Goal: Task Accomplishment & Management: Use online tool/utility

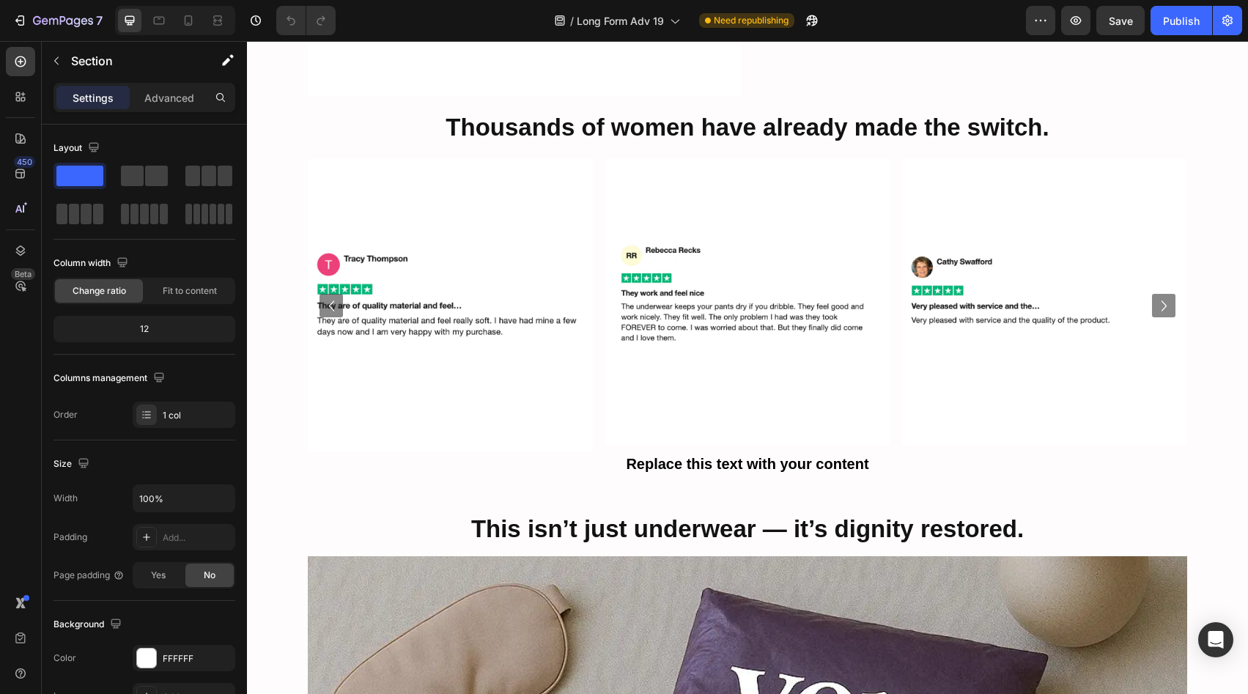
scroll to position [5758, 0]
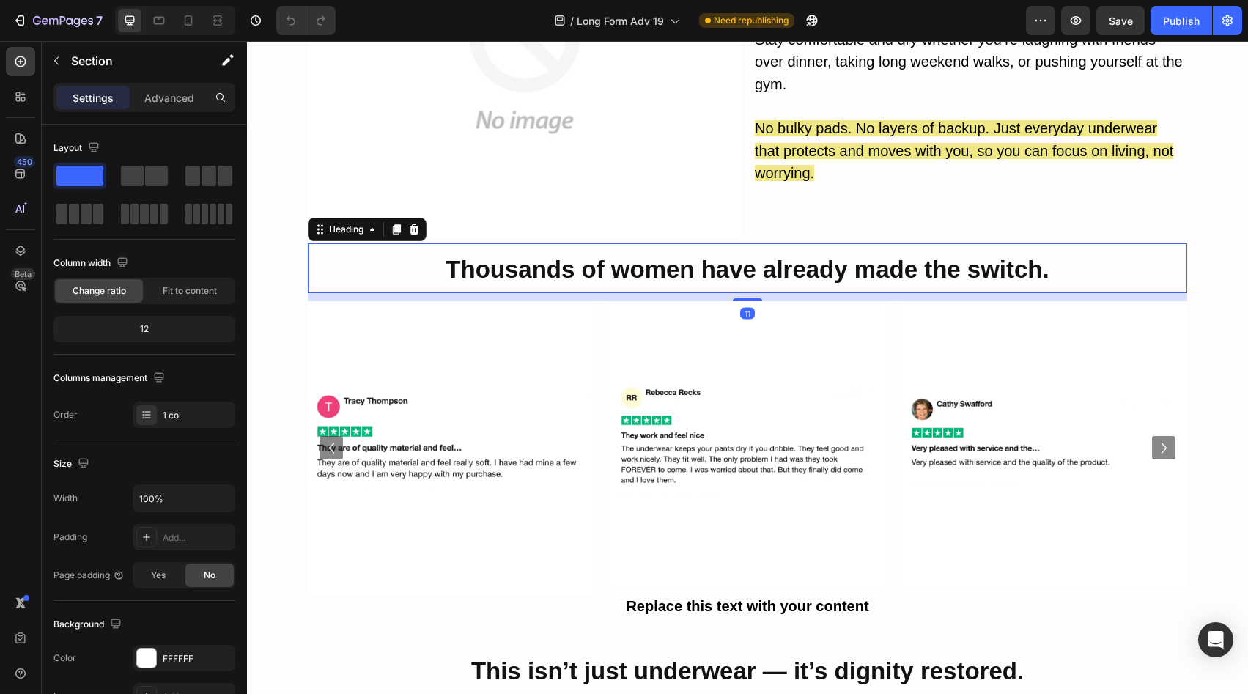
click at [716, 256] on strong "Thousands of women have already made the switch." at bounding box center [747, 269] width 603 height 27
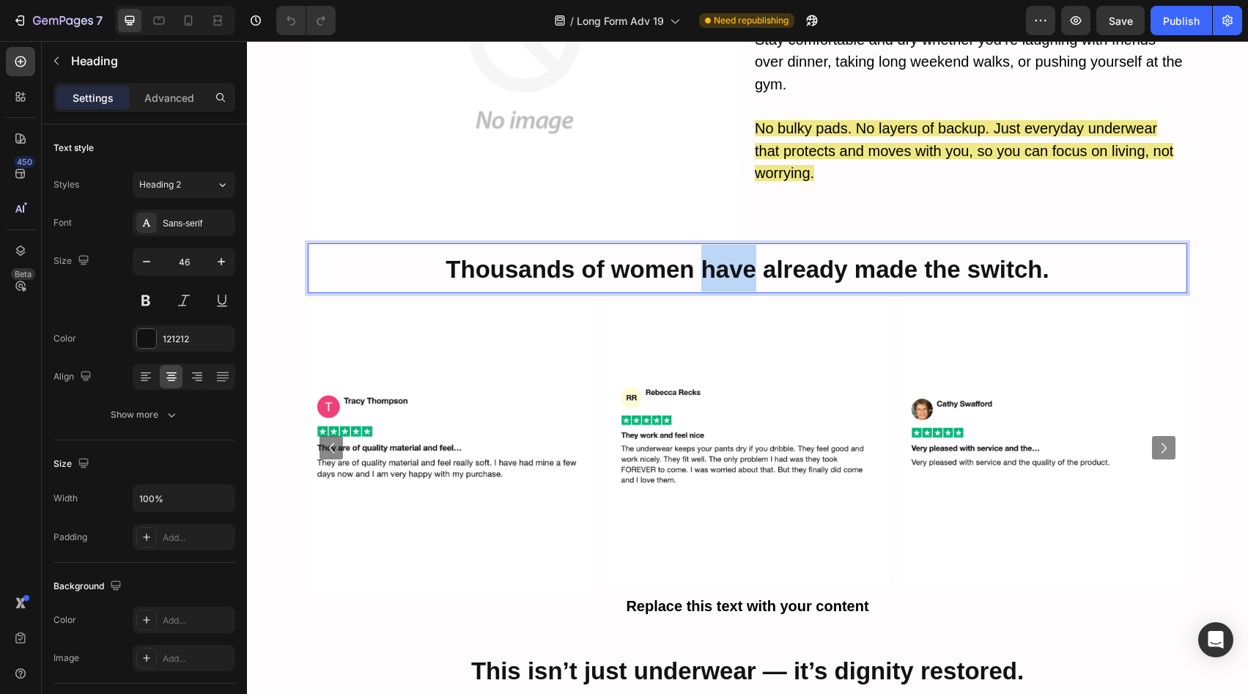
click at [716, 256] on strong "Thousands of women have already made the switch." at bounding box center [747, 269] width 603 height 27
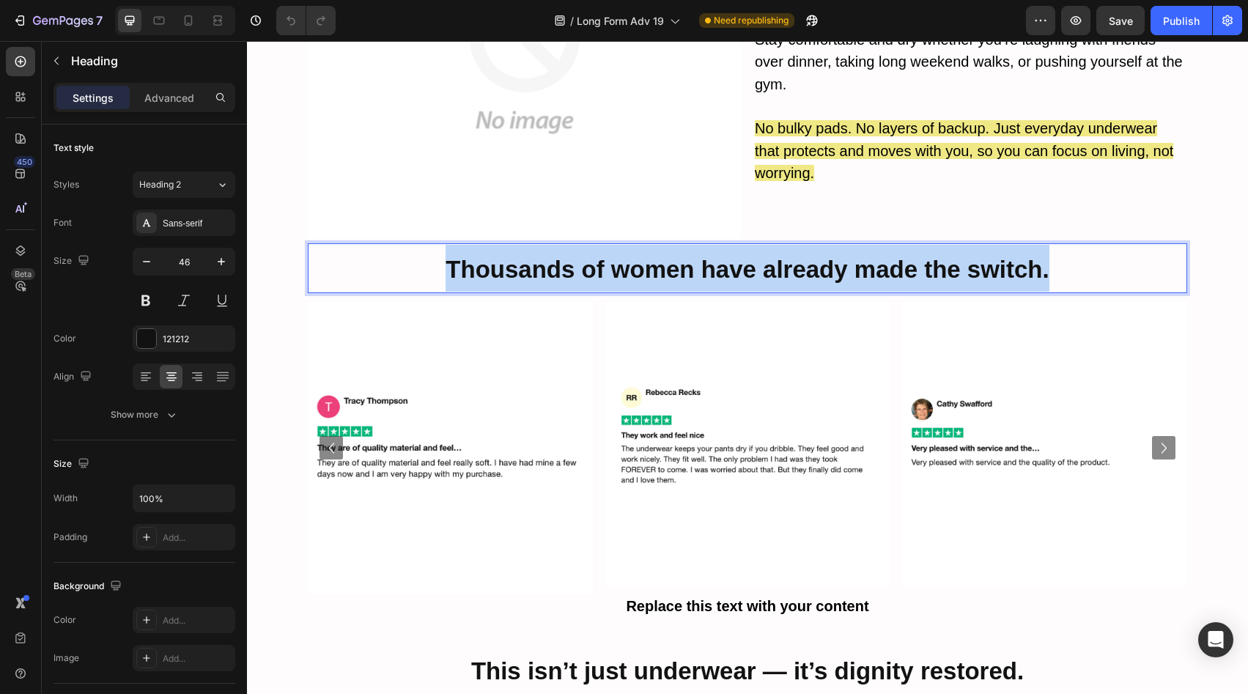
click at [716, 256] on strong "Thousands of women have already made the switch." at bounding box center [747, 269] width 603 height 27
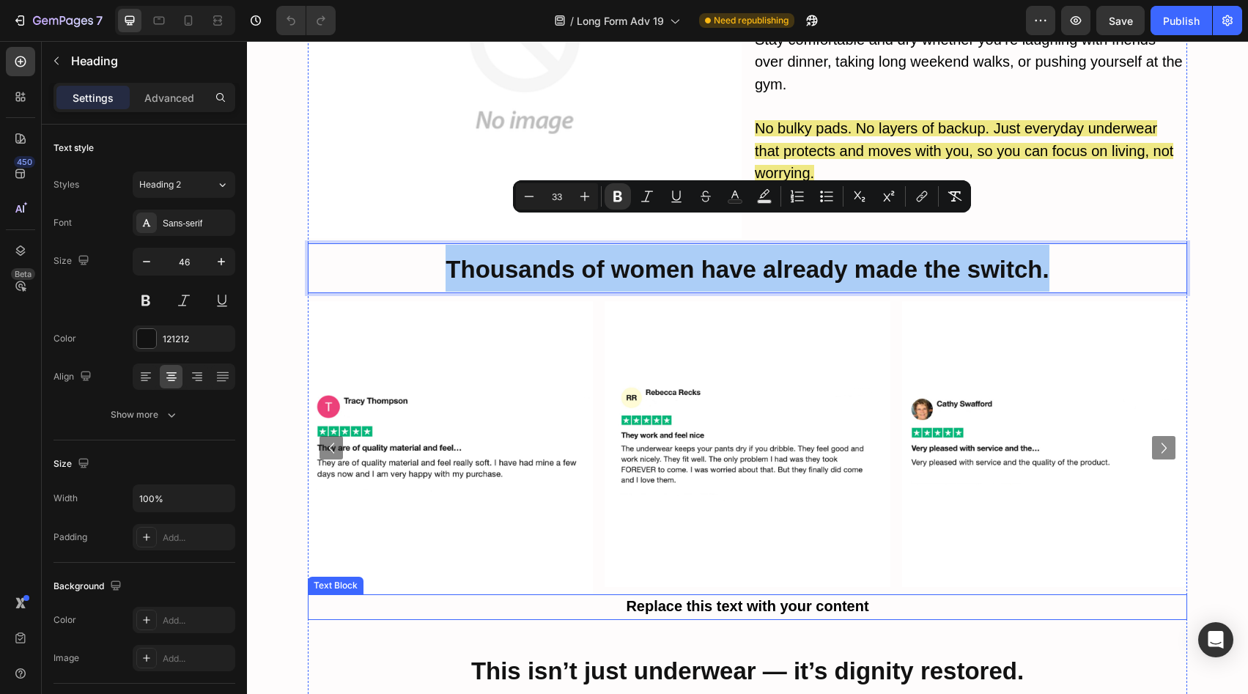
click at [682, 598] on strong "Replace this text with your content" at bounding box center [747, 606] width 243 height 16
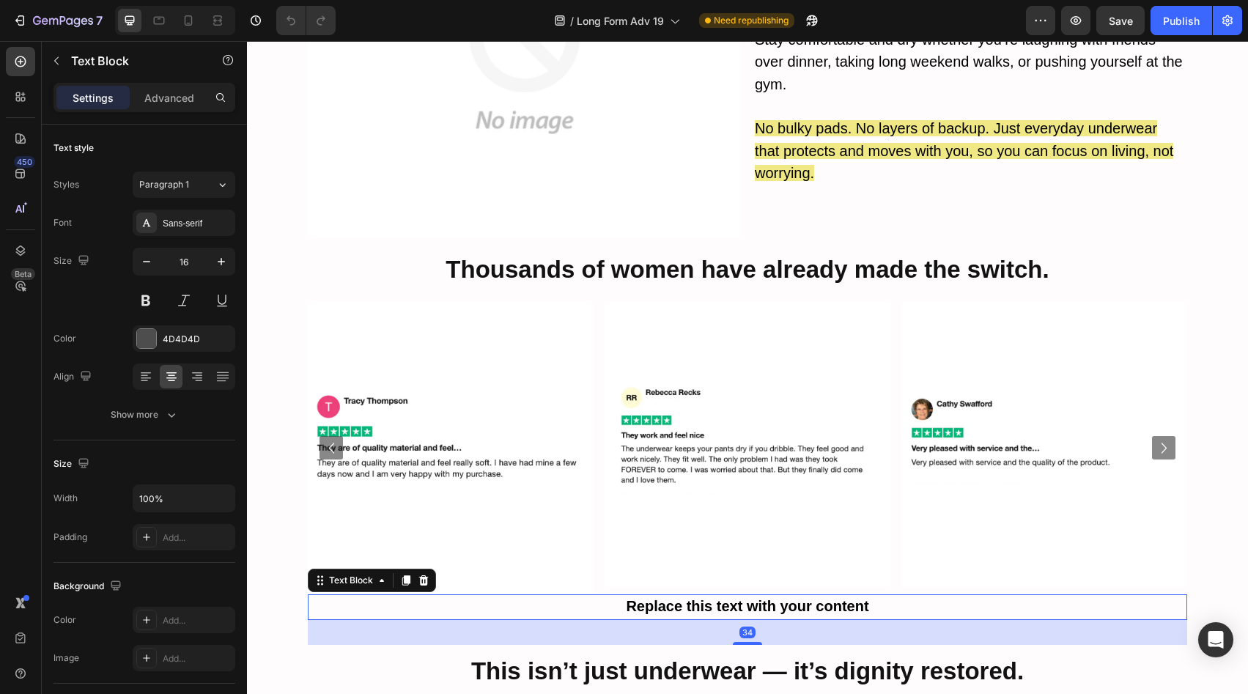
click at [682, 598] on strong "Replace this text with your content" at bounding box center [747, 606] width 243 height 16
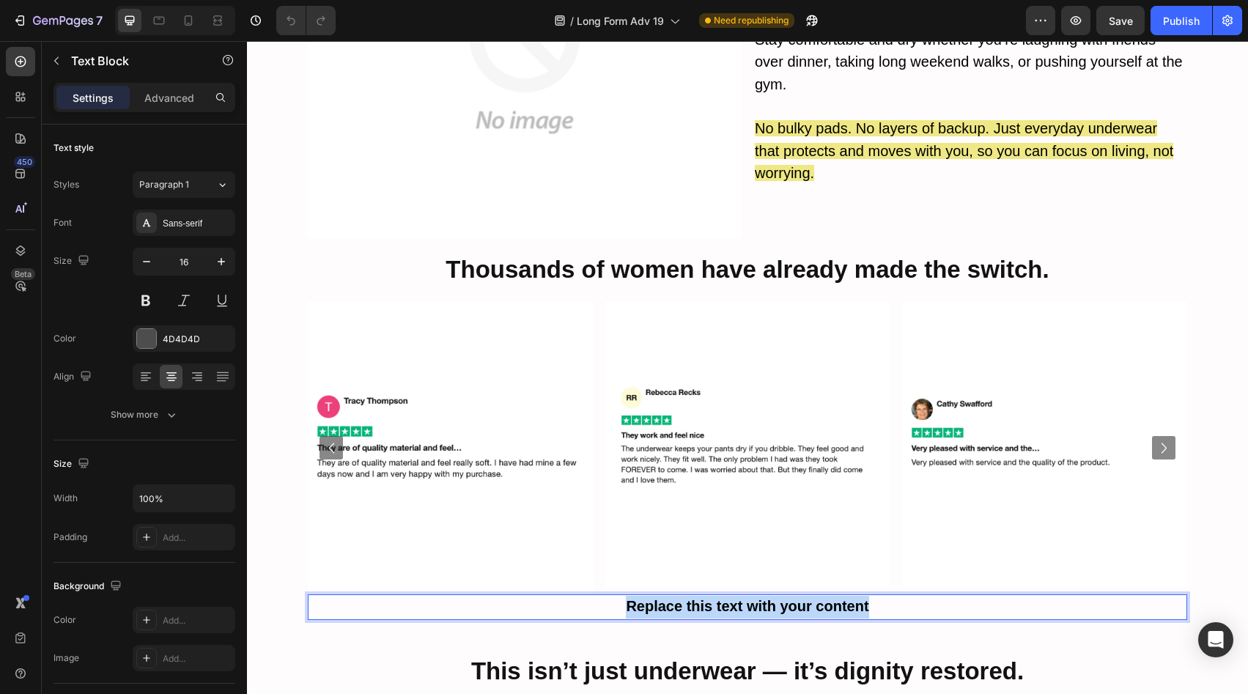
click at [682, 598] on strong "Replace this text with your content" at bounding box center [747, 606] width 243 height 16
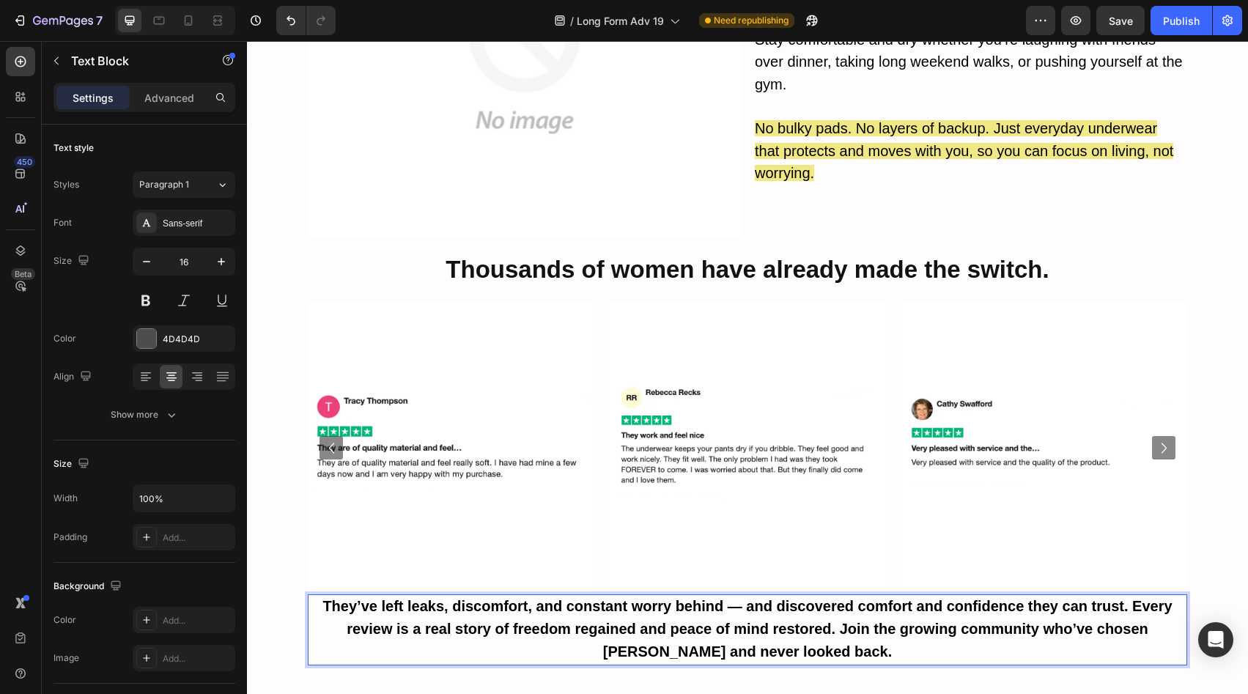
click at [684, 598] on strong "They’ve left leaks, discomfort, and constant worry behind — and discovered comf…" at bounding box center [746, 629] width 849 height 62
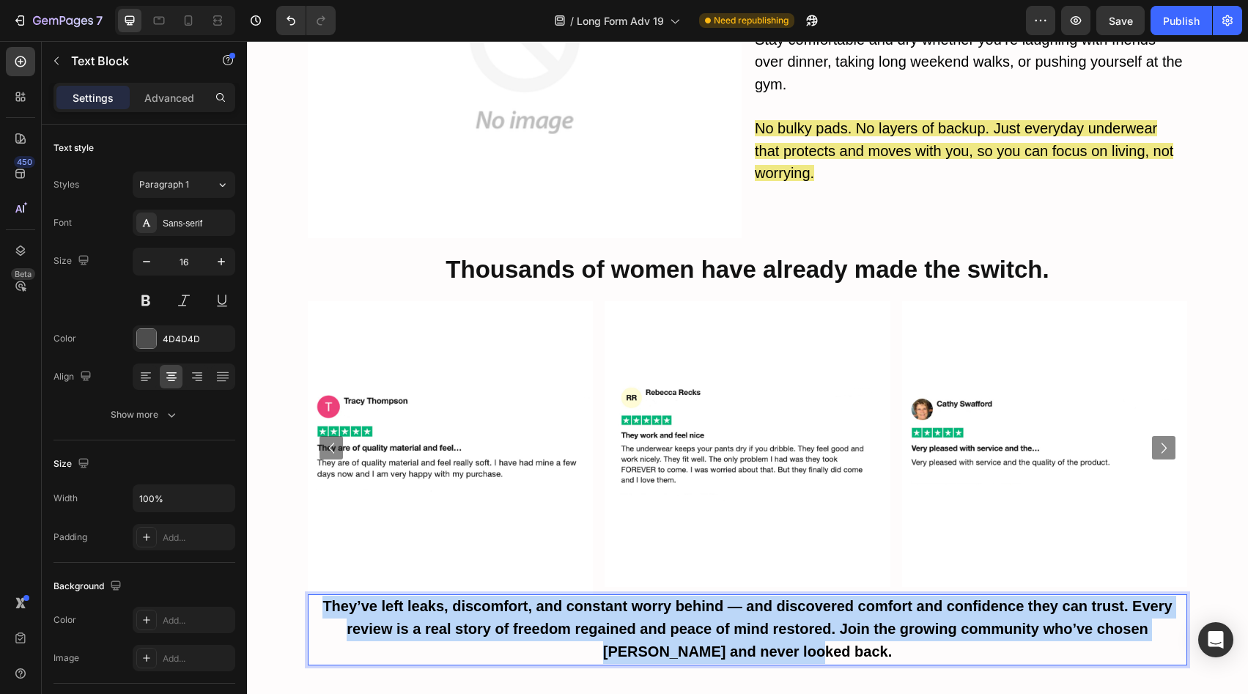
click at [684, 598] on strong "They’ve left leaks, discomfort, and constant worry behind — and discovered comf…" at bounding box center [746, 629] width 849 height 62
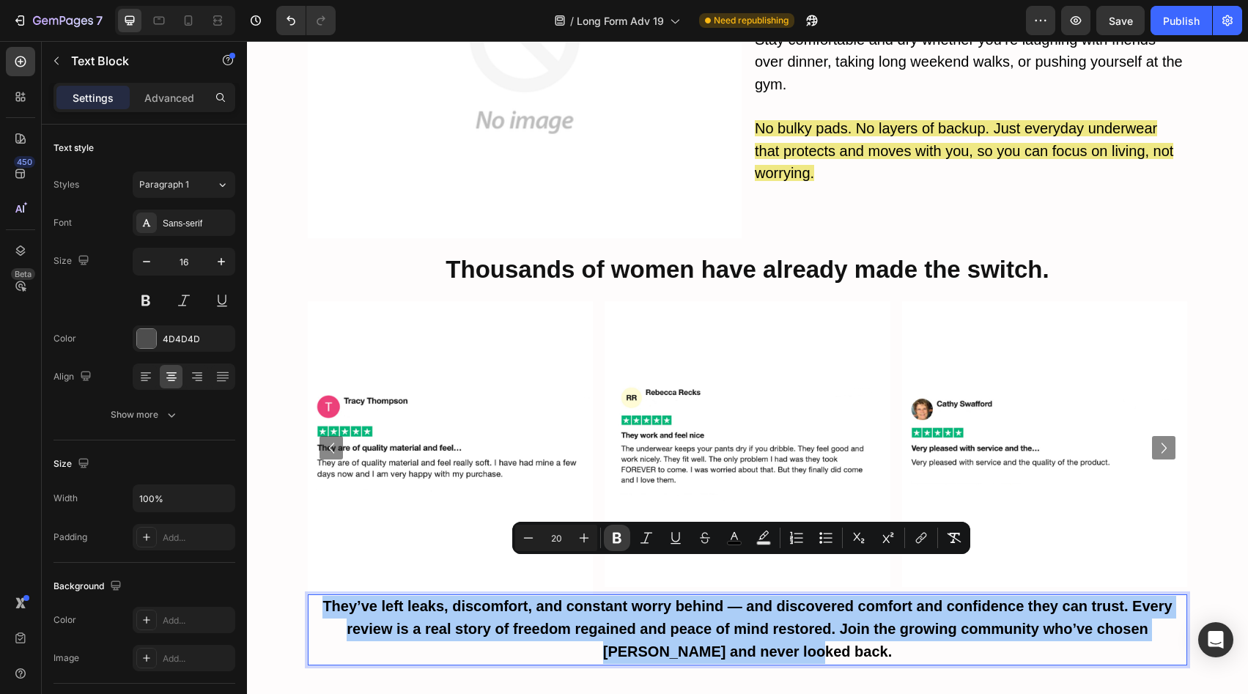
click at [613, 538] on icon "Editor contextual toolbar" at bounding box center [617, 538] width 9 height 11
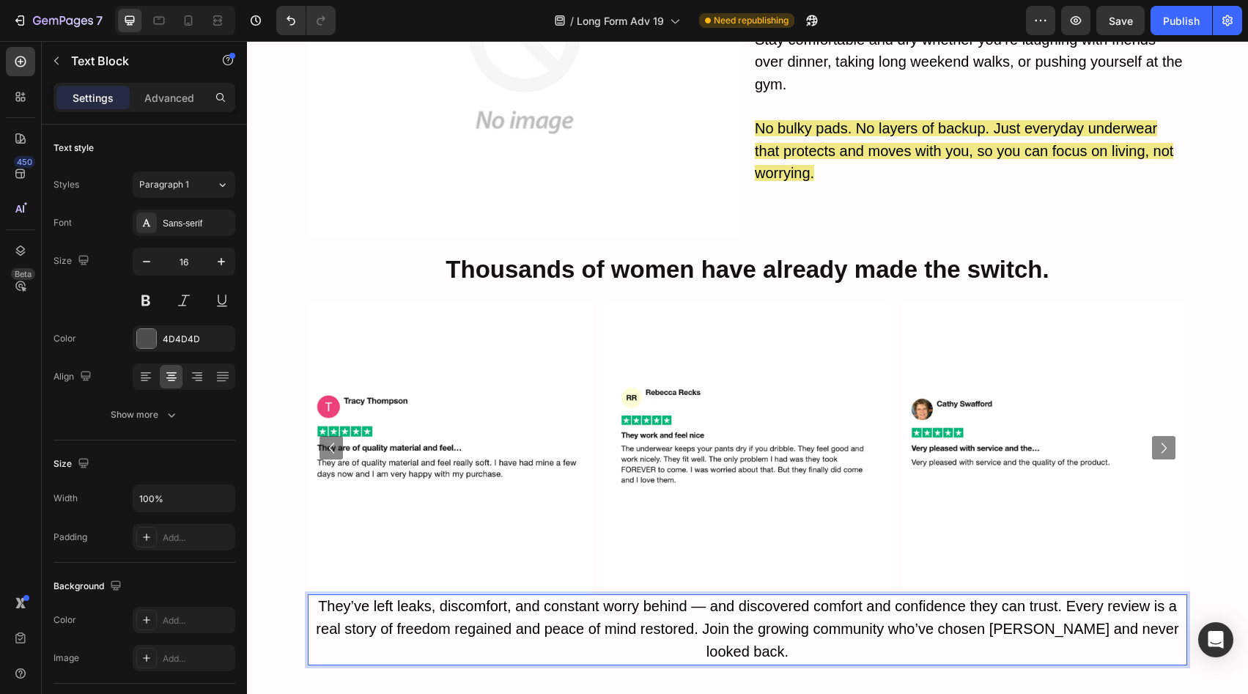
click at [622, 596] on p "They’ve left leaks, discomfort, and constant worry behind — and discovered comf…" at bounding box center [747, 629] width 876 height 67
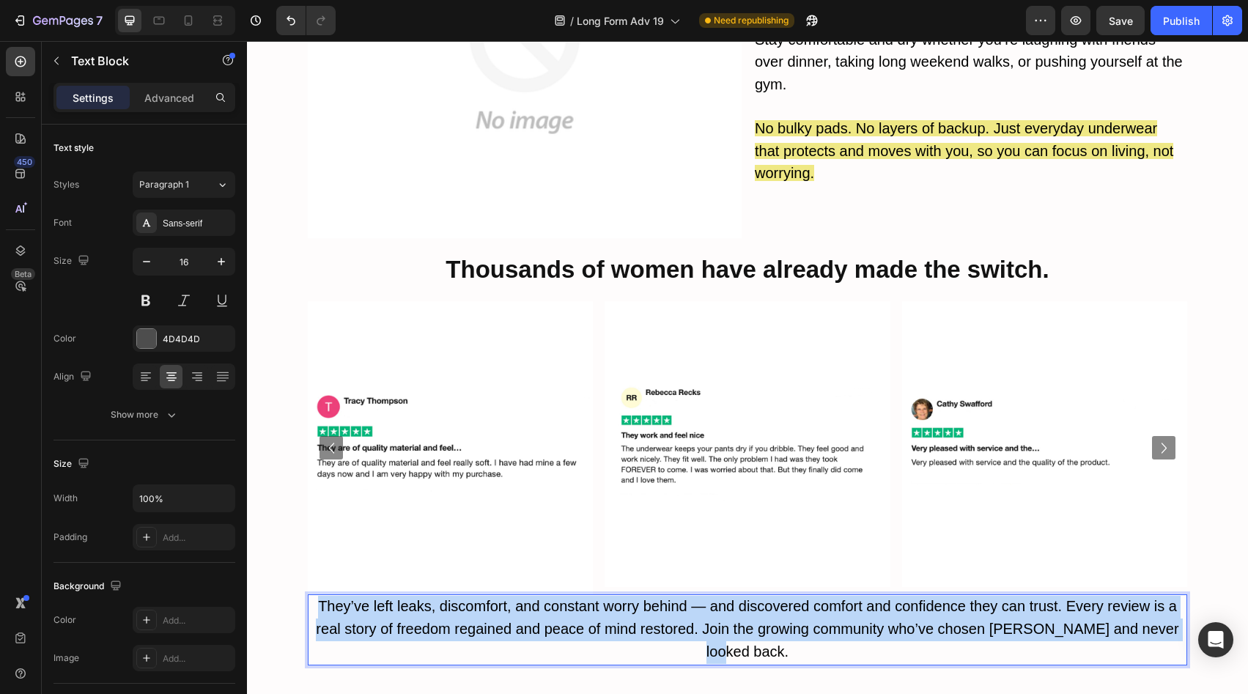
click at [622, 596] on p "They’ve left leaks, discomfort, and constant worry behind — and discovered comf…" at bounding box center [747, 629] width 876 height 67
click at [696, 598] on span "They’ve left leaks, discomfort, and constant worry behind — and discovered comf…" at bounding box center [747, 629] width 863 height 62
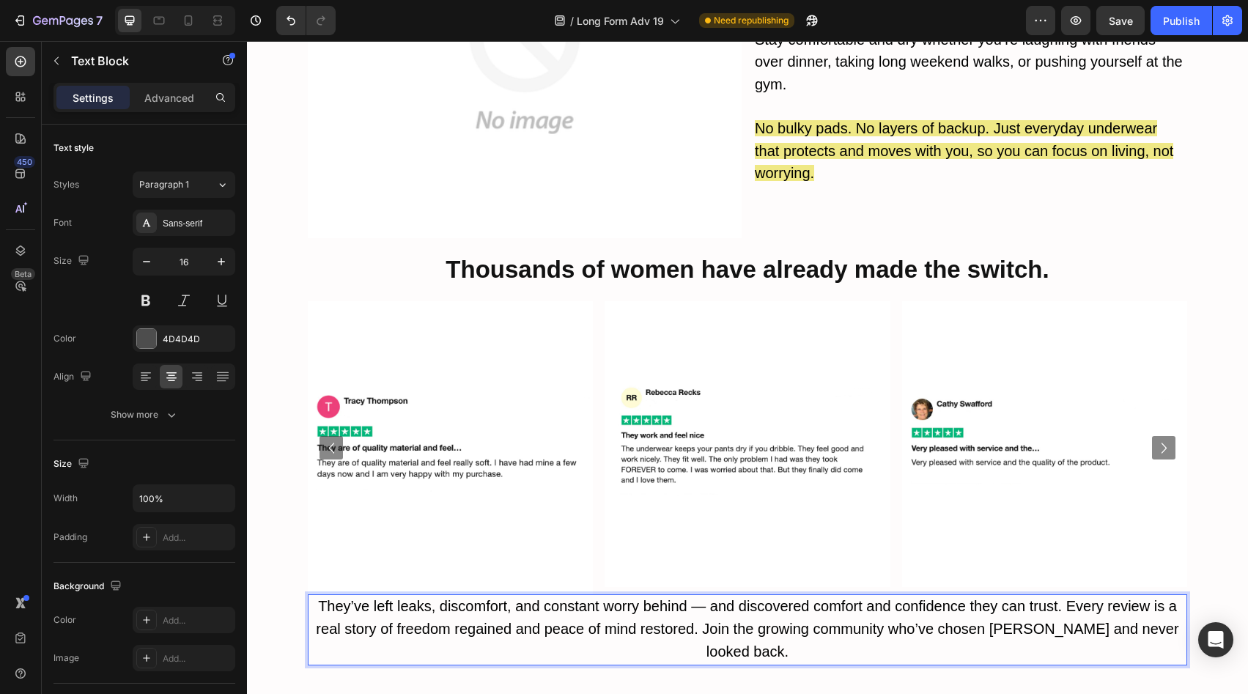
click at [1062, 598] on span "They’ve left leaks, discomfort, and constant worry behind — and discovered comf…" at bounding box center [747, 629] width 863 height 62
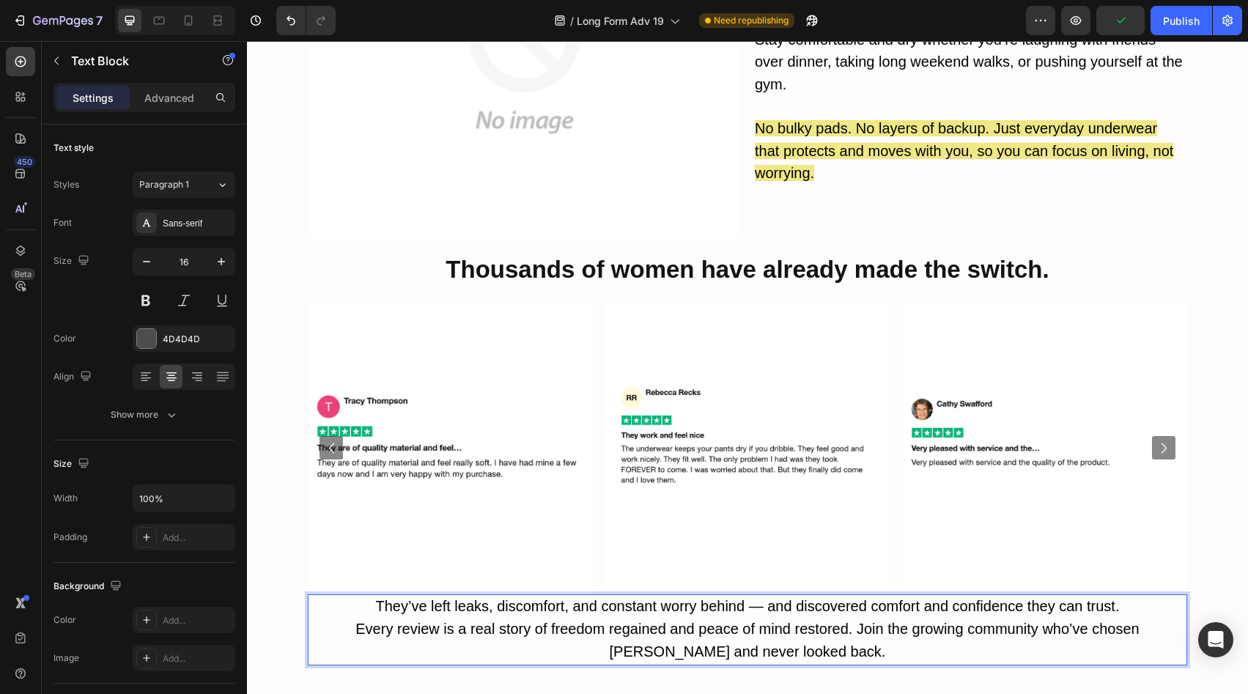
click at [821, 621] on span "Every review is a real story of freedom regained and peace of mind restored. Jo…" at bounding box center [746, 640] width 783 height 39
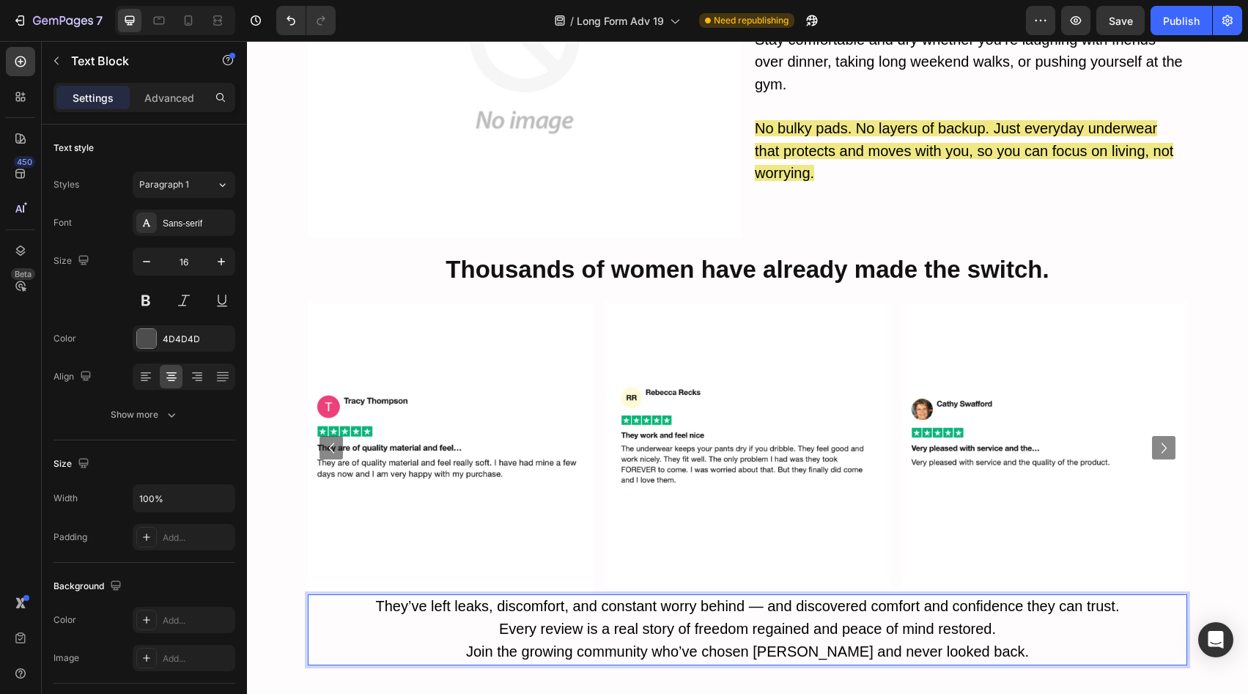
click at [1126, 596] on p "They’ve left leaks, discomfort, and constant worry behind — and discovered comf…" at bounding box center [747, 607] width 876 height 23
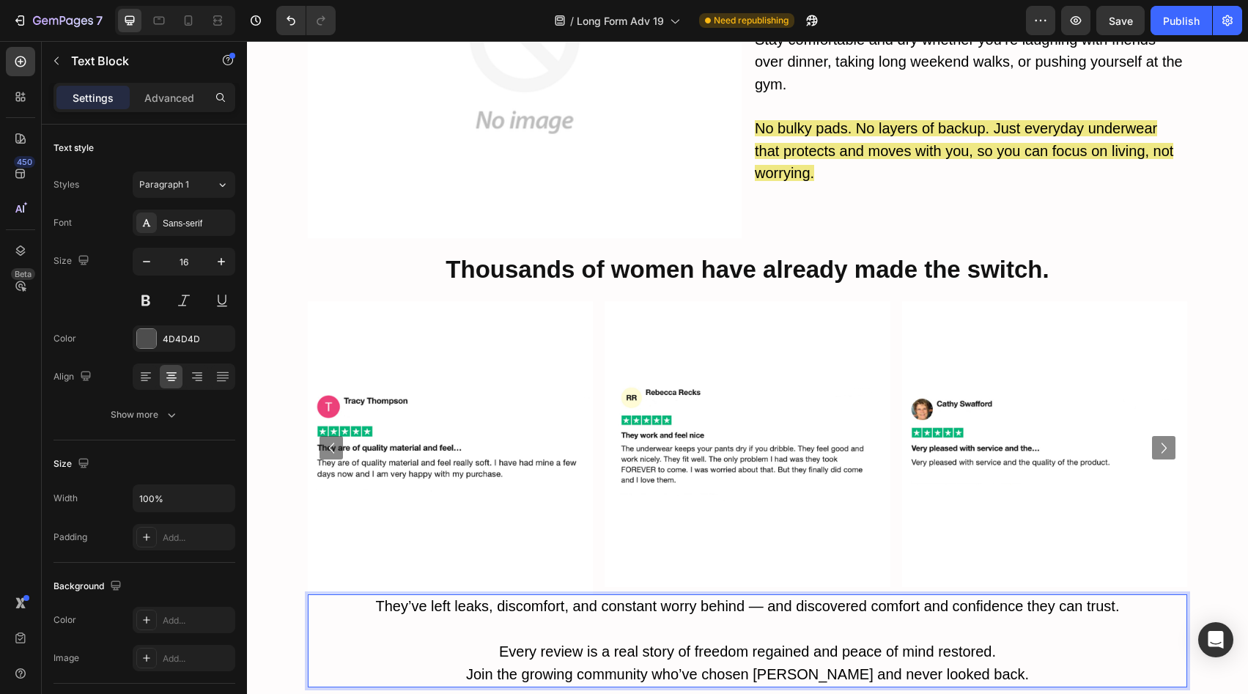
click at [1056, 641] on p "Every review is a real story of freedom regained and peace of mind restored." at bounding box center [747, 652] width 876 height 23
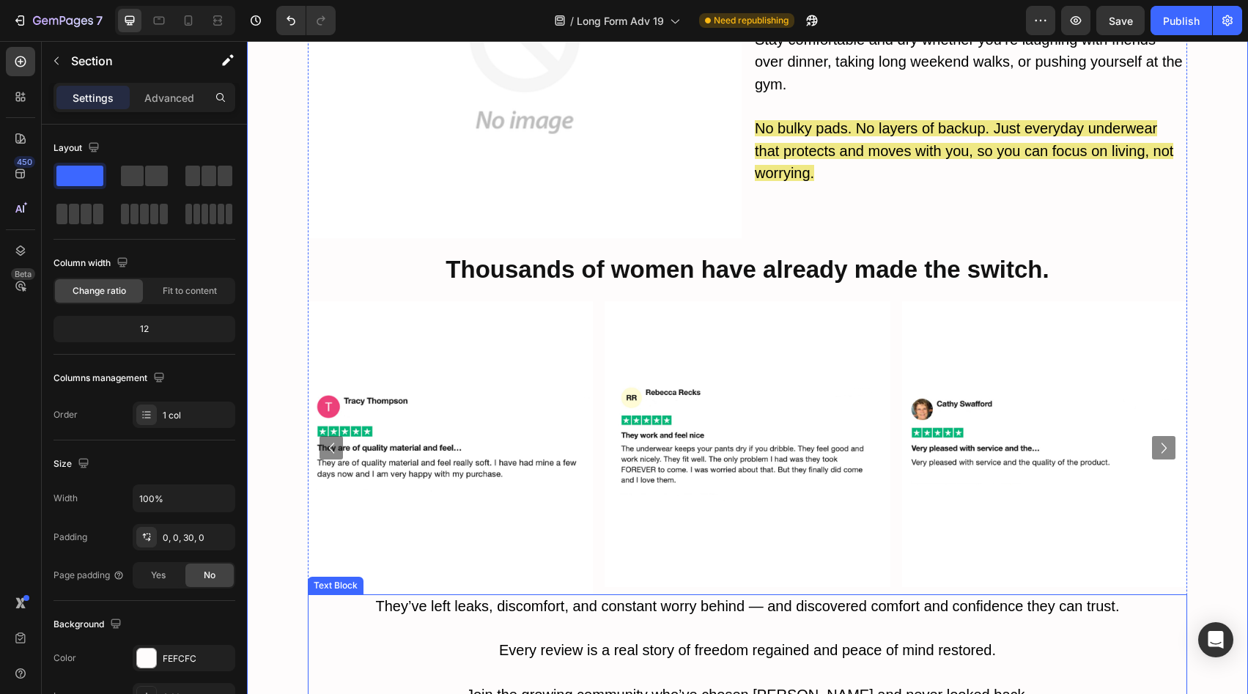
click at [431, 618] on p "Rich Text Editor. Editing area: main" at bounding box center [747, 628] width 876 height 21
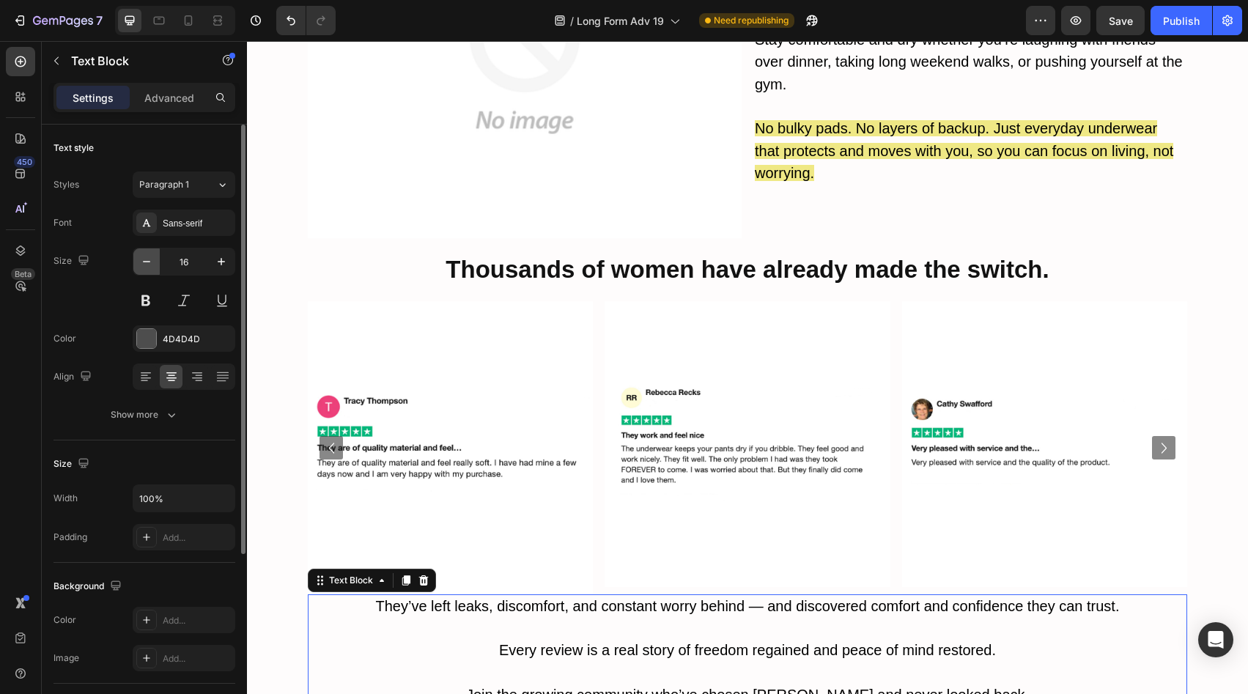
click at [147, 253] on button "button" at bounding box center [146, 261] width 26 height 26
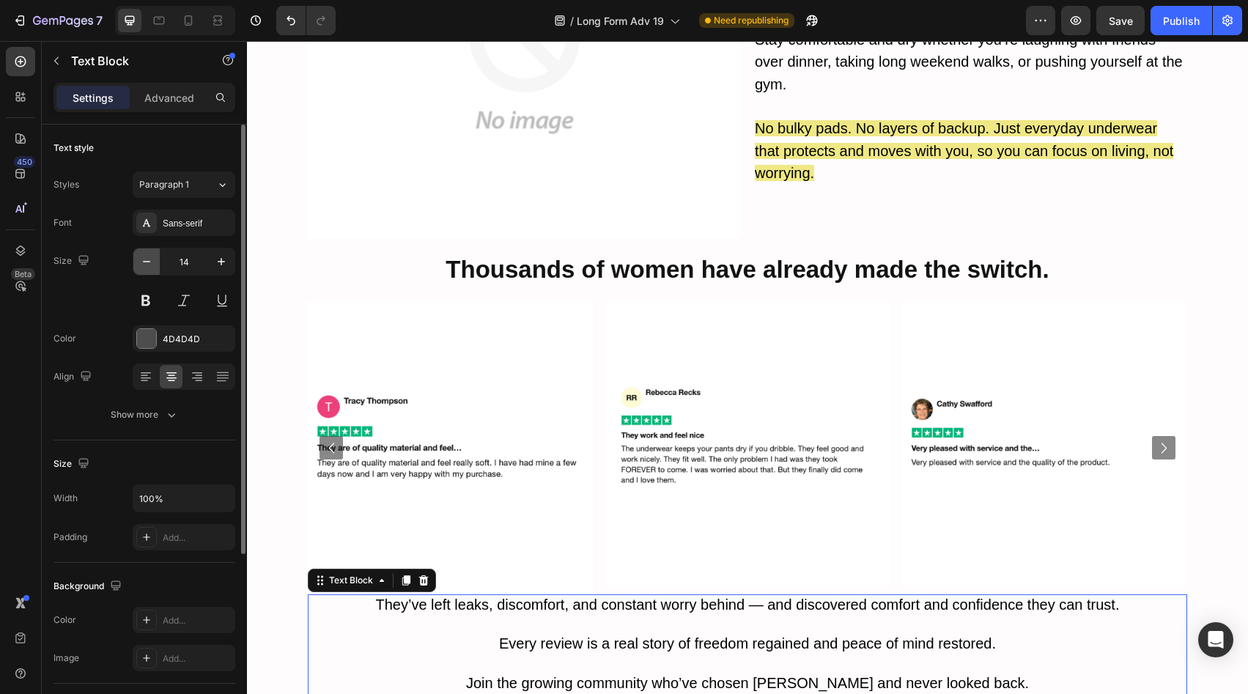
click at [147, 253] on button "button" at bounding box center [146, 261] width 26 height 26
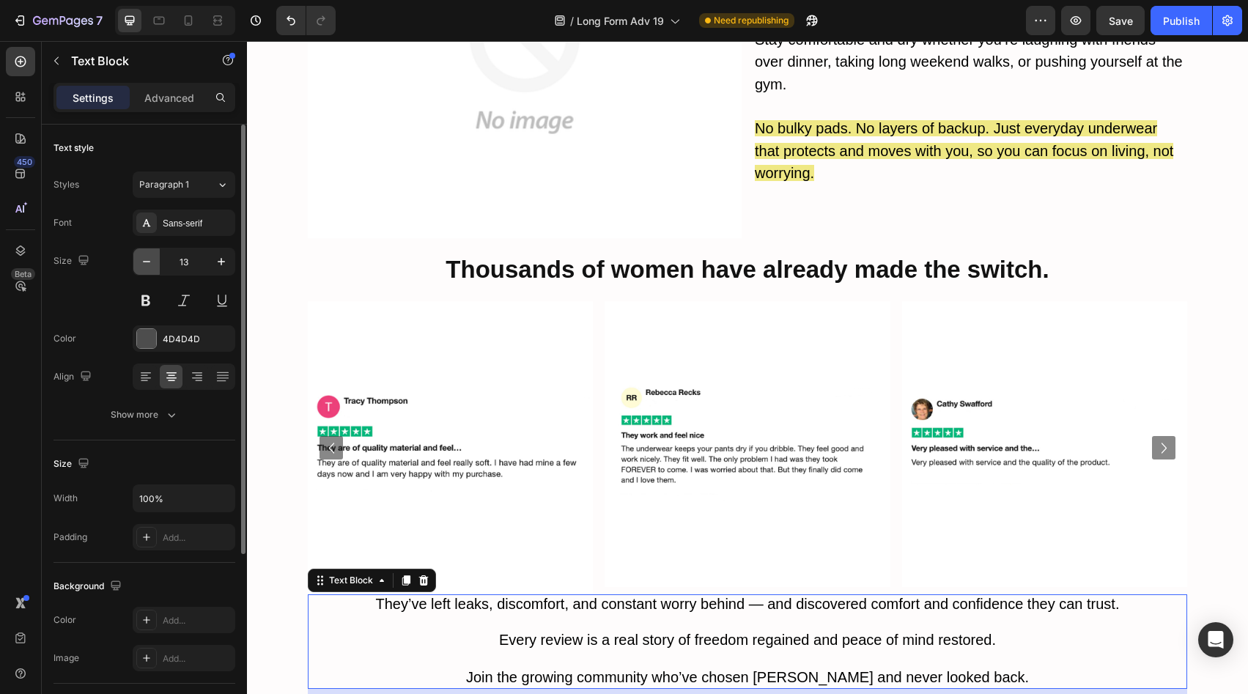
click at [147, 253] on button "button" at bounding box center [146, 261] width 26 height 26
type input "12"
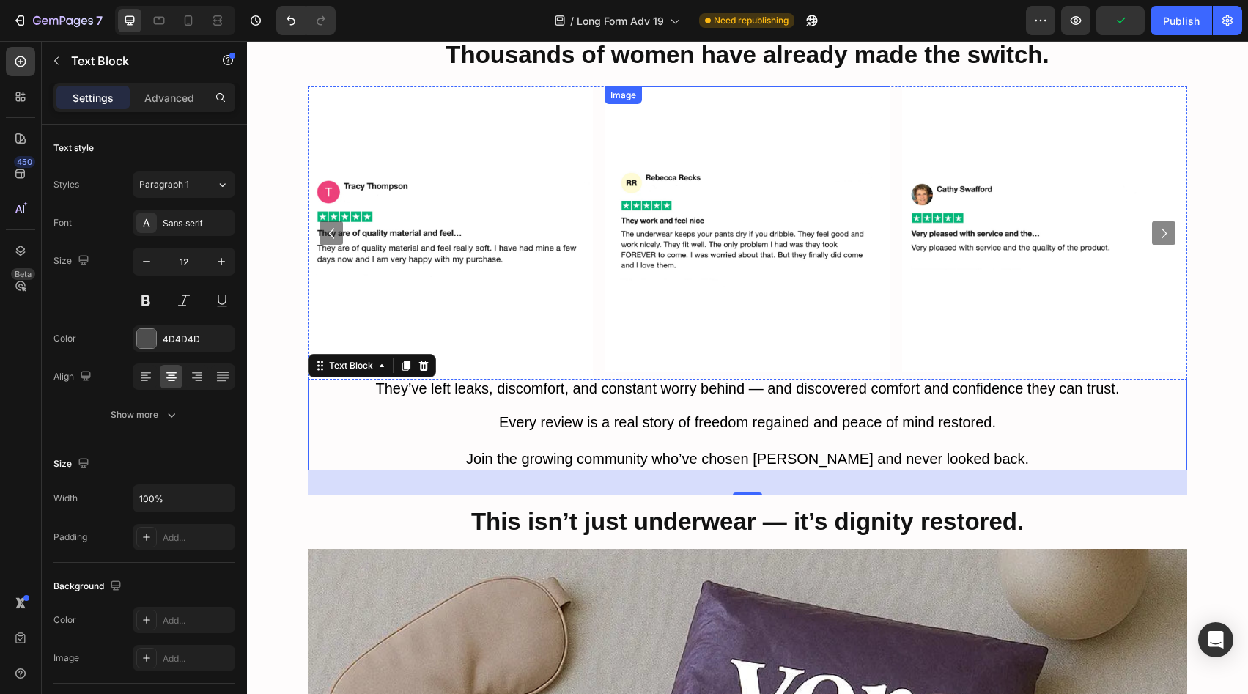
scroll to position [6065, 0]
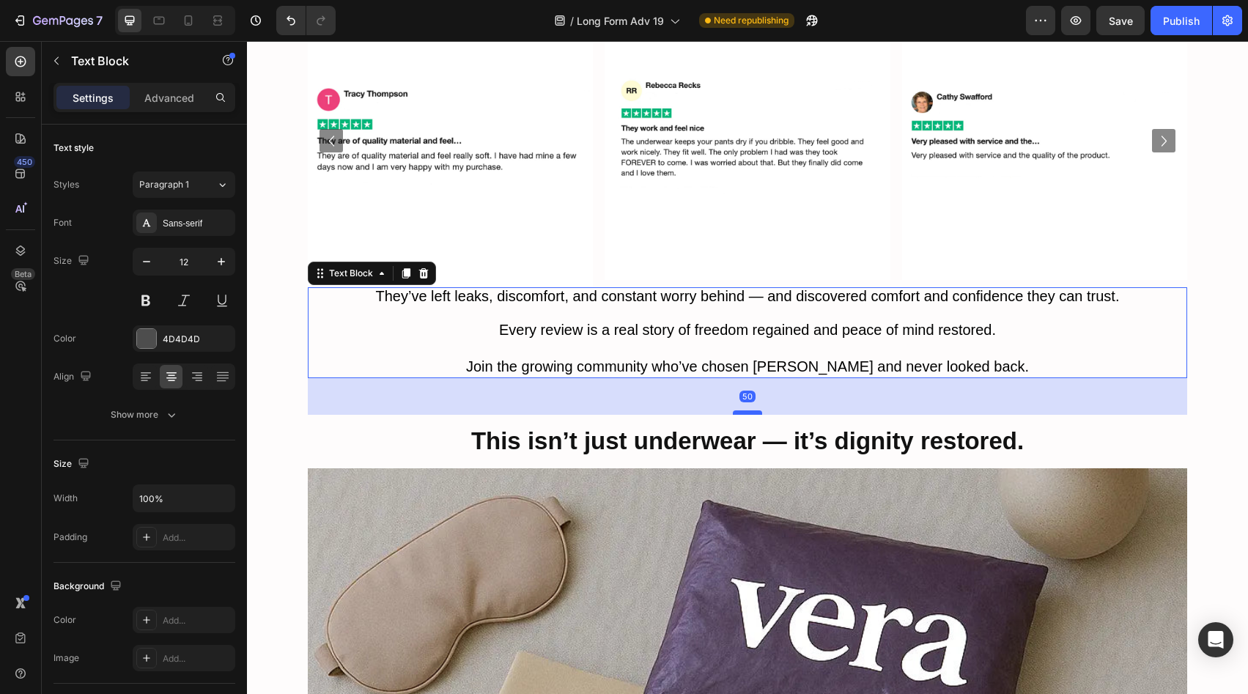
drag, startPoint x: 739, startPoint y: 362, endPoint x: 749, endPoint y: 374, distance: 15.6
click at [749, 410] on div at bounding box center [747, 412] width 29 height 4
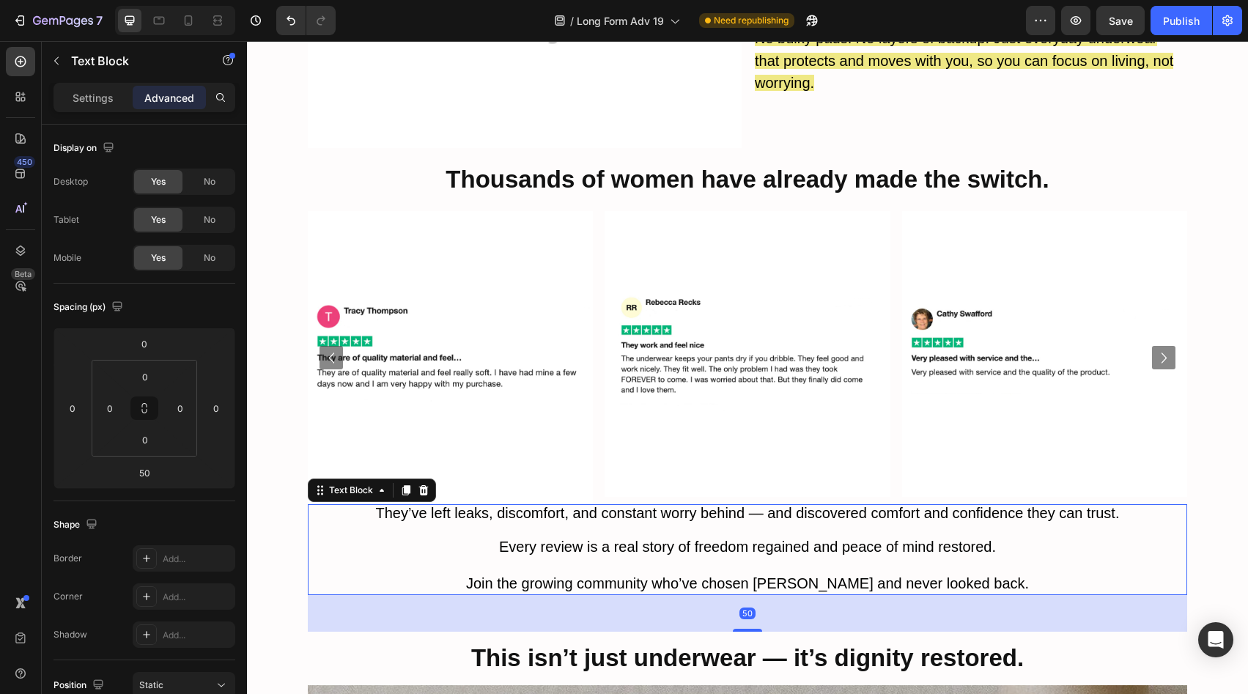
scroll to position [5733, 0]
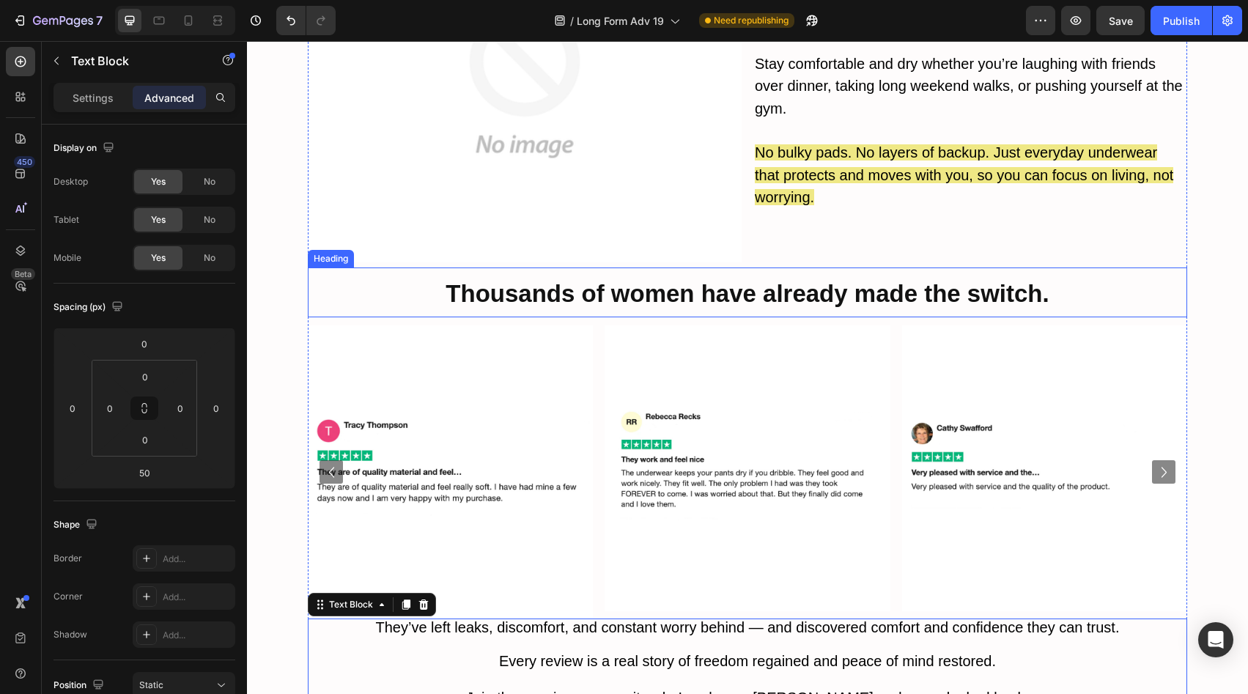
click at [845, 280] on strong "Thousands of women have already made the switch." at bounding box center [747, 293] width 603 height 27
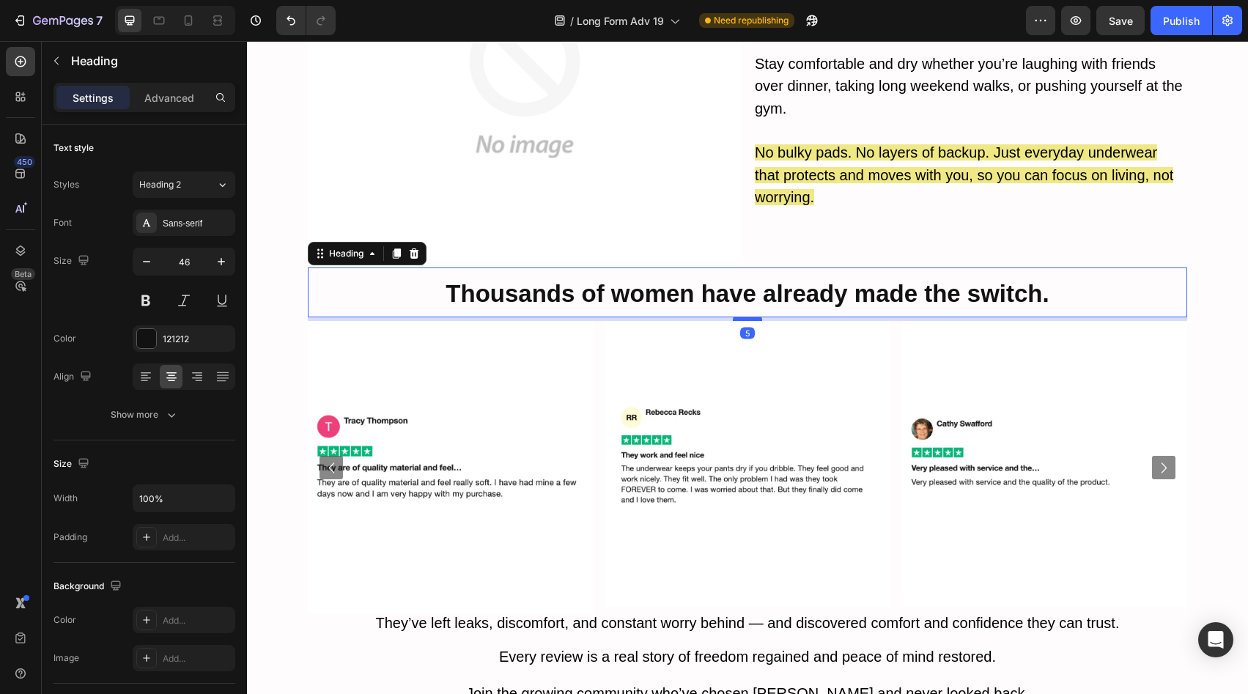
click at [747, 317] on div at bounding box center [747, 319] width 29 height 4
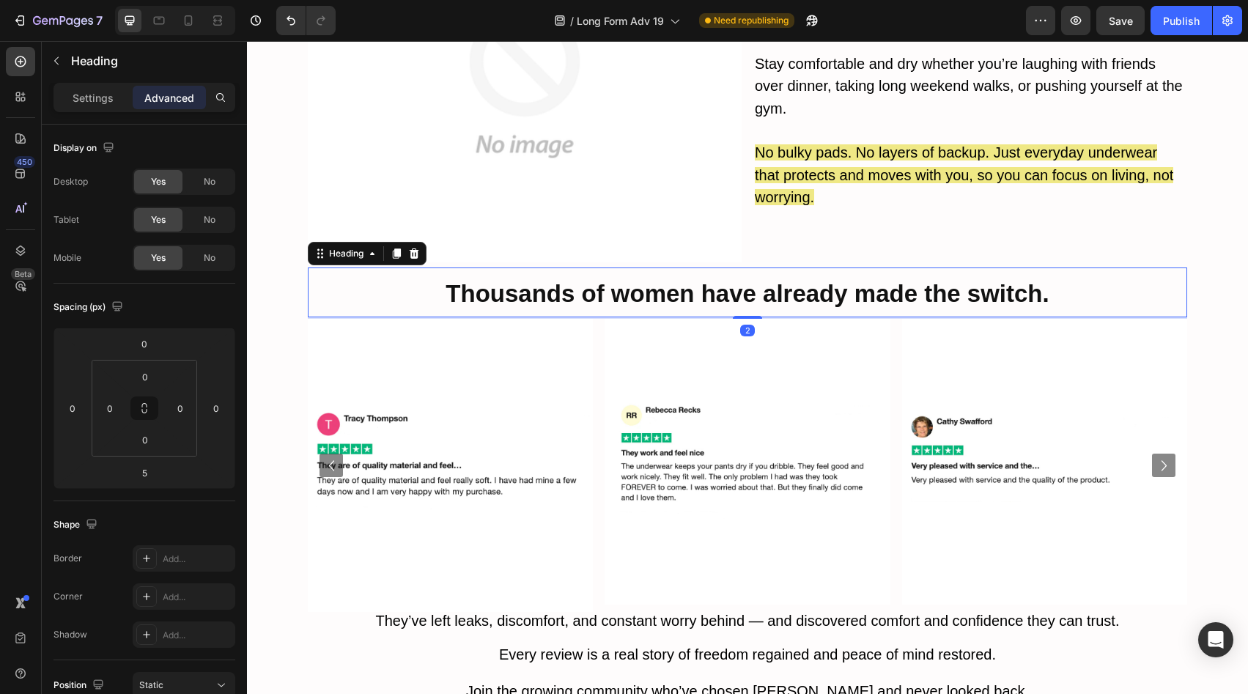
drag, startPoint x: 749, startPoint y: 281, endPoint x: 752, endPoint y: 265, distance: 17.1
click at [752, 267] on div "⁠⁠⁠⁠⁠⁠⁠ Thousands of women have already made the switch. Heading 2" at bounding box center [747, 292] width 879 height 50
type input "0"
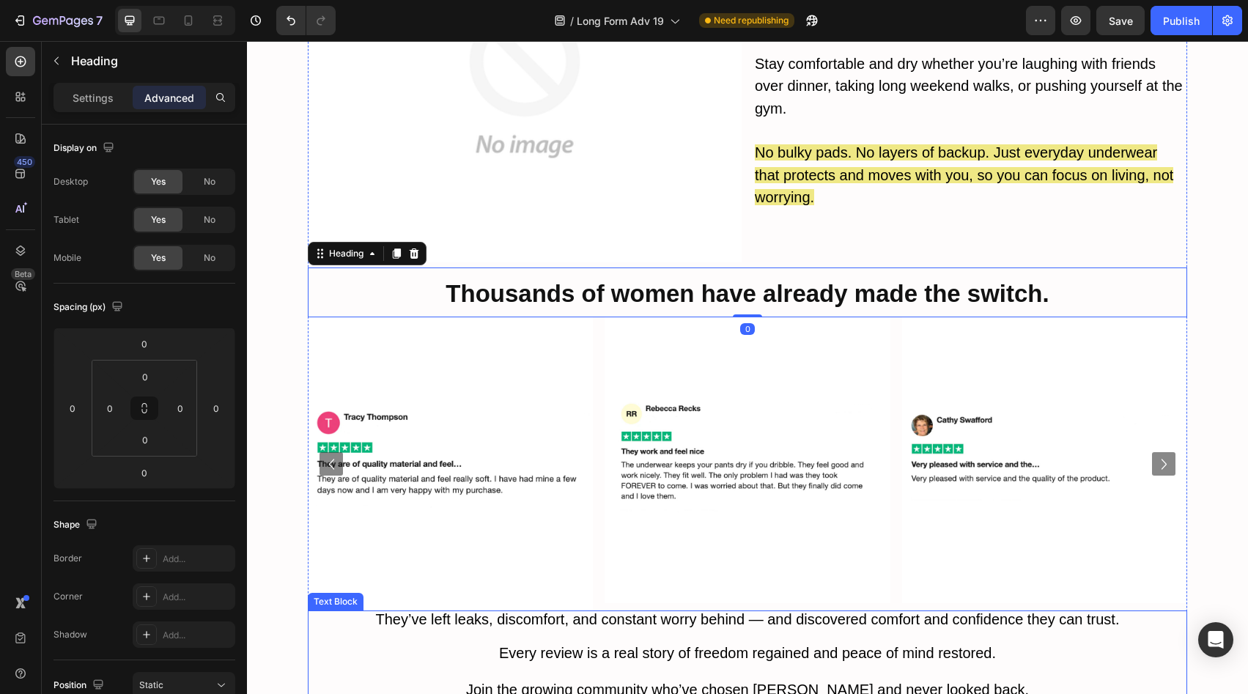
click at [827, 612] on p "They’ve left leaks, discomfort, and constant worry behind — and discovered comf…" at bounding box center [747, 621] width 876 height 18
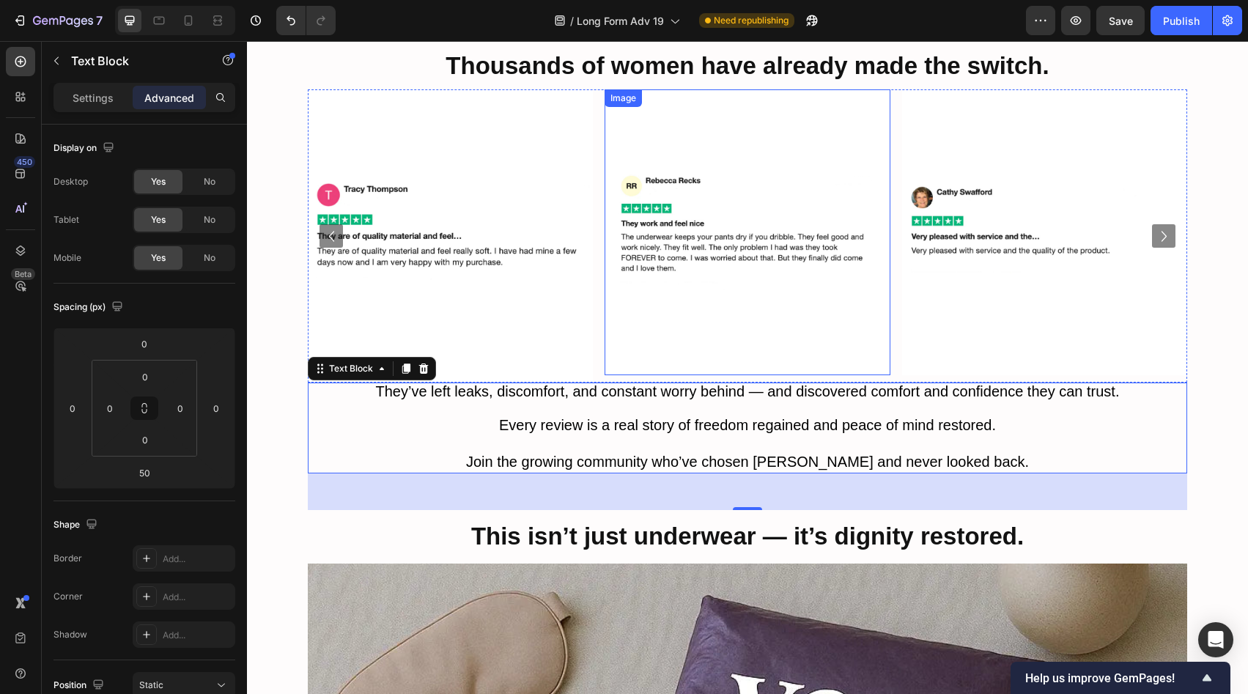
scroll to position [6126, 0]
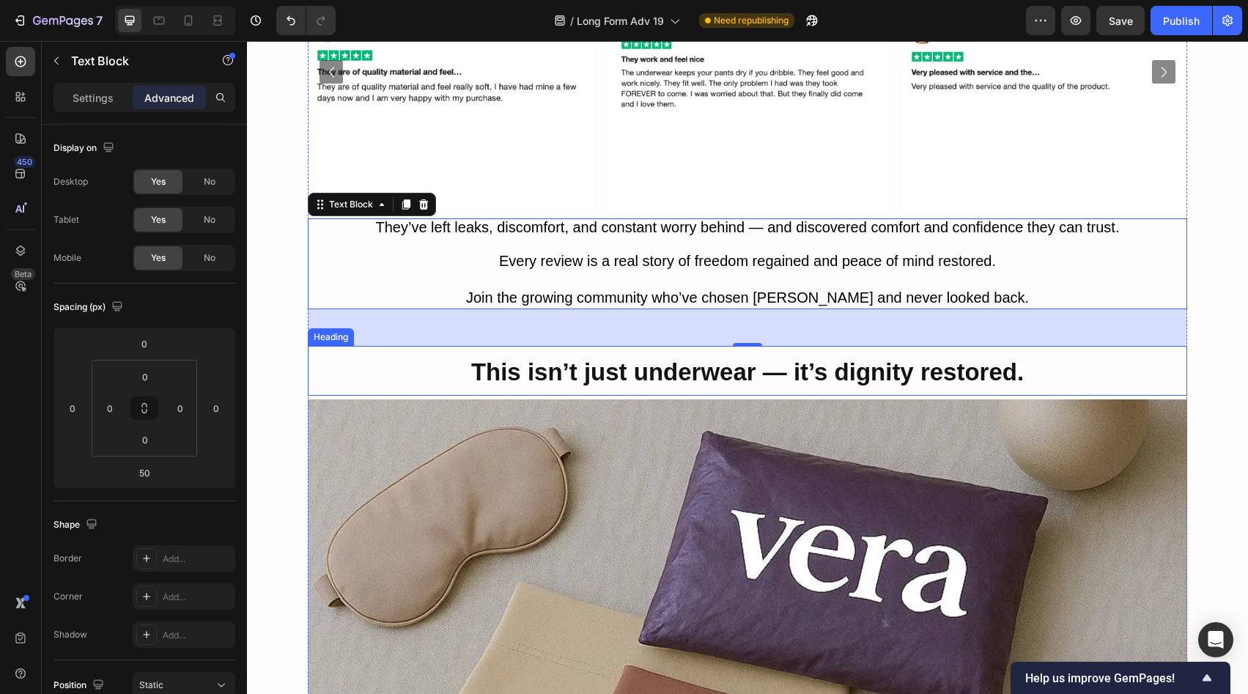
click at [673, 358] on strong "This isn’t just underwear — it’s dignity restored." at bounding box center [747, 371] width 553 height 27
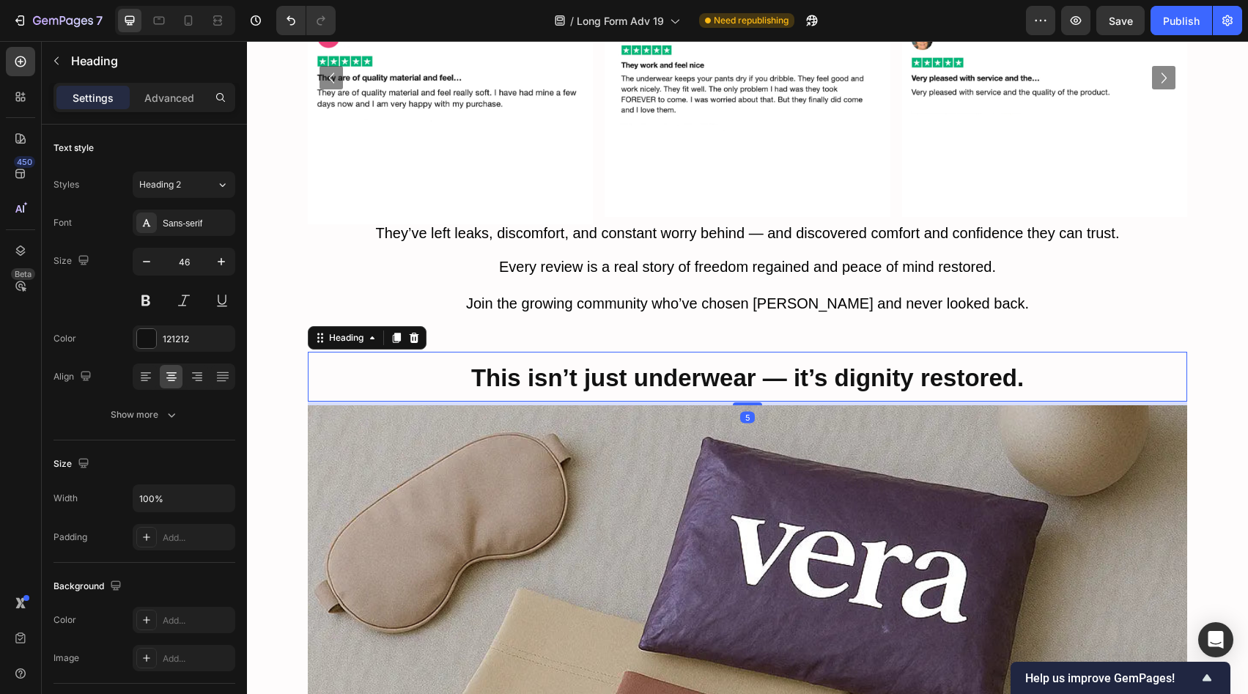
scroll to position [5836, 0]
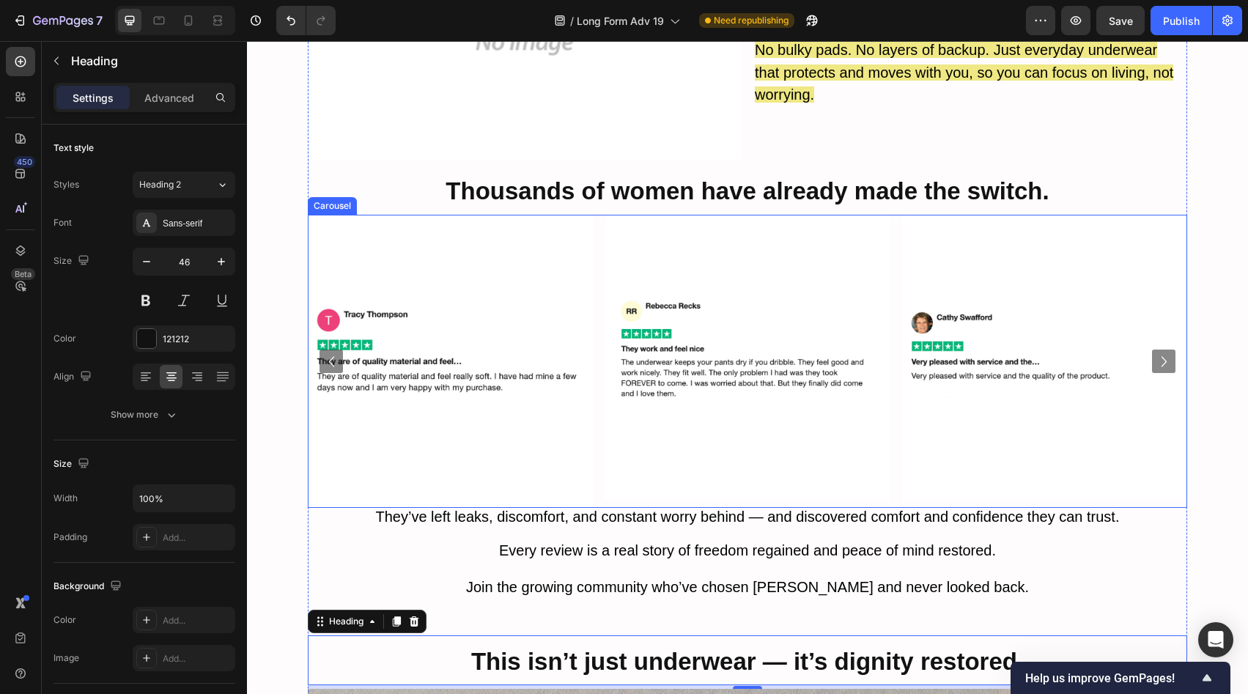
click at [731, 465] on div "Image" at bounding box center [747, 361] width 285 height 293
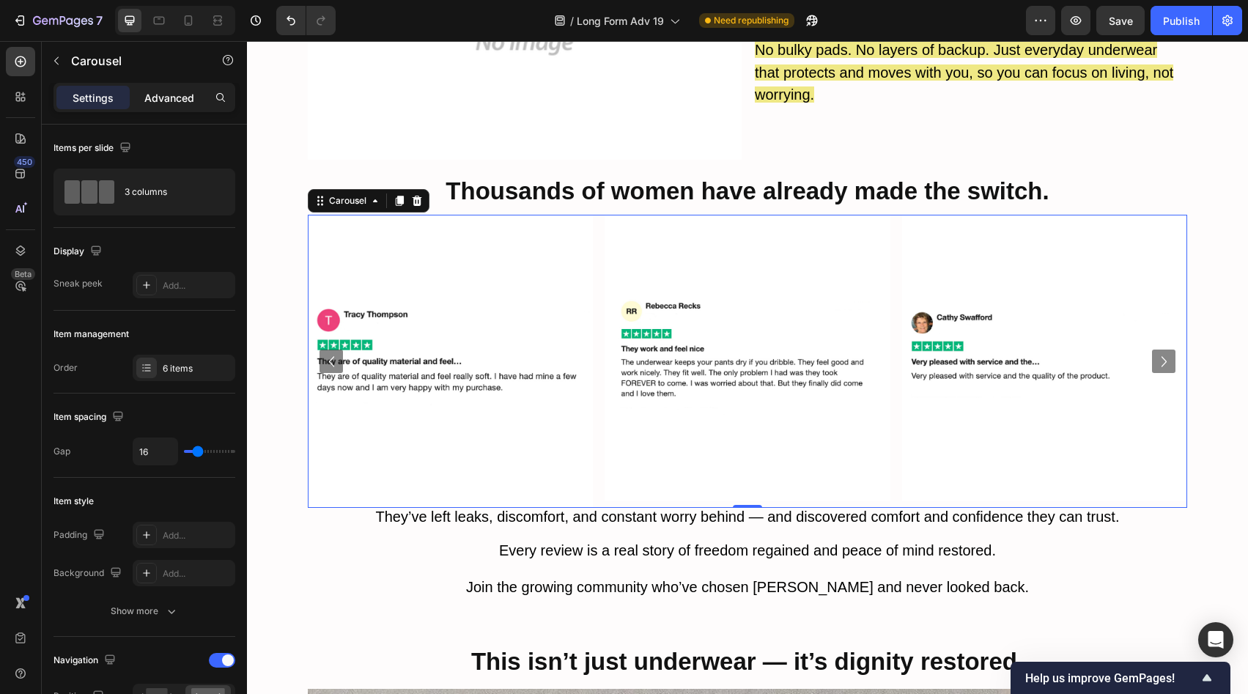
click at [161, 95] on p "Advanced" at bounding box center [169, 97] width 50 height 15
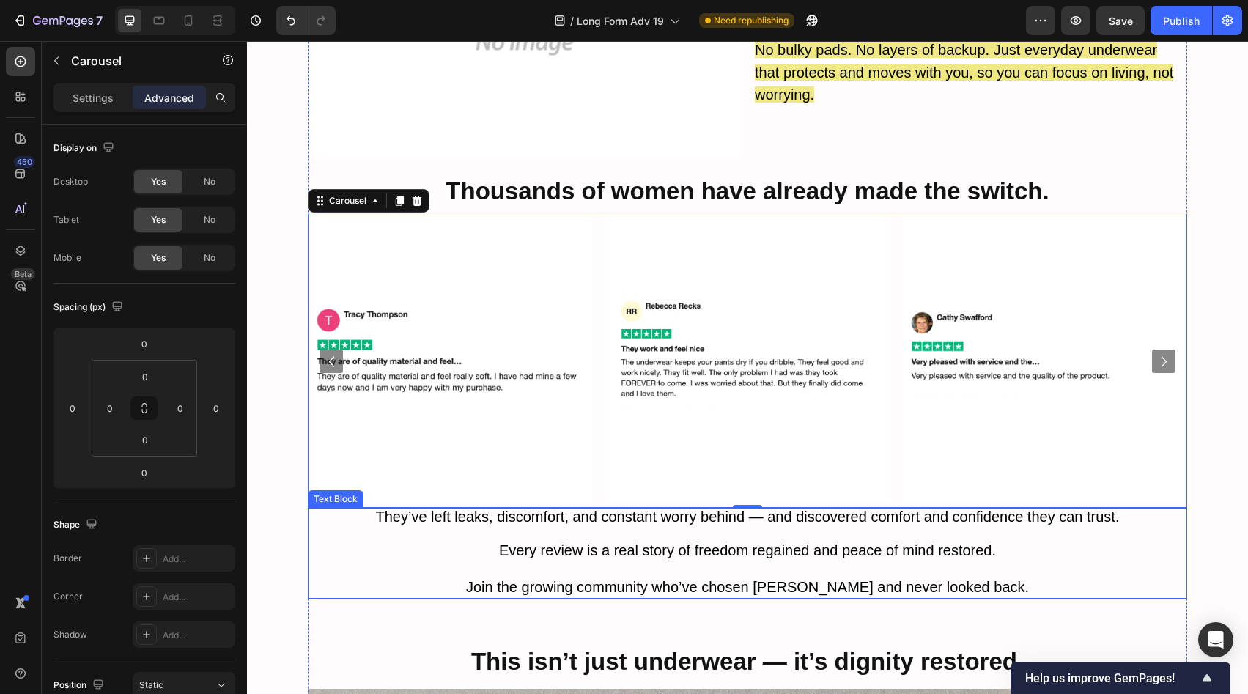
click at [556, 509] on p "They’ve left leaks, discomfort, and constant worry behind — and discovered comf…" at bounding box center [747, 518] width 876 height 18
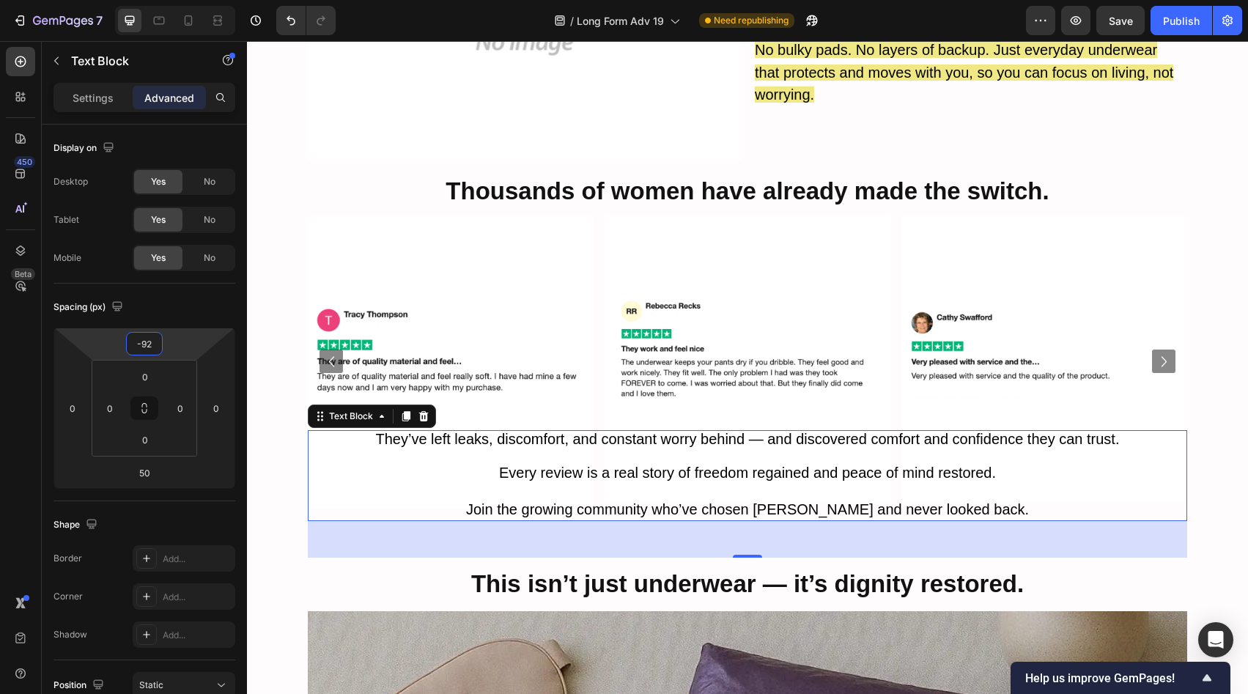
type input "-90"
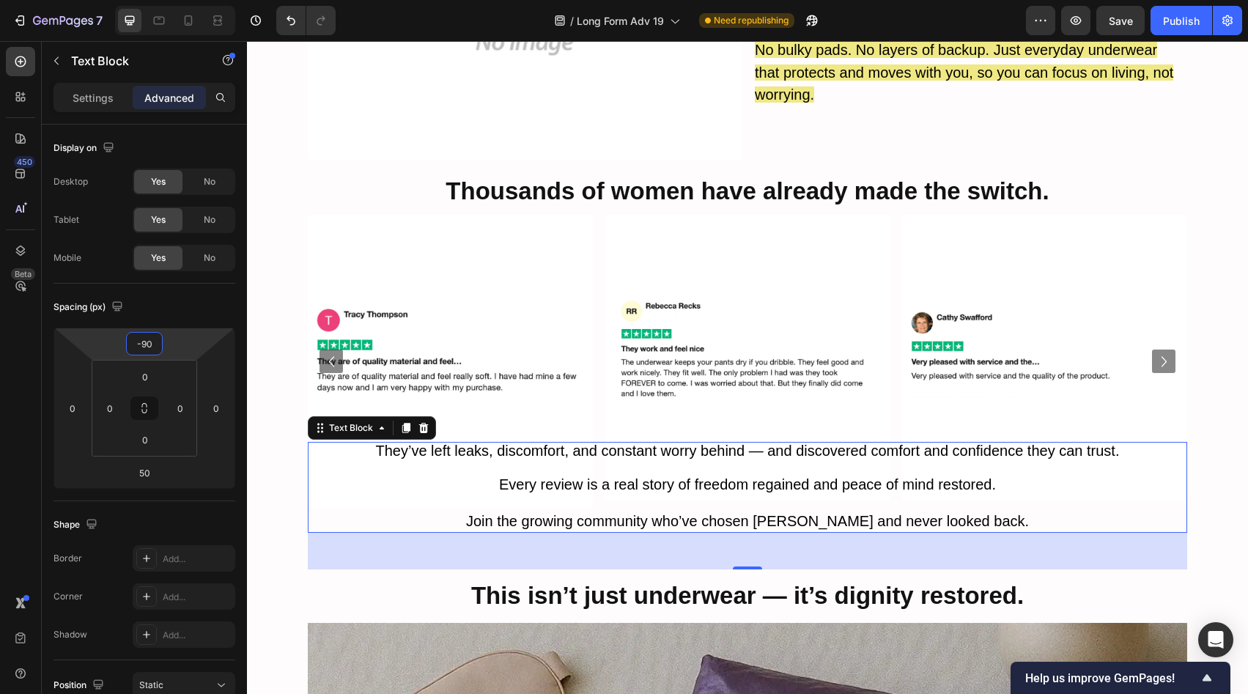
drag, startPoint x: 185, startPoint y: 333, endPoint x: 210, endPoint y: 366, distance: 41.8
click at [210, 0] on html "7 Version history / Long Form Adv 19 Need republishing Preview Save Publish 450…" at bounding box center [624, 0] width 1248 height 0
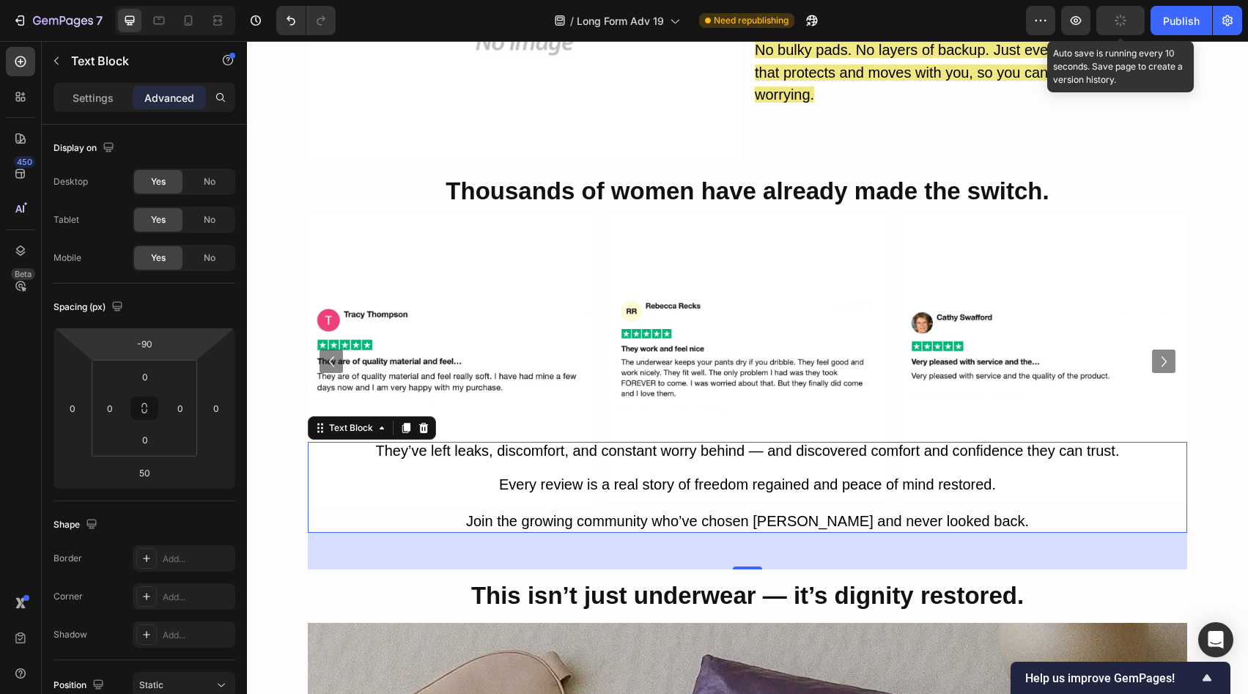
click at [1117, 23] on icon "button" at bounding box center [1121, 21] width 14 height 14
click at [1112, 23] on span "Save" at bounding box center [1121, 21] width 24 height 12
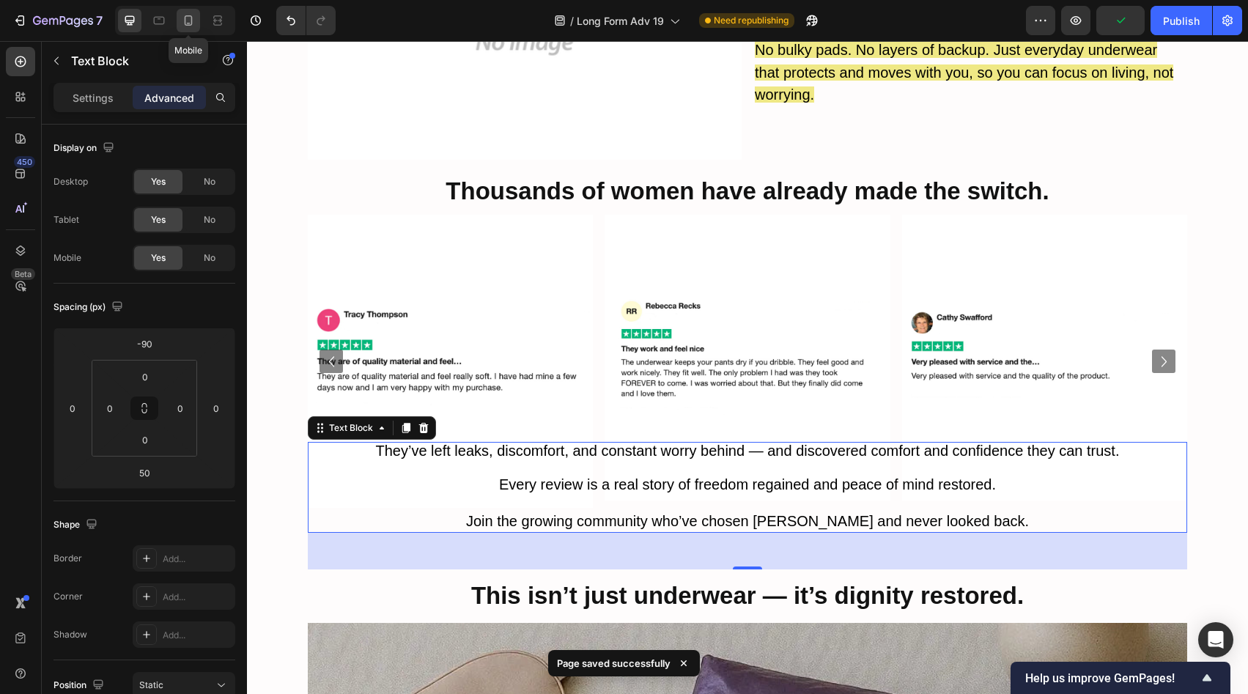
click at [193, 31] on div at bounding box center [188, 20] width 23 height 23
type input "40"
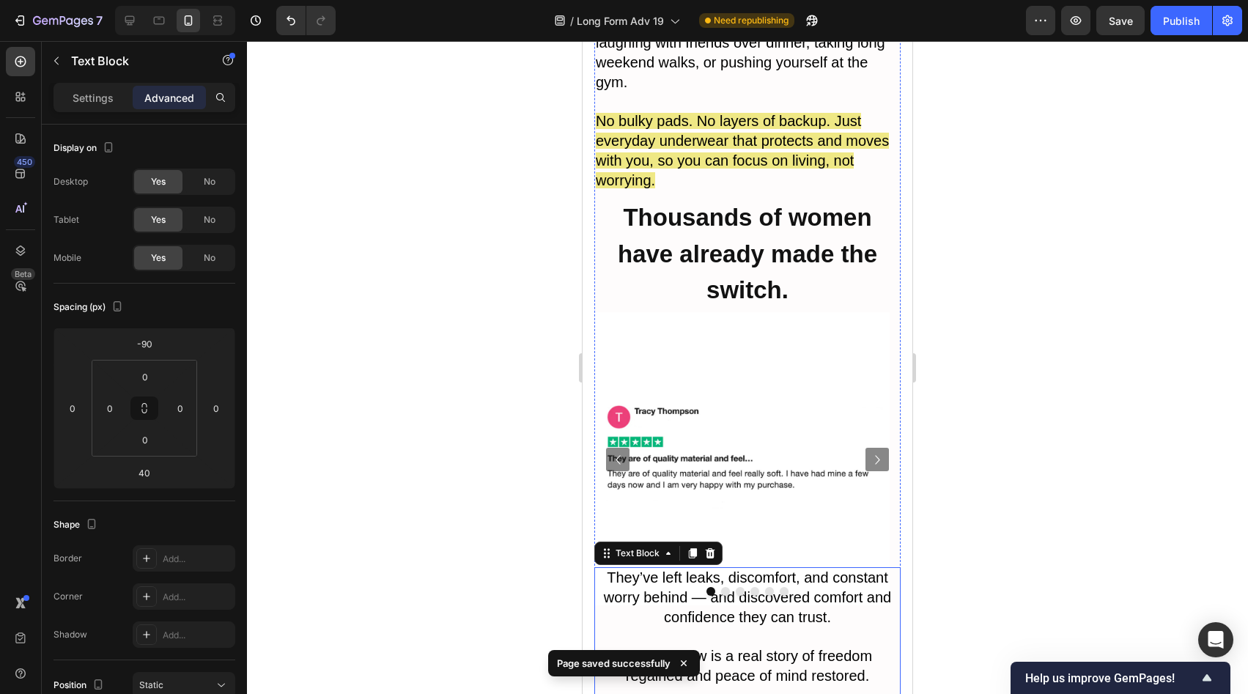
scroll to position [6175, 0]
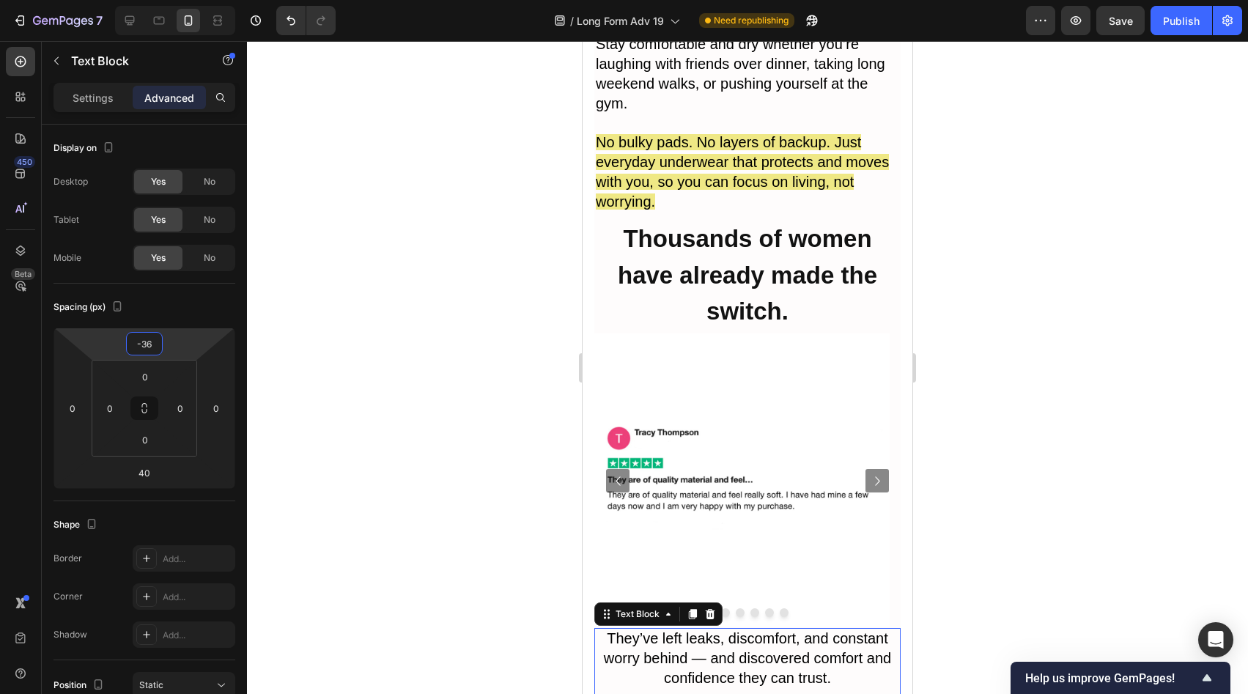
drag, startPoint x: 179, startPoint y: 341, endPoint x: 182, endPoint y: 322, distance: 20.1
click at [182, 0] on html "7 Version history / Long Form Adv 19 Need republishing Preview Save Publish 450…" at bounding box center [624, 0] width 1248 height 0
click at [128, 22] on icon at bounding box center [130, 21] width 10 height 10
type input "-90"
type input "50"
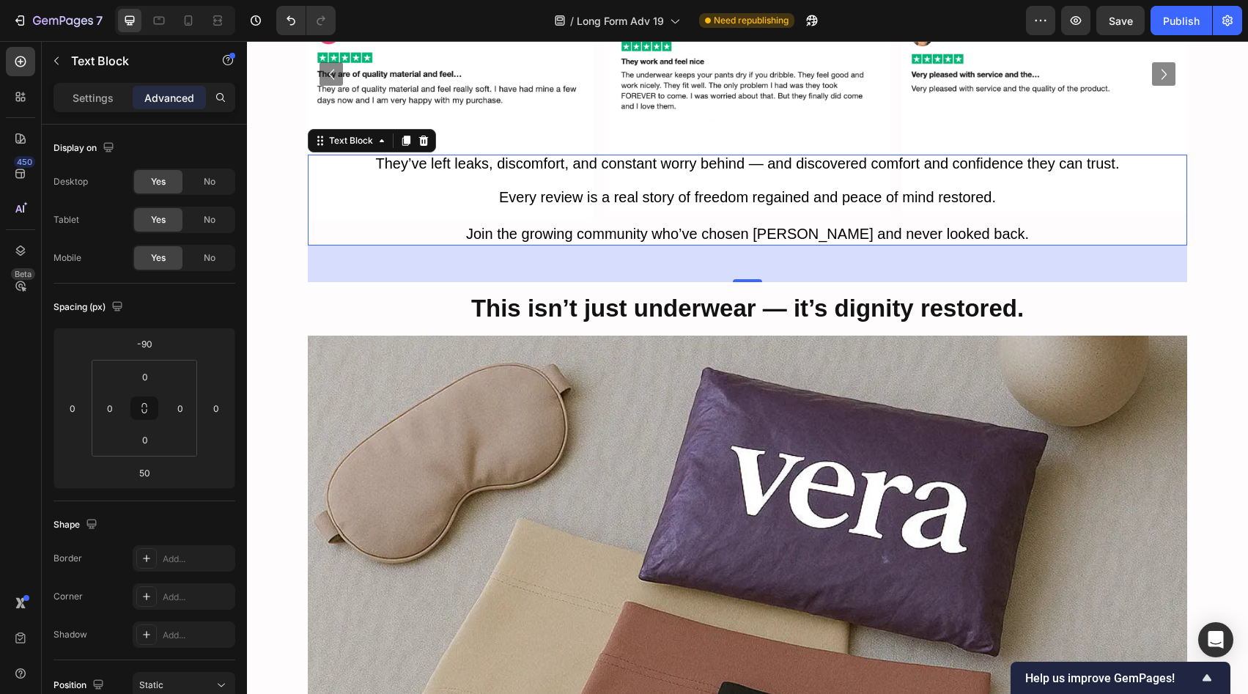
scroll to position [6091, 0]
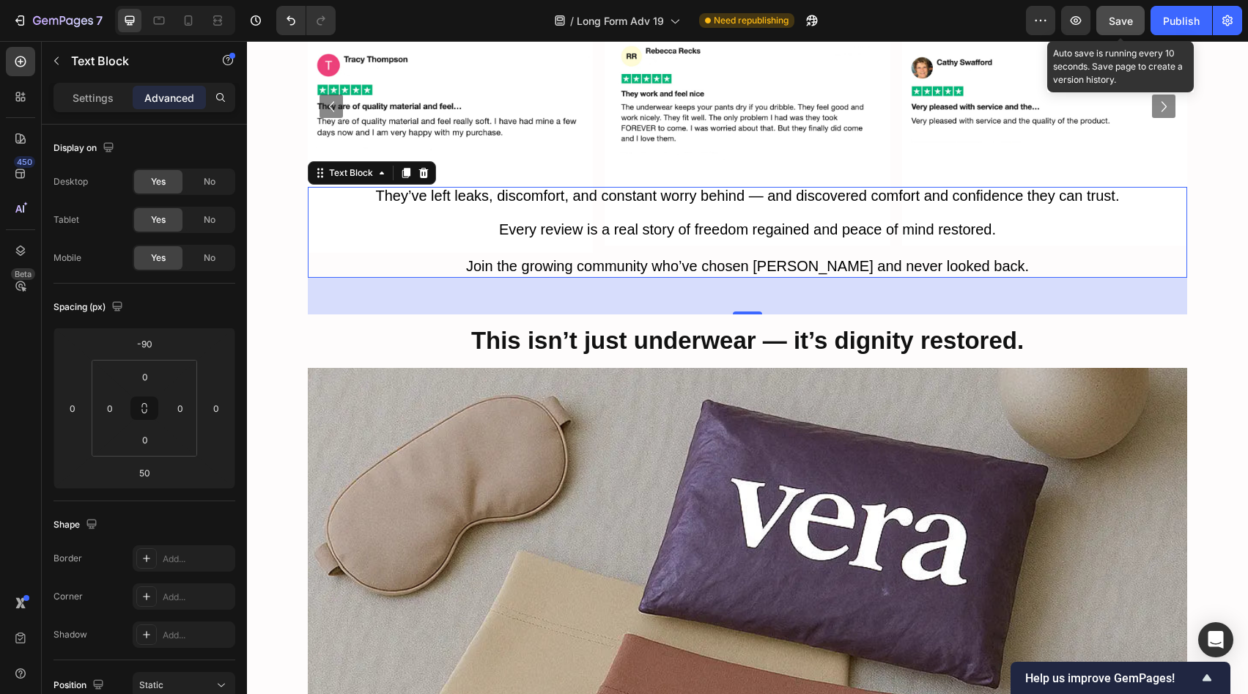
click at [1128, 29] on button "Save" at bounding box center [1120, 20] width 48 height 29
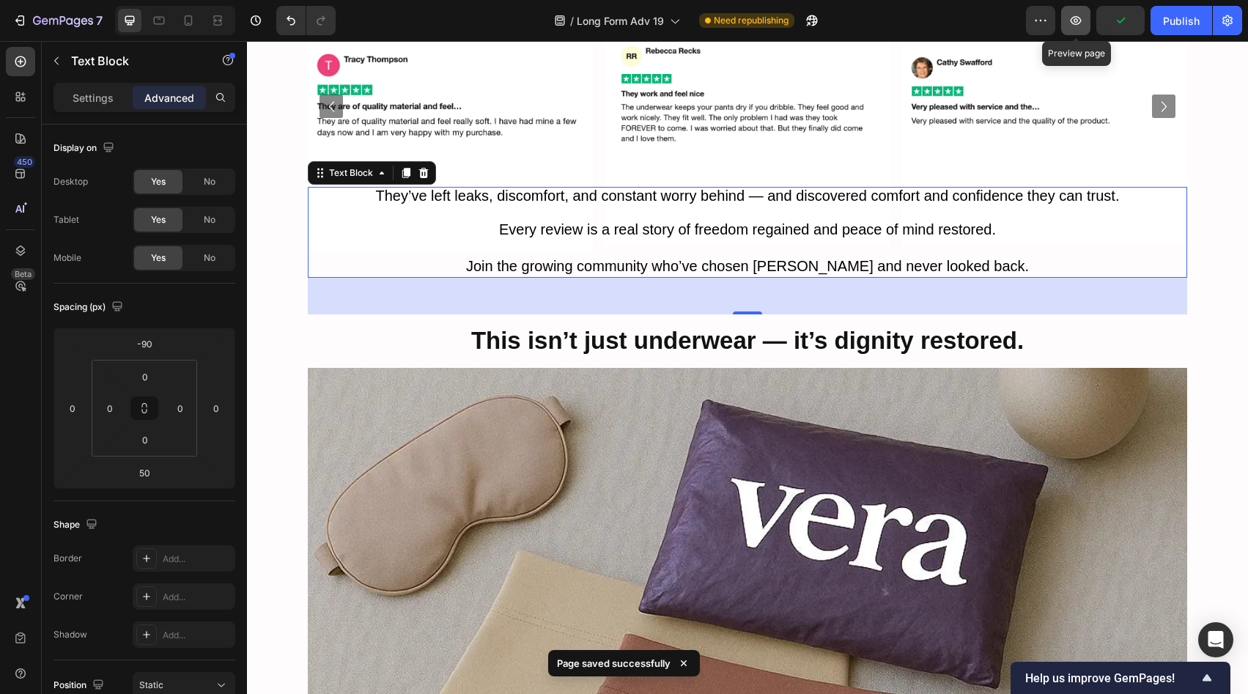
click at [1084, 26] on button "button" at bounding box center [1075, 20] width 29 height 29
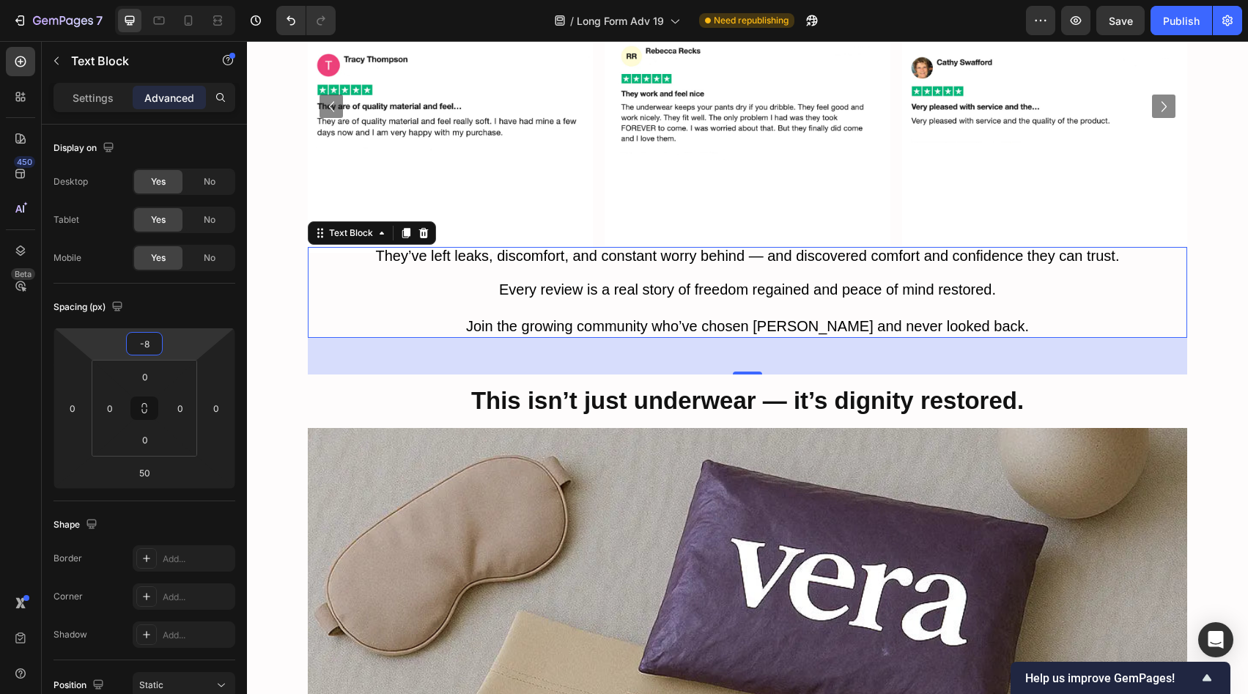
drag, startPoint x: 185, startPoint y: 343, endPoint x: 195, endPoint y: 313, distance: 31.7
click at [195, 0] on html "7 Version history / Long Form Adv 19 Need republishing Preview Save Publish 450…" at bounding box center [624, 0] width 1248 height 0
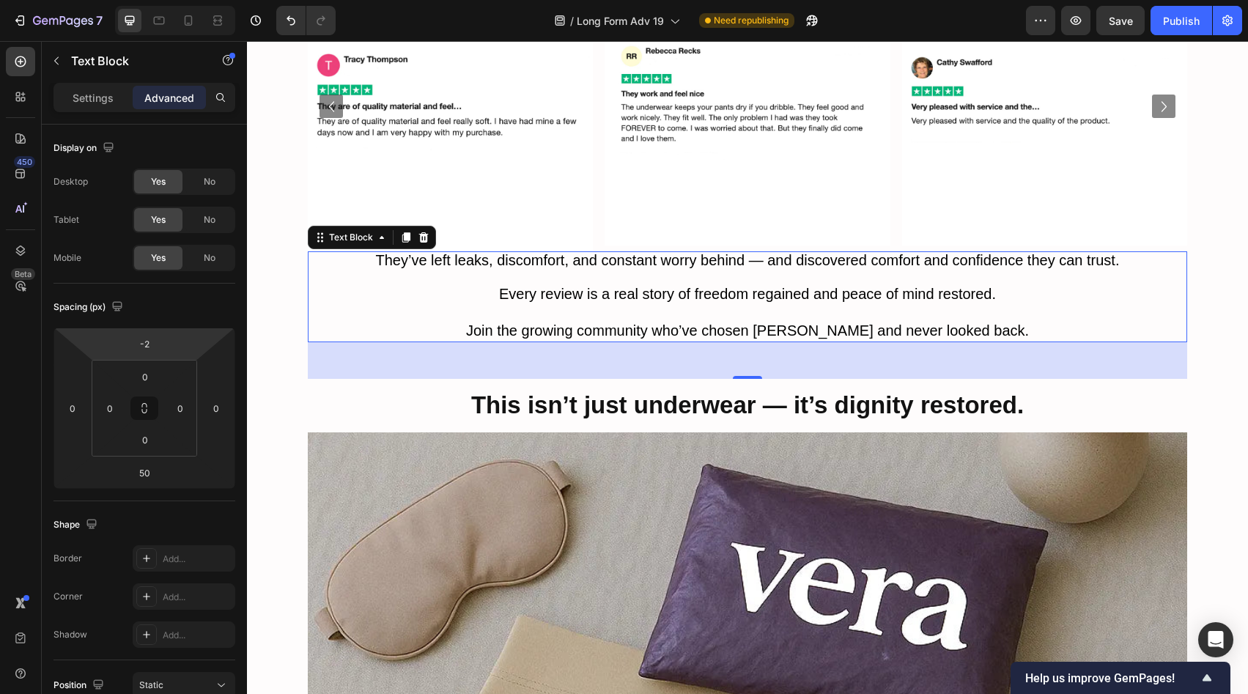
type input "-6"
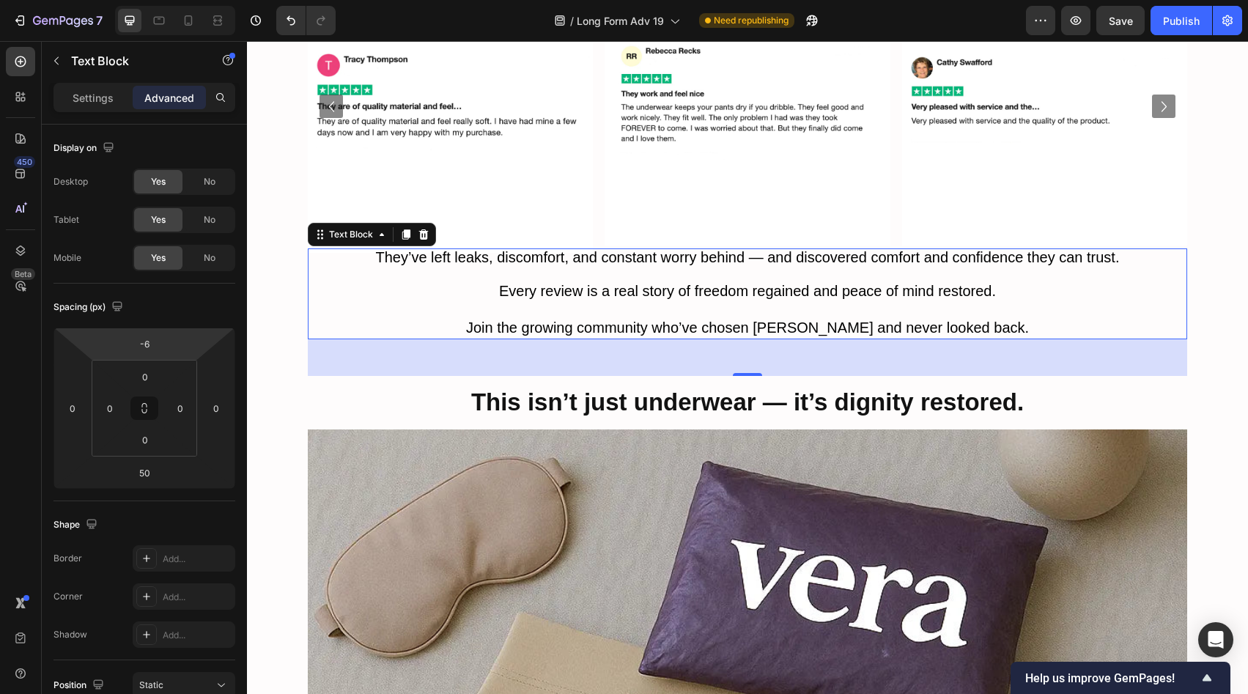
click at [180, 0] on html "7 Version history / Long Form Adv 19 Need republishing Preview Save Publish 450…" at bounding box center [624, 0] width 1248 height 0
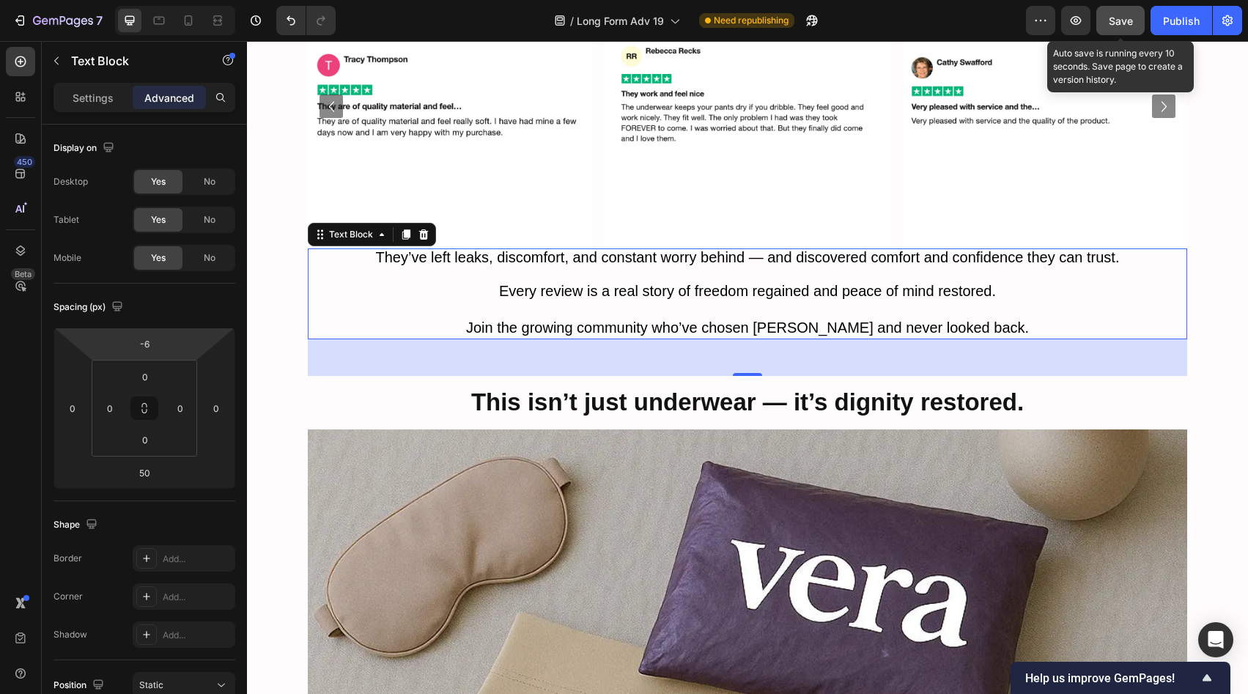
click at [1110, 23] on span "Save" at bounding box center [1121, 21] width 24 height 12
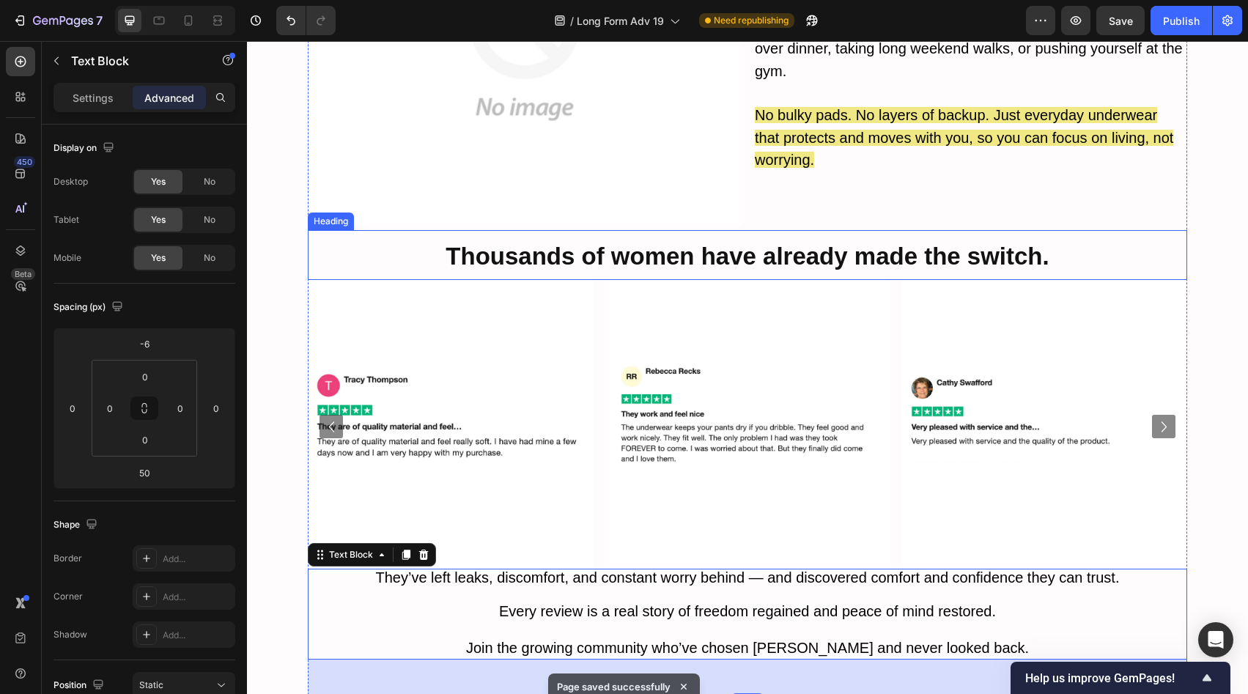
scroll to position [5459, 0]
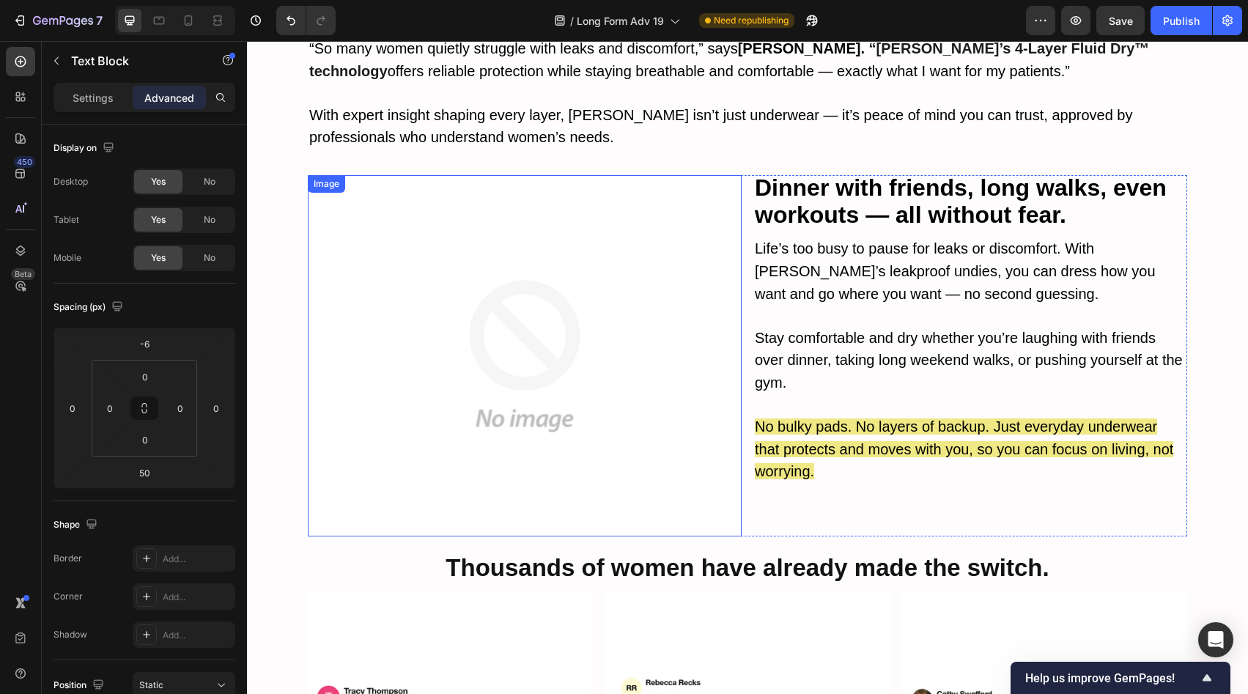
click at [484, 301] on img at bounding box center [525, 355] width 434 height 361
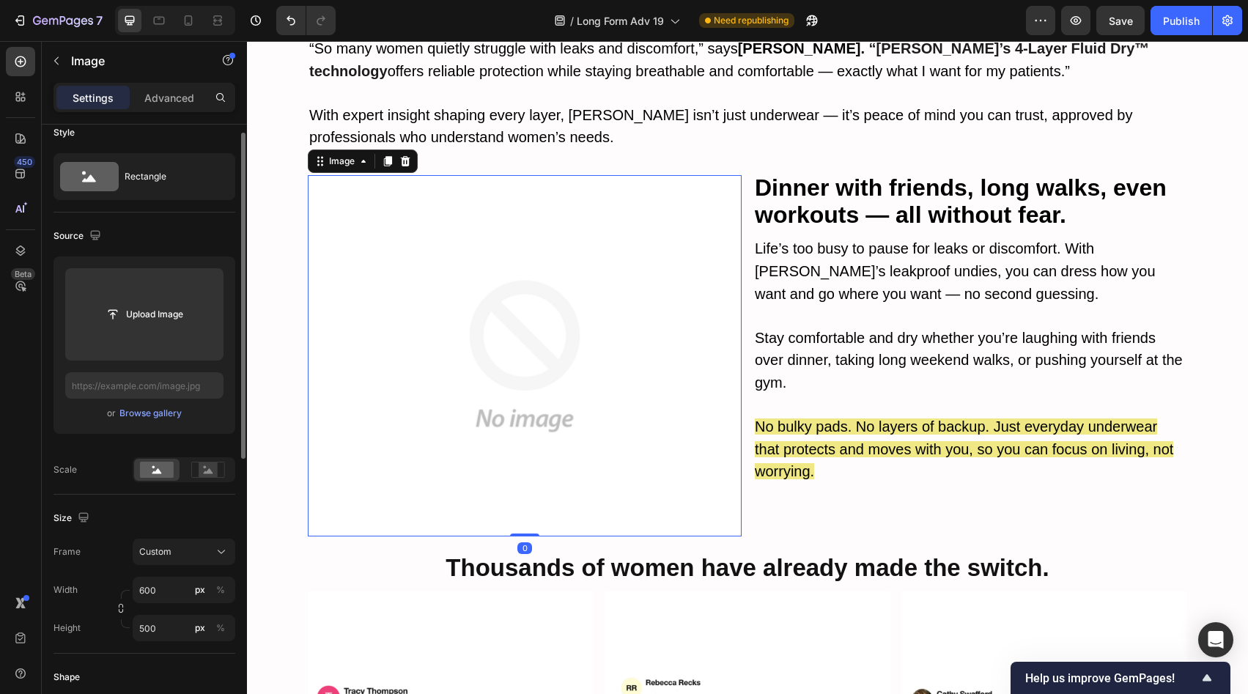
scroll to position [532, 0]
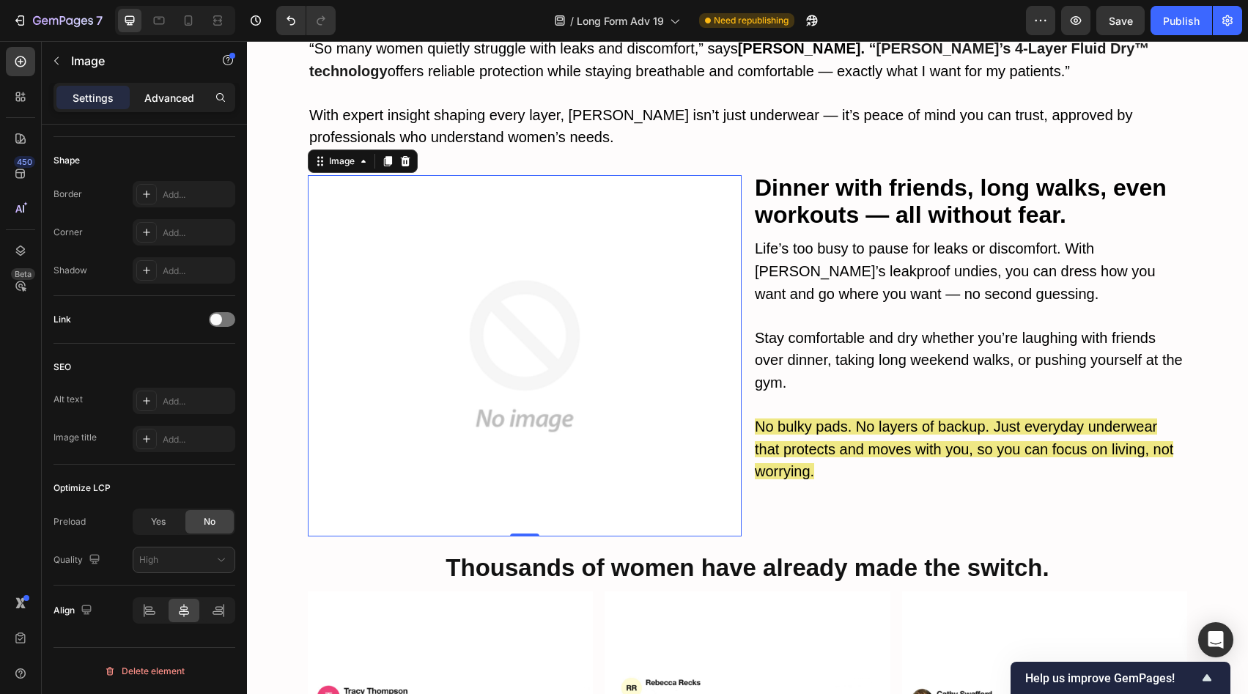
click at [176, 103] on p "Advanced" at bounding box center [169, 97] width 50 height 15
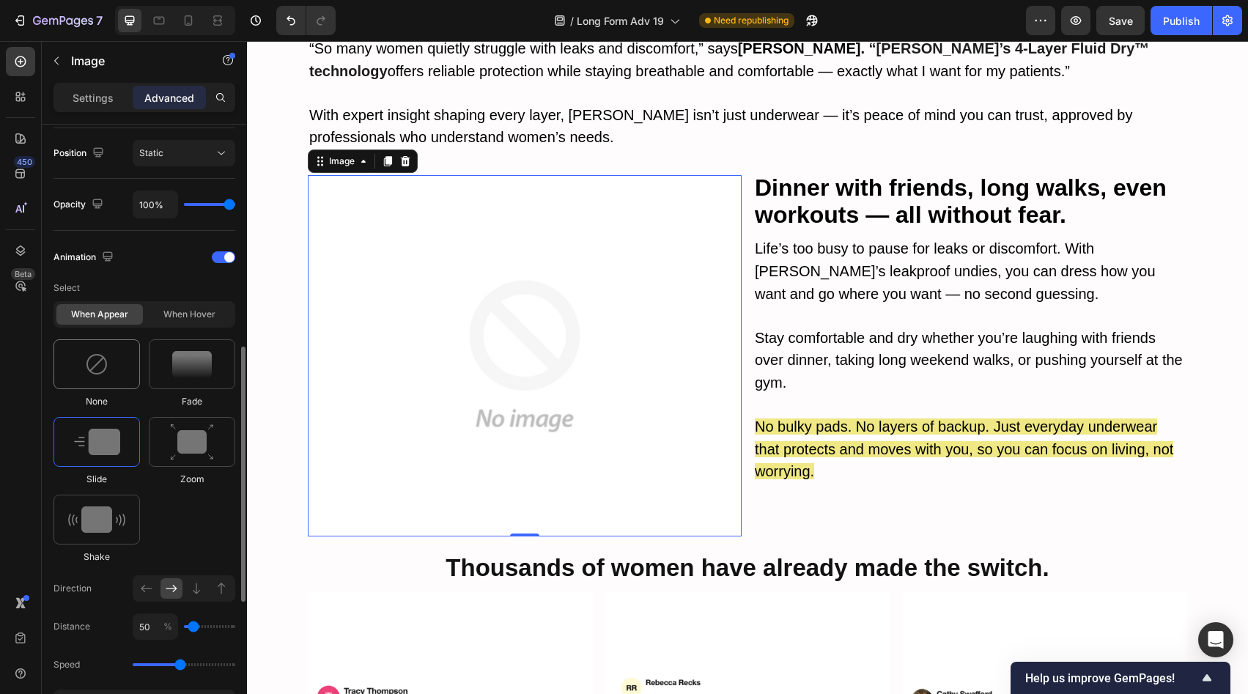
click at [123, 382] on div at bounding box center [96, 364] width 86 height 50
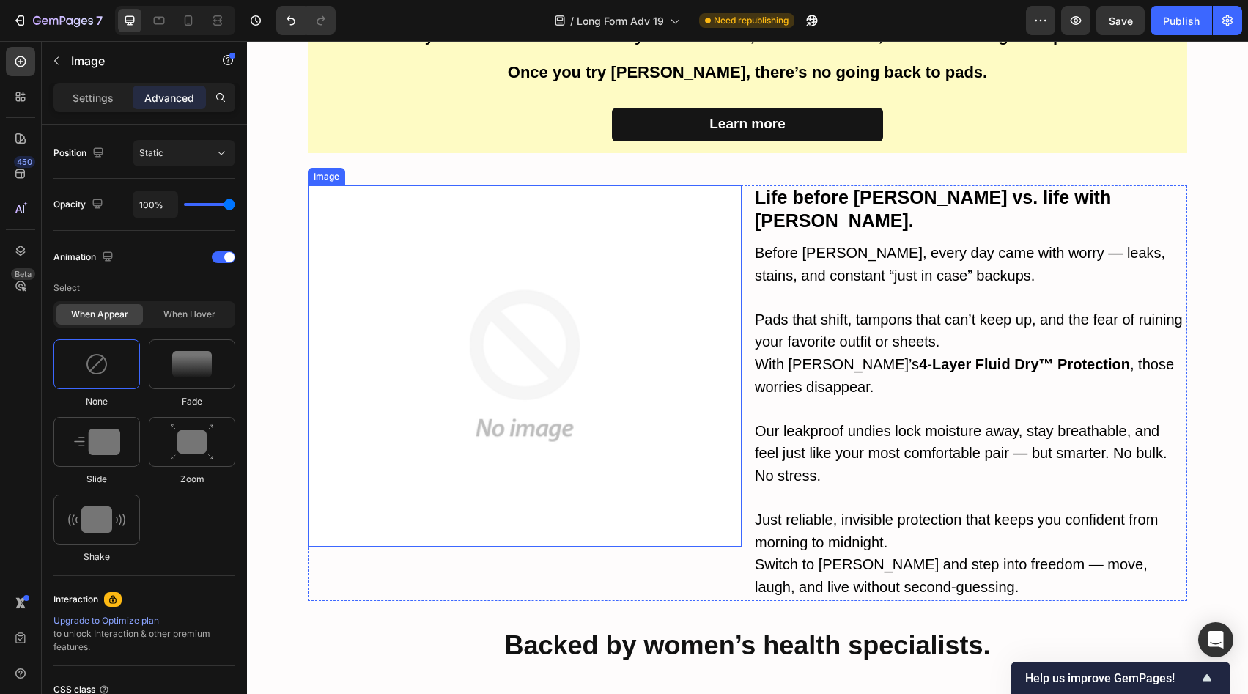
scroll to position [3863, 0]
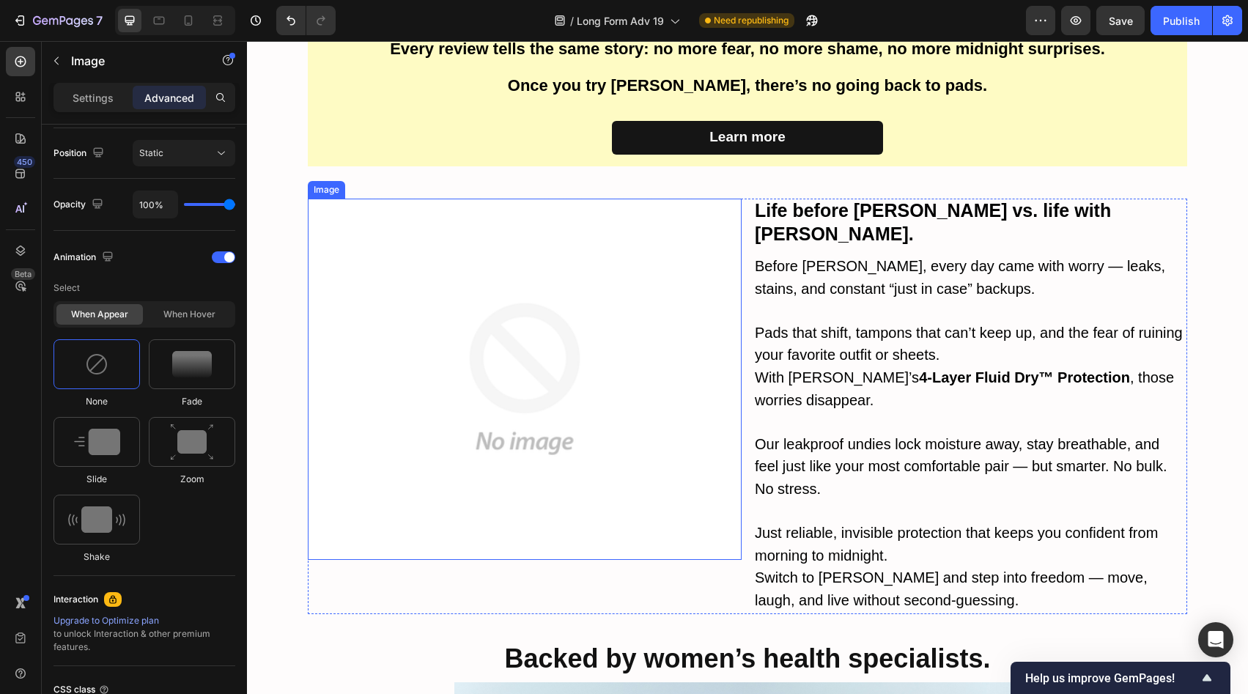
click at [575, 425] on img at bounding box center [525, 379] width 434 height 361
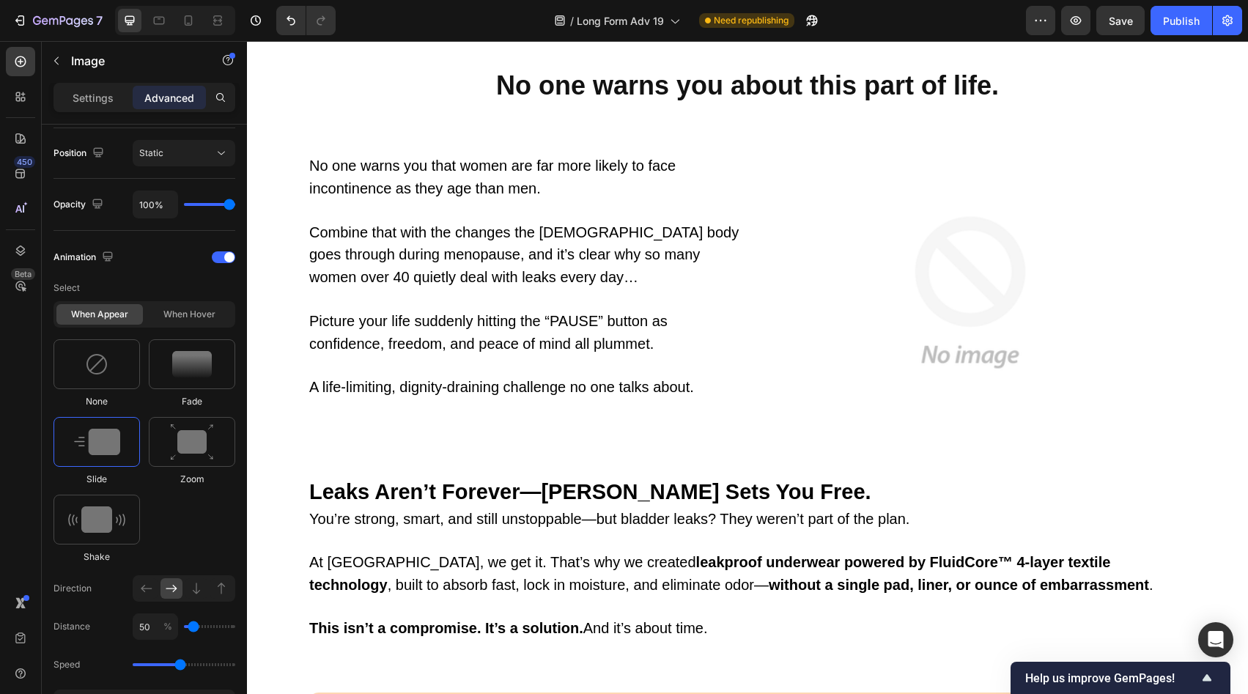
scroll to position [689, 0]
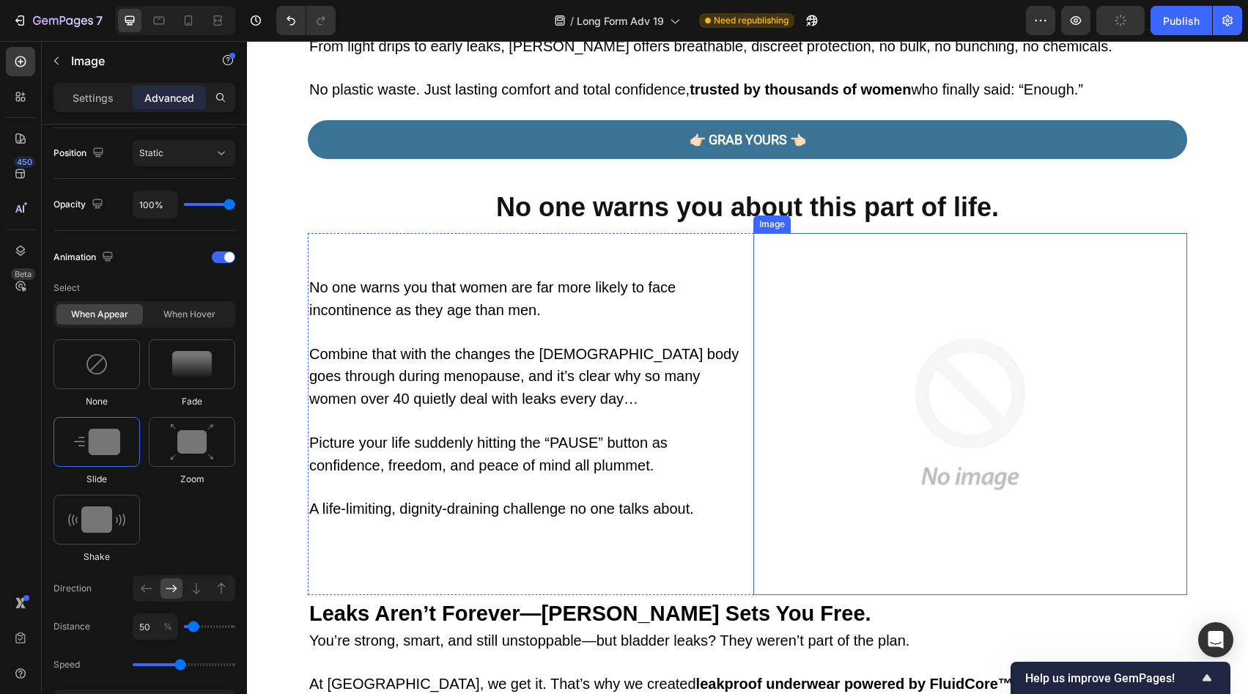
click at [927, 458] on img at bounding box center [970, 413] width 434 height 361
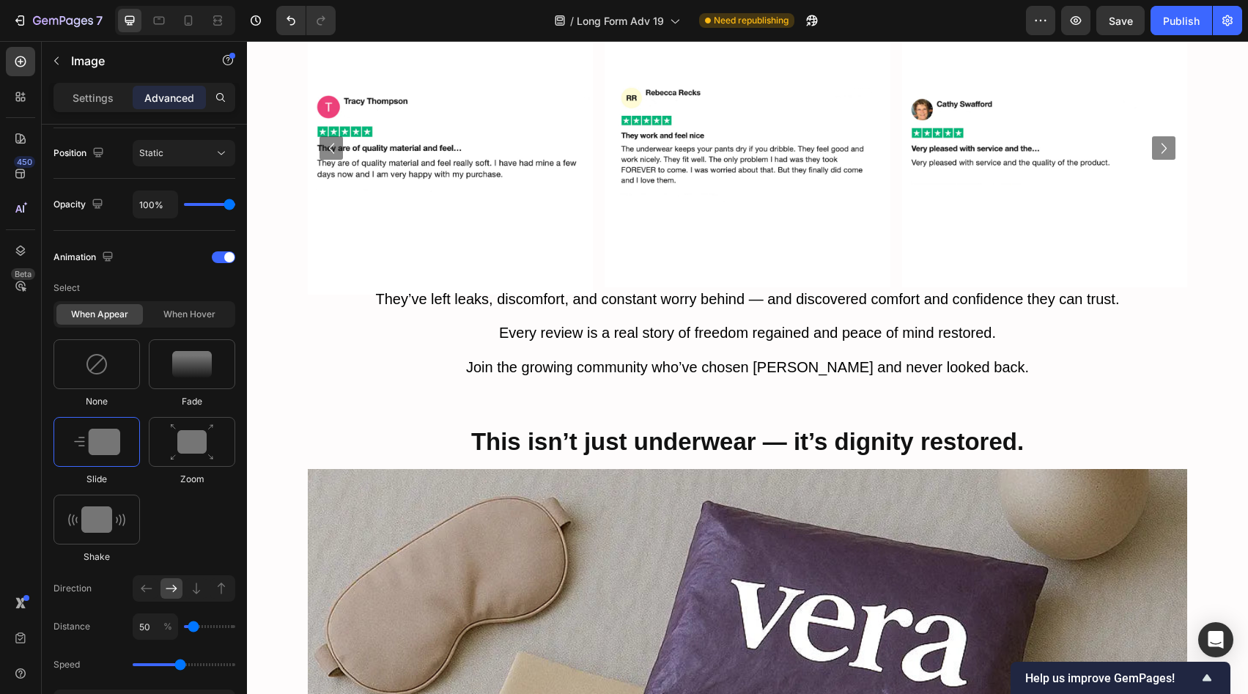
scroll to position [5963, 0]
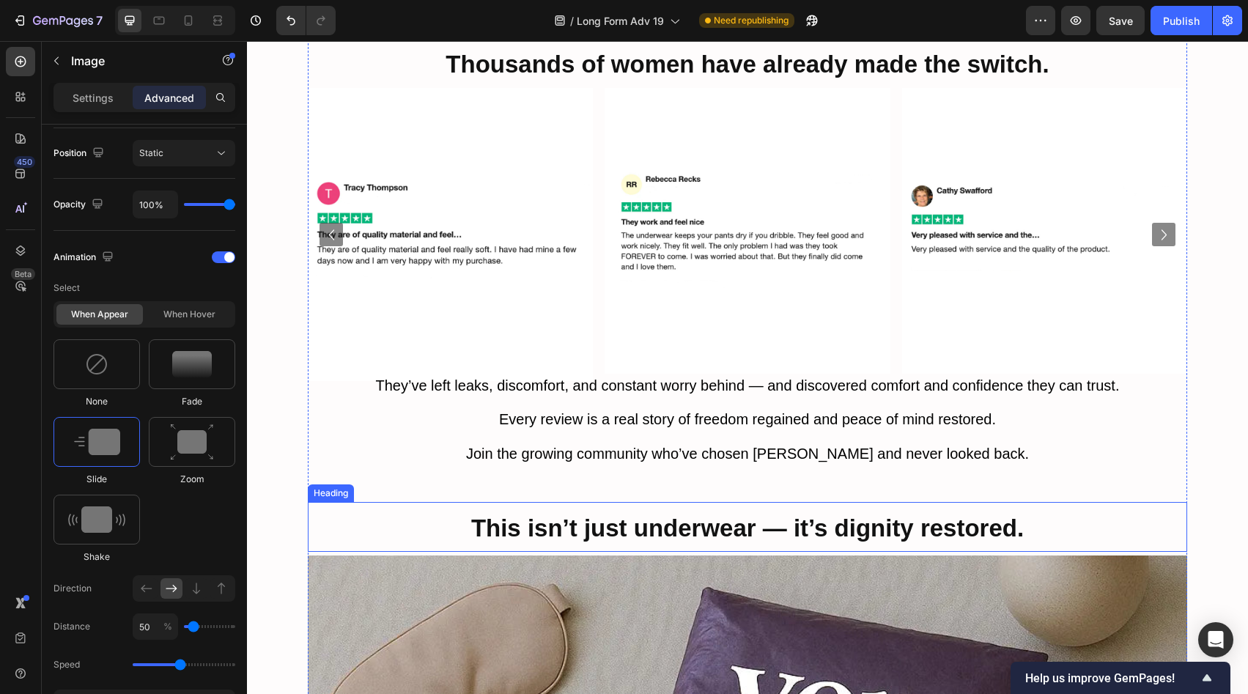
click at [705, 514] on strong "This isn’t just underwear — it’s dignity restored." at bounding box center [747, 527] width 553 height 27
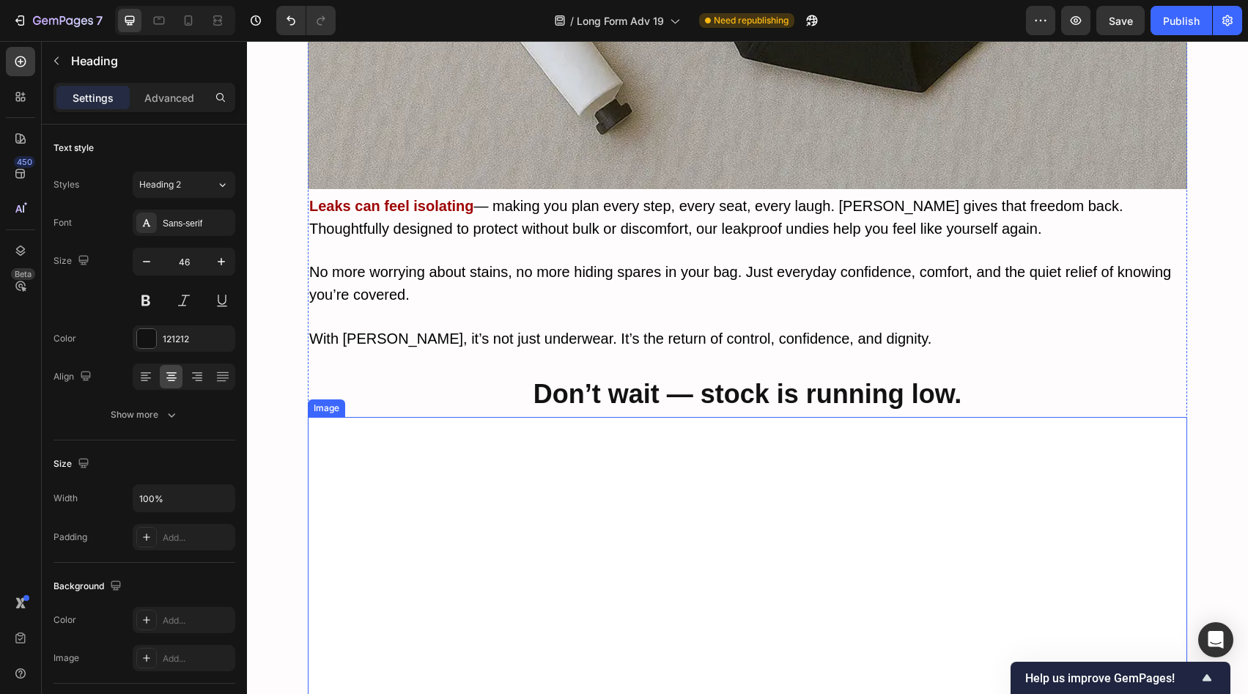
scroll to position [7213, 0]
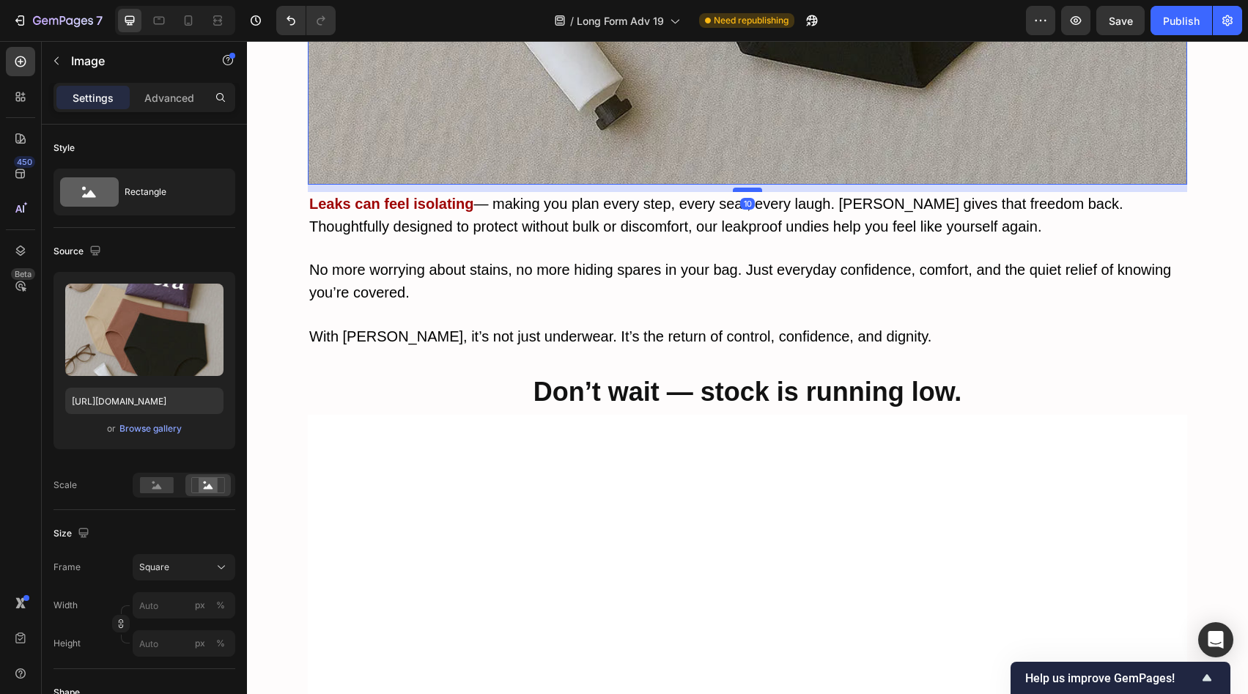
click at [746, 188] on div at bounding box center [747, 190] width 29 height 4
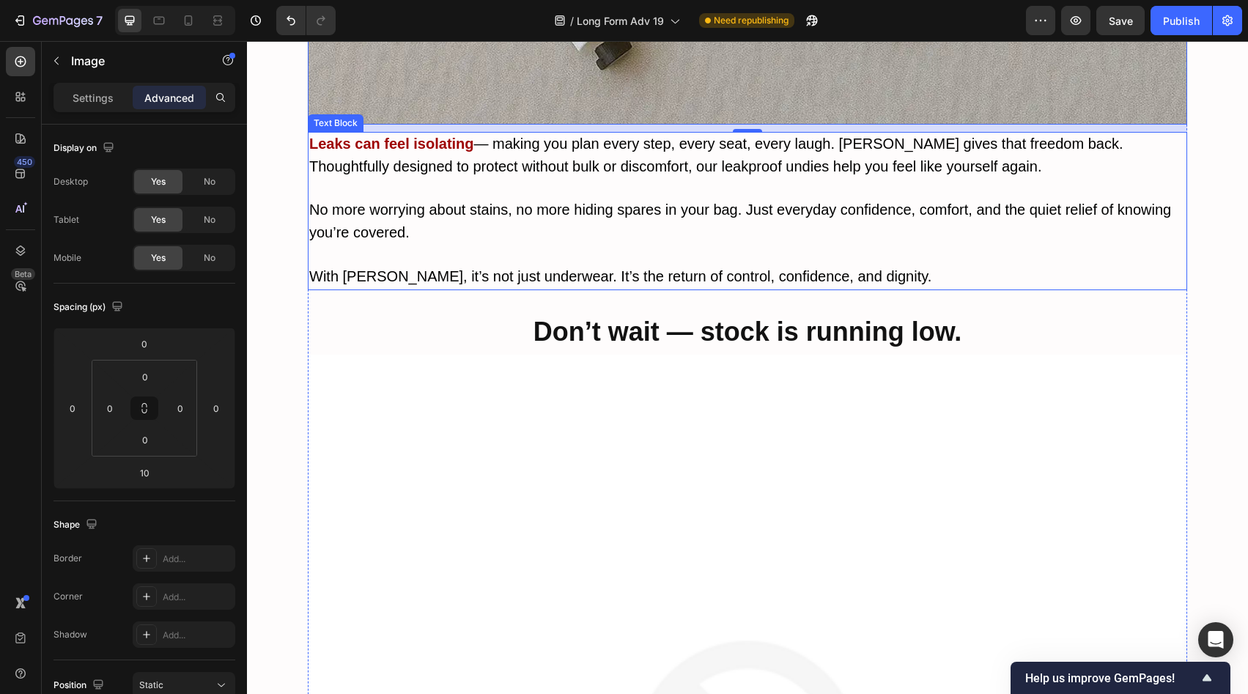
scroll to position [7354, 0]
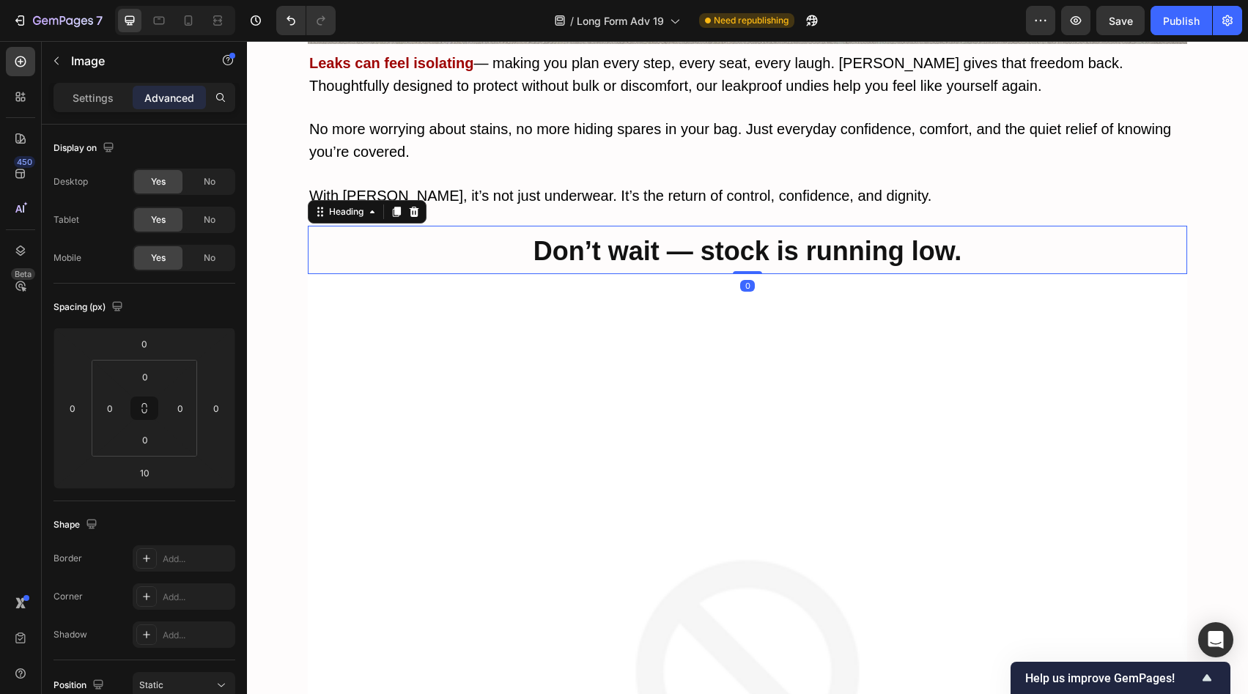
click at [711, 236] on strong "Don’t wait — stock is running low." at bounding box center [747, 251] width 429 height 30
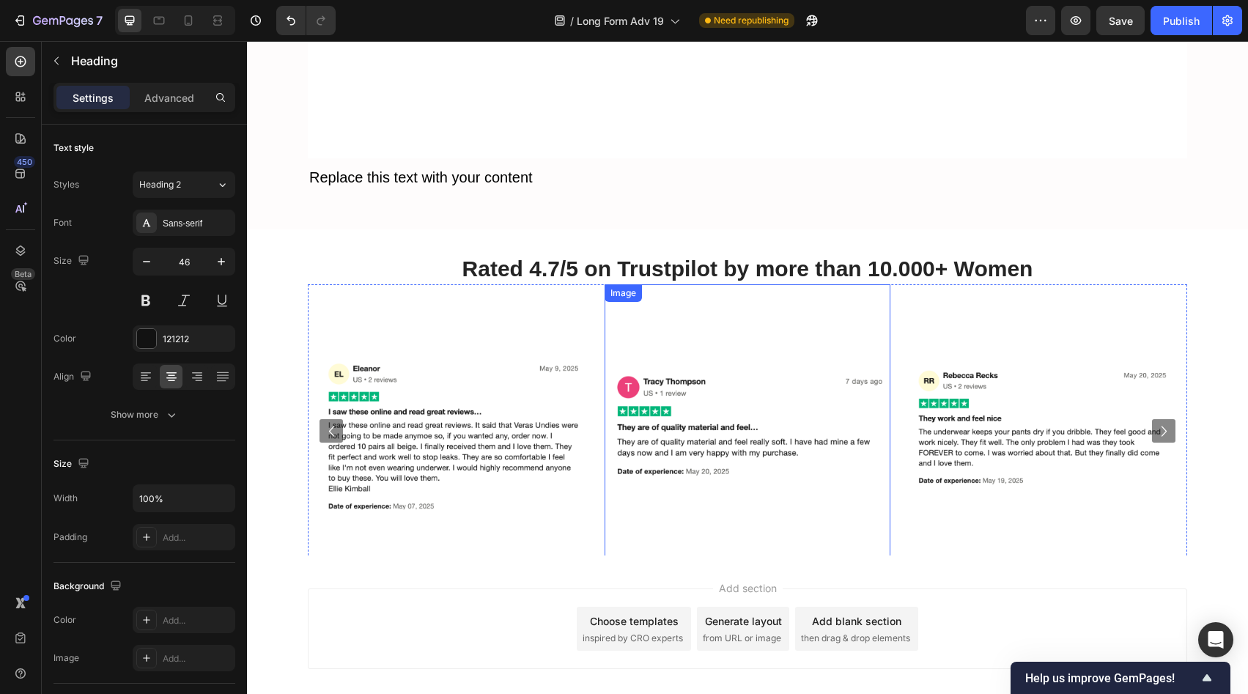
scroll to position [9296, 0]
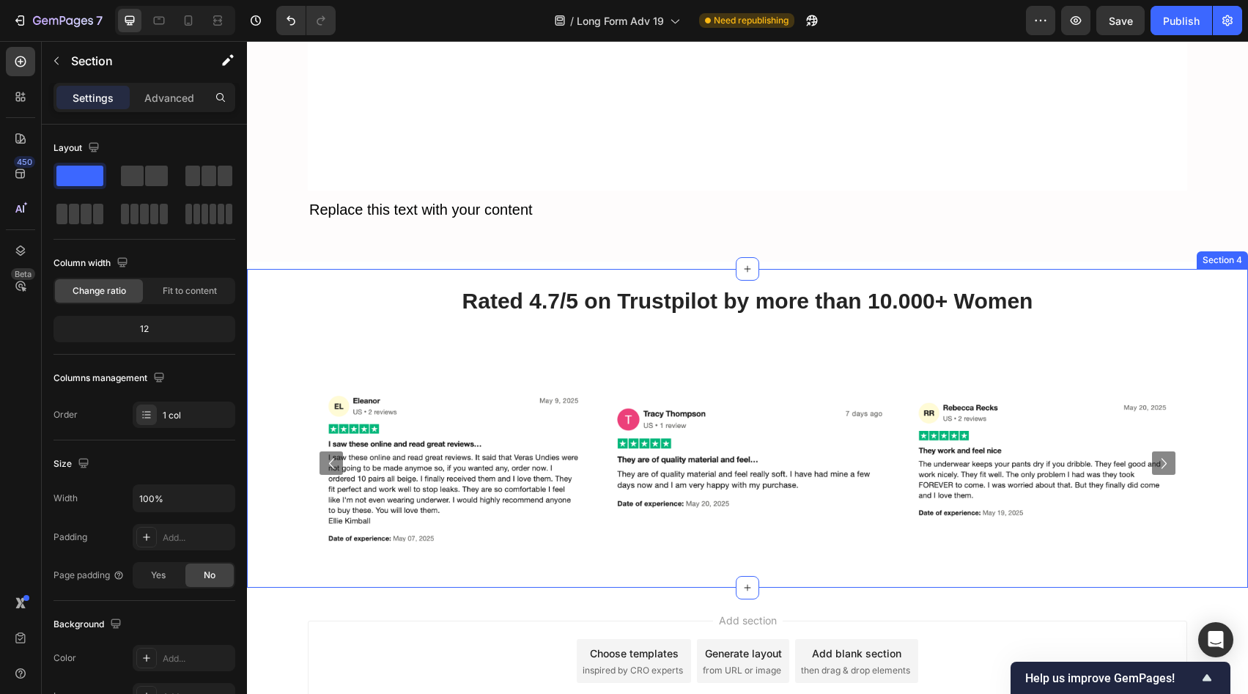
click at [1222, 335] on div "Image Image Image Image Image Image Image [GEOGRAPHIC_DATA]" at bounding box center [747, 452] width 1001 height 271
click at [1231, 250] on icon at bounding box center [1236, 255] width 10 height 10
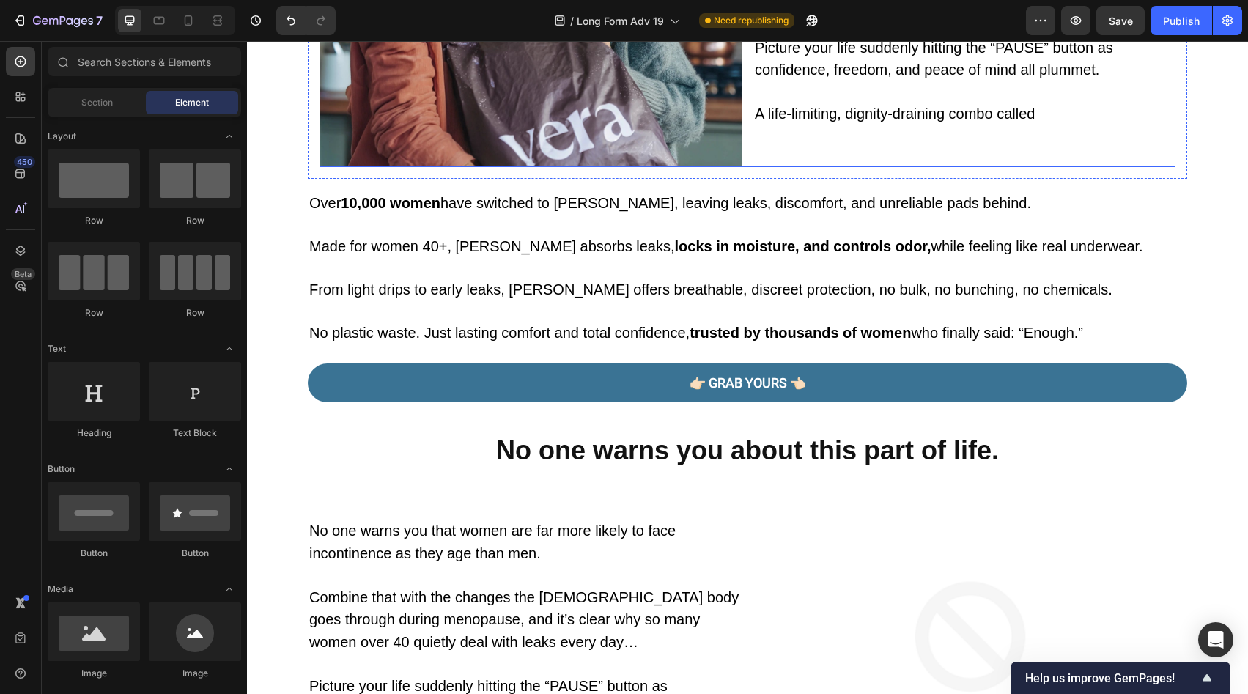
scroll to position [754, 0]
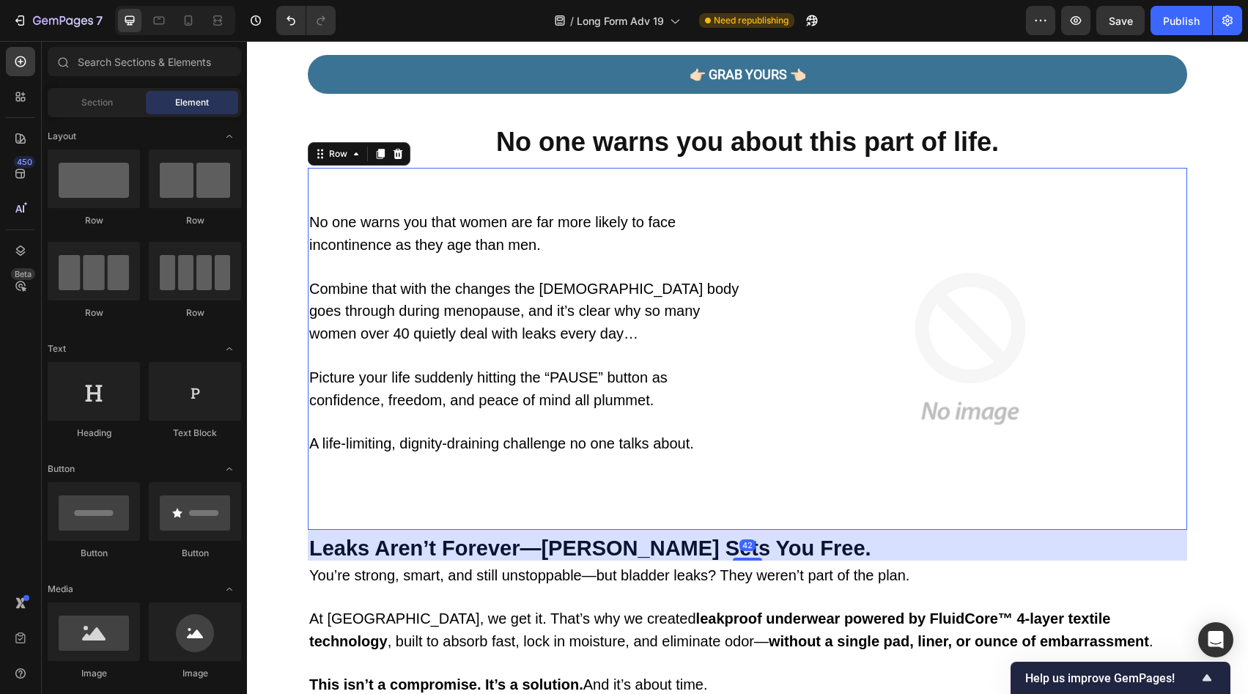
click at [746, 300] on div "No one warns you that women are far more likely to face incontinence as they ag…" at bounding box center [747, 348] width 879 height 361
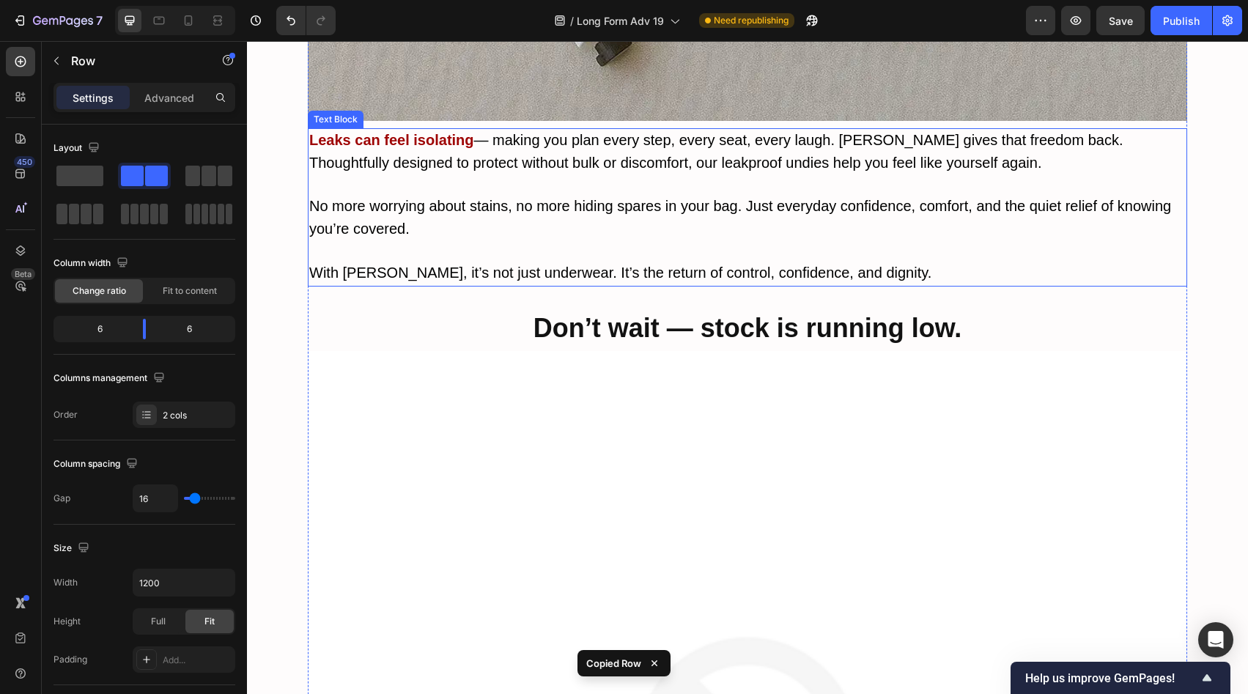
scroll to position [7269, 0]
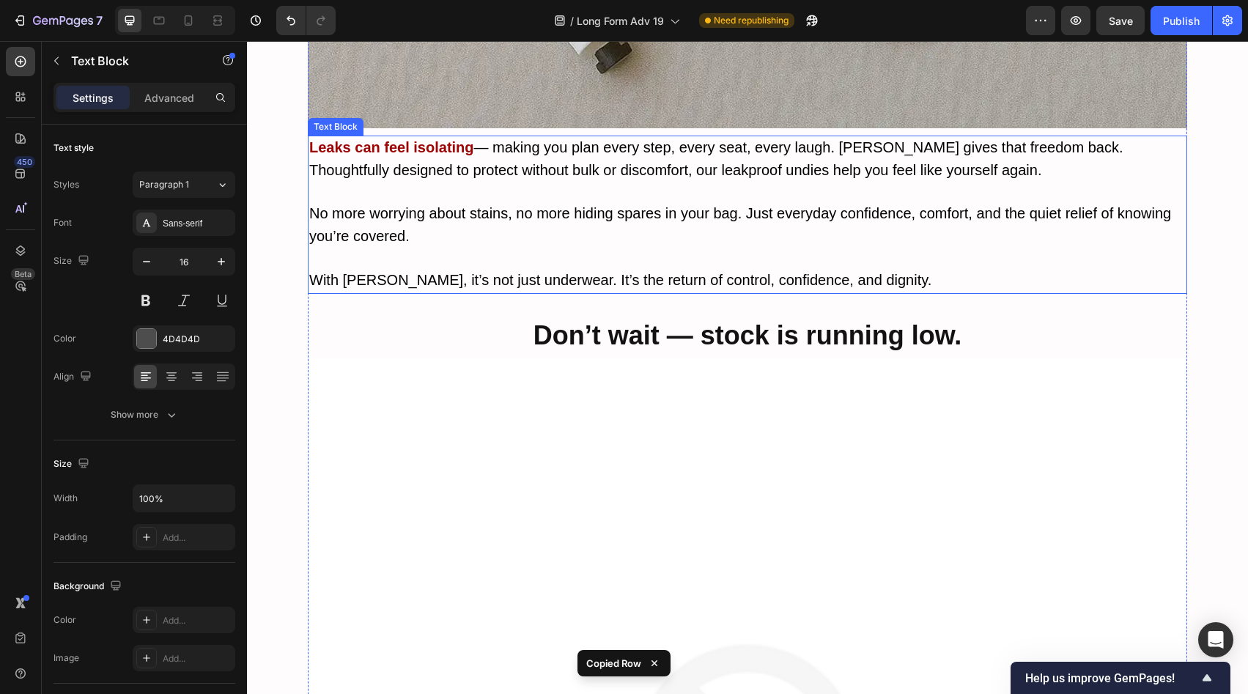
click at [823, 205] on span "No more worrying about stains, no more hiding spares in your bag. Just everyday…" at bounding box center [740, 224] width 862 height 39
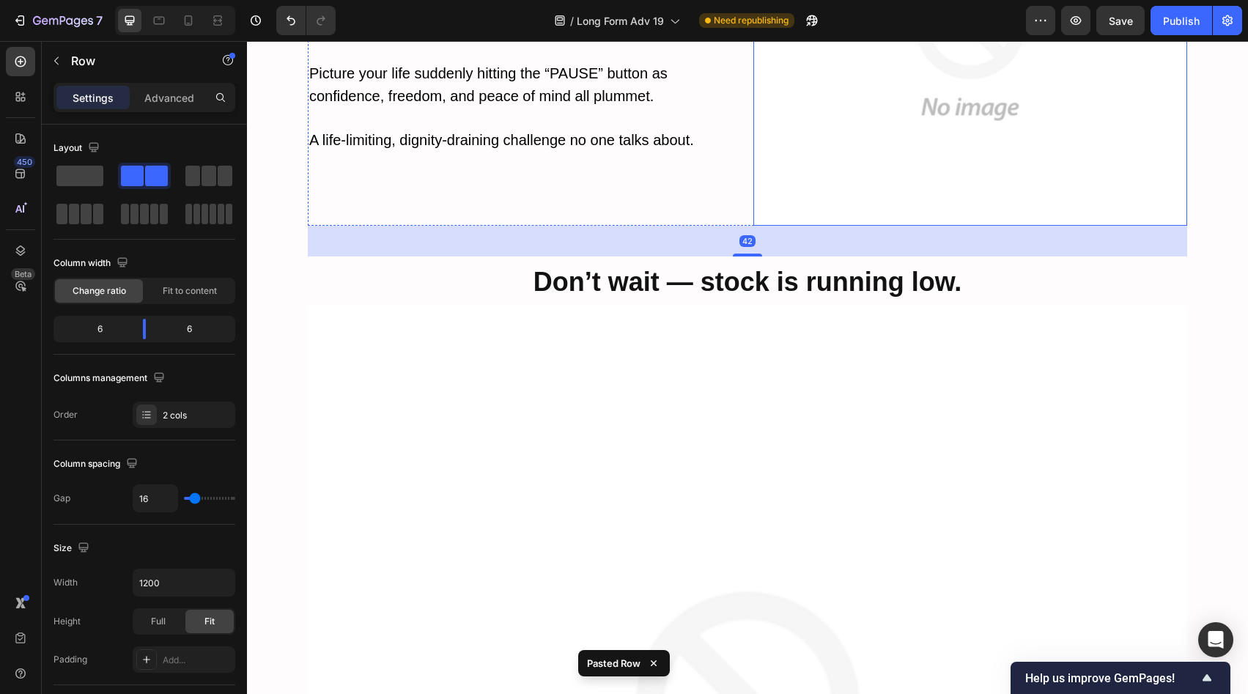
scroll to position [7718, 0]
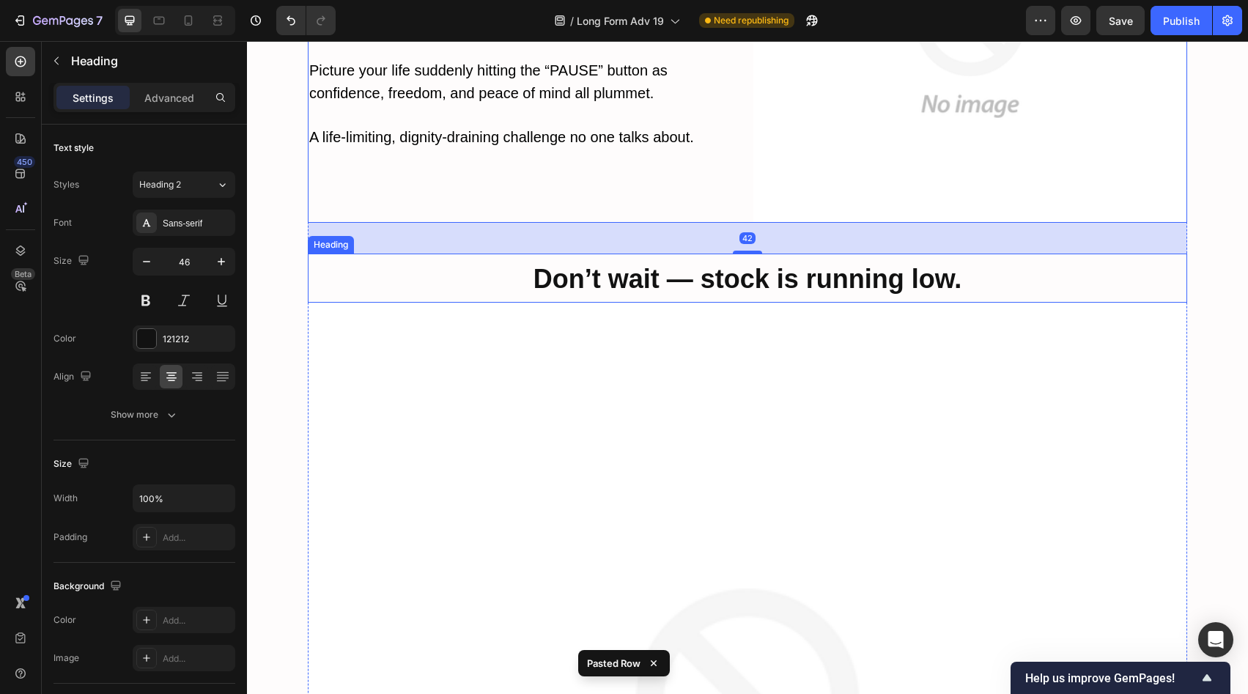
click at [767, 264] on strong "Don’t wait — stock is running low." at bounding box center [747, 279] width 429 height 30
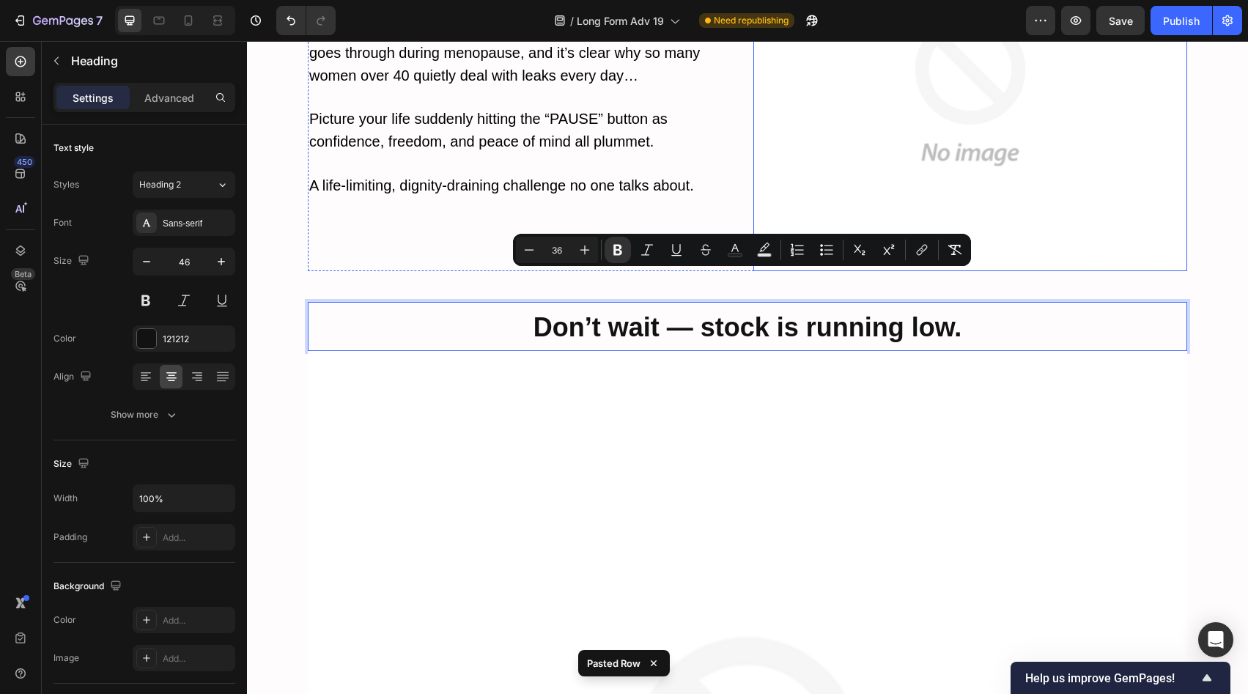
scroll to position [7454, 0]
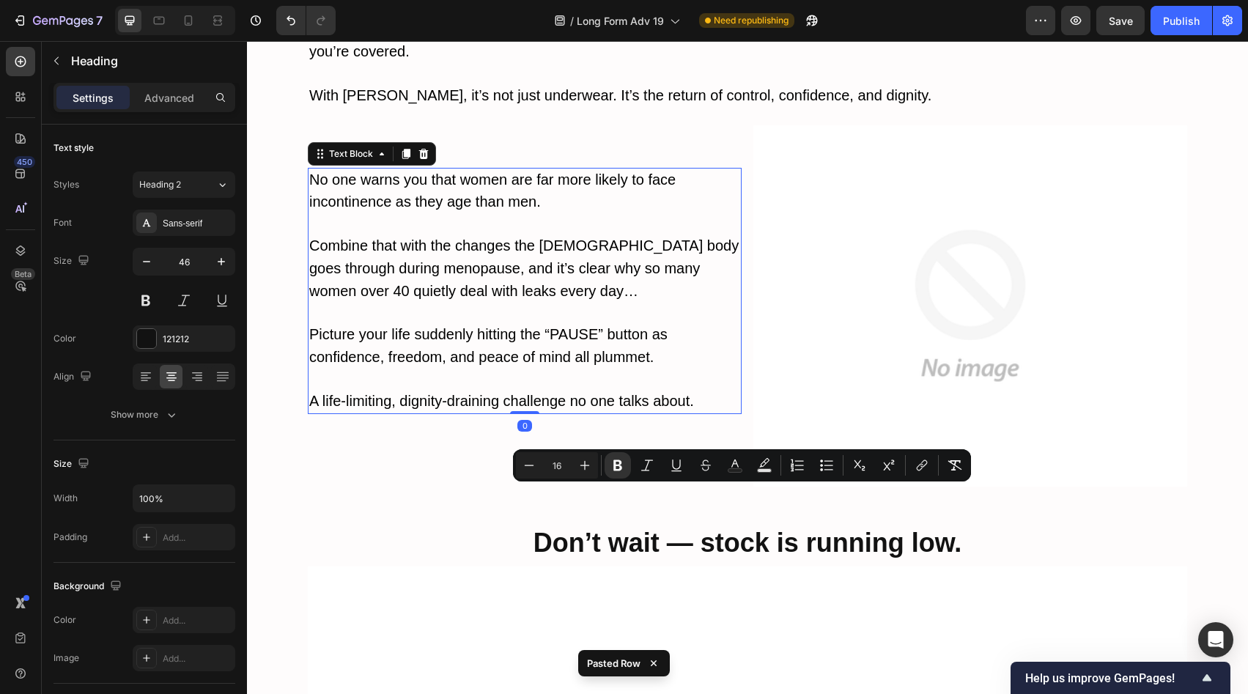
click at [428, 171] on span "No one warns you that women are far more likely to face incontinence as they ag…" at bounding box center [492, 190] width 366 height 39
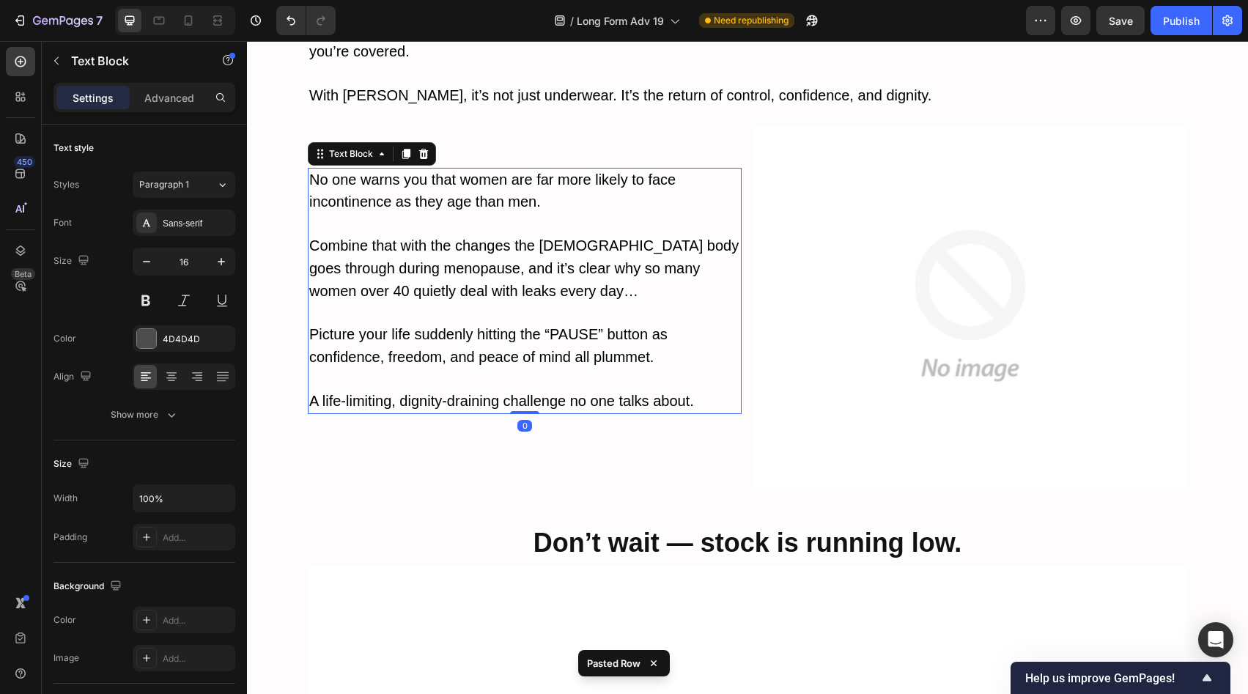
click at [428, 171] on span "No one warns you that women are far more likely to face incontinence as they ag…" at bounding box center [492, 190] width 366 height 39
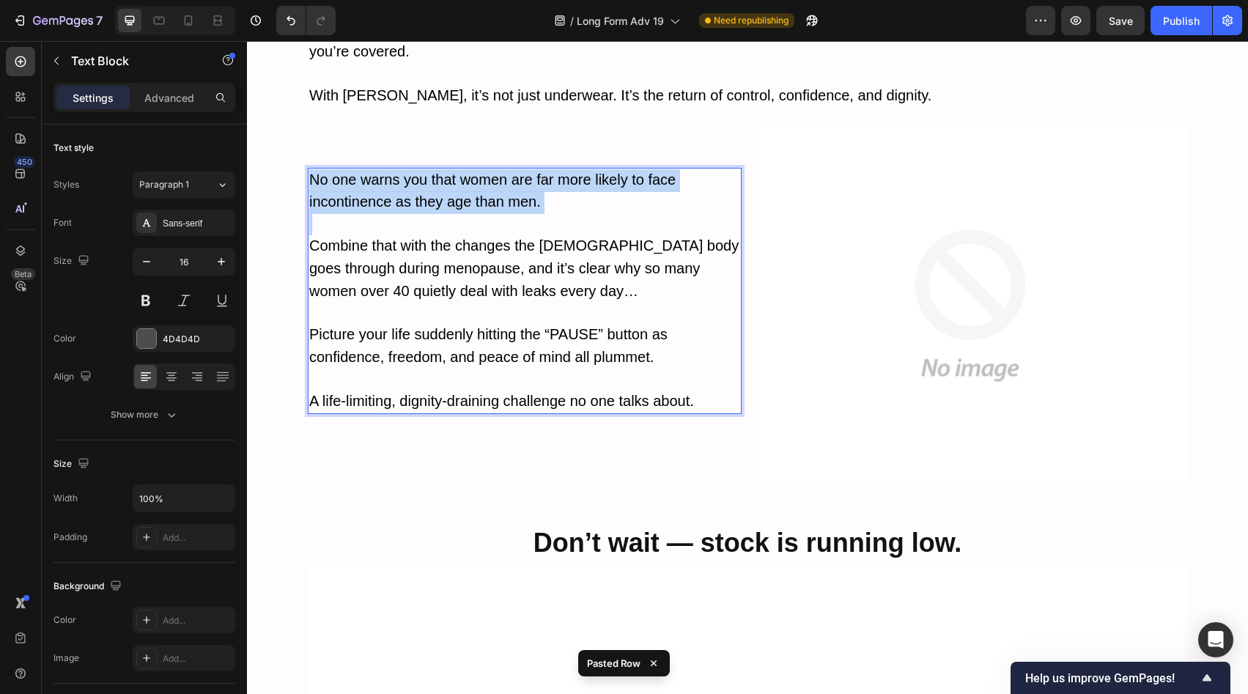
click at [428, 171] on span "No one warns you that women are far more likely to face incontinence as they ag…" at bounding box center [492, 190] width 366 height 39
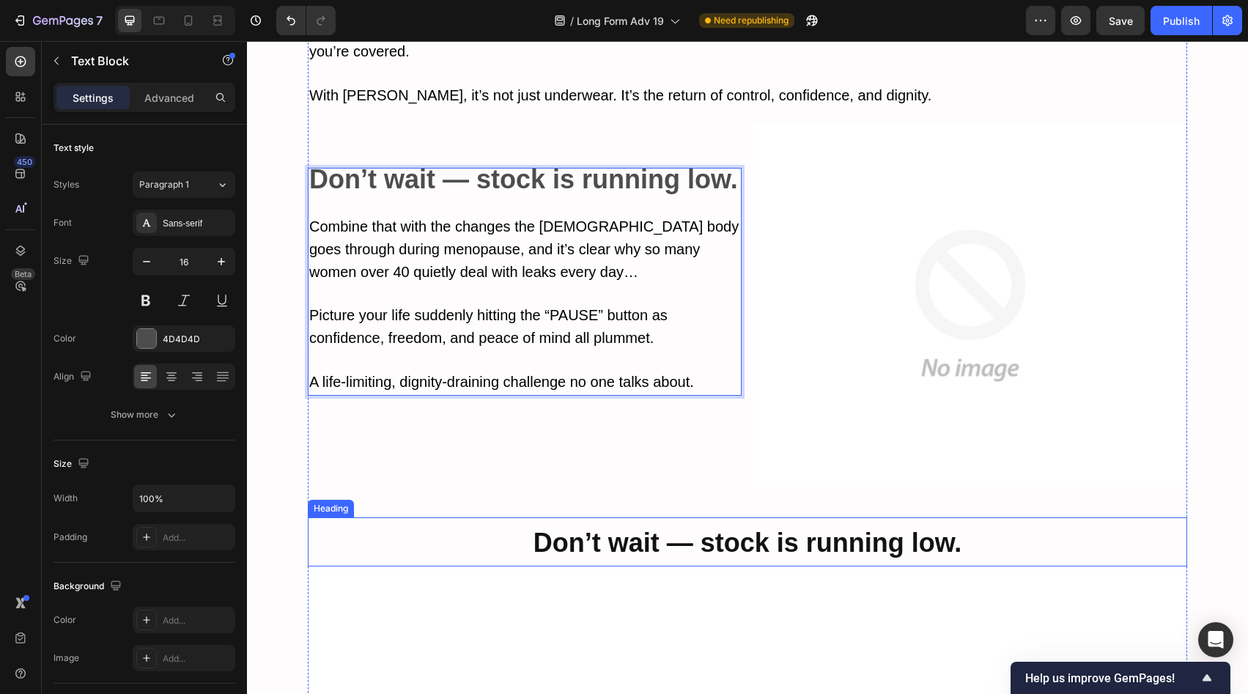
click at [765, 528] on strong "Don’t wait — stock is running low." at bounding box center [747, 543] width 429 height 30
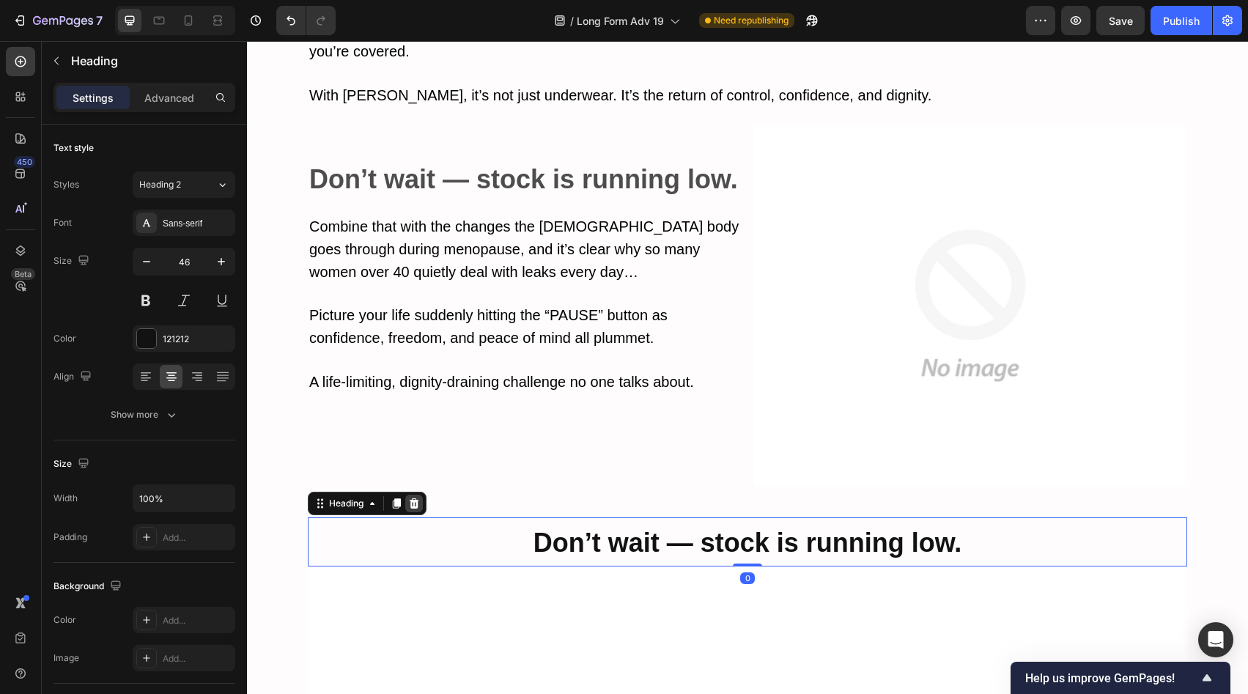
click at [410, 495] on div at bounding box center [414, 504] width 18 height 18
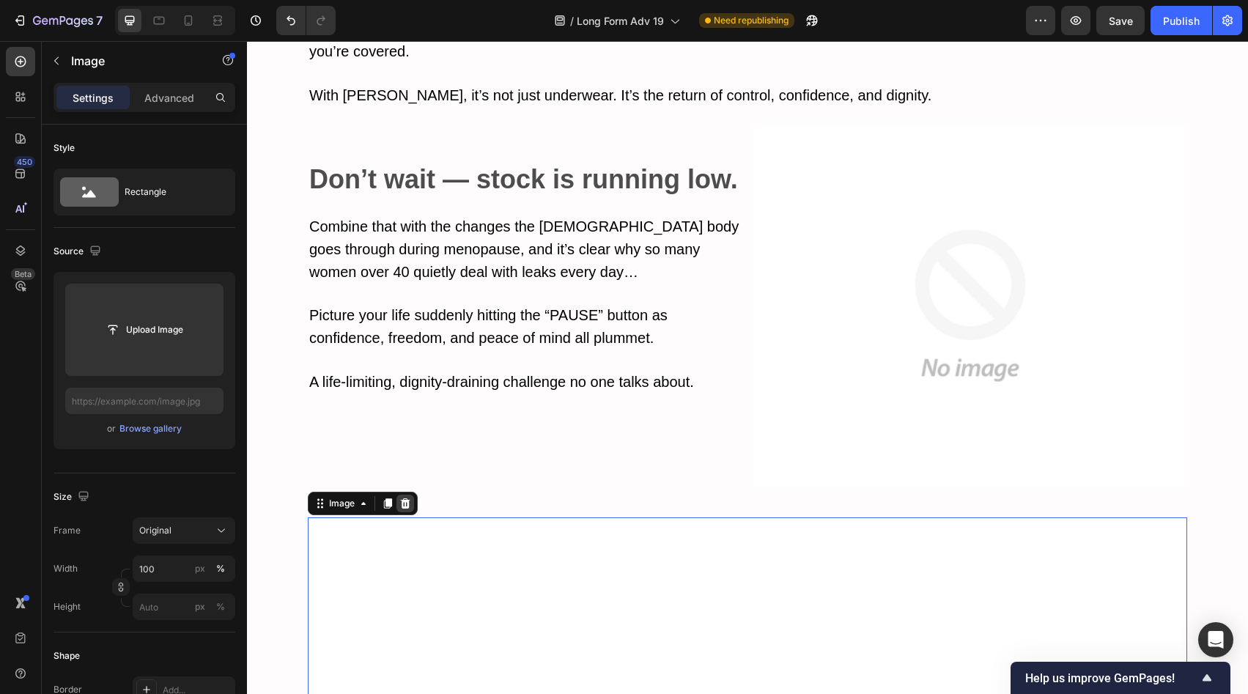
click at [399, 498] on icon at bounding box center [405, 504] width 12 height 12
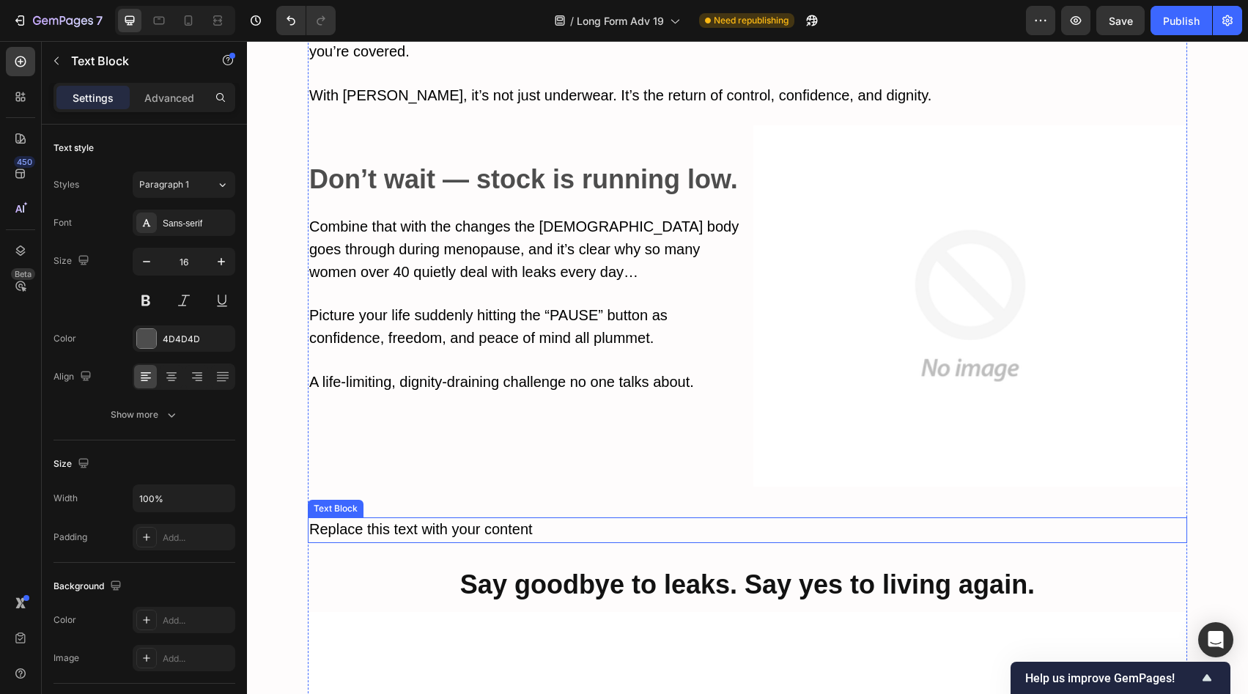
click at [575, 519] on p "Replace this text with your content" at bounding box center [747, 530] width 876 height 23
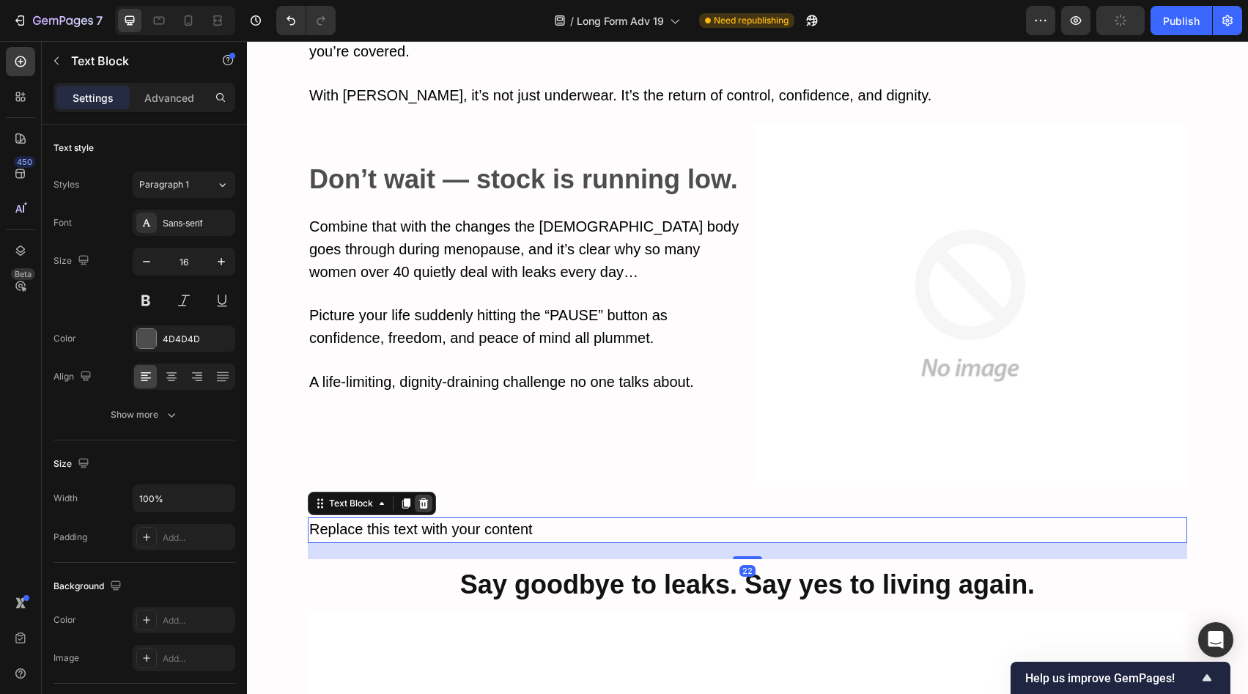
click at [418, 498] on icon at bounding box center [424, 504] width 12 height 12
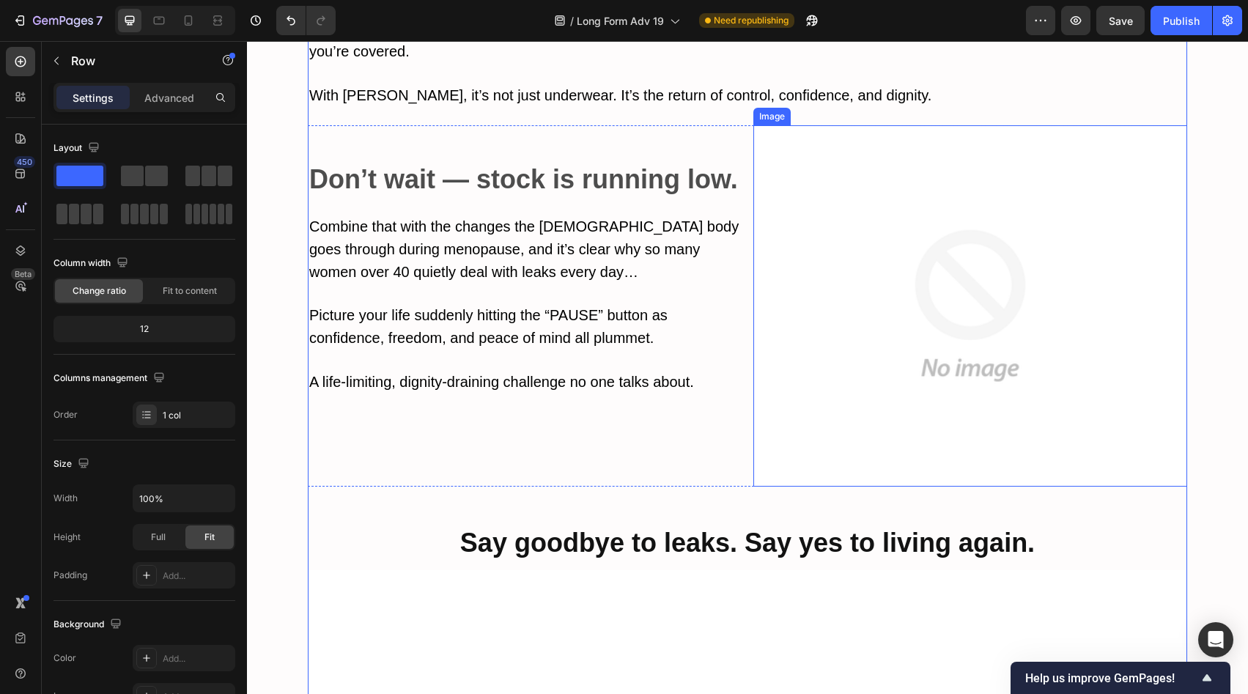
click at [745, 419] on div "Don’t wait — stock is running low. Combine that with the changes the [DEMOGRAPH…" at bounding box center [747, 305] width 879 height 361
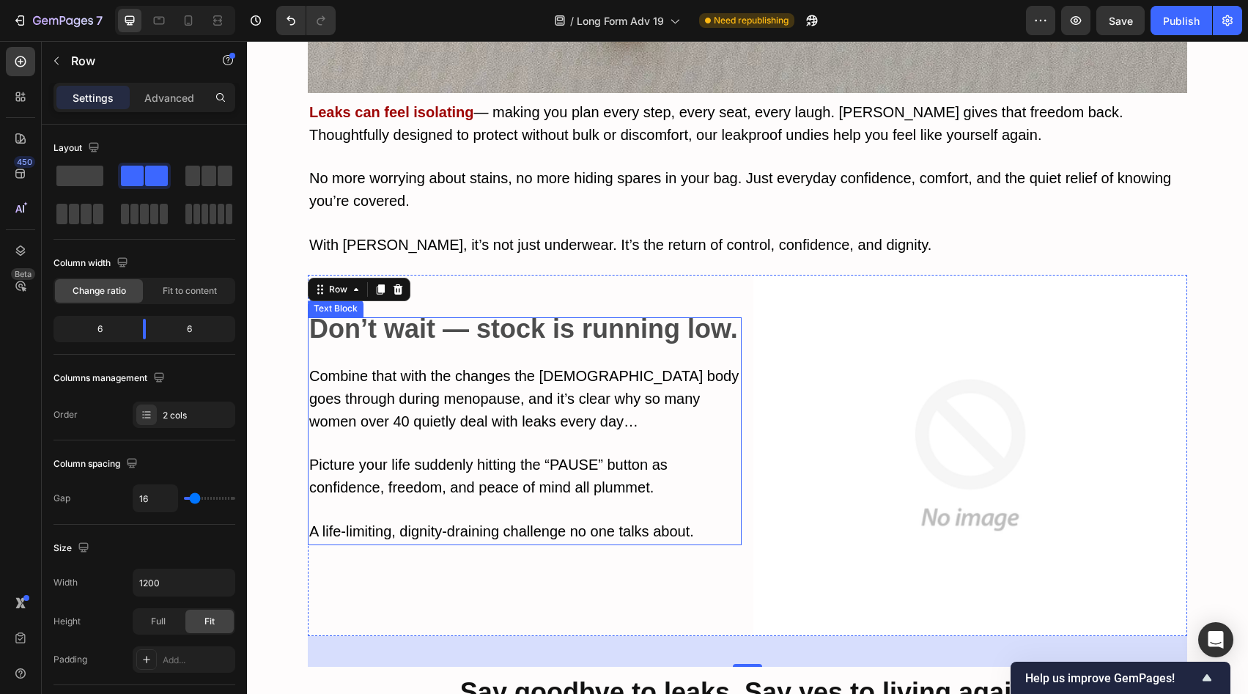
scroll to position [7299, 0]
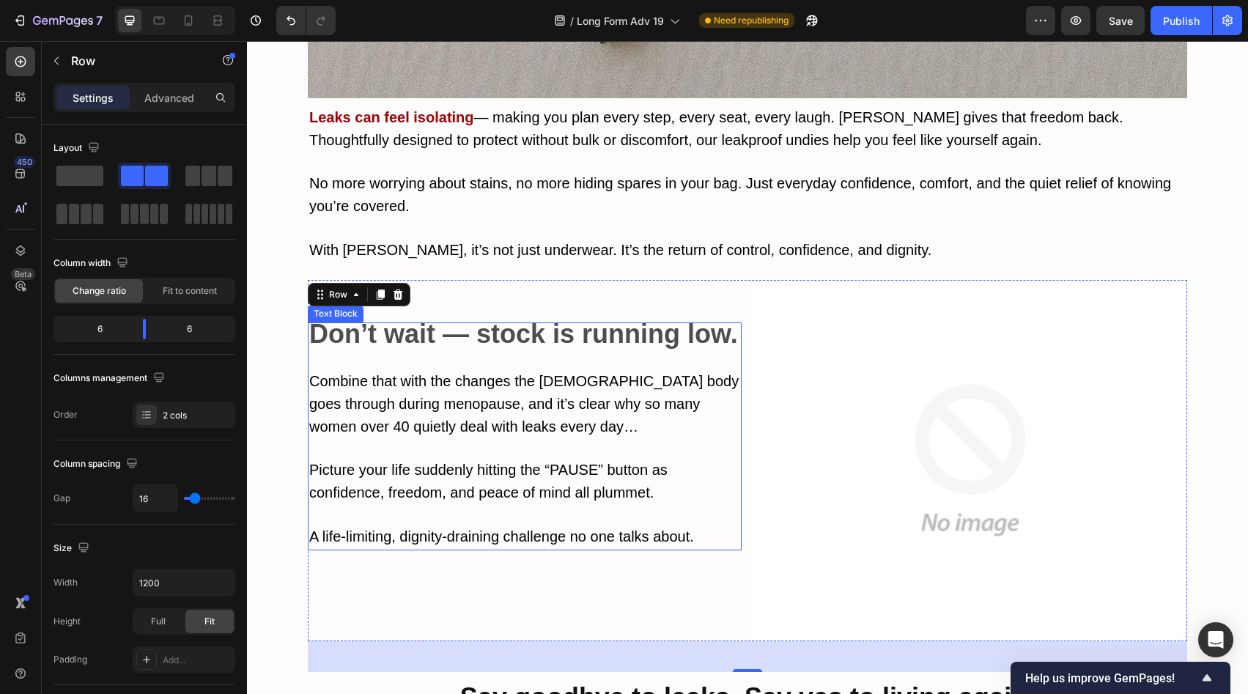
click at [536, 381] on p "Combine that with the changes the [DEMOGRAPHIC_DATA] body goes through during m…" at bounding box center [524, 404] width 431 height 67
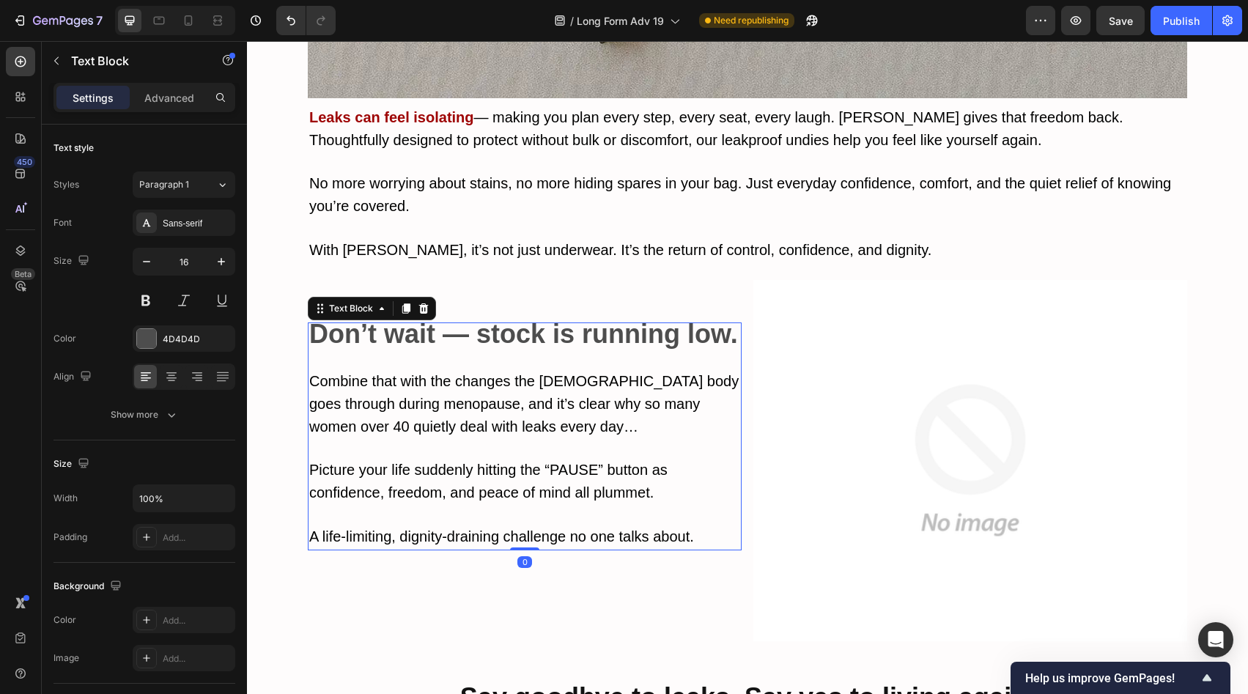
click at [544, 319] on strong "Don’t wait — stock is running low." at bounding box center [523, 334] width 429 height 30
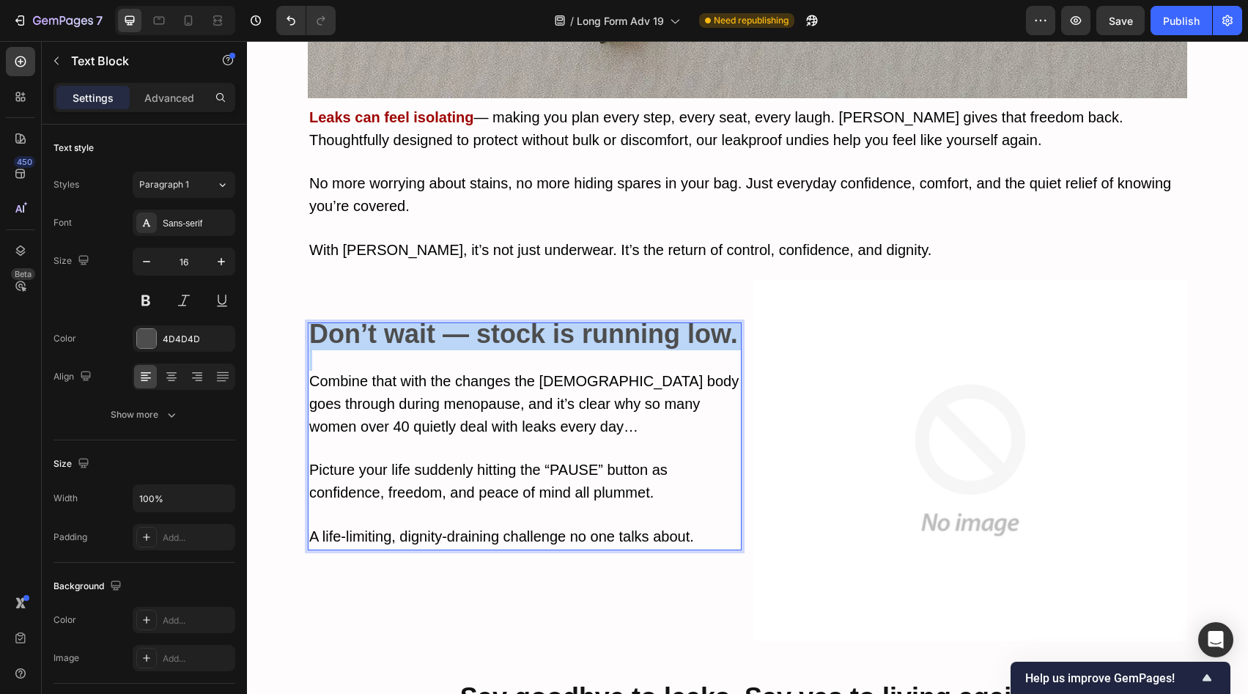
click at [544, 319] on strong "Don’t wait — stock is running low." at bounding box center [523, 334] width 429 height 30
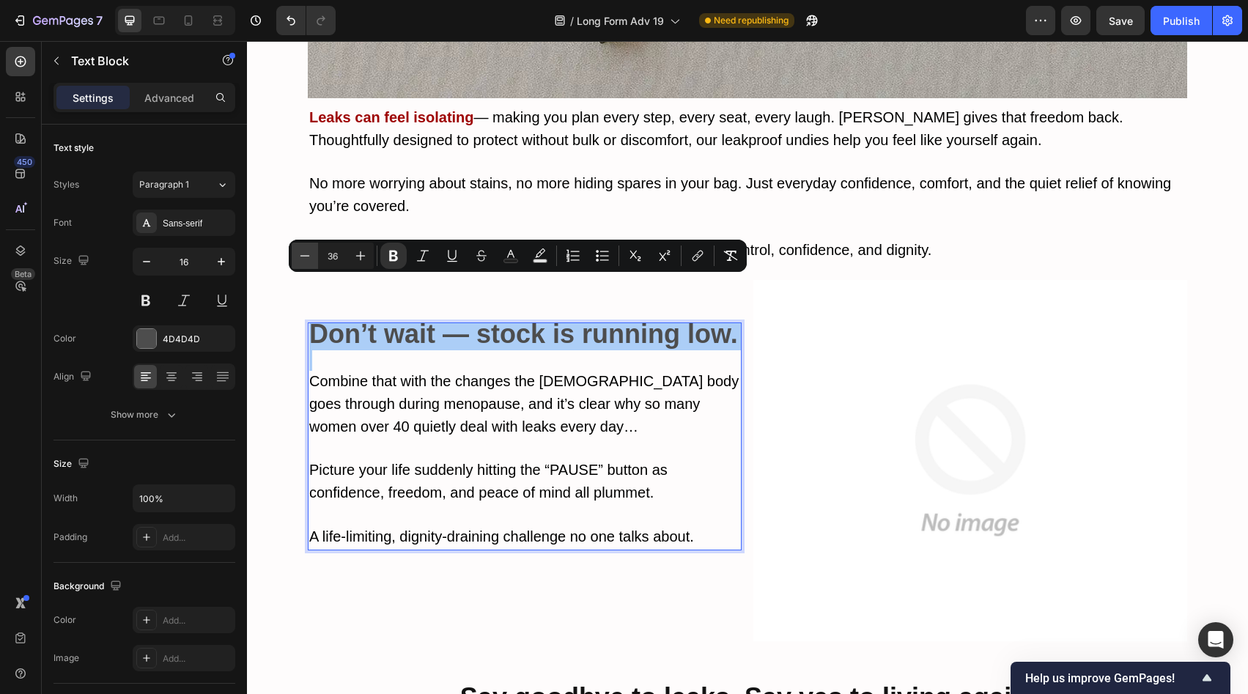
click at [298, 255] on icon "Editor contextual toolbar" at bounding box center [305, 255] width 15 height 15
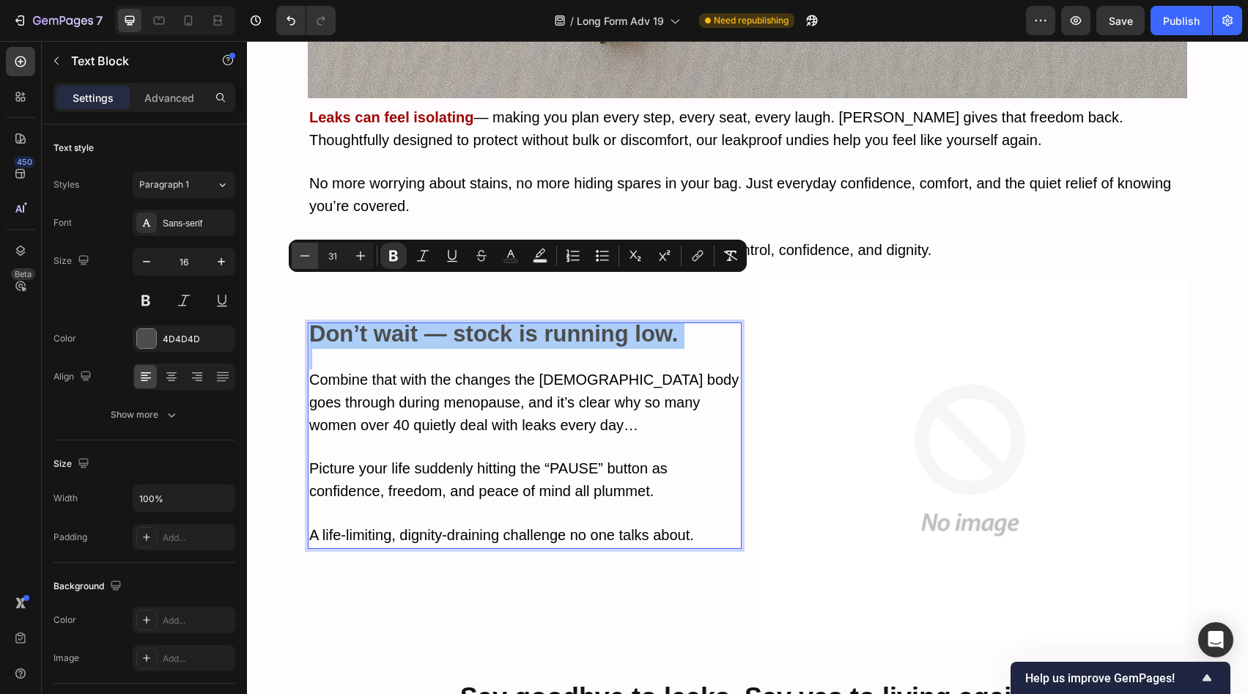
click at [298, 255] on icon "Editor contextual toolbar" at bounding box center [305, 255] width 15 height 15
type input "30"
click at [503, 256] on icon "Editor contextual toolbar" at bounding box center [510, 255] width 15 height 15
type input "4D4D4D"
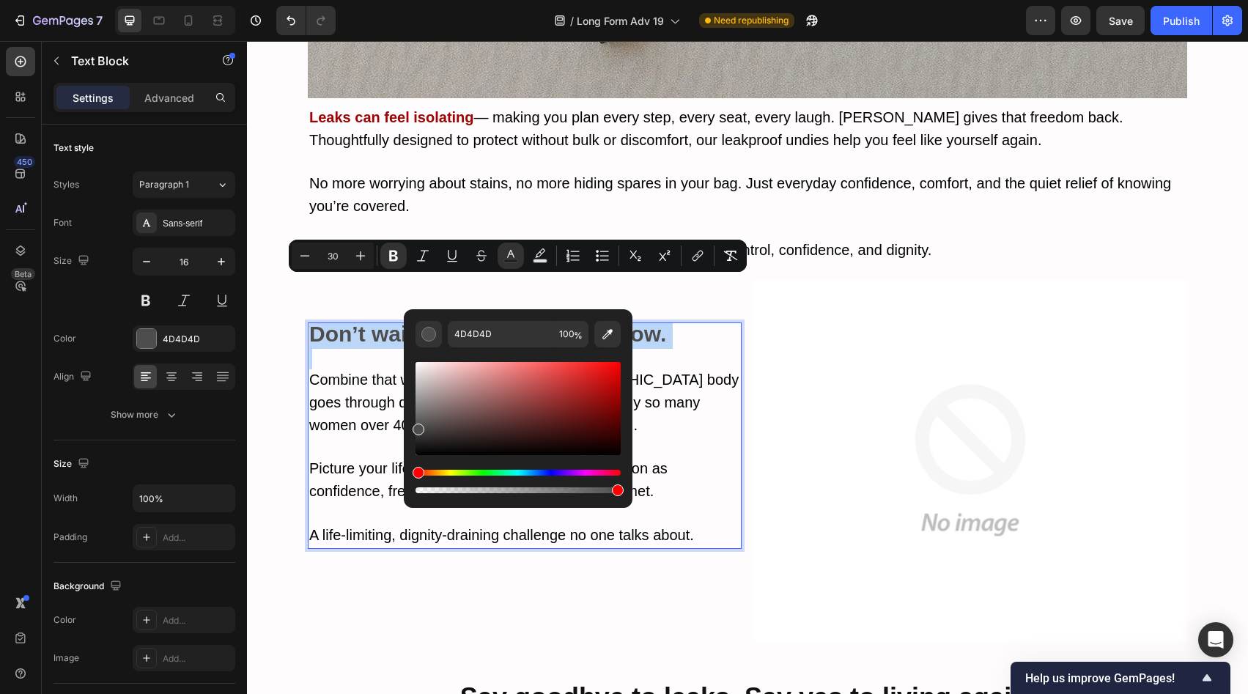
type input "20"
click at [398, 460] on span "Picture your life suddenly hitting the “PAUSE” button as confidence, freedom, a…" at bounding box center [488, 479] width 358 height 39
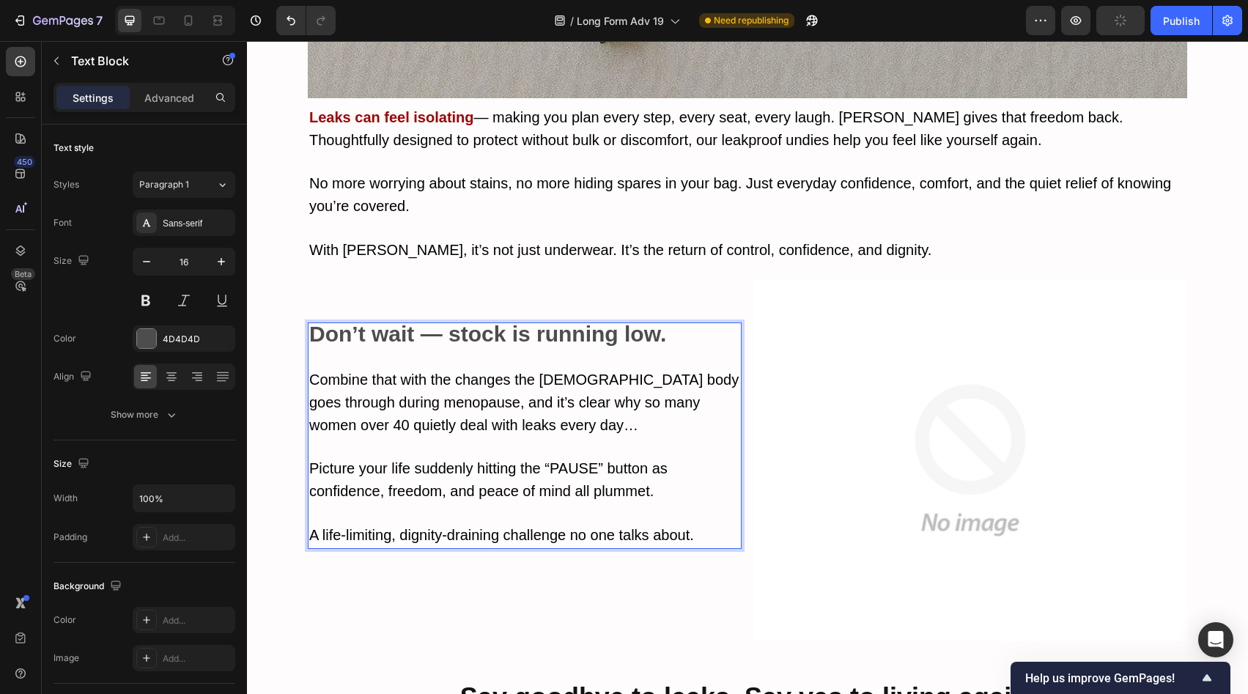
click at [495, 322] on strong "Don’t wait — stock is running low." at bounding box center [487, 334] width 357 height 24
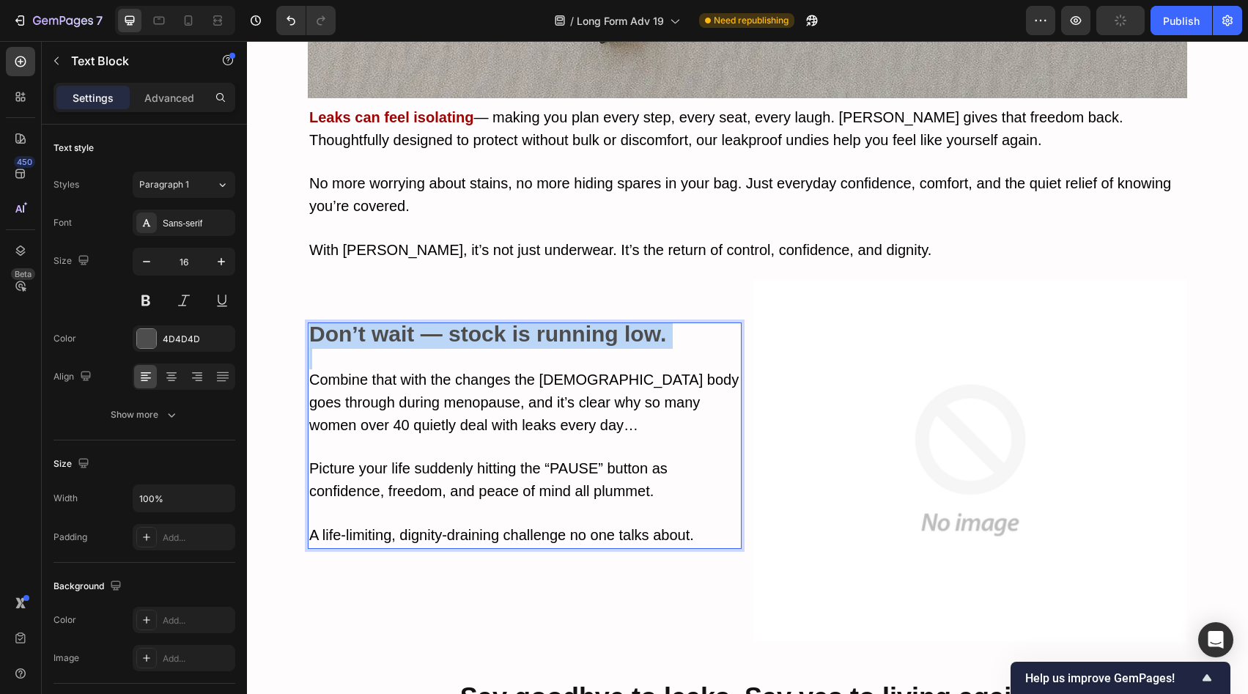
click at [495, 322] on strong "Don’t wait — stock is running low." at bounding box center [487, 334] width 357 height 24
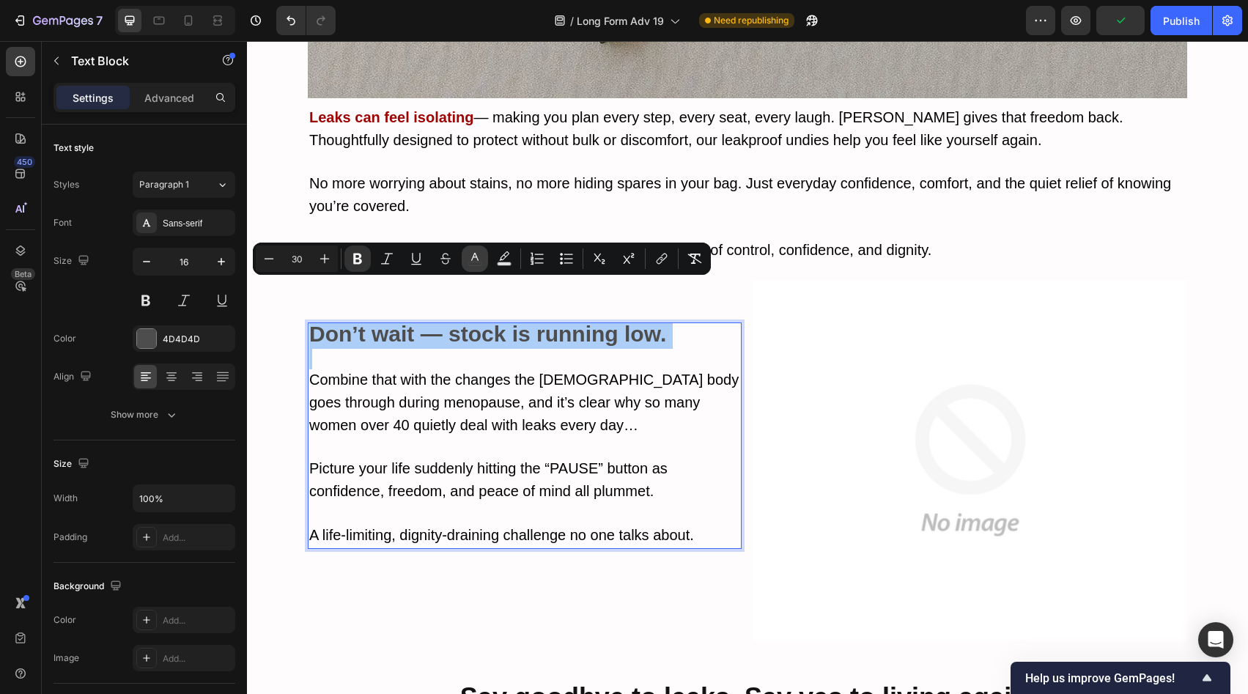
click at [470, 261] on icon "Editor contextual toolbar" at bounding box center [475, 258] width 15 height 15
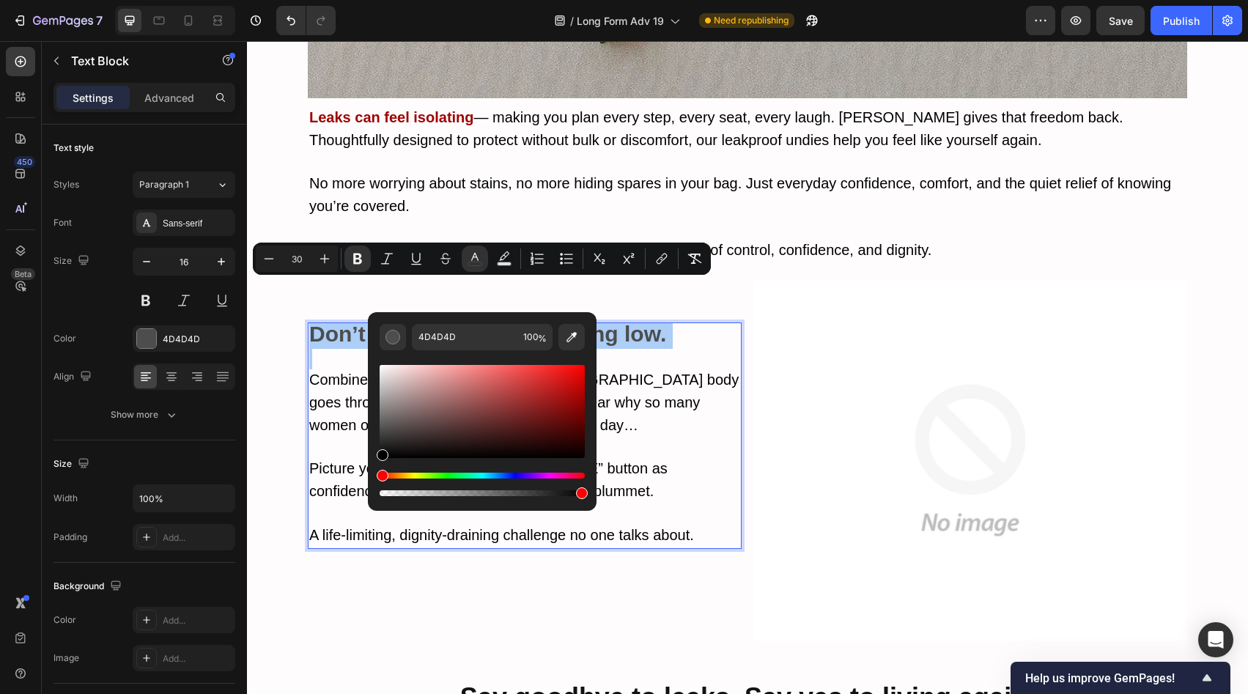
drag, startPoint x: 381, startPoint y: 454, endPoint x: 377, endPoint y: 466, distance: 12.3
click at [377, 466] on div "4D4D4D 100 %" at bounding box center [482, 405] width 229 height 187
type input "000000"
click at [277, 257] on button "Minus" at bounding box center [269, 258] width 26 height 26
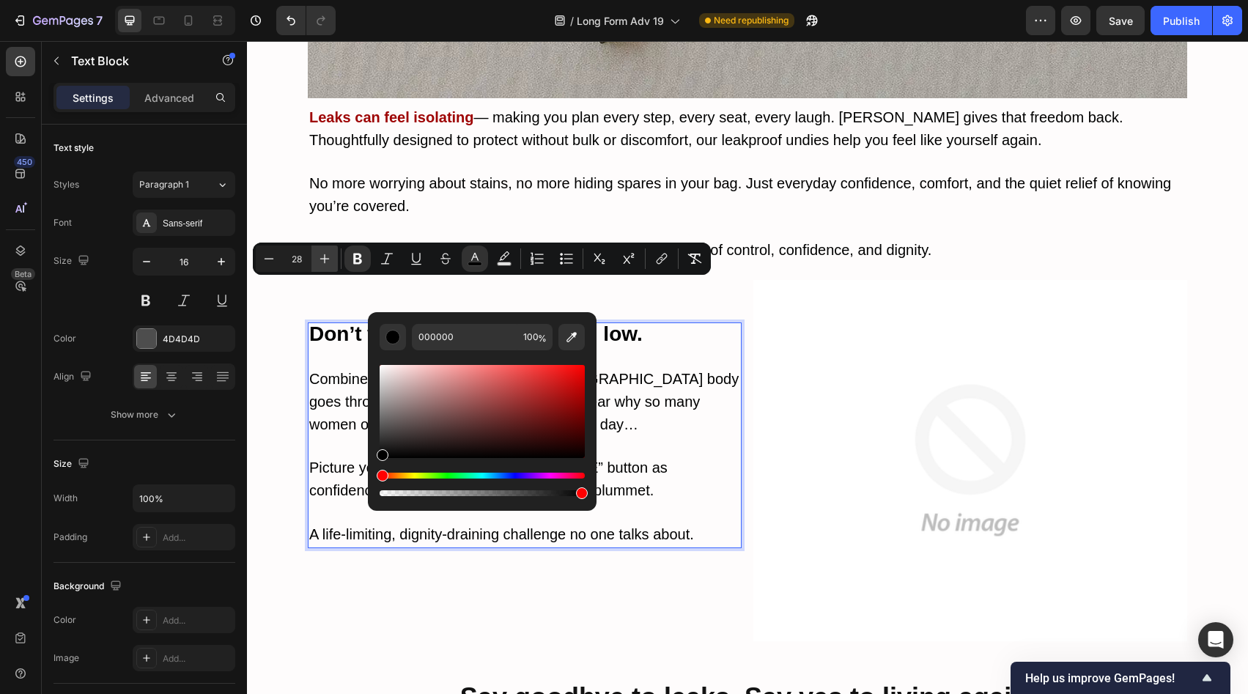
click at [328, 252] on icon "Editor contextual toolbar" at bounding box center [324, 258] width 15 height 15
type input "20"
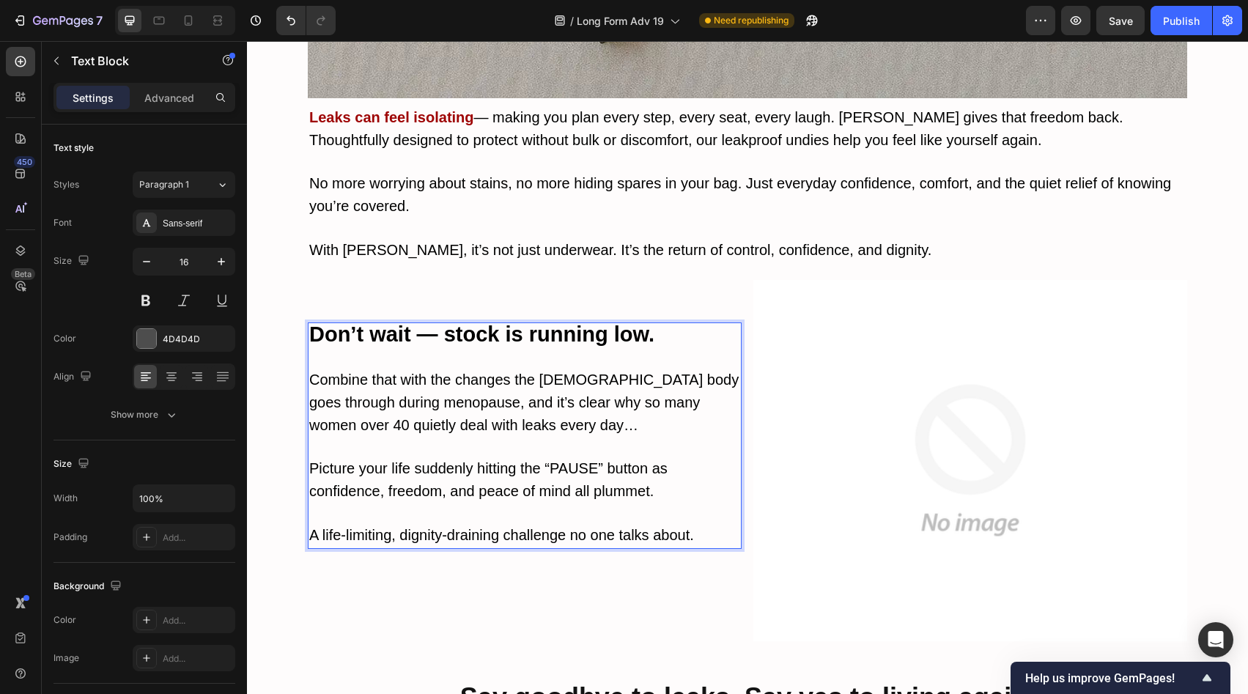
click at [624, 369] on p "Combine that with the changes the [DEMOGRAPHIC_DATA] body goes through during m…" at bounding box center [524, 402] width 431 height 67
click at [536, 322] on strong "Don’t wait — stock is running low." at bounding box center [481, 333] width 345 height 23
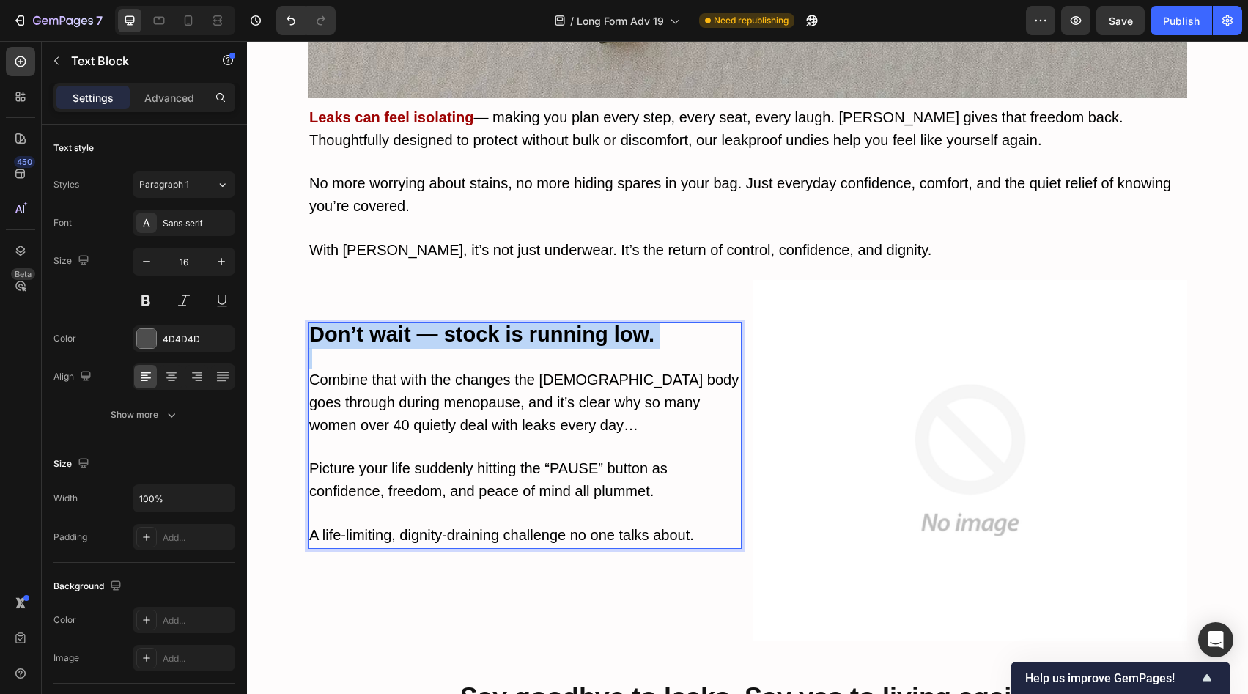
click at [536, 322] on strong "Don’t wait — stock is running low." at bounding box center [481, 333] width 345 height 23
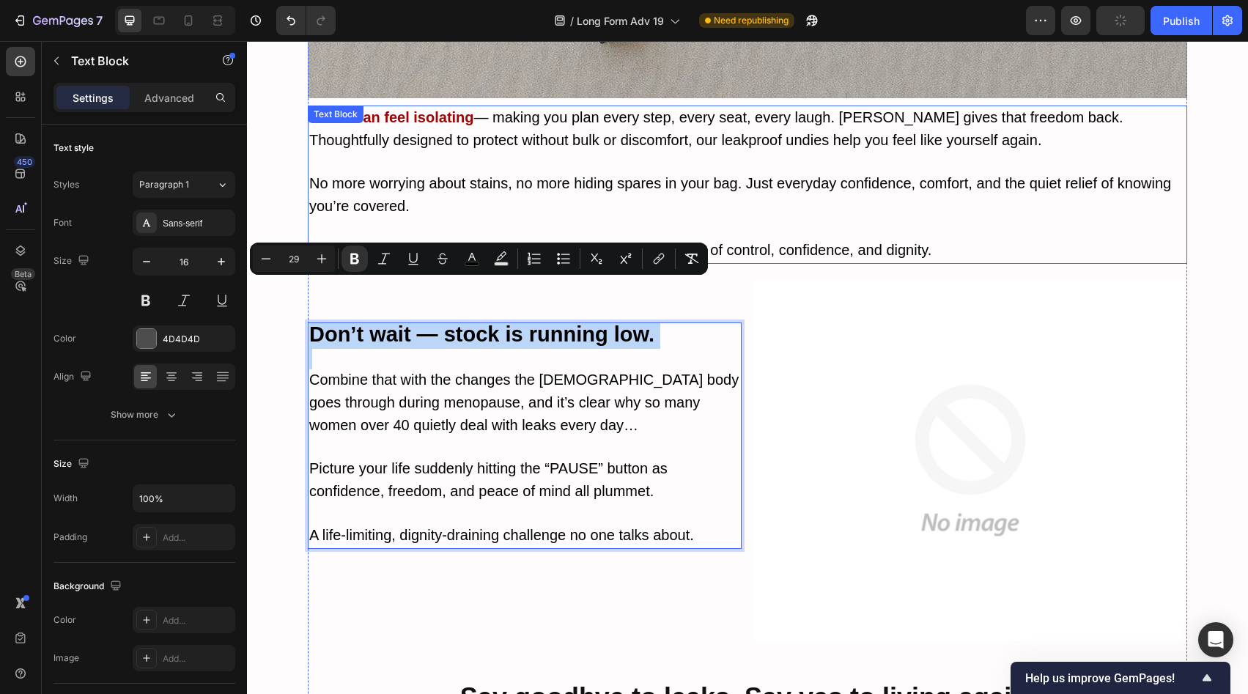
copy strong "Don’t wait — stock is running low."
type input "20"
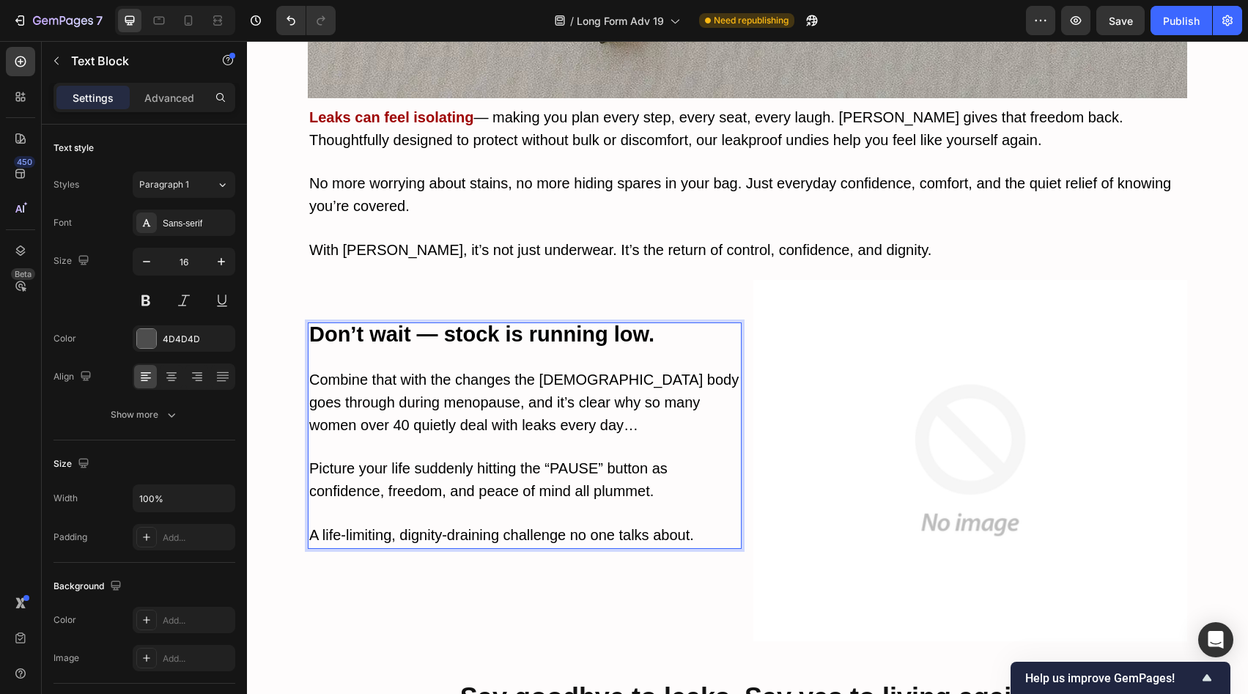
click at [667, 525] on p "A life-limiting, dignity-draining challenge no one talks about." at bounding box center [524, 536] width 431 height 23
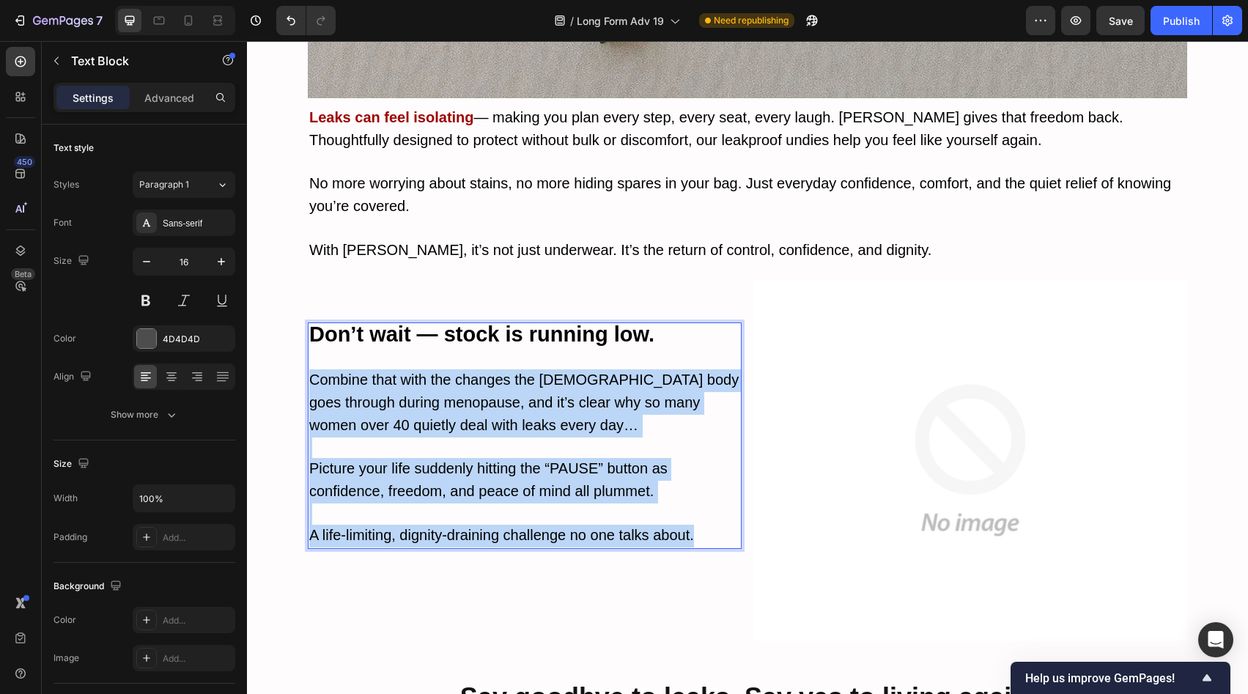
drag, startPoint x: 708, startPoint y: 493, endPoint x: 305, endPoint y: 336, distance: 432.7
click at [308, 336] on div "Don’t wait — stock is running low. Combine that with the changes the [DEMOGRAPH…" at bounding box center [525, 435] width 434 height 226
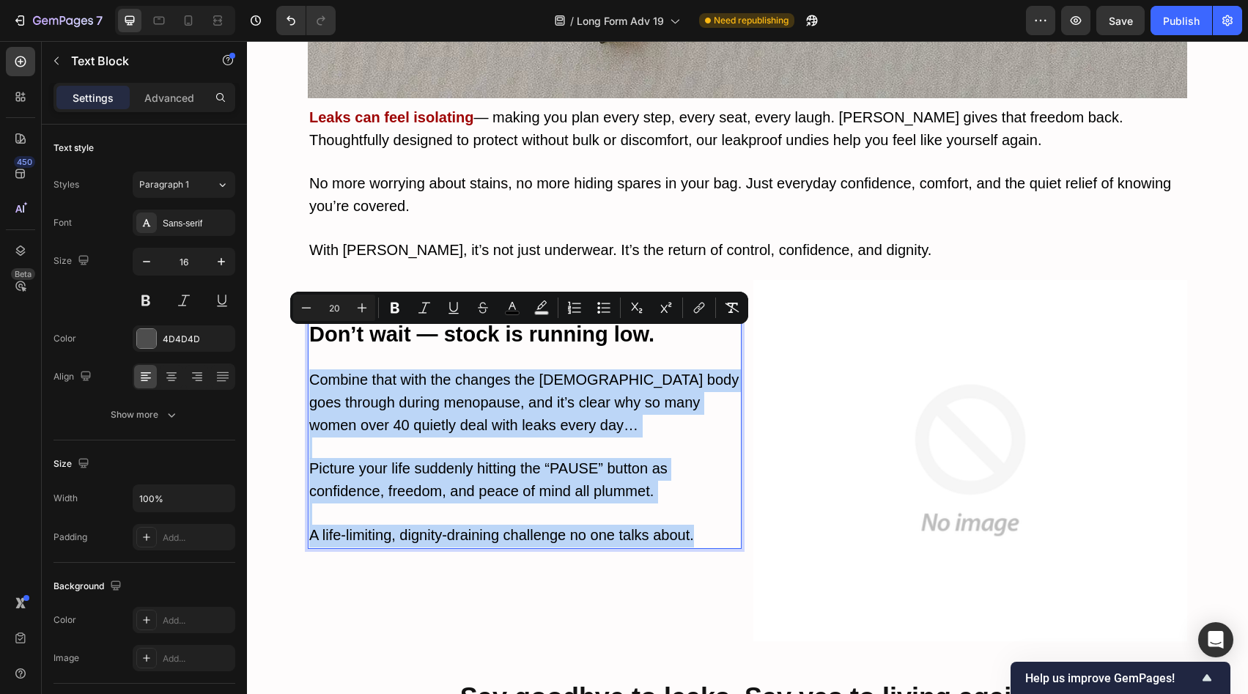
type input "16"
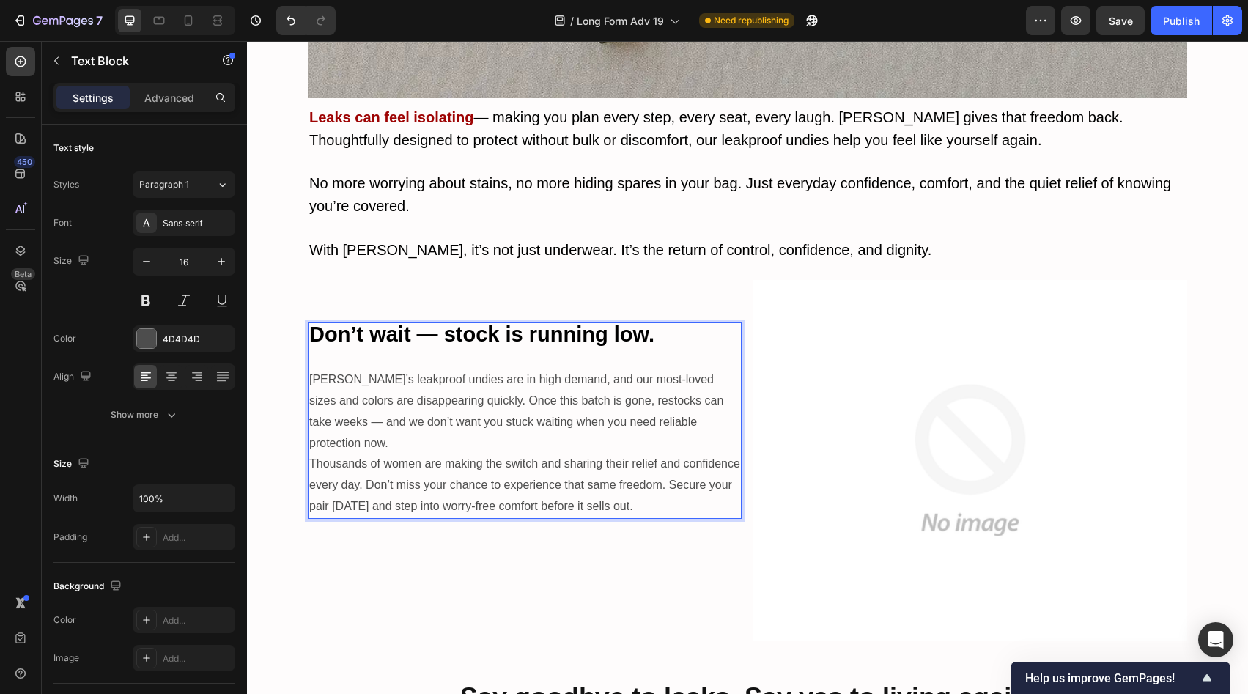
click at [363, 369] on p "[PERSON_NAME]’s leakproof undies are in high demand, and our most-loved sizes a…" at bounding box center [524, 411] width 431 height 84
click at [347, 369] on p "[PERSON_NAME]’s leakproof undies are in high demand, and our most-loved sizes a…" at bounding box center [524, 411] width 431 height 84
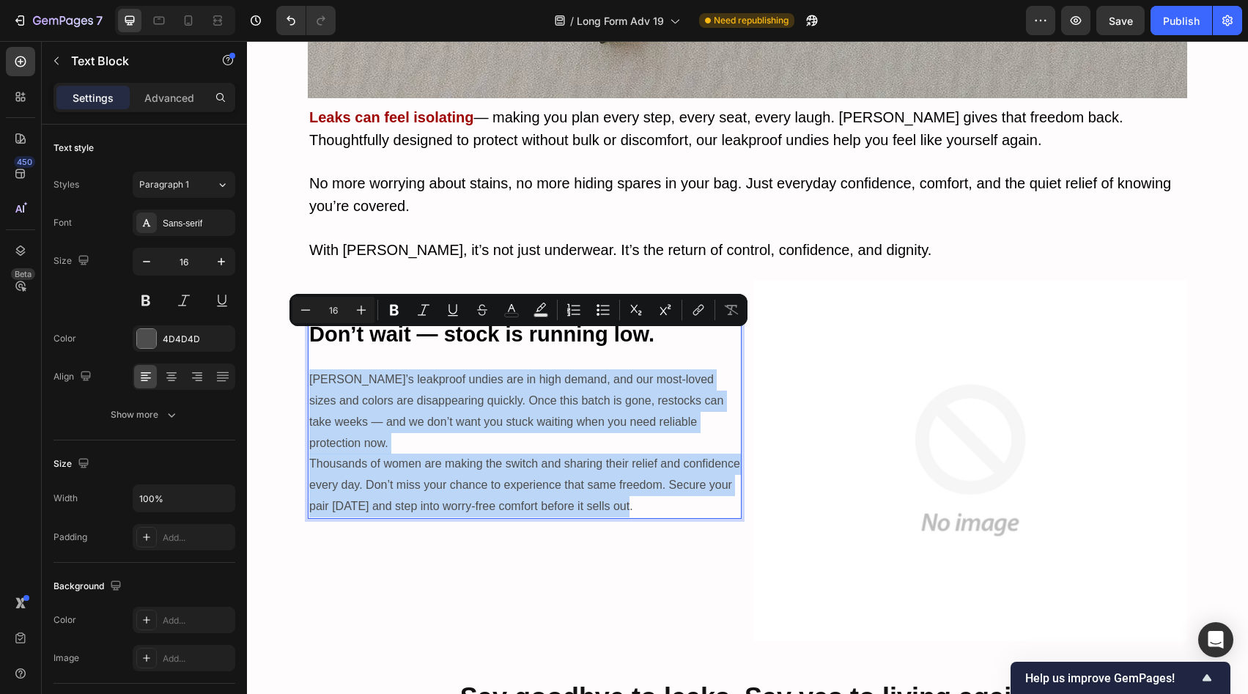
drag, startPoint x: 347, startPoint y: 342, endPoint x: 511, endPoint y: 438, distance: 190.2
click at [511, 438] on div "Don’t wait — stock is running low. [PERSON_NAME]’s leakproof undies are in high…" at bounding box center [525, 420] width 434 height 196
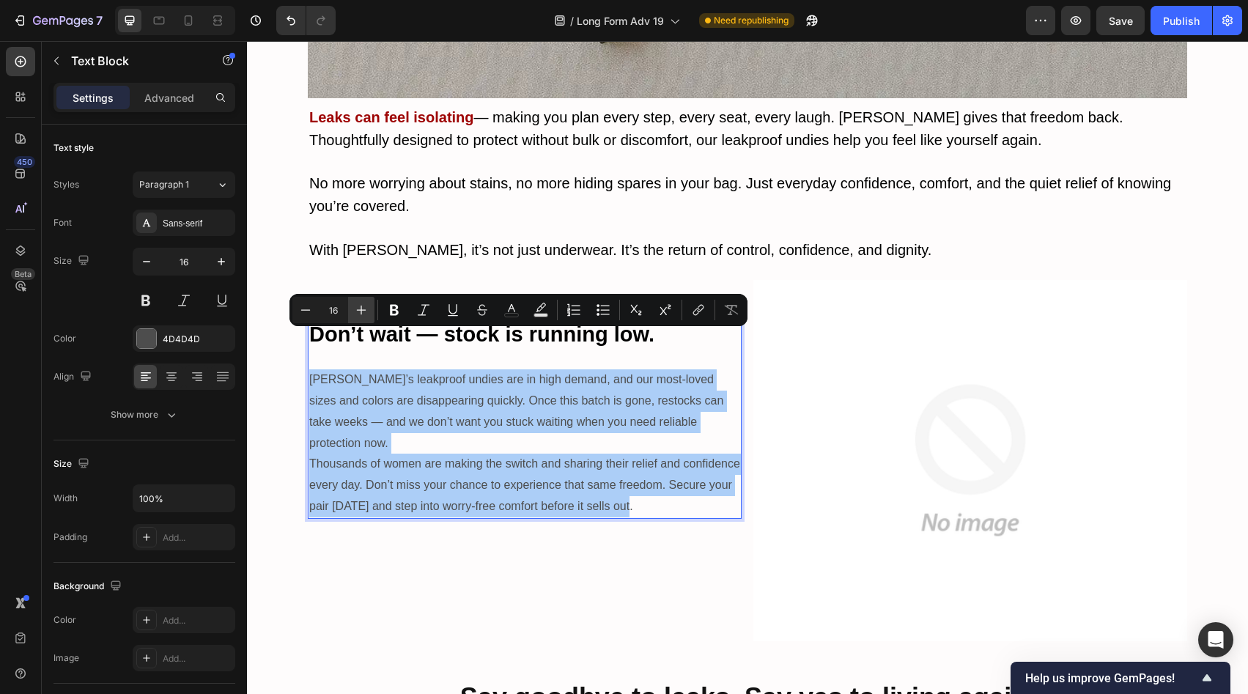
click at [354, 314] on icon "Editor contextual toolbar" at bounding box center [361, 310] width 15 height 15
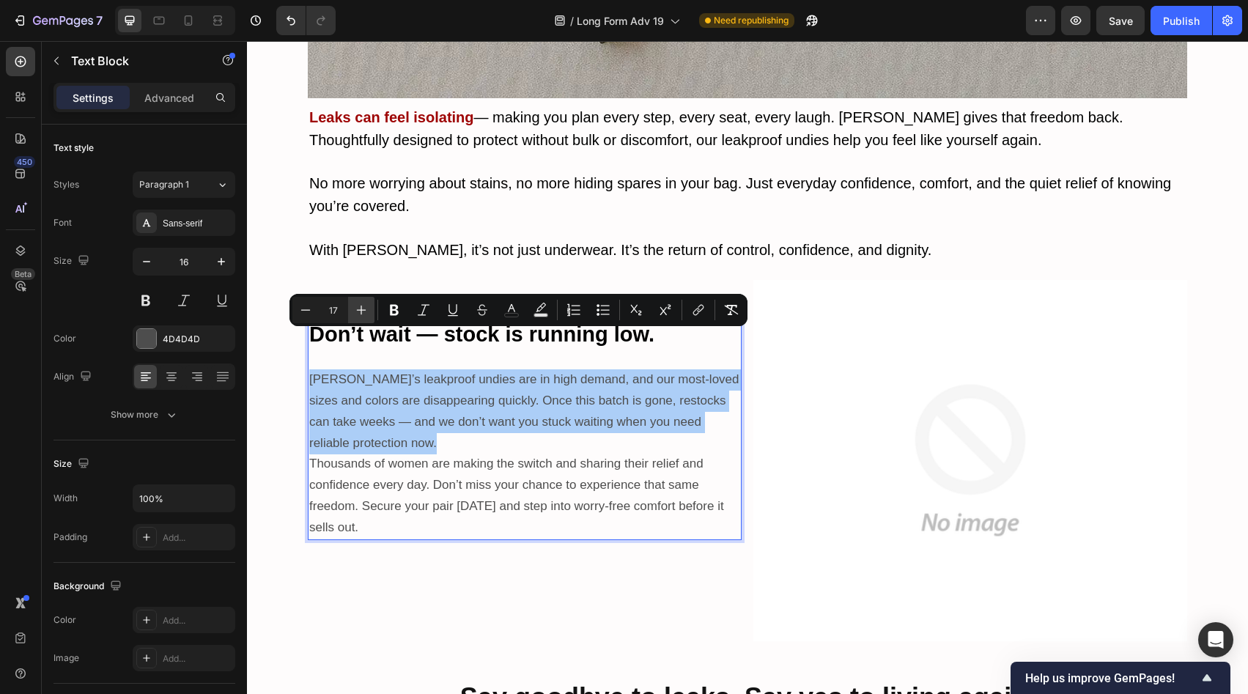
click at [354, 314] on icon "Editor contextual toolbar" at bounding box center [361, 310] width 15 height 15
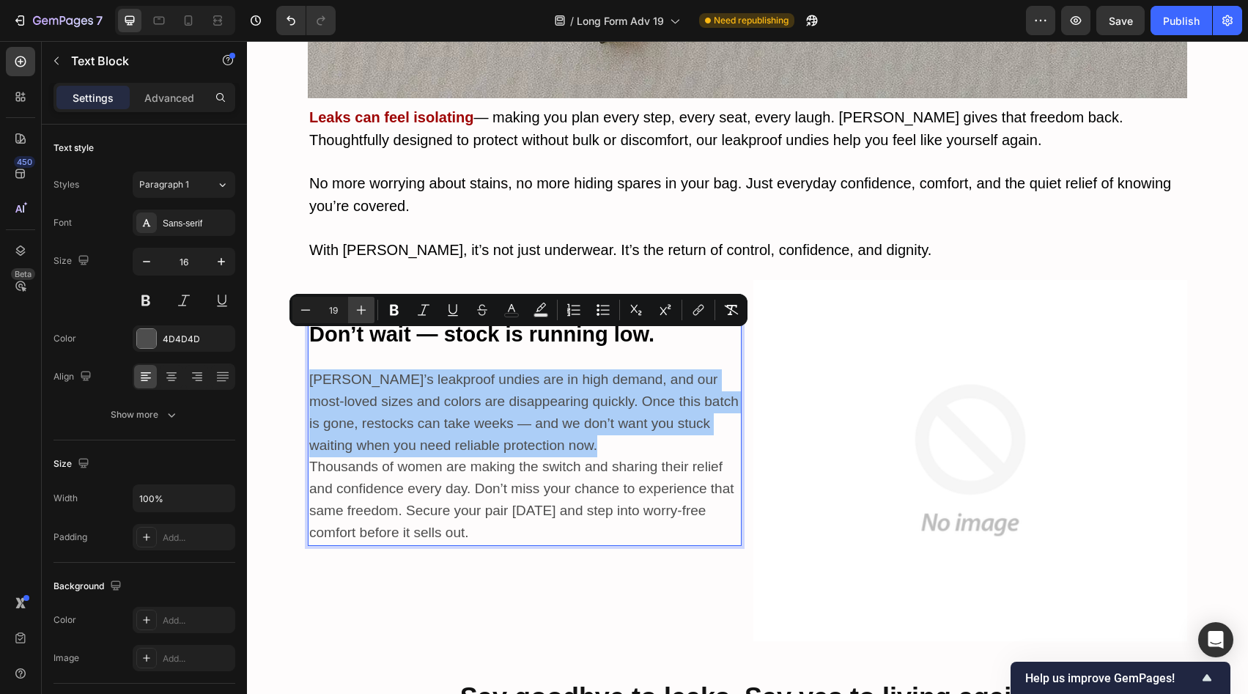
click at [354, 314] on icon "Editor contextual toolbar" at bounding box center [361, 310] width 15 height 15
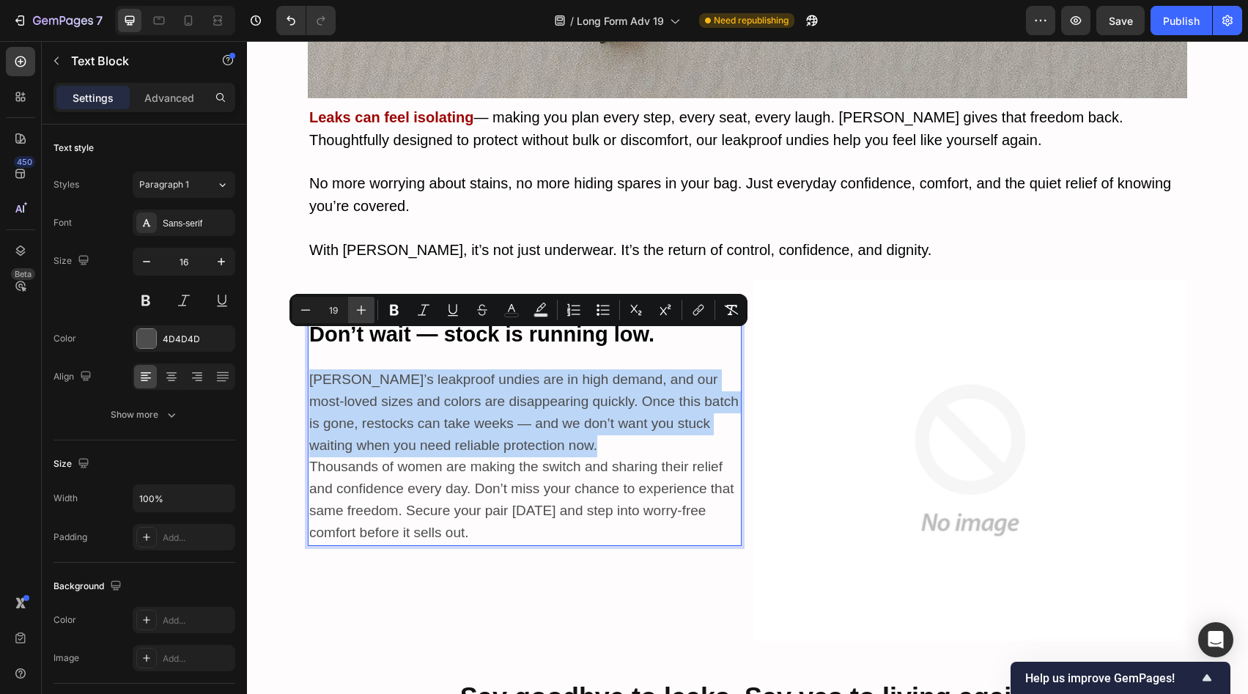
type input "20"
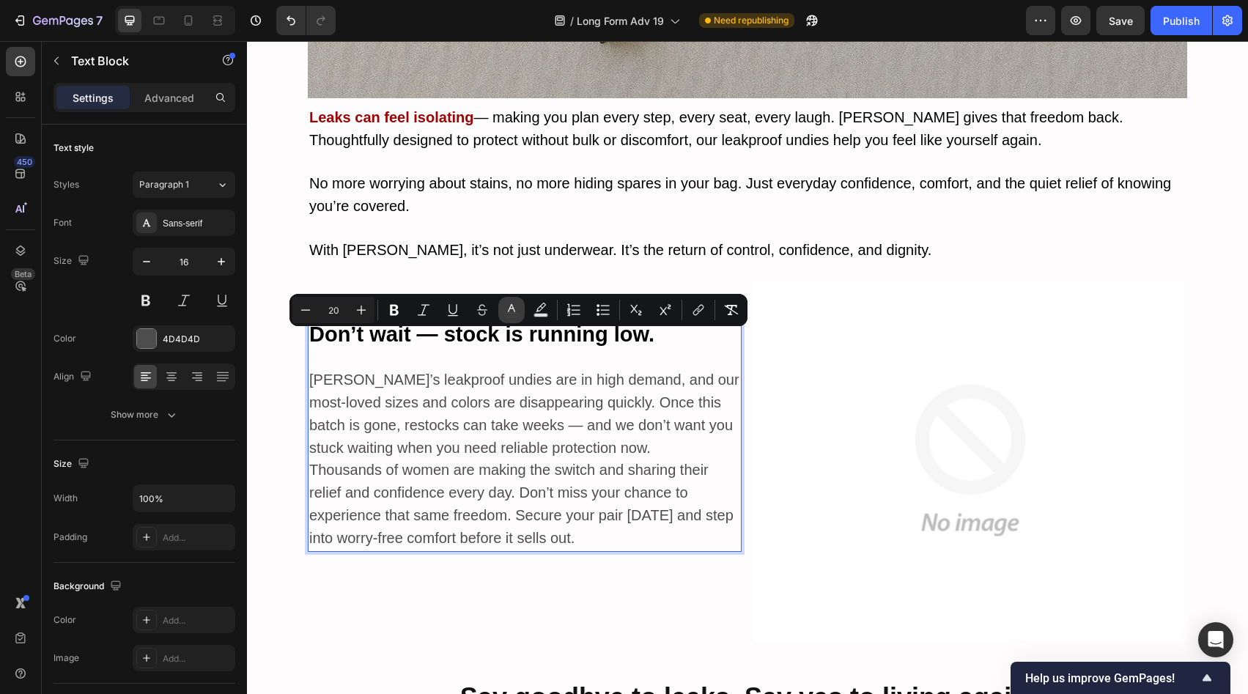
click at [522, 309] on button "color" at bounding box center [511, 310] width 26 height 26
type input "4D4D4D"
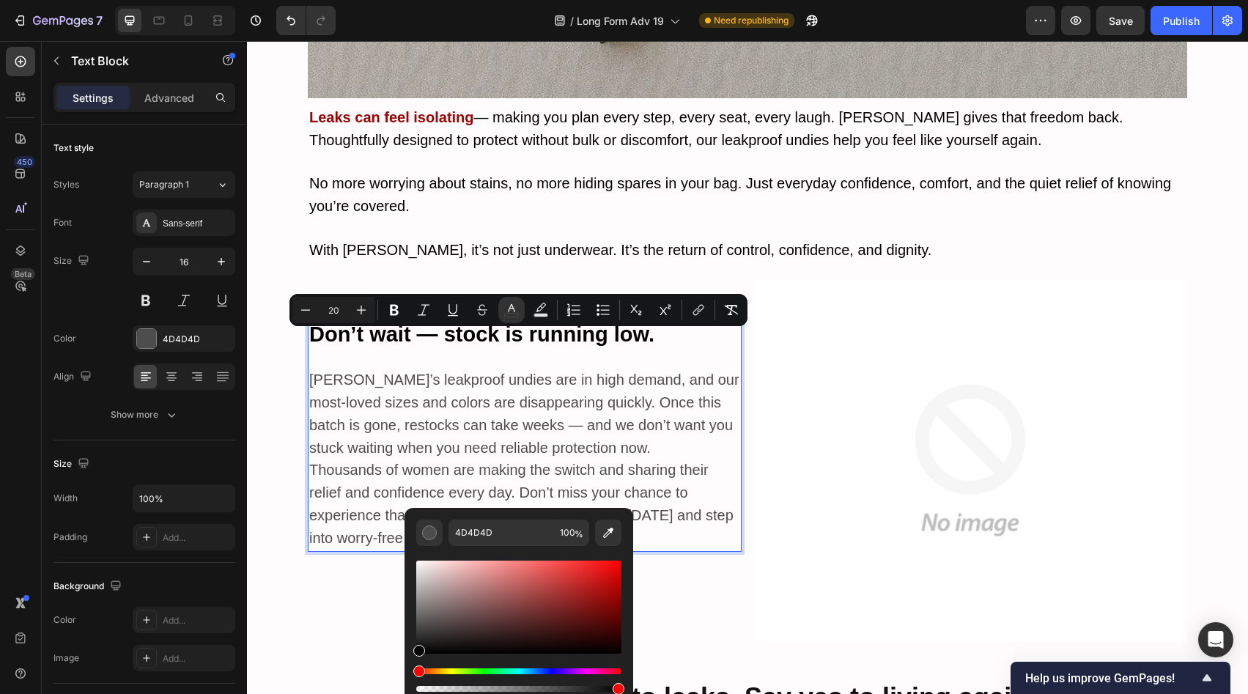
drag, startPoint x: 427, startPoint y: 632, endPoint x: 407, endPoint y: 669, distance: 41.6
click at [407, 669] on div "4D4D4D 100 %" at bounding box center [519, 601] width 229 height 187
type input "000000"
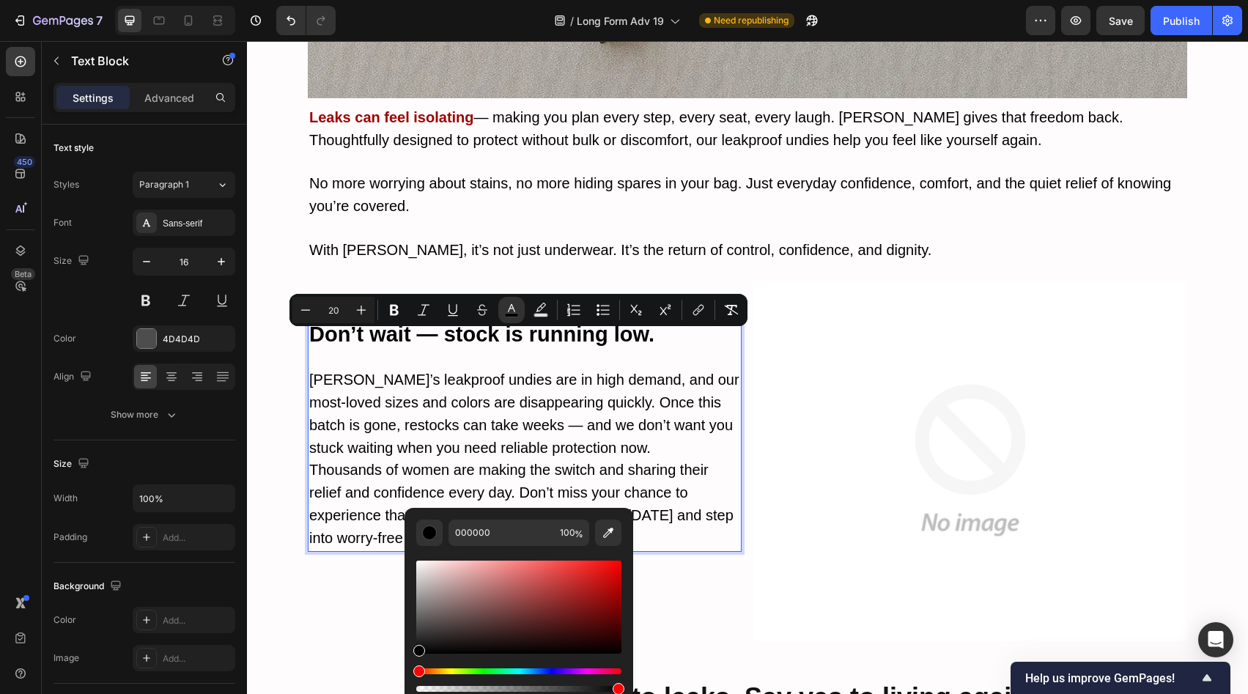
click at [558, 462] on span "Thousands of women are making the switch and sharing their relief and confidenc…" at bounding box center [521, 504] width 424 height 84
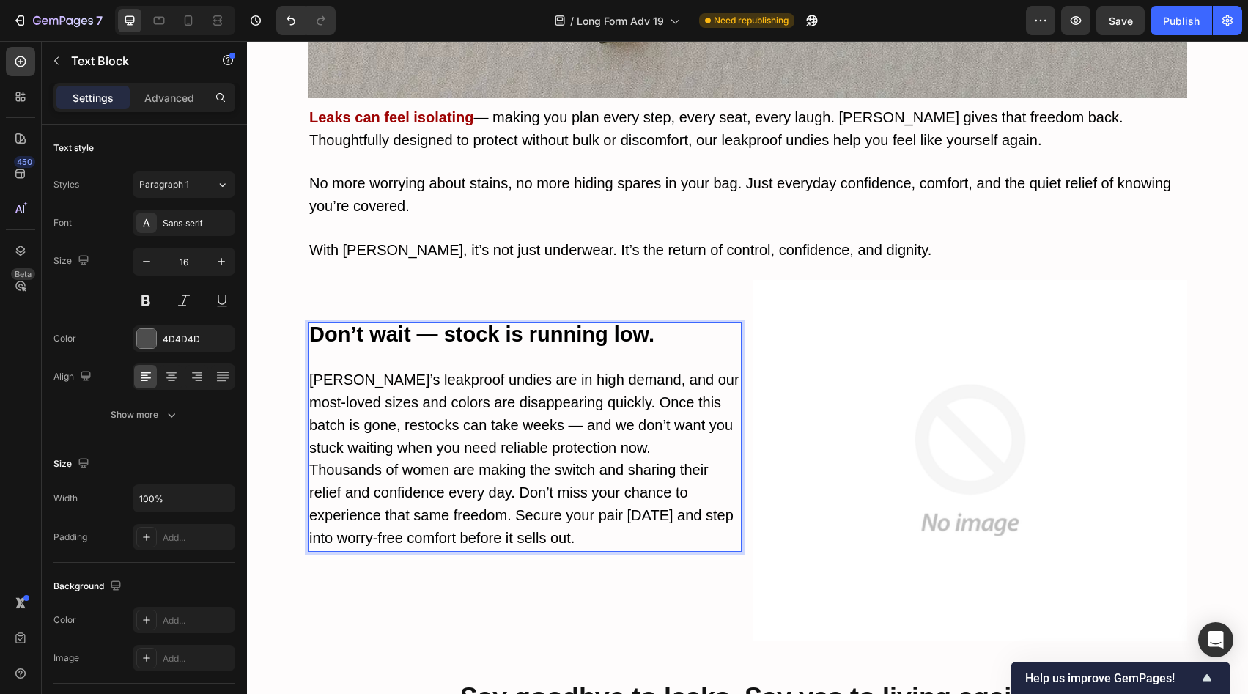
click at [576, 372] on span "[PERSON_NAME]’s leakproof undies are in high demand, and our most-loved sizes a…" at bounding box center [524, 414] width 430 height 84
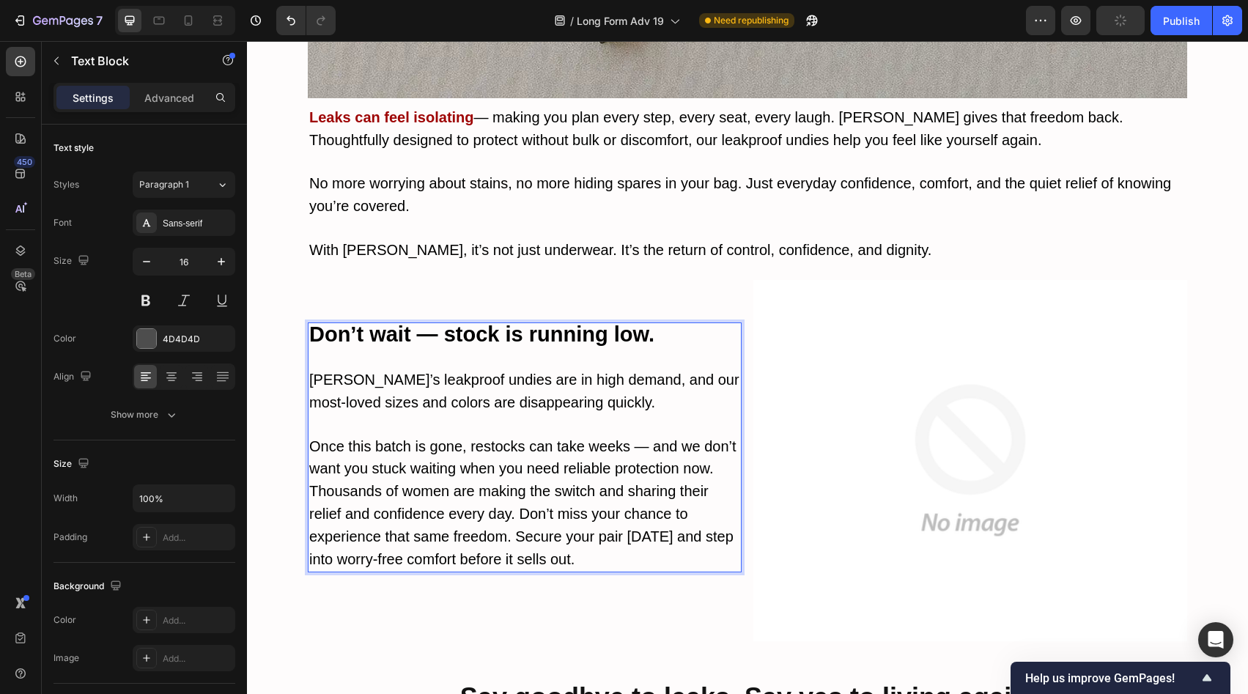
click at [709, 436] on p "Once this batch is gone, restocks can take weeks — and we don’t want you stuck …" at bounding box center [524, 458] width 431 height 45
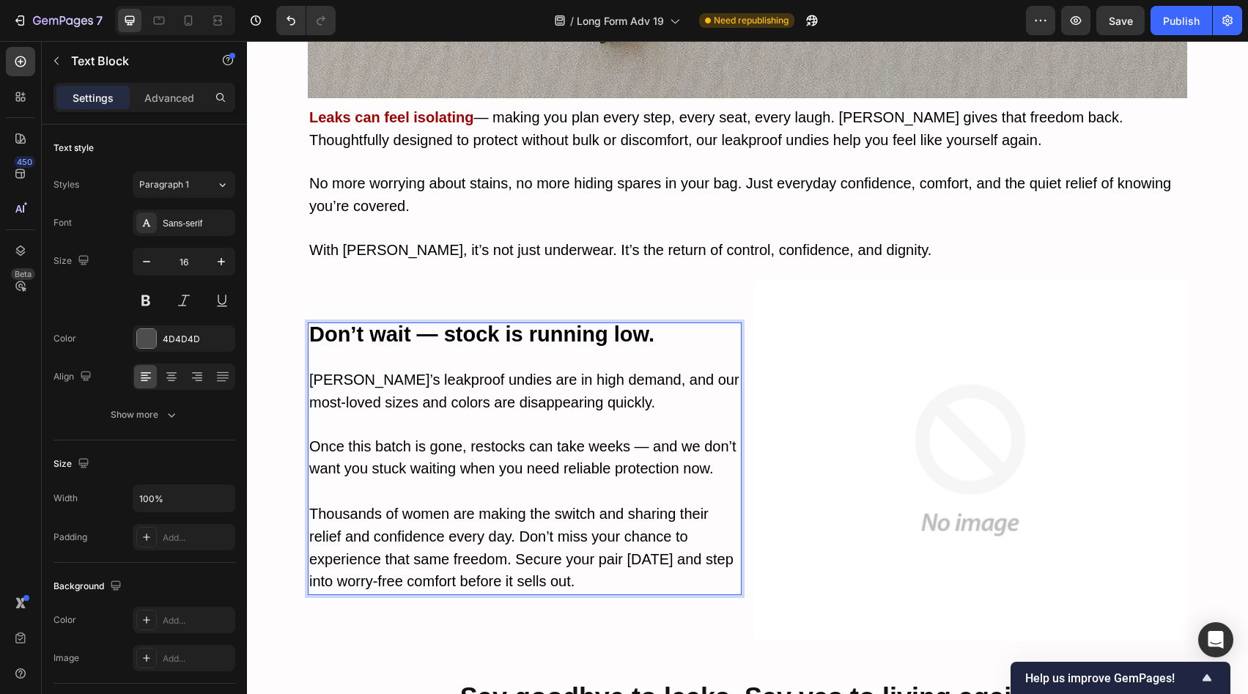
click at [513, 506] on span "Thousands of women are making the switch and sharing their relief and confidenc…" at bounding box center [521, 548] width 424 height 84
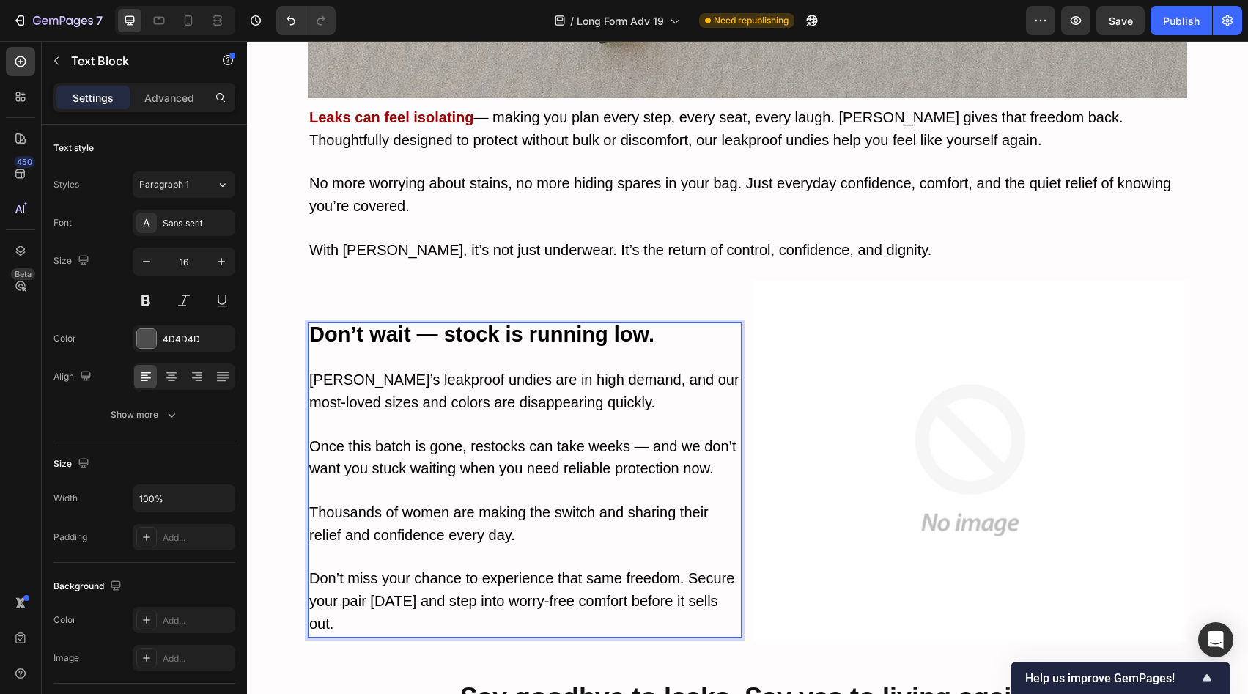
click at [351, 372] on span "[PERSON_NAME]’s leakproof undies are in high demand, and our most-loved sizes a…" at bounding box center [524, 391] width 430 height 39
drag, startPoint x: 305, startPoint y: 339, endPoint x: 454, endPoint y: 343, distance: 148.8
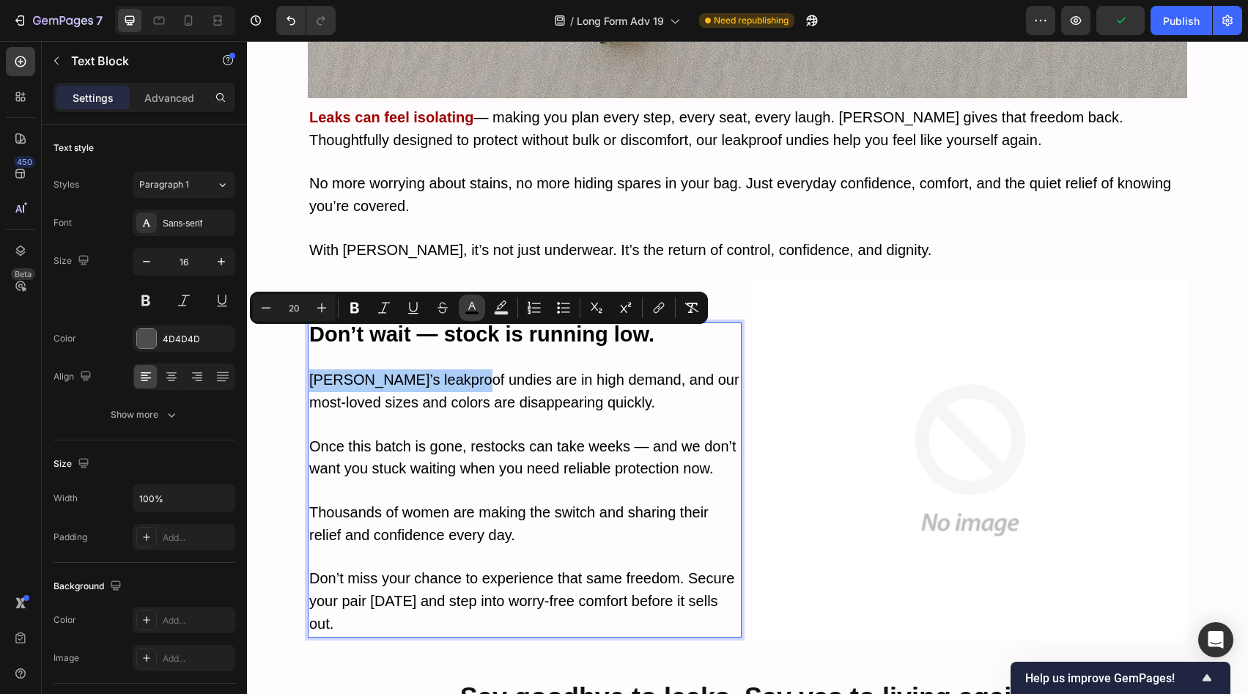
click at [473, 310] on icon "Editor contextual toolbar" at bounding box center [472, 307] width 15 height 15
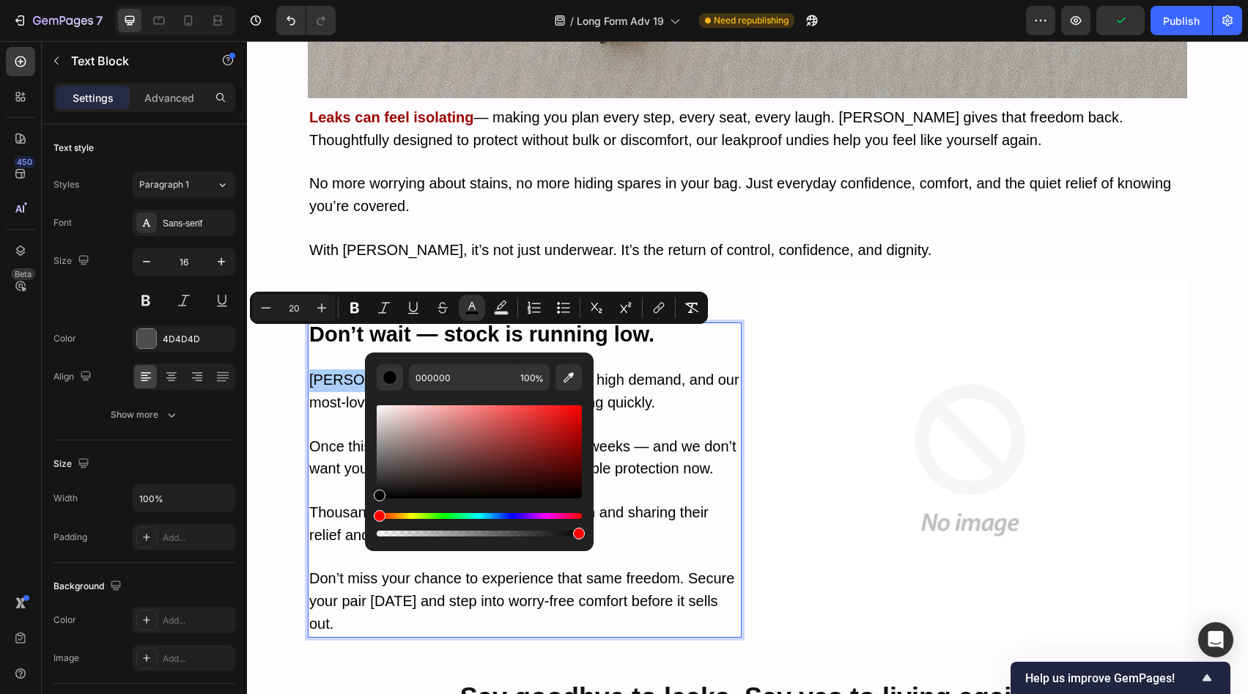
click at [507, 516] on div "Hue" at bounding box center [479, 516] width 205 height 6
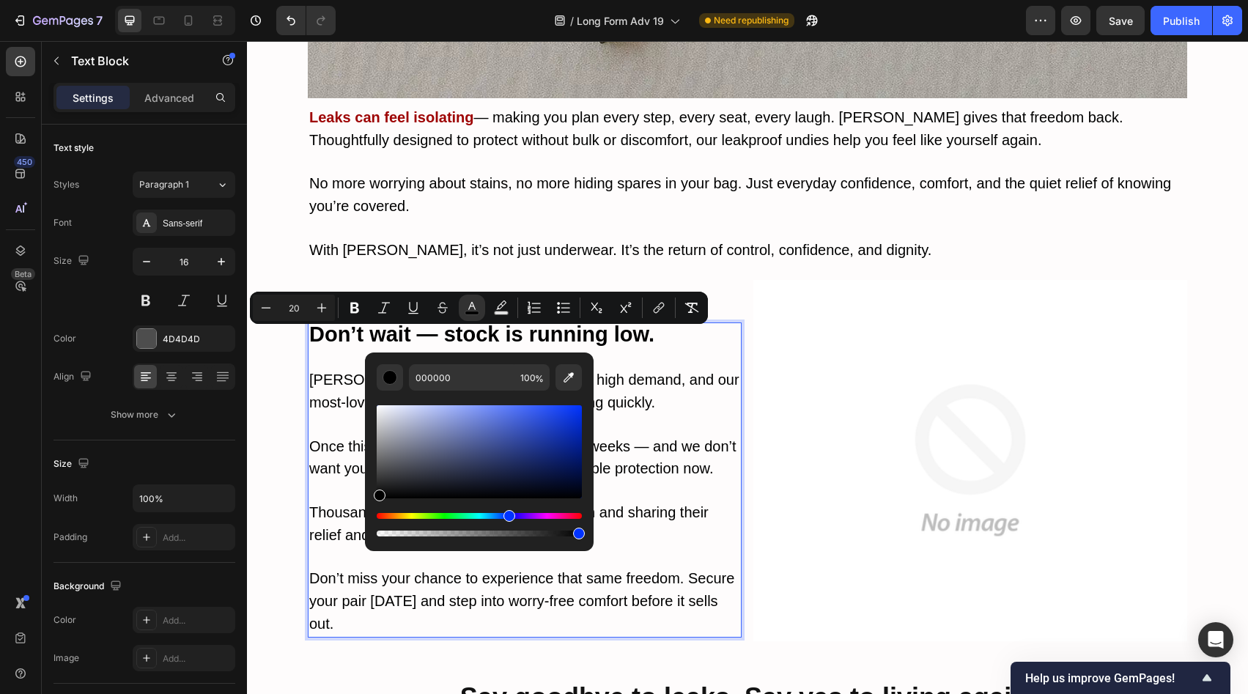
click at [582, 448] on div "000000 100 %" at bounding box center [479, 445] width 229 height 187
drag, startPoint x: 824, startPoint y: 485, endPoint x: 597, endPoint y: 414, distance: 238.7
type input "[DATE]"
click at [360, 311] on icon "Editor contextual toolbar" at bounding box center [354, 307] width 15 height 15
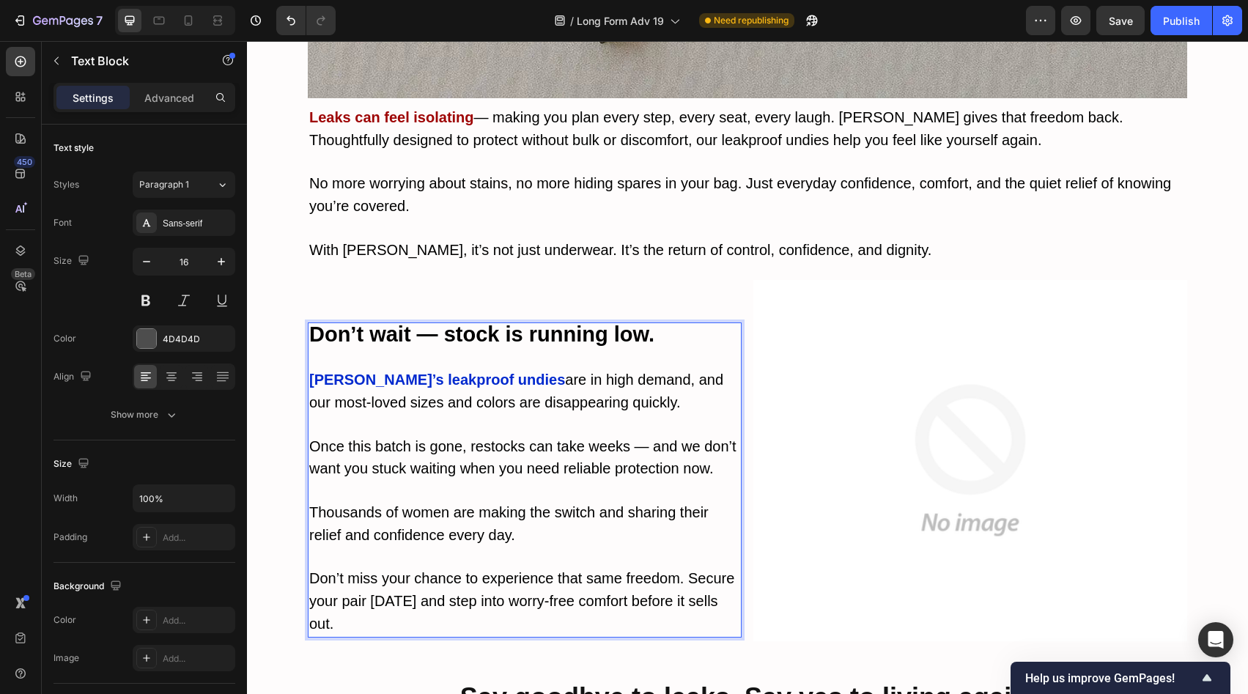
click at [451, 372] on strong "[PERSON_NAME]’s leakproof undies" at bounding box center [437, 380] width 256 height 16
click at [462, 372] on strong "[PERSON_NAME]’s leakproof undies" at bounding box center [437, 380] width 256 height 16
click at [472, 372] on span "are in high demand, and our most-loved sizes and colors are disappearing quickl…" at bounding box center [516, 391] width 414 height 39
click at [473, 372] on span "are in high demand, and our most-loved sizes and colors are disappearing quickl…" at bounding box center [516, 391] width 414 height 39
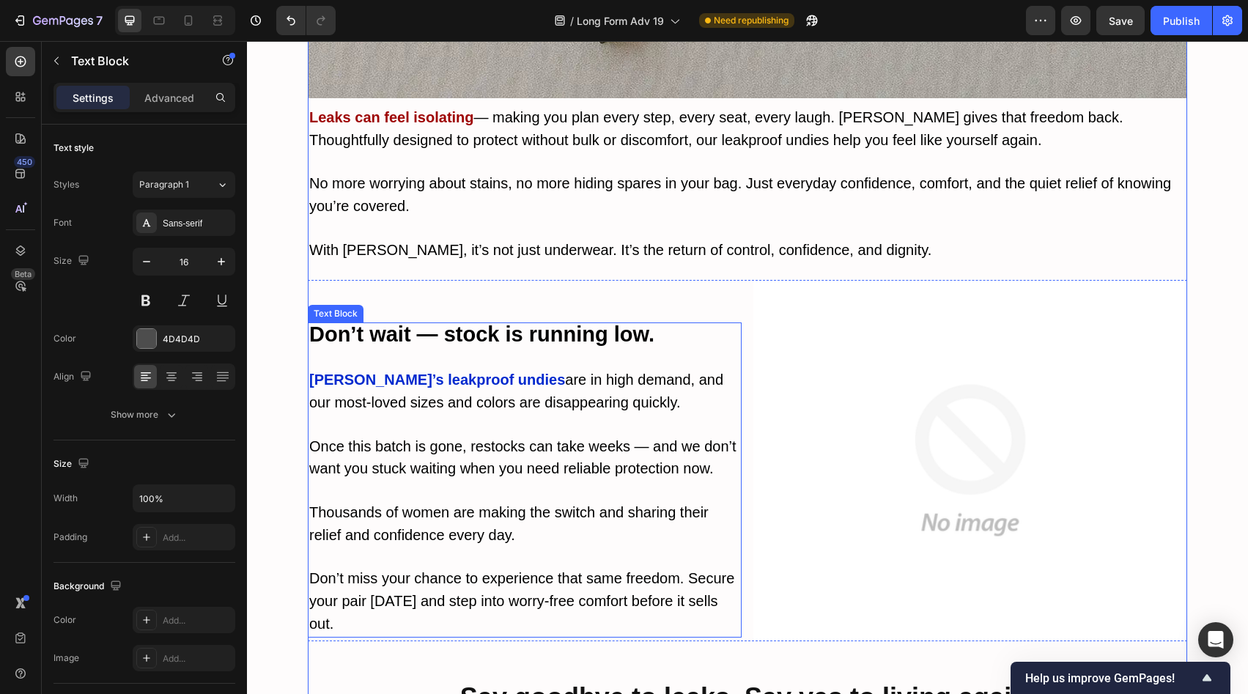
click at [541, 369] on p "[PERSON_NAME]’s leakproof undies are in high demand, and our most-loved sizes a…" at bounding box center [524, 391] width 431 height 45
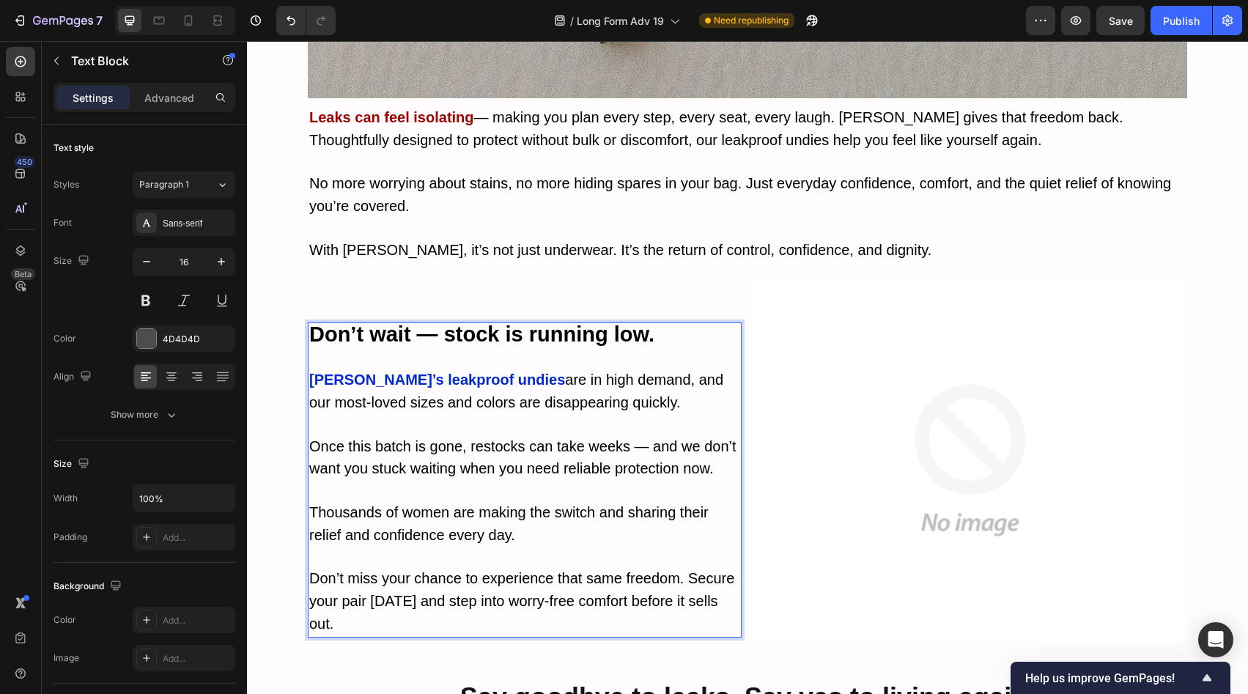
click at [486, 372] on span "are in high demand, and our most-loved sizes and colors are disappearing quickl…" at bounding box center [516, 391] width 414 height 39
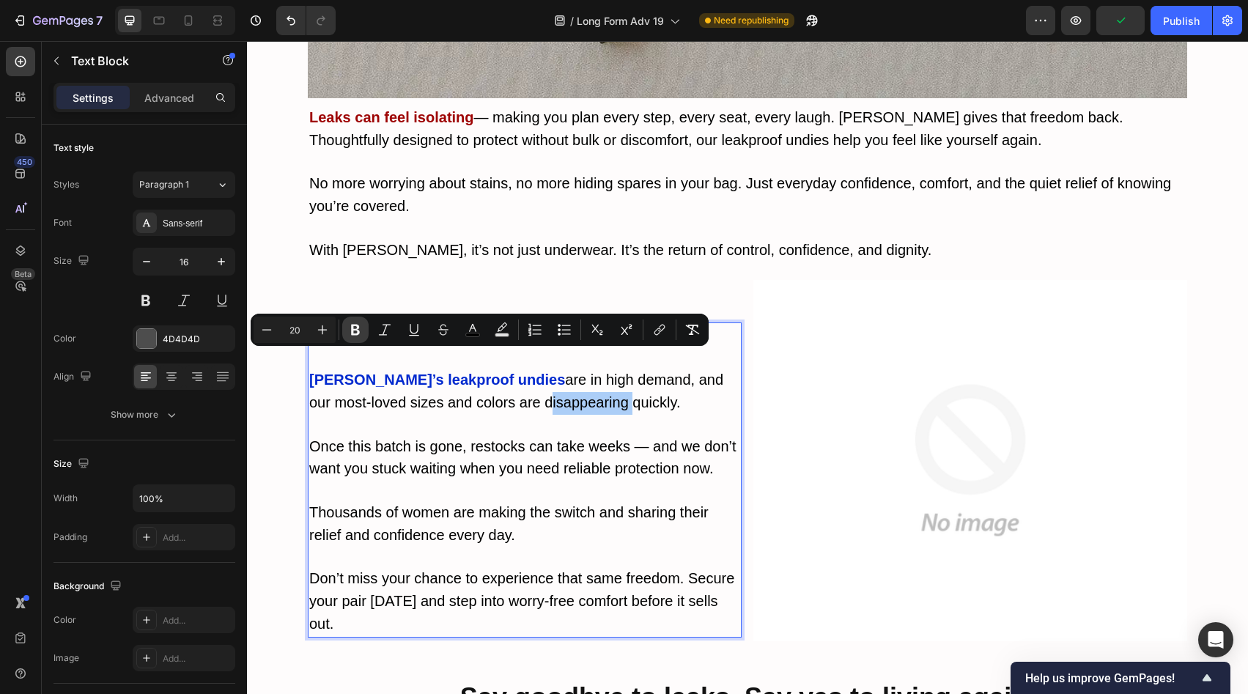
click at [362, 332] on icon "Editor contextual toolbar" at bounding box center [355, 329] width 15 height 15
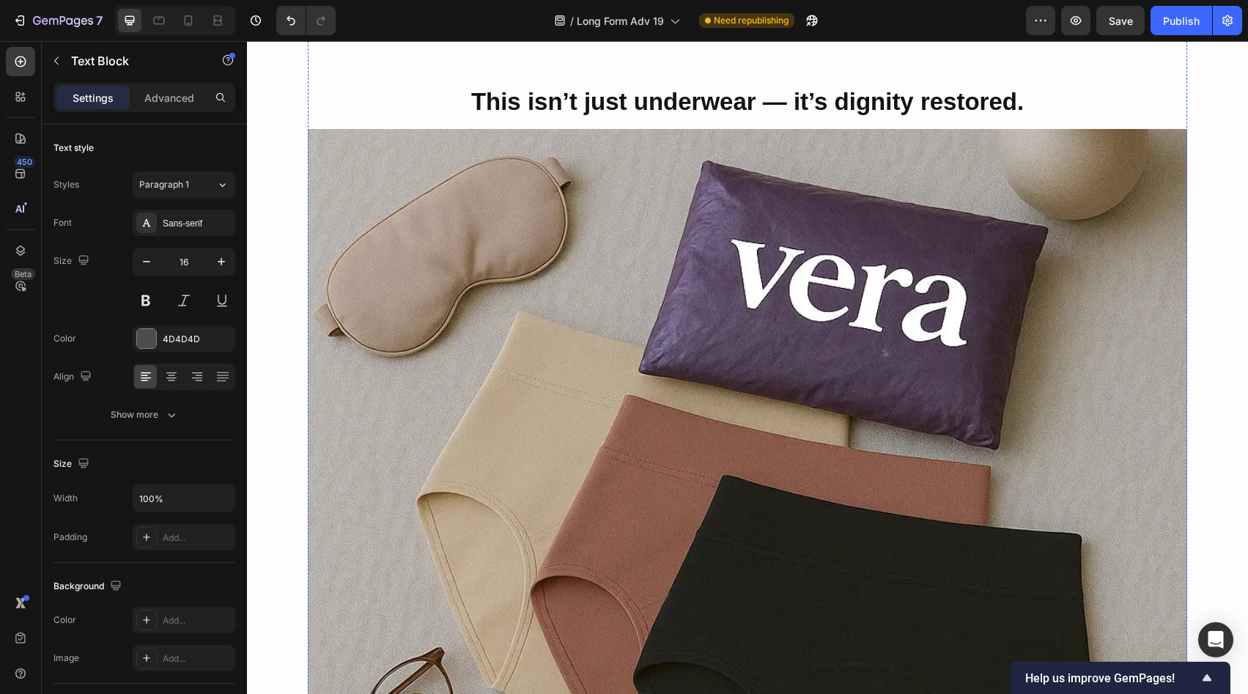
scroll to position [6087, 0]
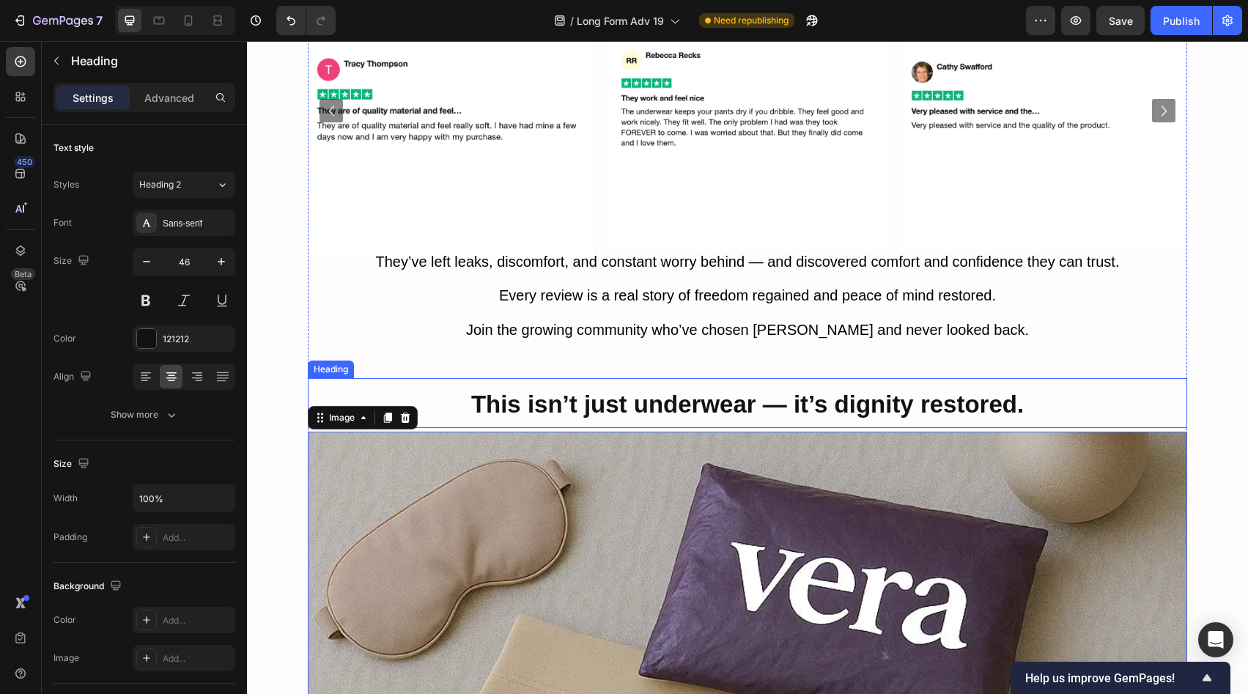
click at [729, 391] on strong "This isn’t just underwear — it’s dignity restored." at bounding box center [747, 404] width 553 height 27
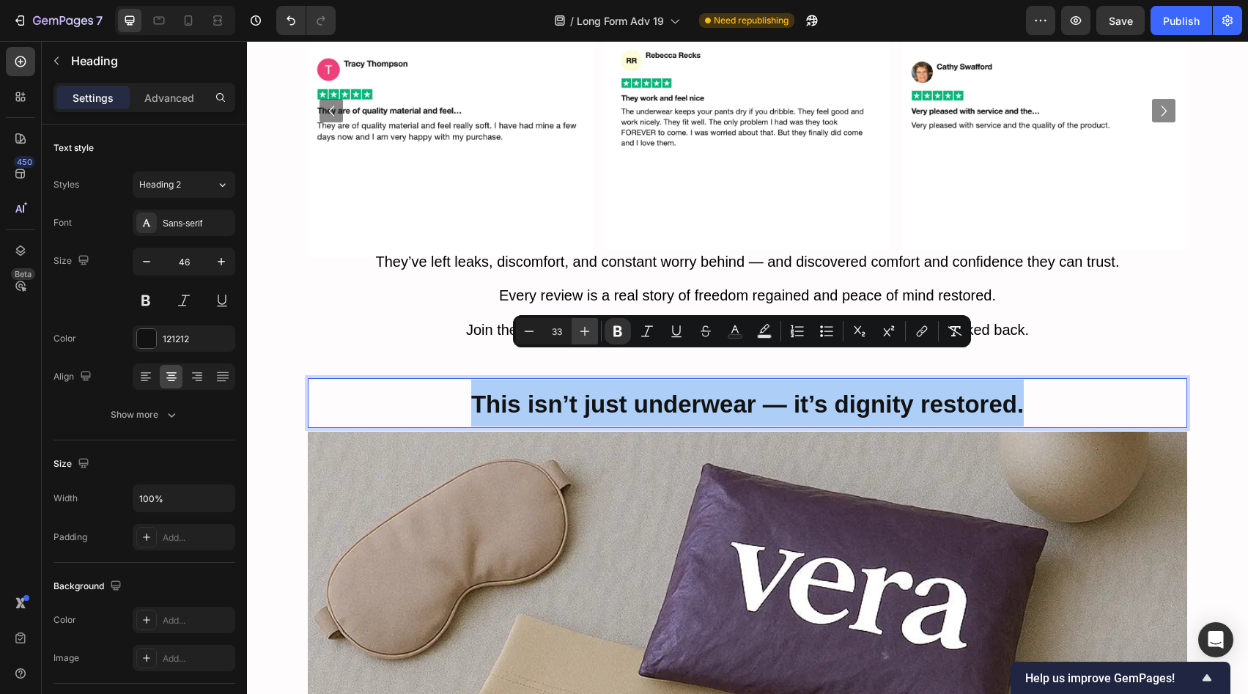
click at [582, 335] on icon "Editor contextual toolbar" at bounding box center [584, 331] width 15 height 15
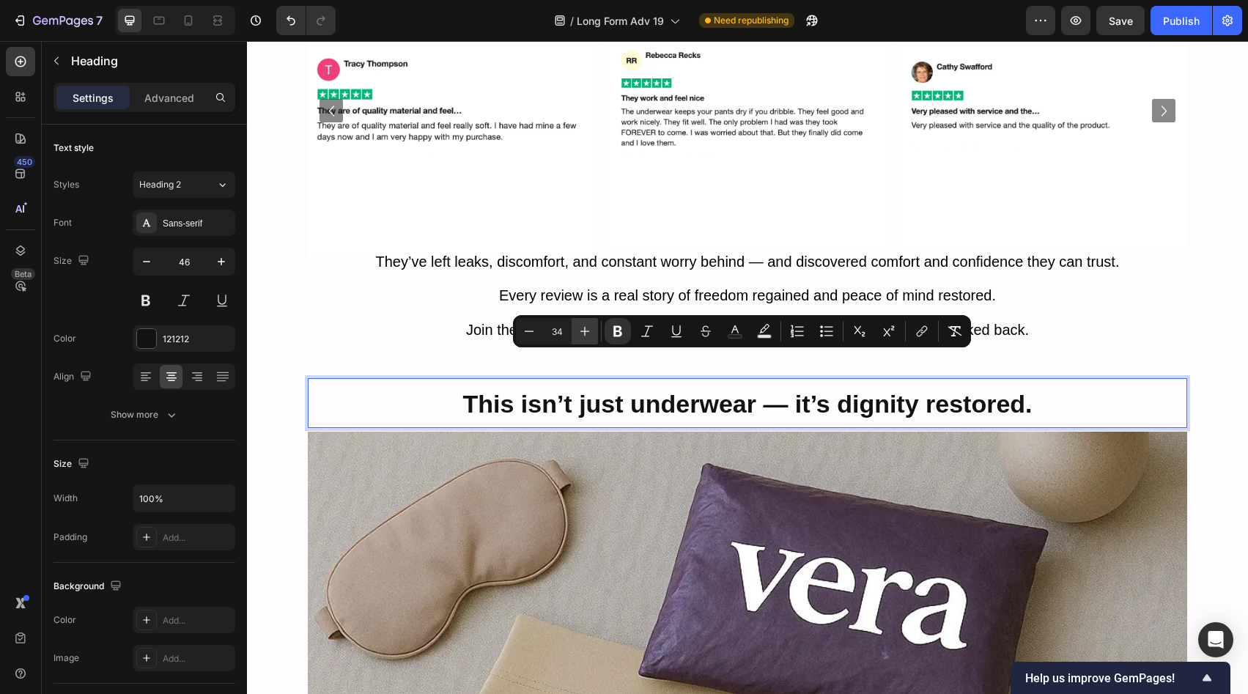
click at [582, 335] on icon "Editor contextual toolbar" at bounding box center [584, 331] width 15 height 15
type input "36"
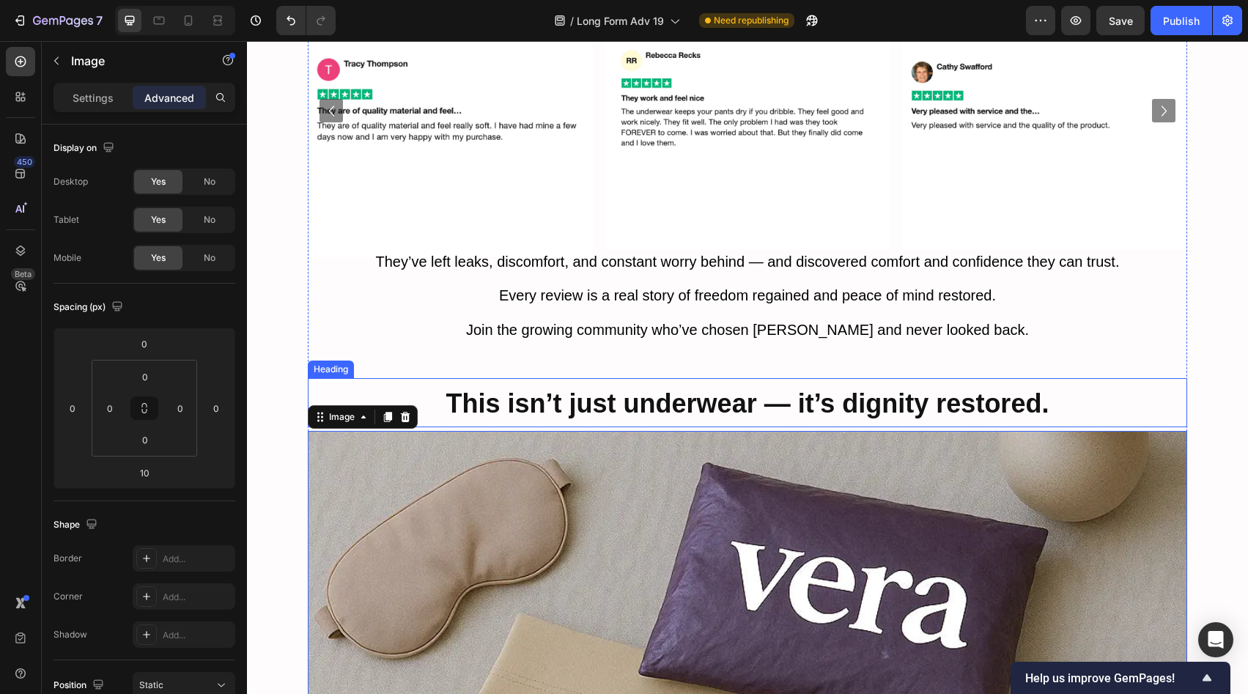
click at [764, 388] on strong "This isn’t just underwear — it’s dignity restored." at bounding box center [747, 403] width 603 height 30
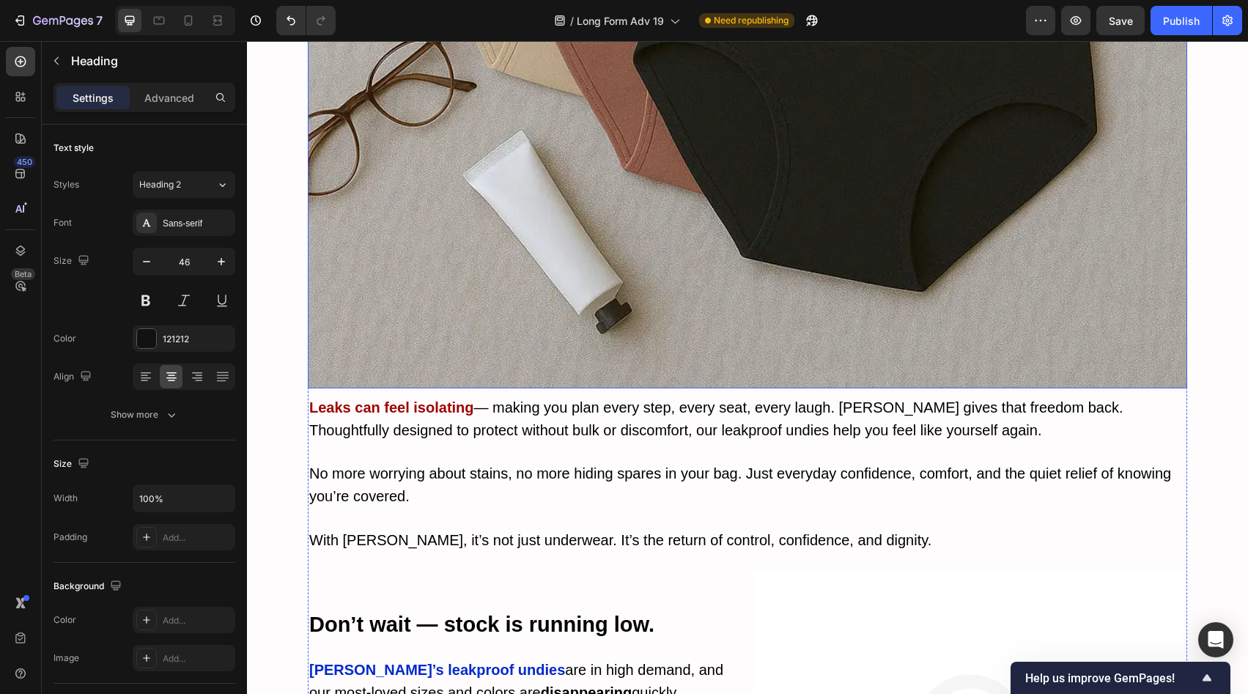
scroll to position [7013, 0]
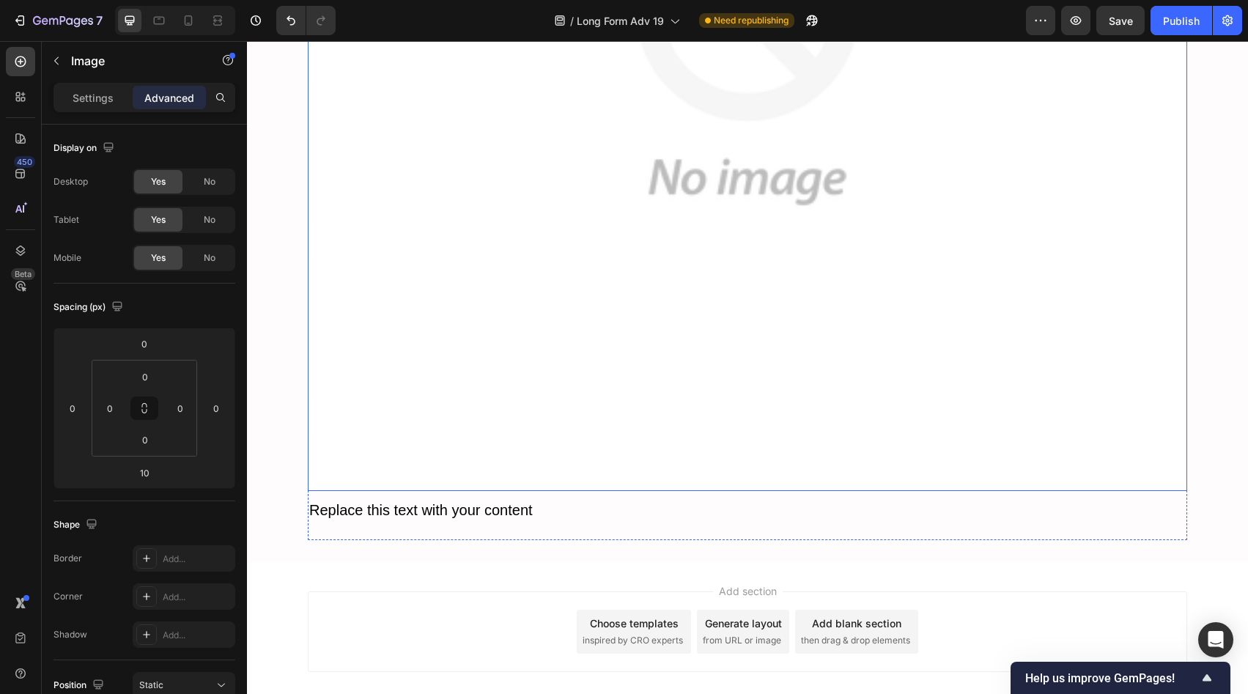
scroll to position [8415, 0]
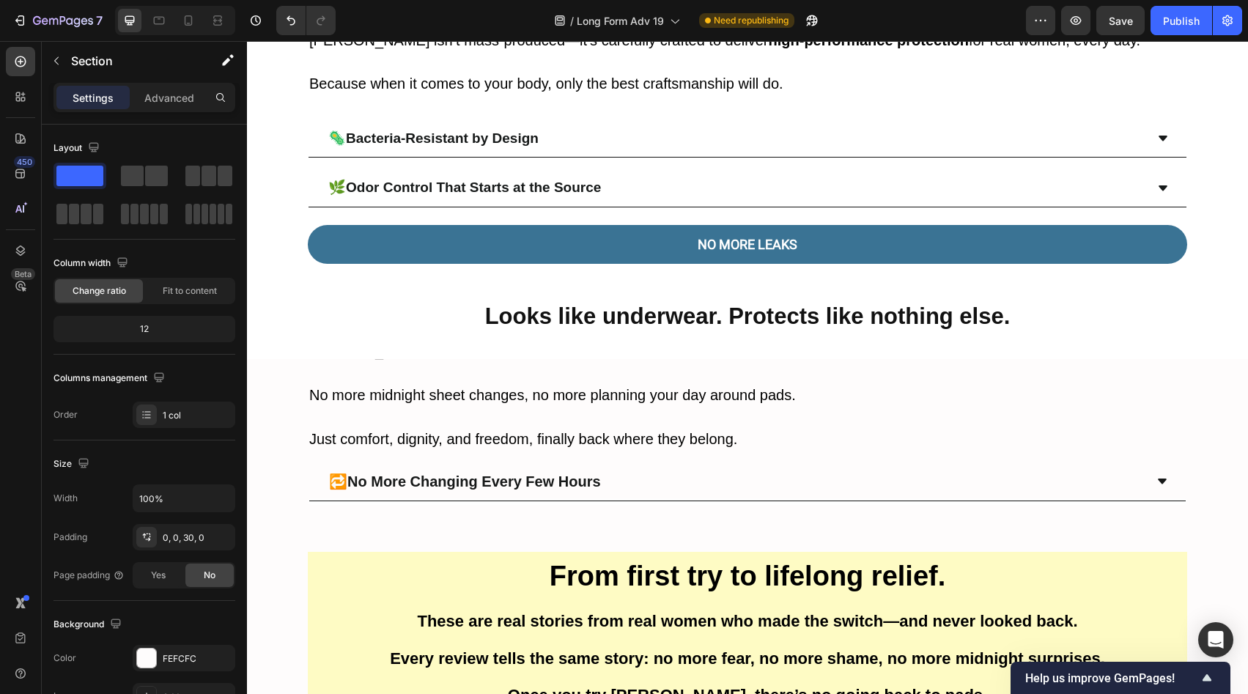
scroll to position [3020, 0]
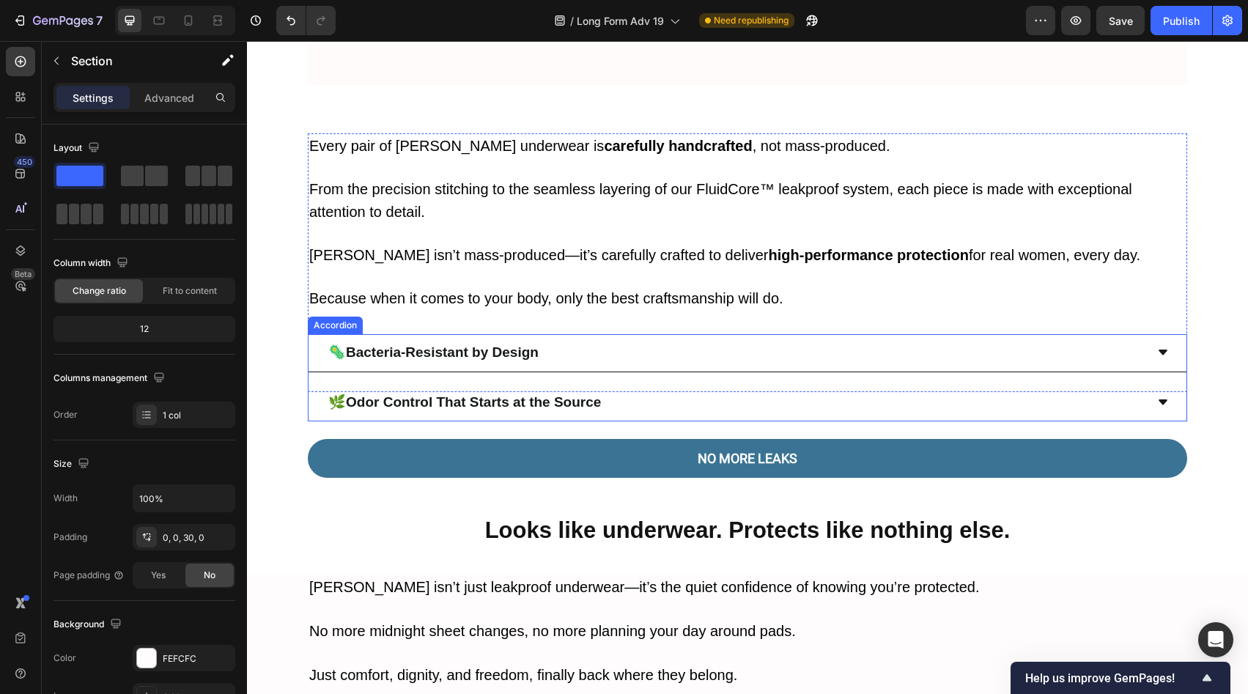
click at [1128, 381] on div "🦠 Bacteria-Resistant by Design 🌿 Odor Control That Starts at the Source" at bounding box center [747, 377] width 879 height 87
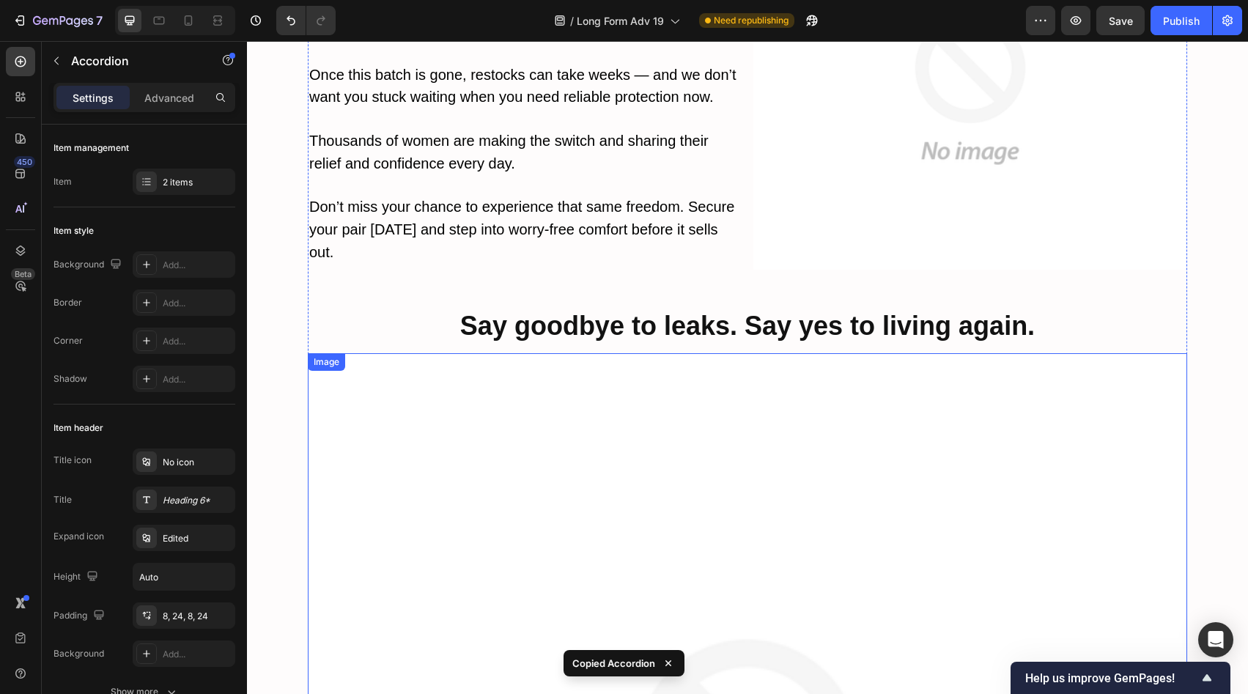
scroll to position [7645, 0]
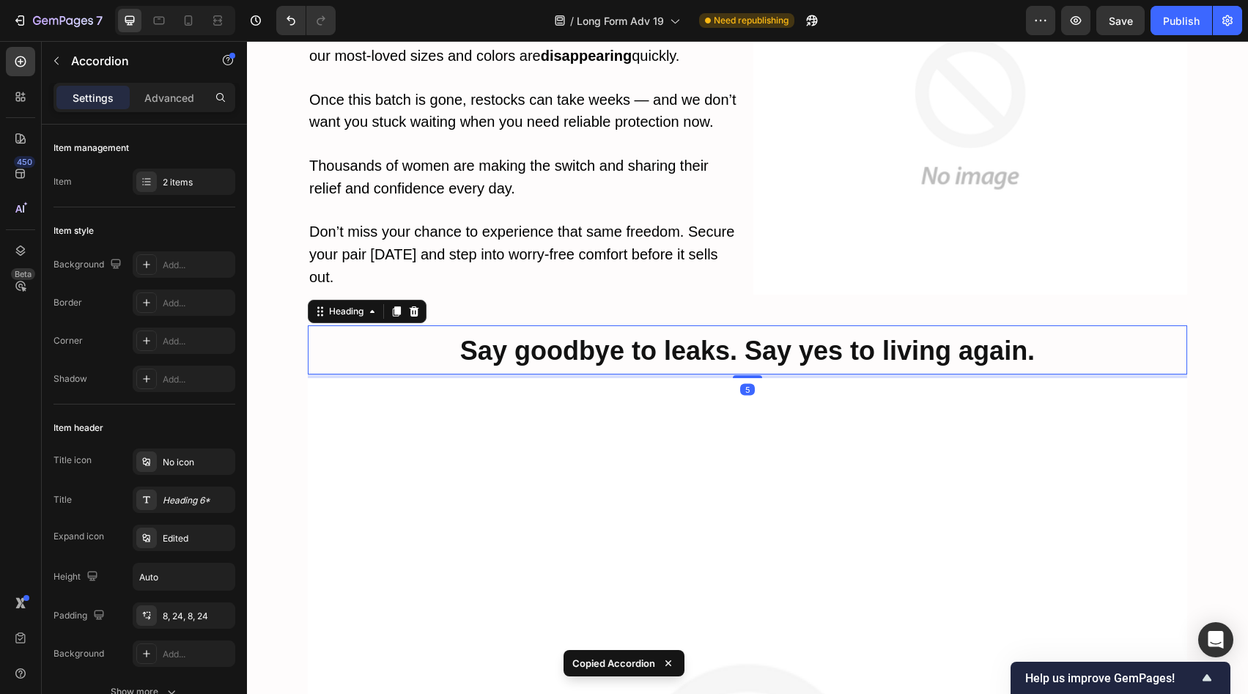
click at [870, 336] on strong "Say goodbye to leaks. Say yes to living again." at bounding box center [747, 351] width 575 height 30
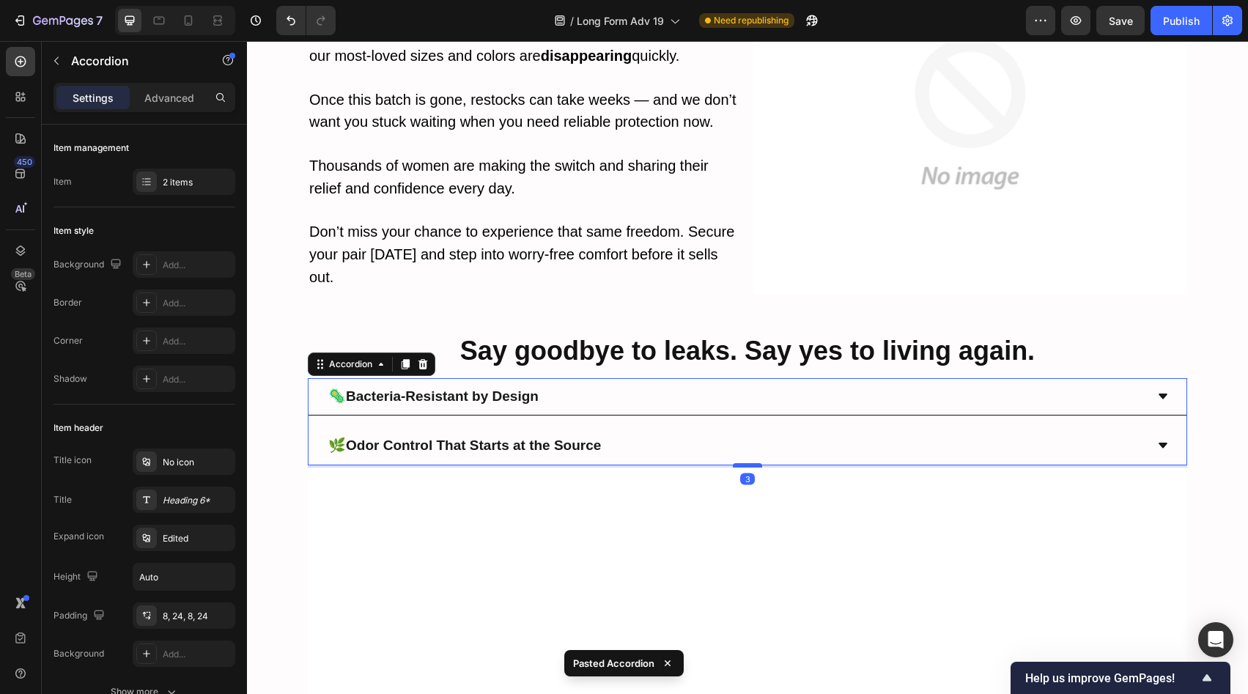
click at [742, 463] on div at bounding box center [747, 465] width 29 height 4
type input "100%"
type input "100"
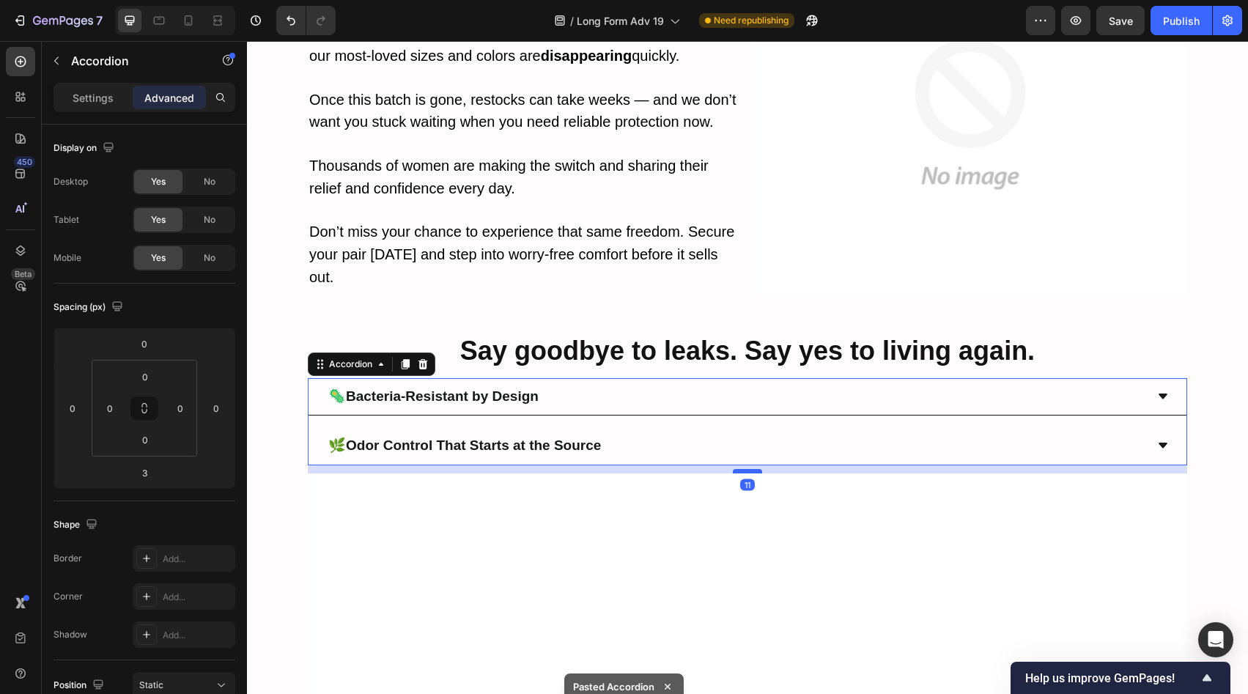
click at [743, 469] on div at bounding box center [747, 471] width 29 height 4
click at [744, 471] on div at bounding box center [747, 473] width 29 height 4
type input "14"
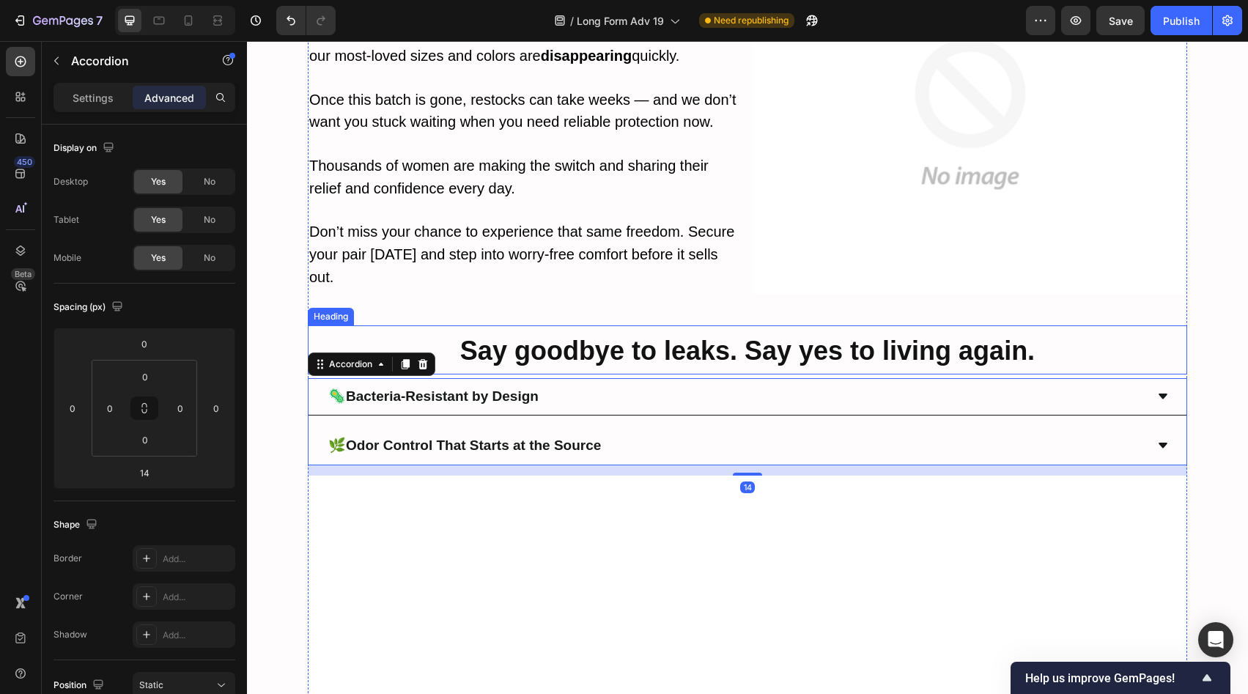
click at [761, 336] on strong "Say goodbye to leaks. Say yes to living again." at bounding box center [747, 351] width 575 height 30
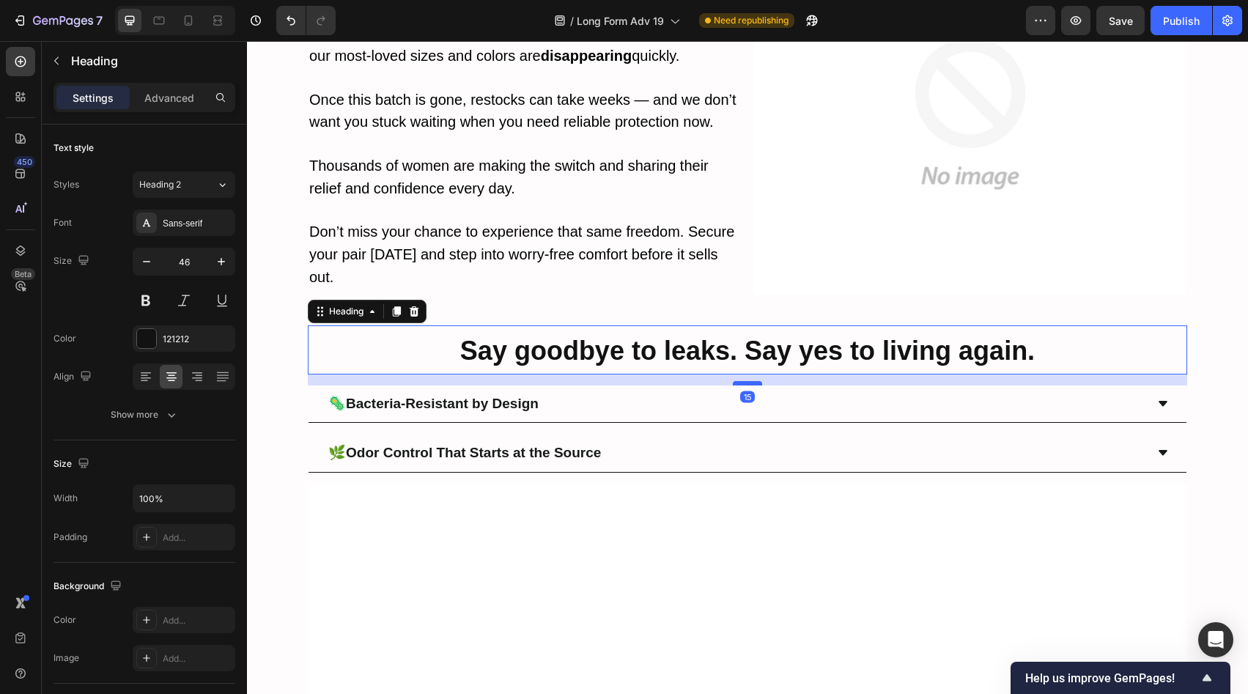
drag, startPoint x: 747, startPoint y: 335, endPoint x: 748, endPoint y: 342, distance: 7.4
click at [748, 381] on div at bounding box center [747, 383] width 29 height 4
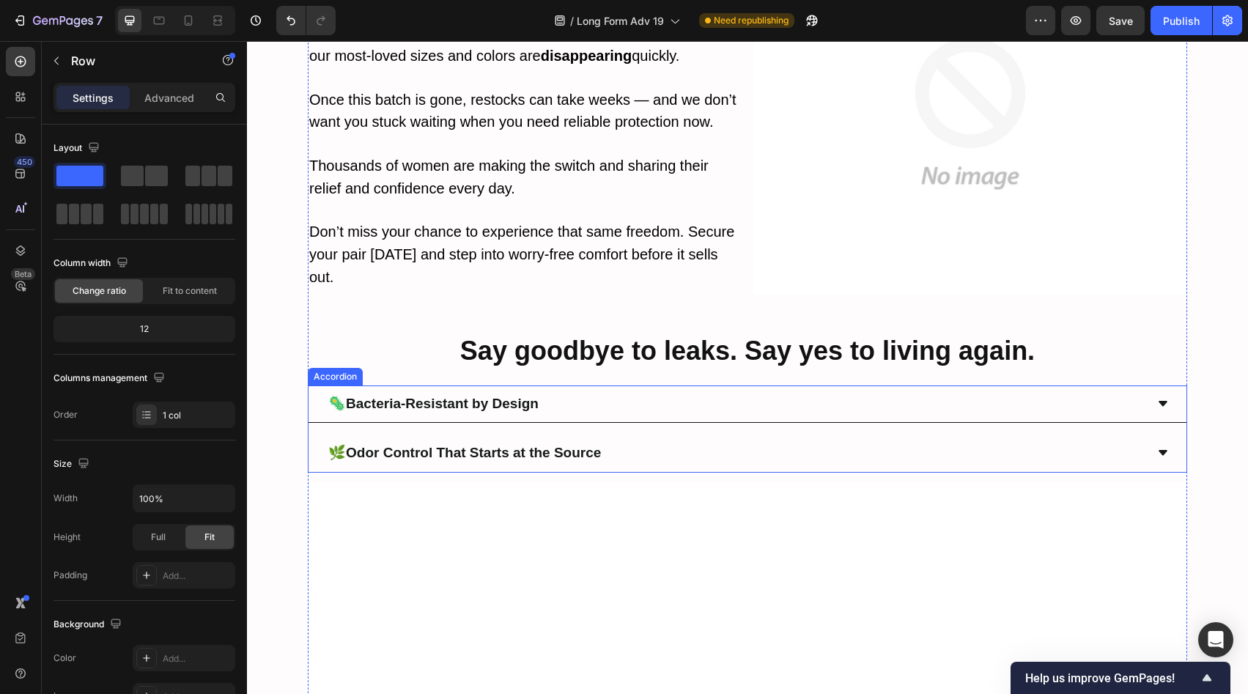
click at [634, 435] on div "🌿 Odor Control That Starts at the Source" at bounding box center [748, 454] width 878 height 38
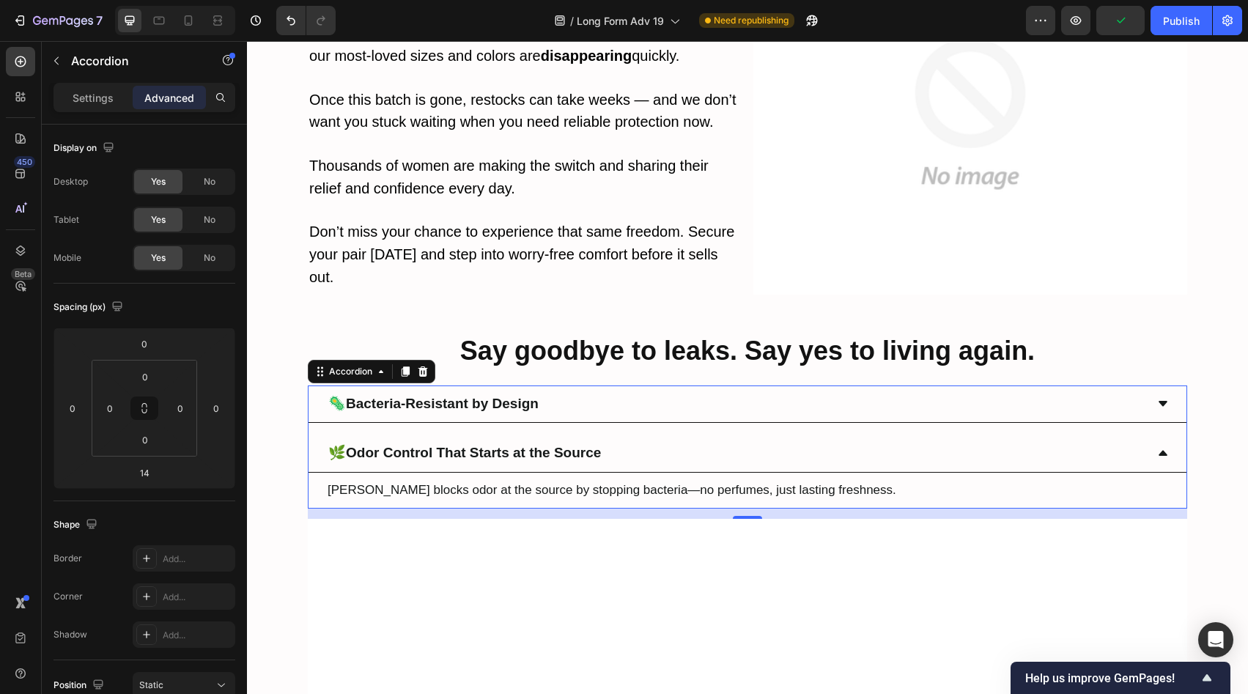
click at [542, 391] on div "🦠 Bacteria-Resistant by Design" at bounding box center [735, 404] width 819 height 26
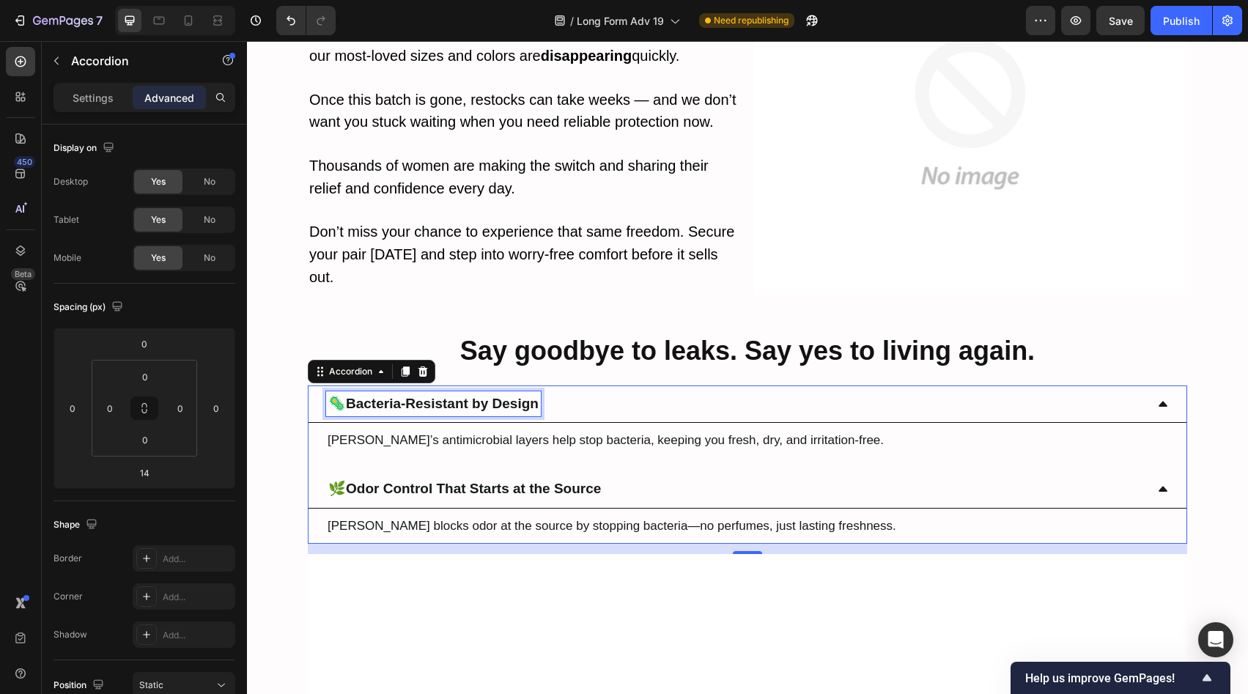
click at [425, 396] on strong "Bacteria-Resistant by Design" at bounding box center [442, 403] width 193 height 15
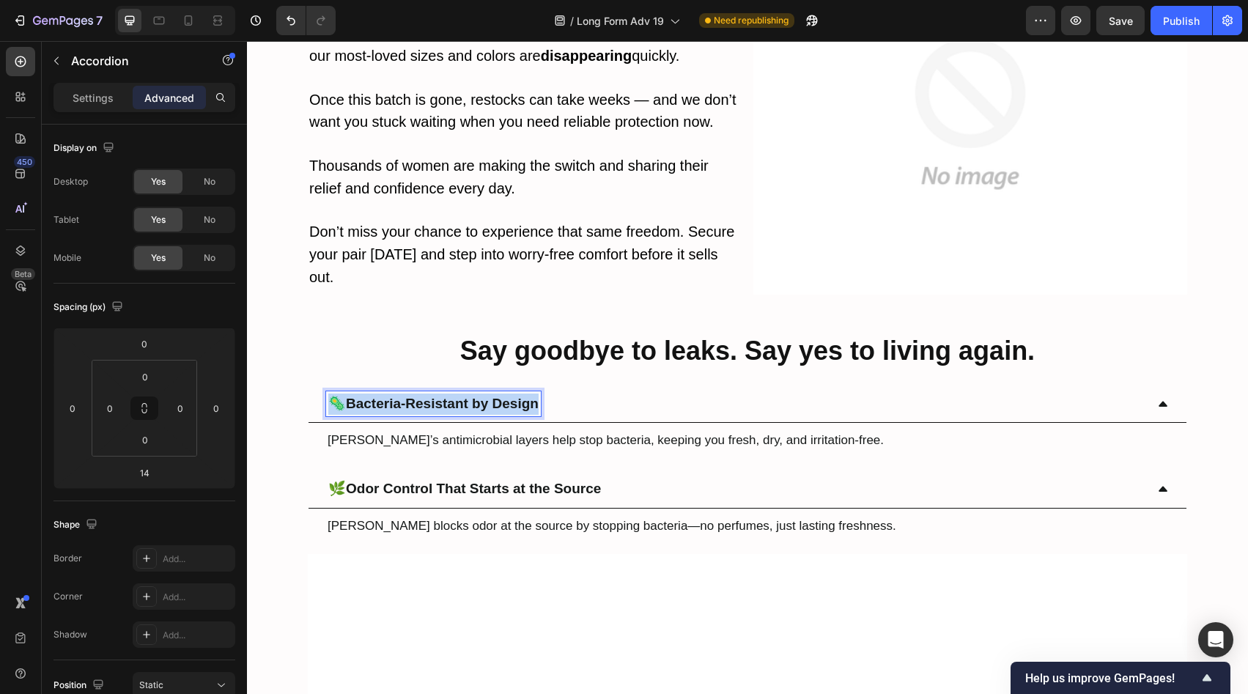
click at [425, 396] on strong "Bacteria-Resistant by Design" at bounding box center [442, 403] width 193 height 15
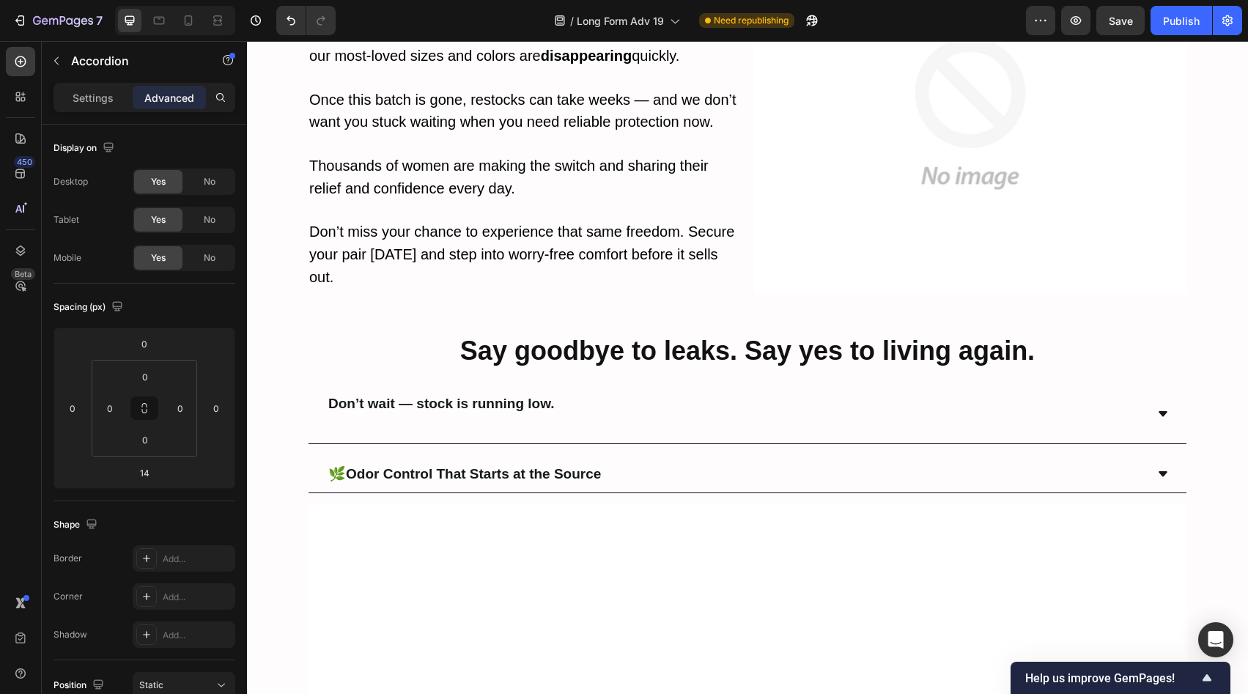
click at [689, 391] on div "Don’t wait — stock is running low." at bounding box center [735, 414] width 819 height 46
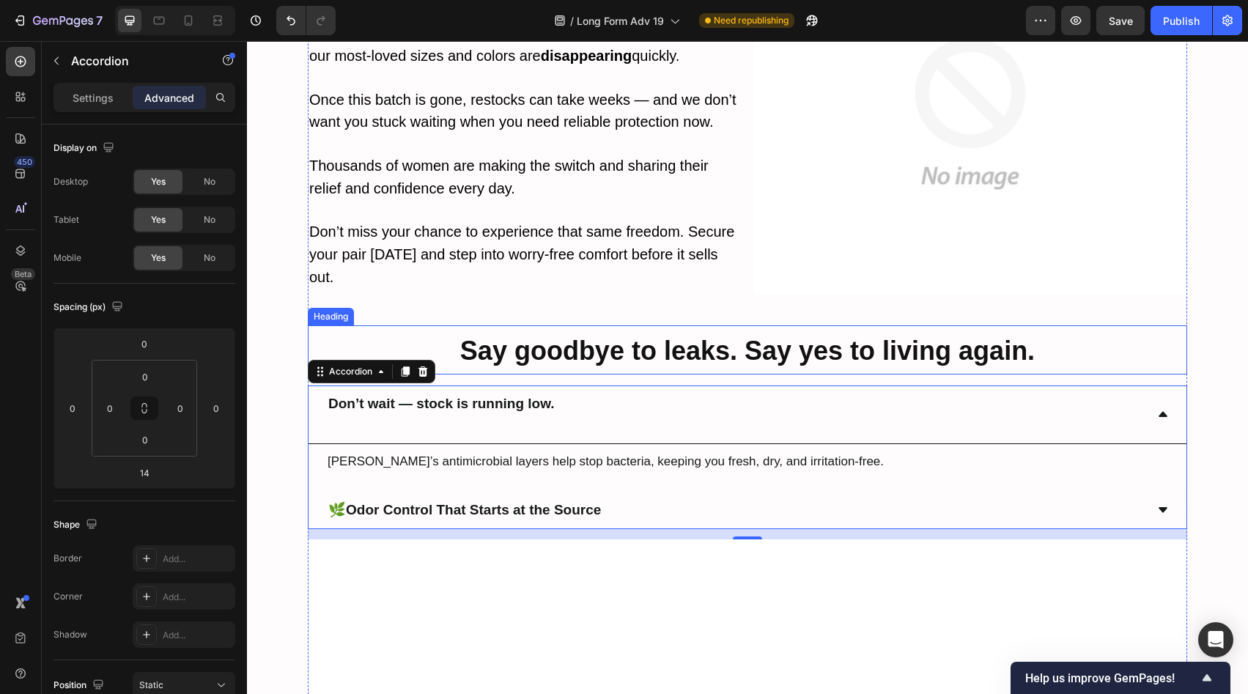
click at [581, 325] on h2 "Say goodbye to leaks. Say yes to living again." at bounding box center [747, 349] width 879 height 49
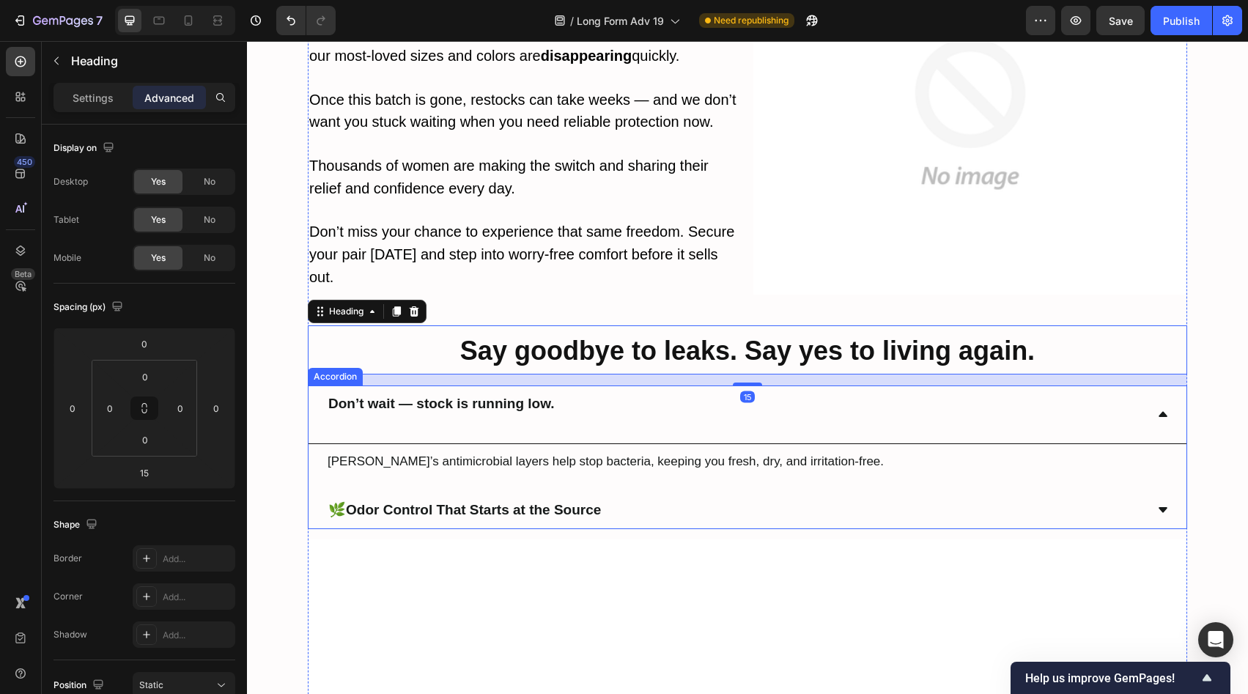
click at [445, 396] on strong "Don’t wait — stock is running low." at bounding box center [441, 403] width 226 height 15
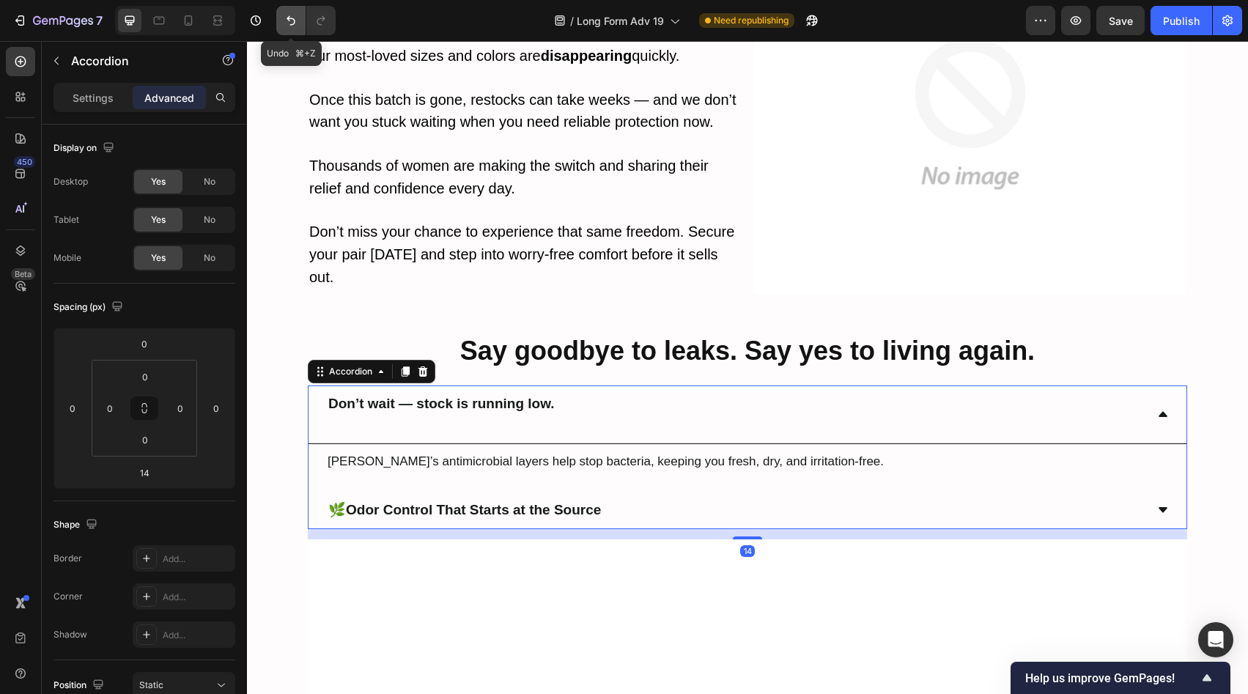
click at [281, 16] on button "Undo/Redo" at bounding box center [290, 20] width 29 height 29
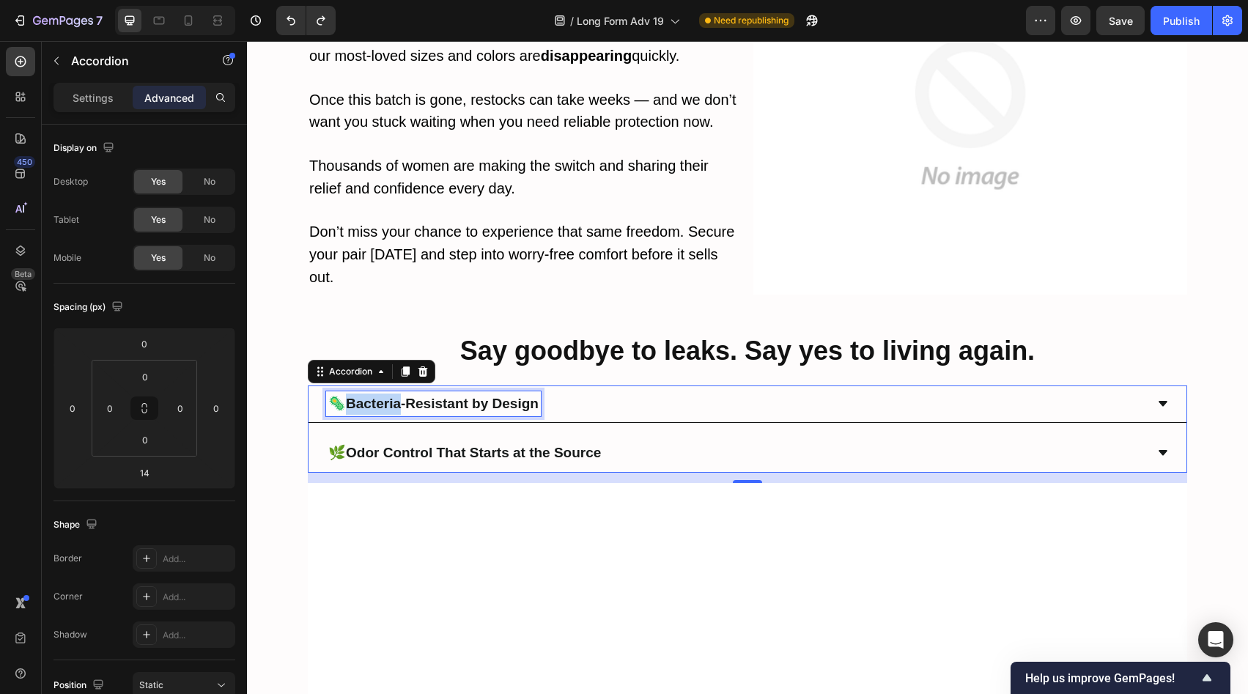
click at [387, 396] on strong "Bacteria-Resistant by Design" at bounding box center [442, 403] width 193 height 15
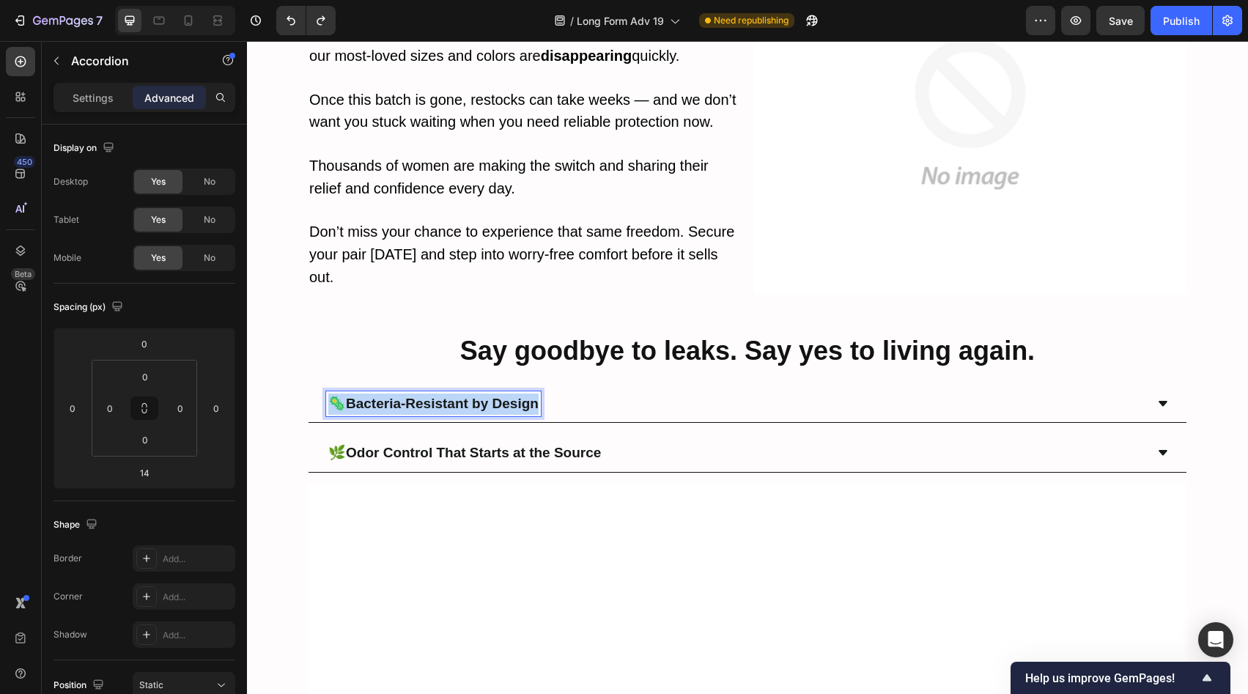
click at [387, 396] on strong "Bacteria-Resistant by Design" at bounding box center [442, 403] width 193 height 15
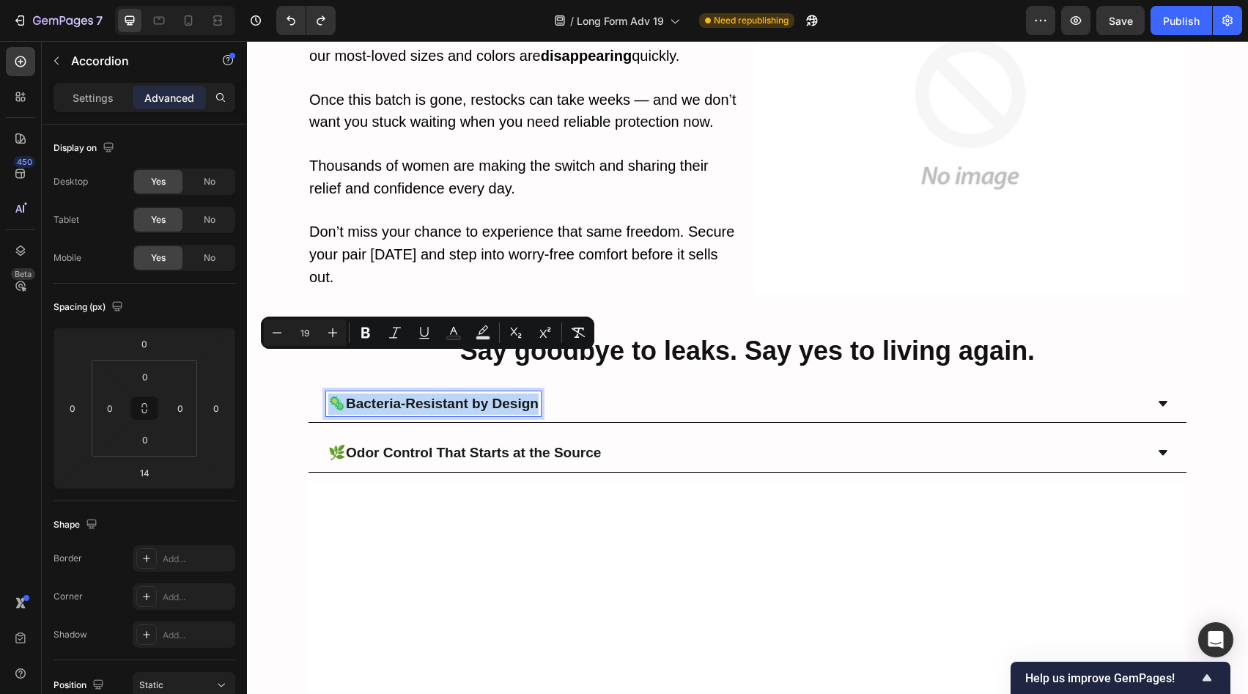
copy p "🦠 Bacteria-Resistant by Design"
click at [629, 385] on div "🦠 Bacteria-Resistant by Design 🌿 Odor Control That Starts at the Source" at bounding box center [747, 428] width 879 height 87
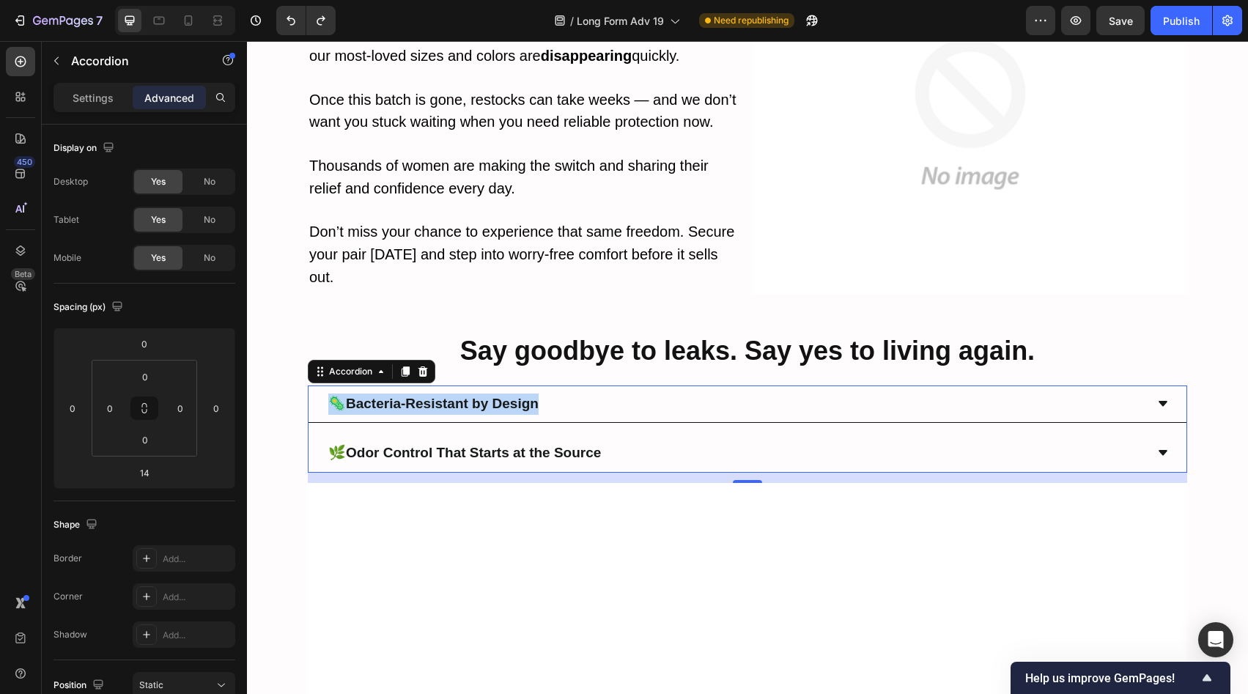
click at [632, 391] on div "🦠 Bacteria-Resistant by Design" at bounding box center [735, 404] width 819 height 26
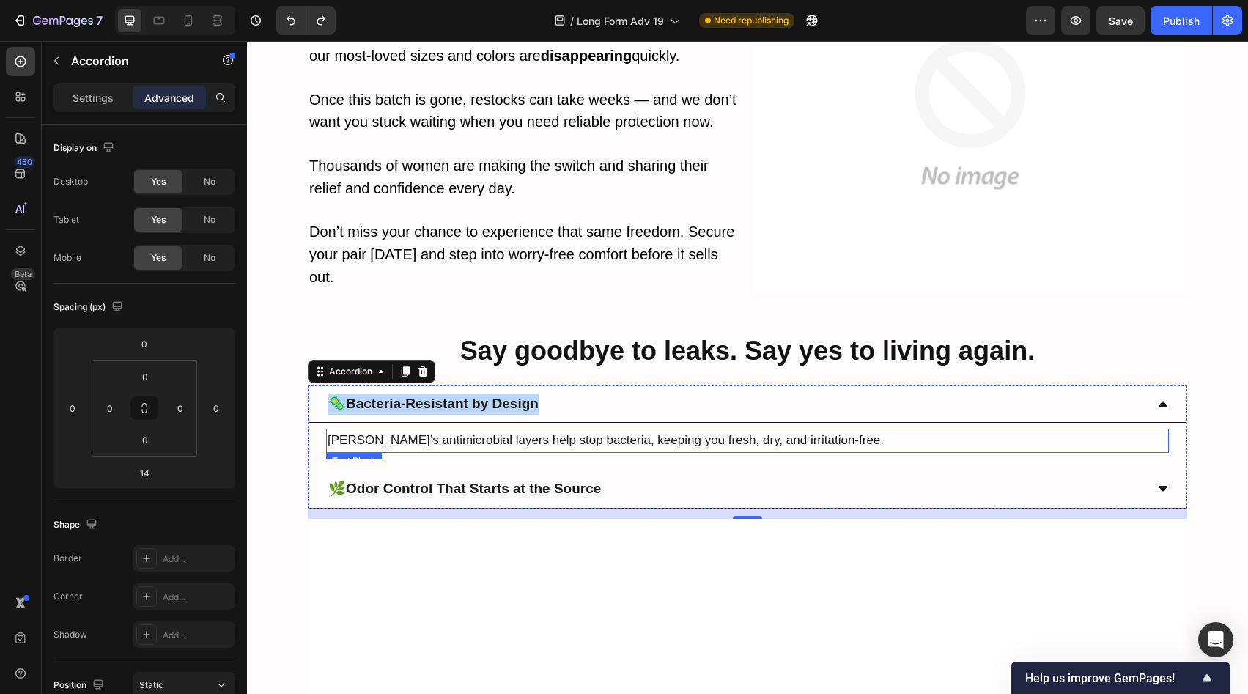
click at [511, 433] on span "[PERSON_NAME]’s antimicrobial layers help stop bacteria, keeping you fresh, dry…" at bounding box center [606, 440] width 556 height 14
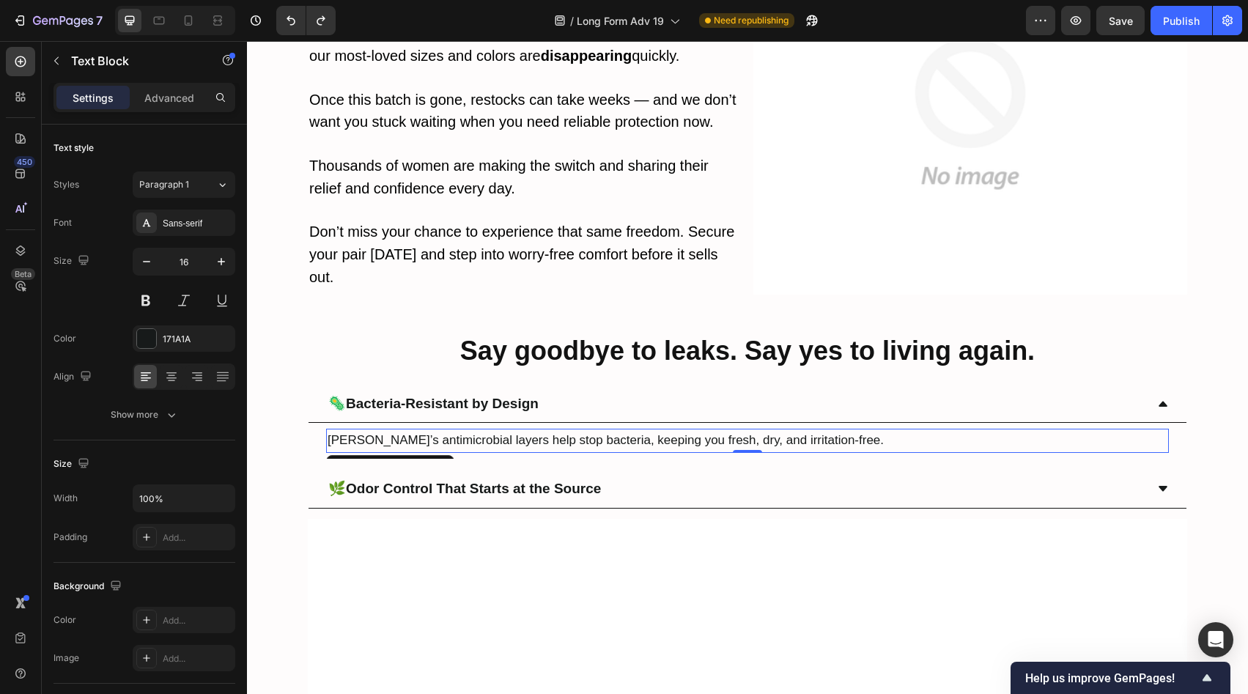
click at [511, 433] on span "[PERSON_NAME]’s antimicrobial layers help stop bacteria, keeping you fresh, dry…" at bounding box center [606, 440] width 556 height 14
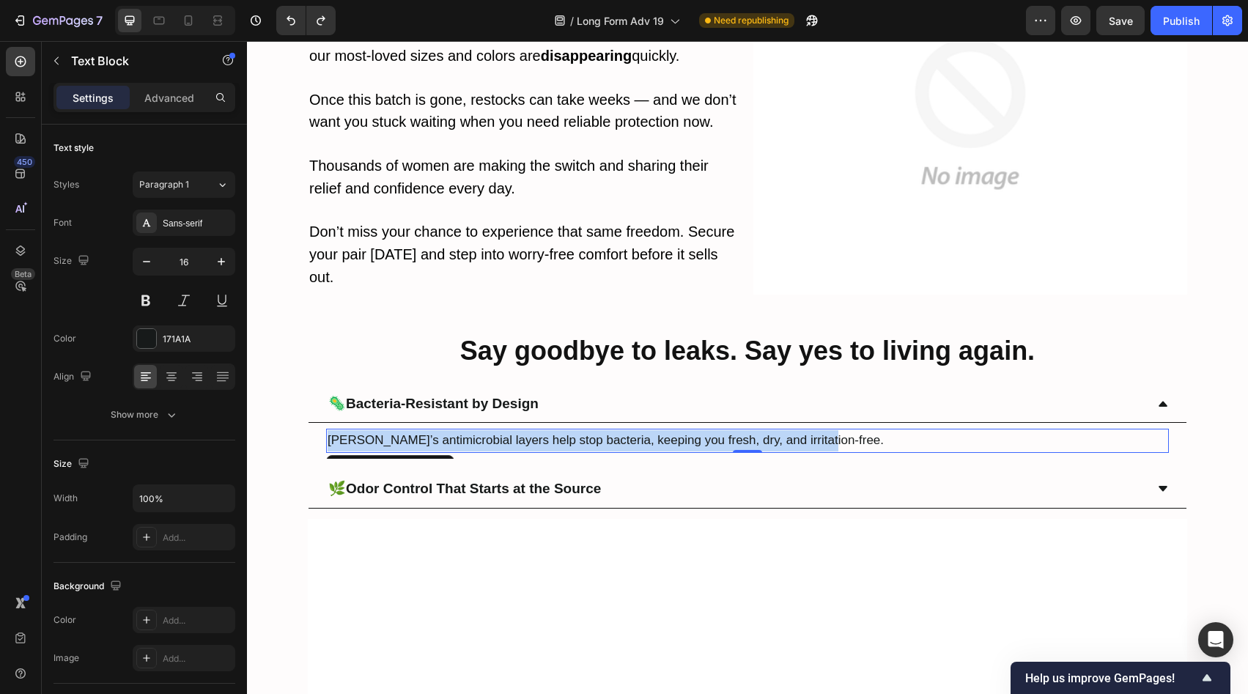
click at [511, 433] on span "[PERSON_NAME]’s antimicrobial layers help stop bacteria, keeping you fresh, dry…" at bounding box center [606, 440] width 556 height 14
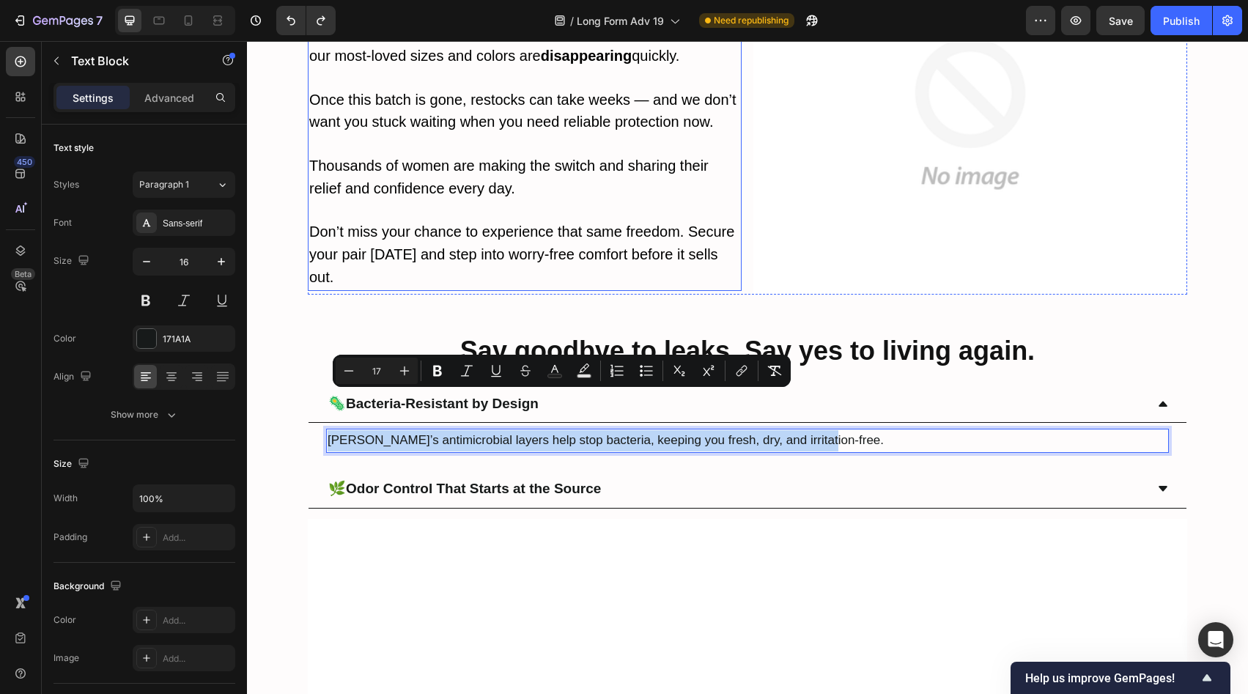
copy span "[PERSON_NAME]’s antimicrobial layers help stop bacteria, keeping you fresh, dry…"
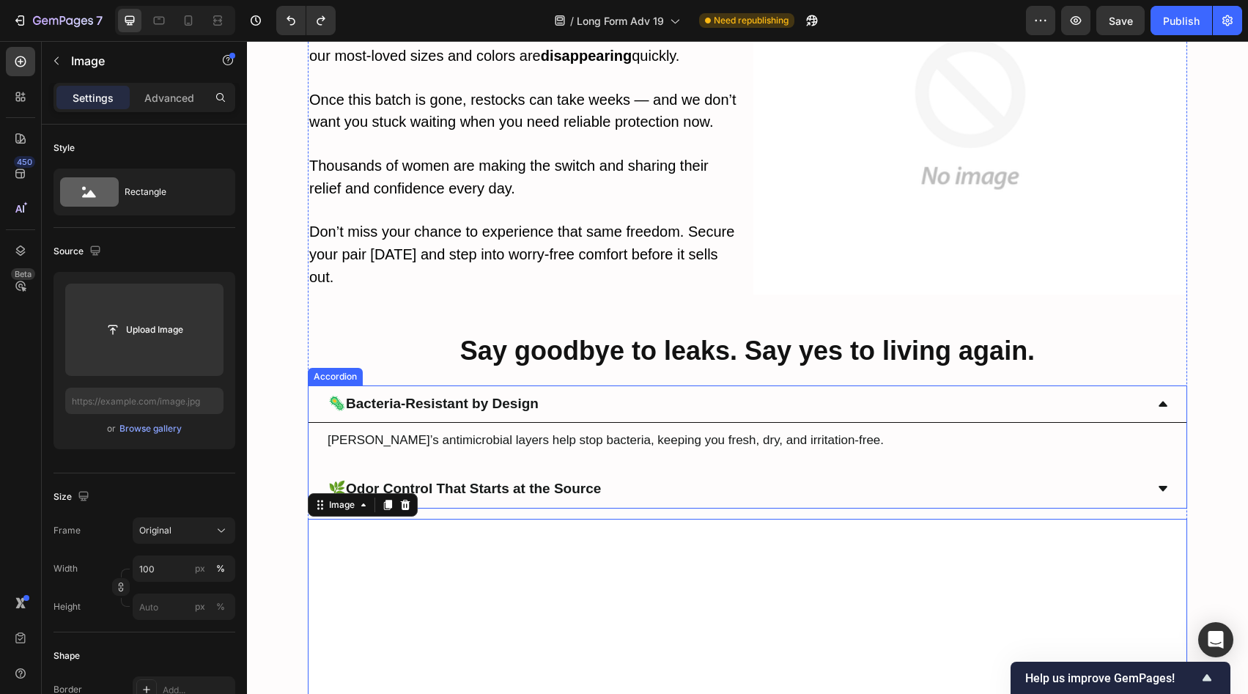
click at [384, 396] on strong "Bacteria-Resistant by Design" at bounding box center [442, 403] width 193 height 15
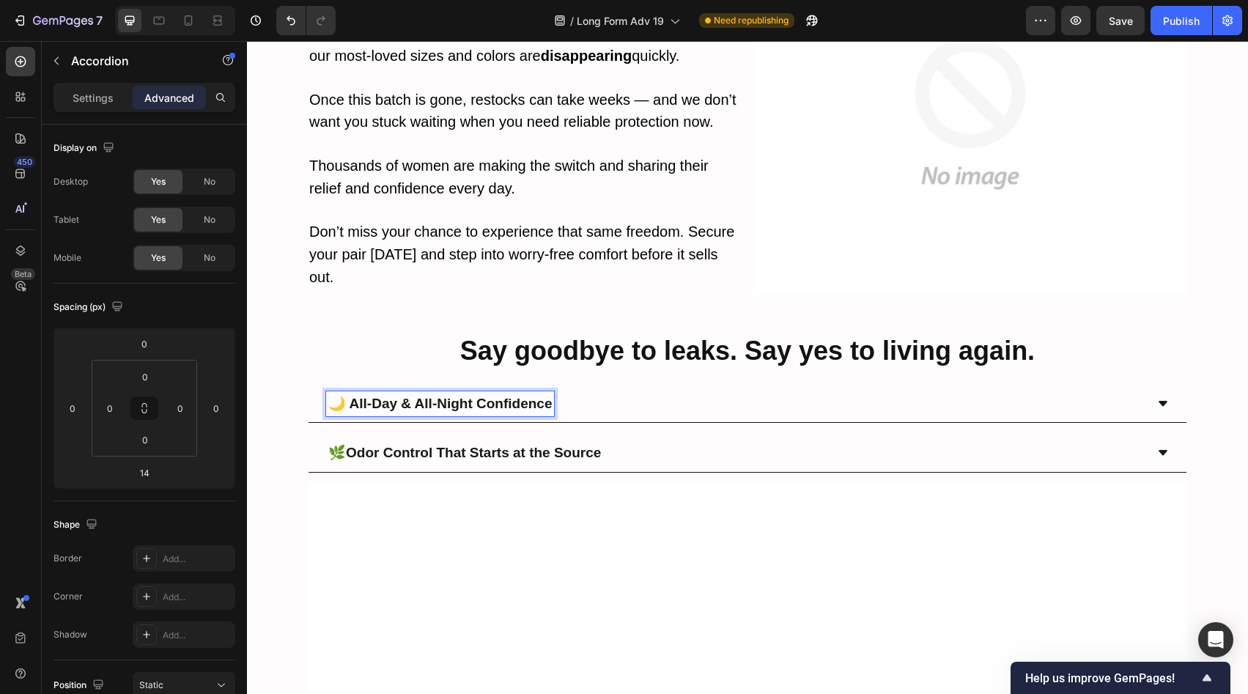
click at [466, 445] on strong "Odor Control That Starts at the Source" at bounding box center [473, 452] width 255 height 15
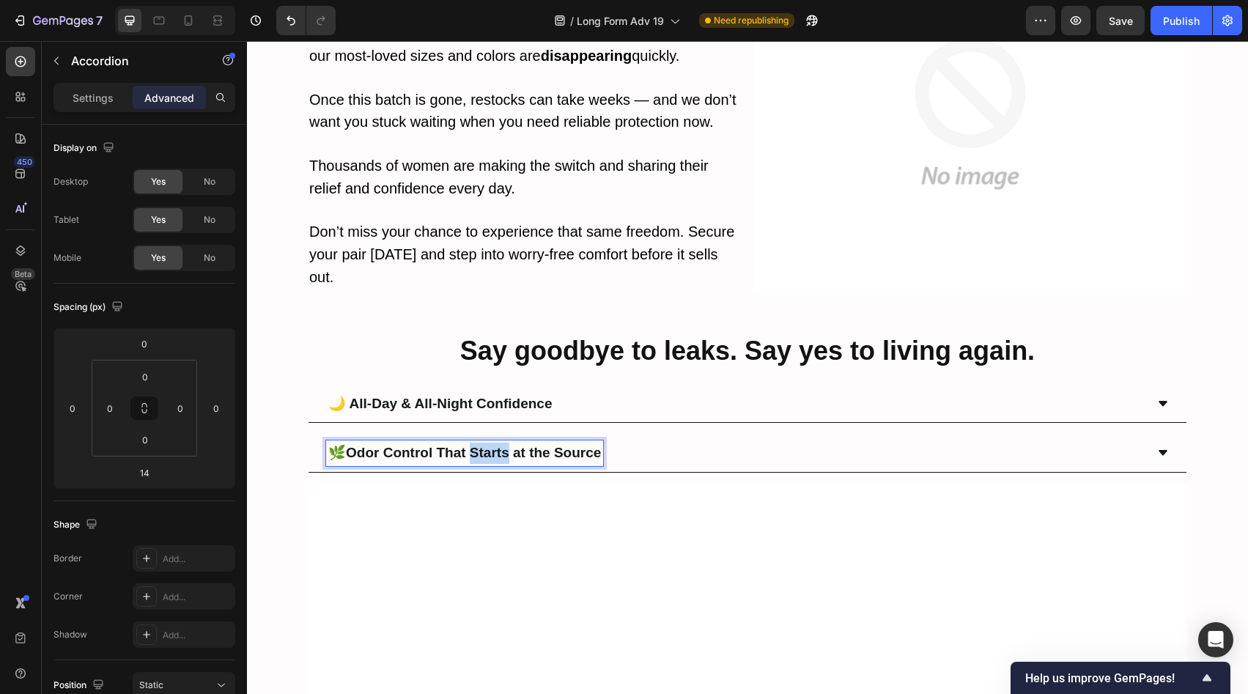
click at [466, 445] on strong "Odor Control That Starts at the Source" at bounding box center [473, 452] width 255 height 15
click at [670, 385] on div "🌙 All-Day & All-Night Confidence" at bounding box center [748, 404] width 878 height 38
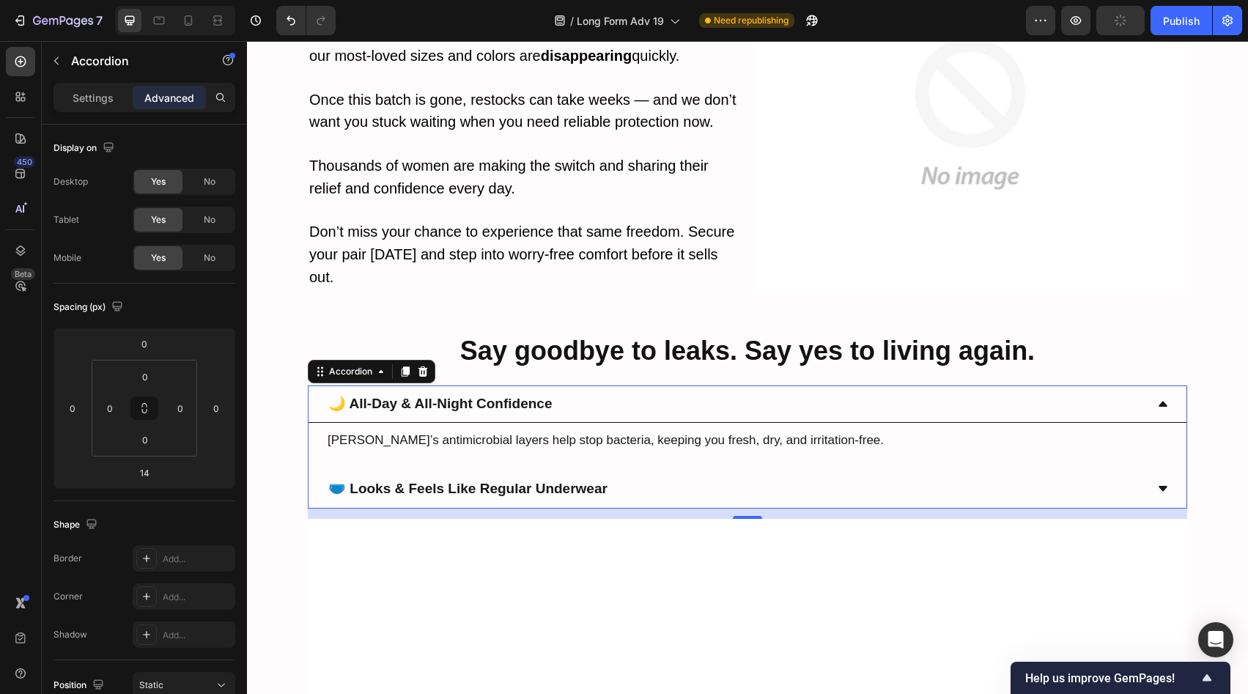
click at [660, 476] on div "🩲 Looks & Feels Like Regular Underwear" at bounding box center [735, 489] width 819 height 26
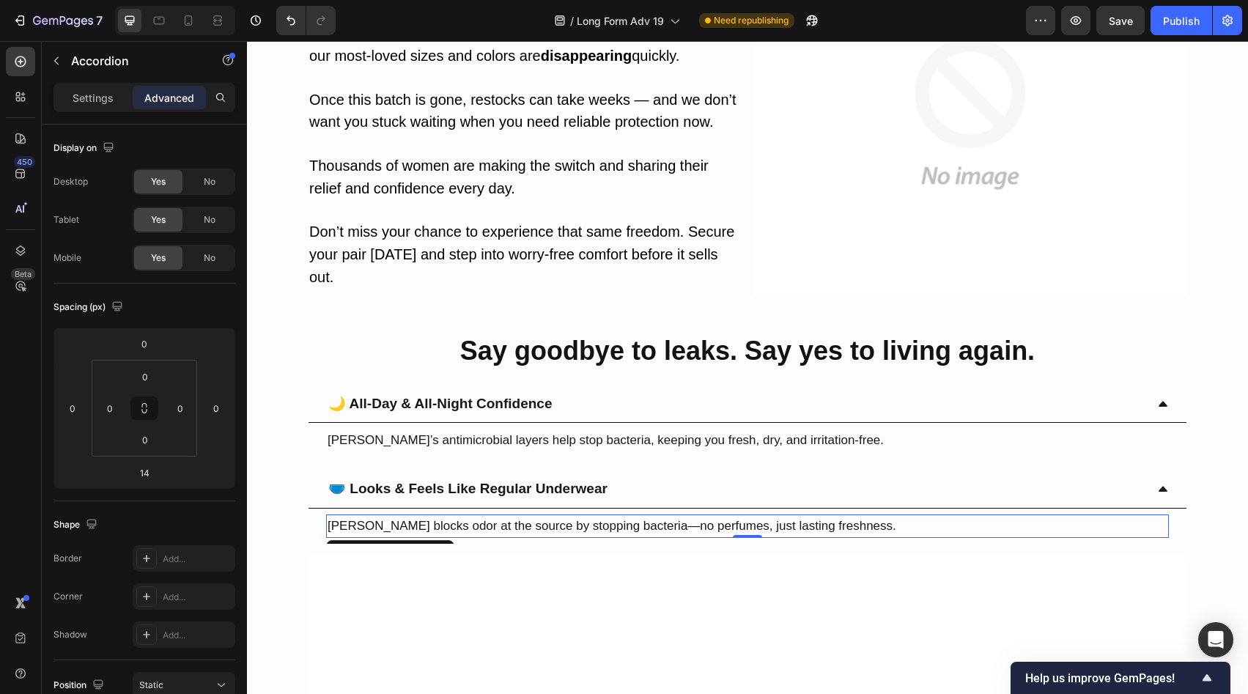
click at [450, 519] on span "[PERSON_NAME] blocks odor at the source by stopping bacteria—no perfumes, just …" at bounding box center [612, 526] width 569 height 14
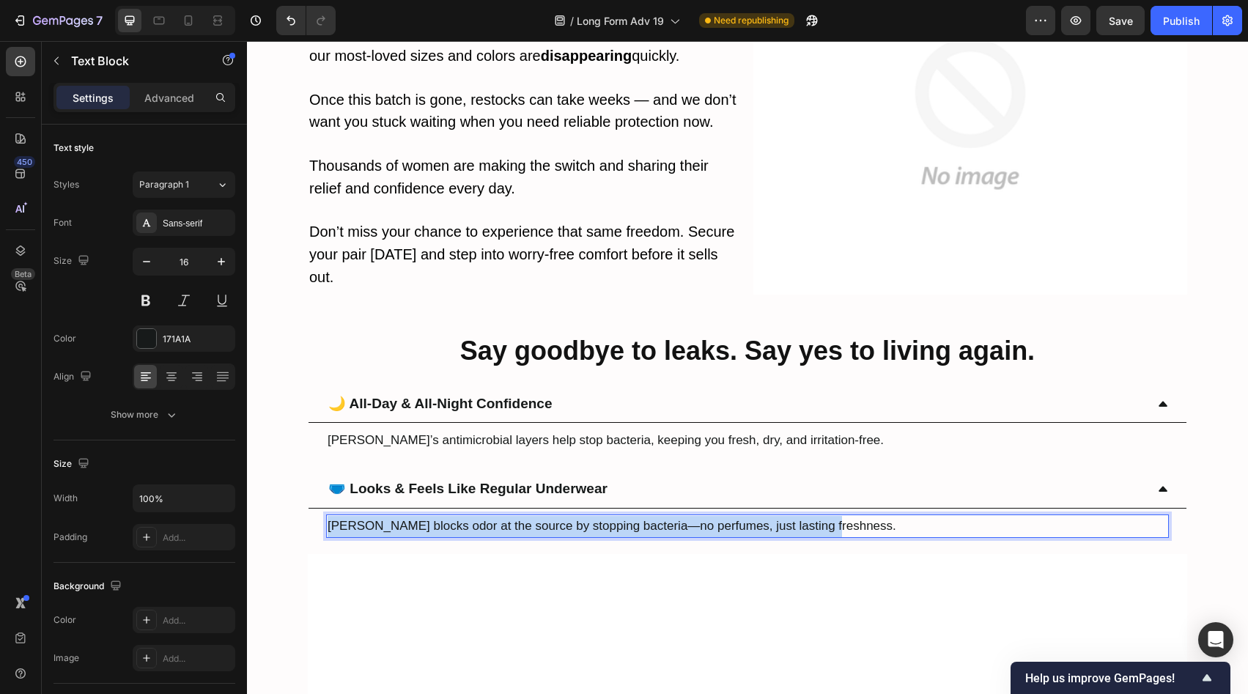
click at [450, 519] on span "[PERSON_NAME] blocks odor at the source by stopping bacteria—no perfumes, just …" at bounding box center [612, 526] width 569 height 14
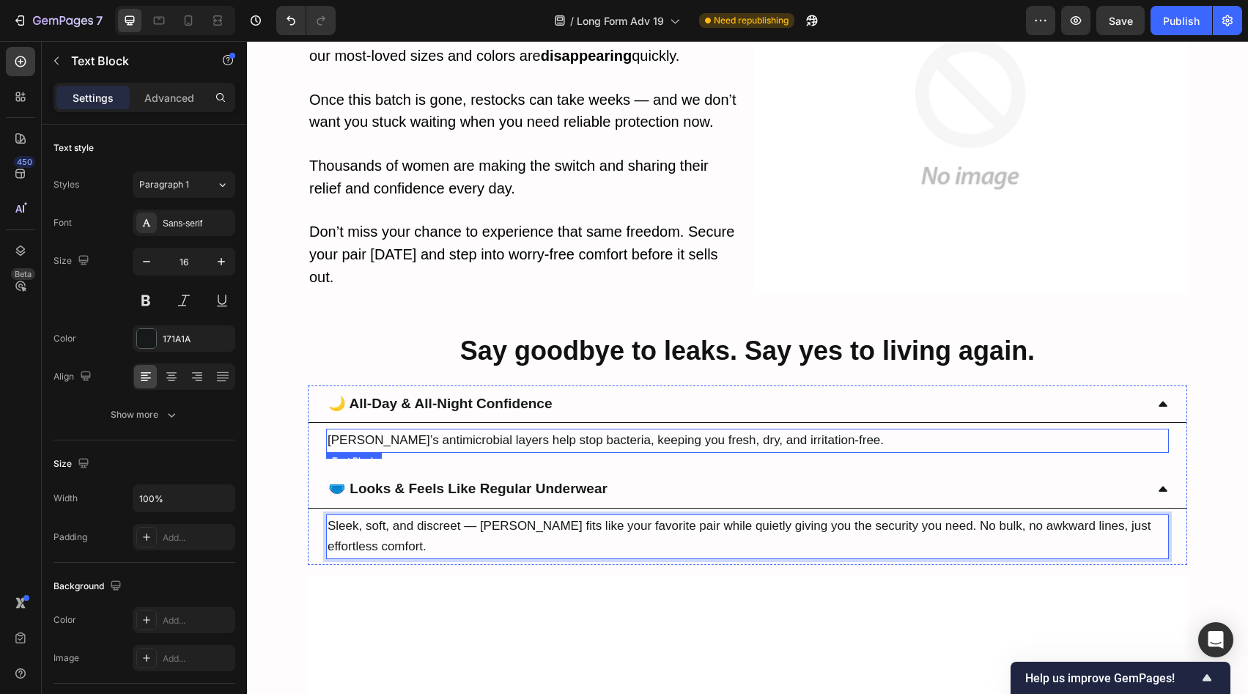
click at [516, 433] on span "[PERSON_NAME]’s antimicrobial layers help stop bacteria, keeping you fresh, dry…" at bounding box center [606, 440] width 556 height 14
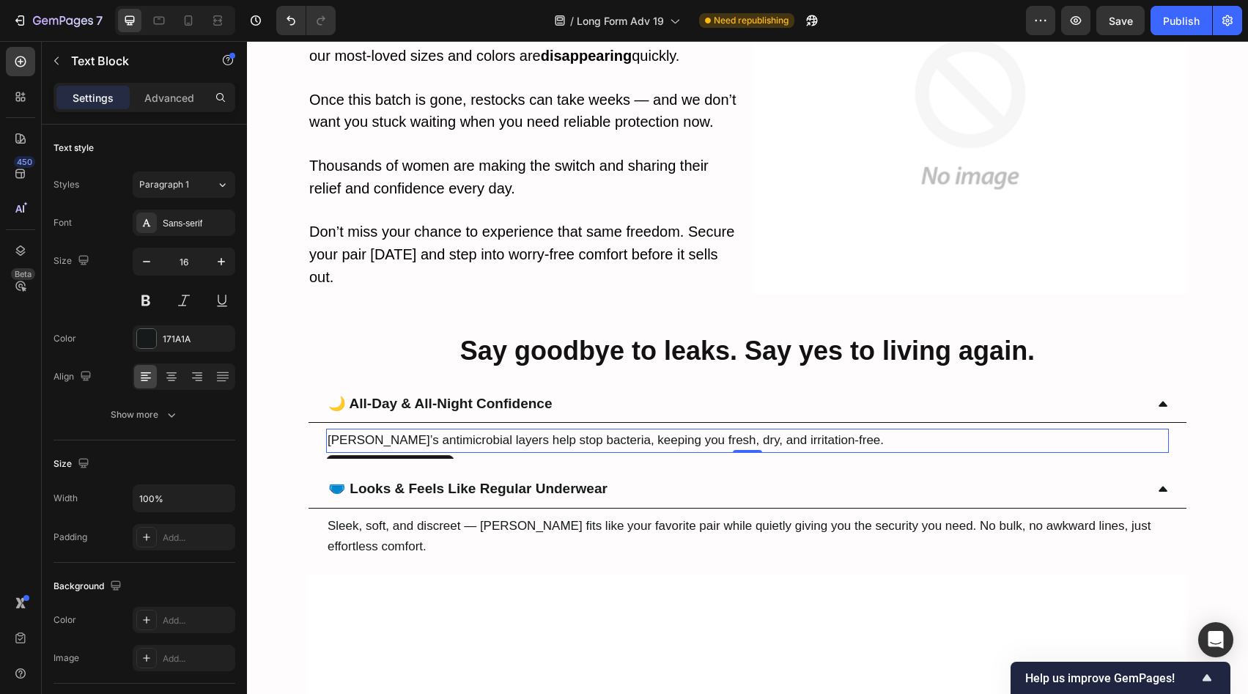
click at [516, 433] on span "[PERSON_NAME]’s antimicrobial layers help stop bacteria, keeping you fresh, dry…" at bounding box center [606, 440] width 556 height 14
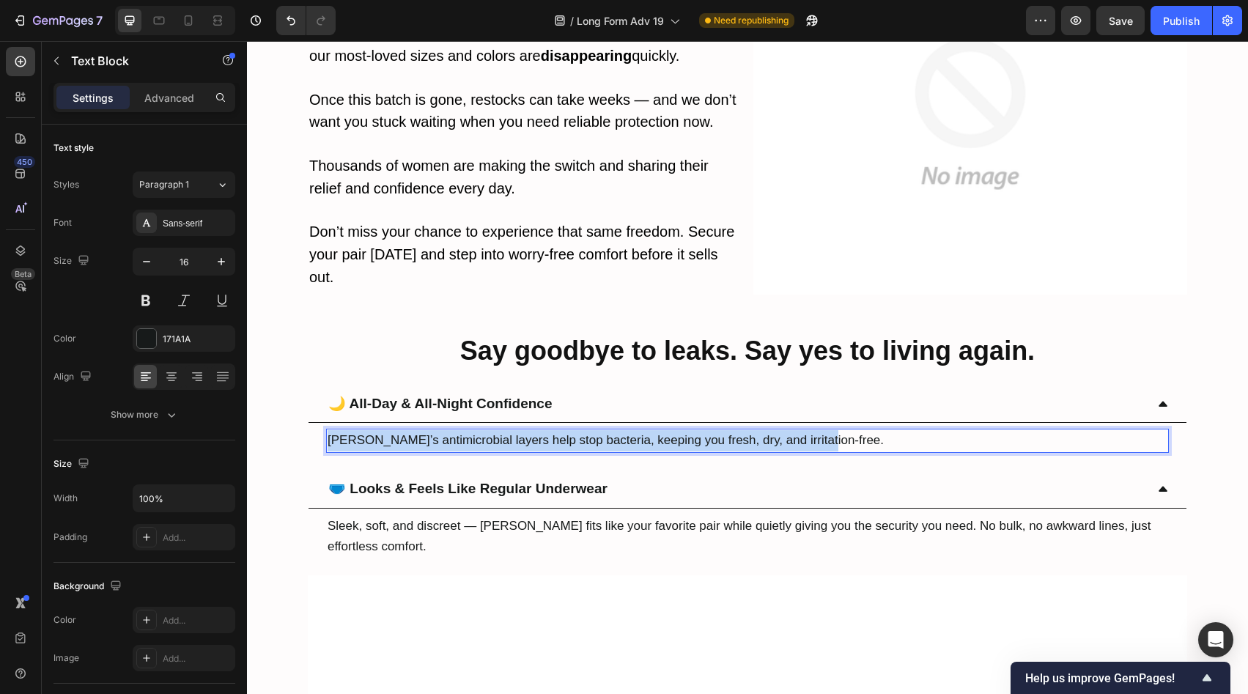
click at [516, 433] on span "[PERSON_NAME]’s antimicrobial layers help stop bacteria, keeping you fresh, dry…" at bounding box center [606, 440] width 556 height 14
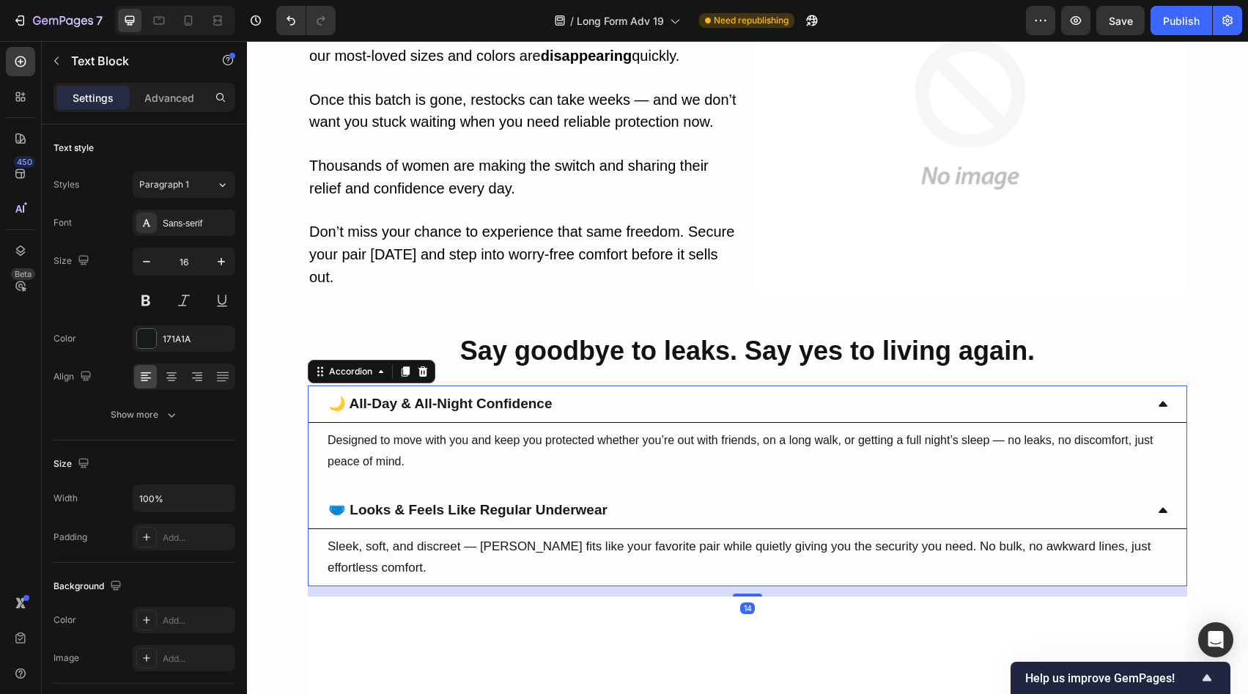
click at [635, 498] on div "🩲 Looks & Feels Like Regular Underwear" at bounding box center [735, 511] width 819 height 26
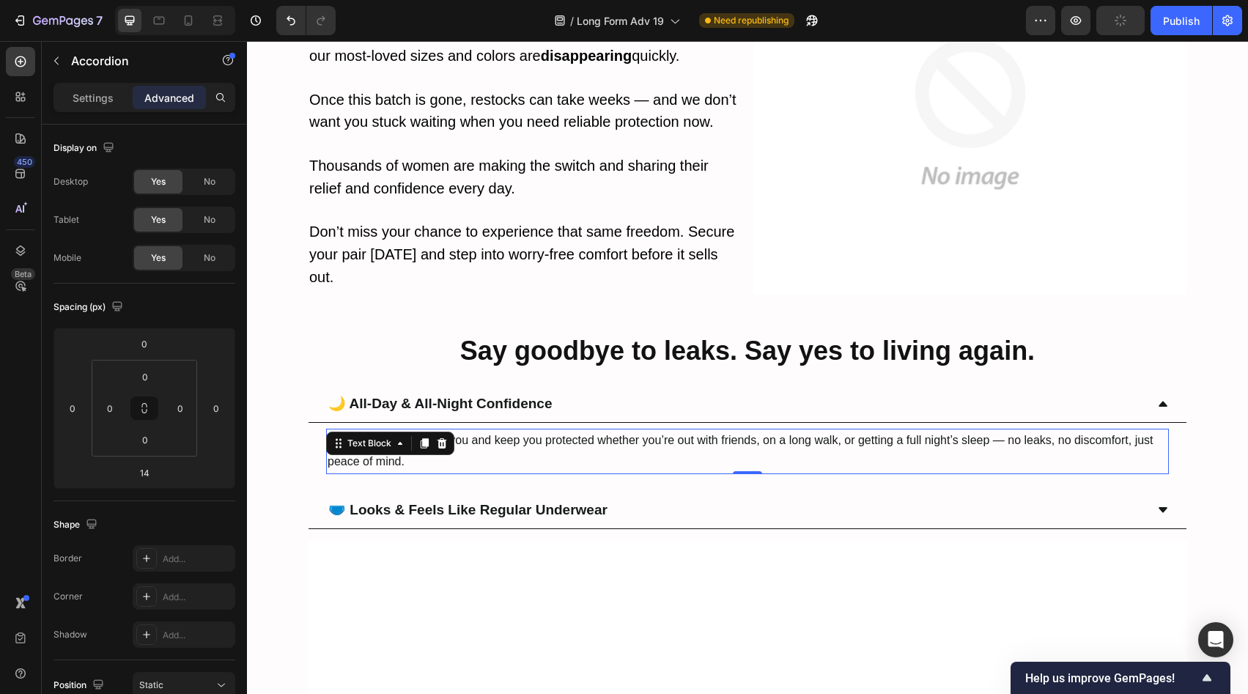
click at [605, 430] on p "Designed to move with you and keep you protected whether you’re out with friend…" at bounding box center [748, 451] width 840 height 43
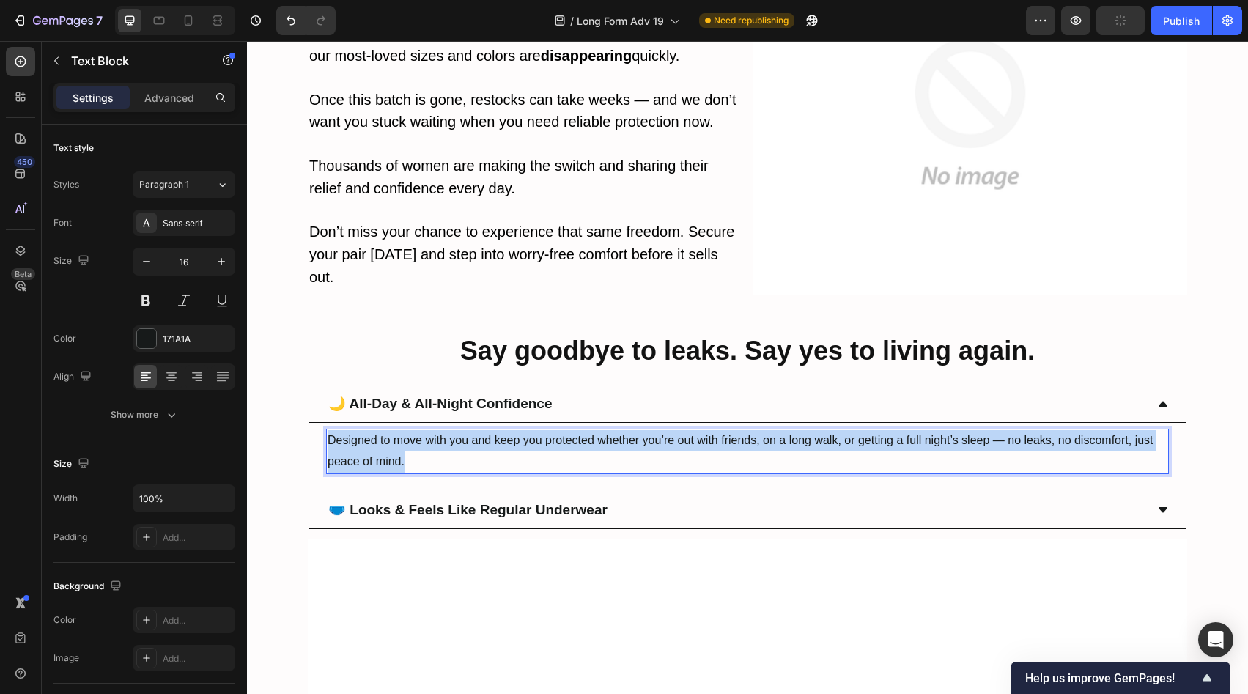
click at [605, 430] on p "Designed to move with you and keep you protected whether you’re out with friend…" at bounding box center [748, 451] width 840 height 43
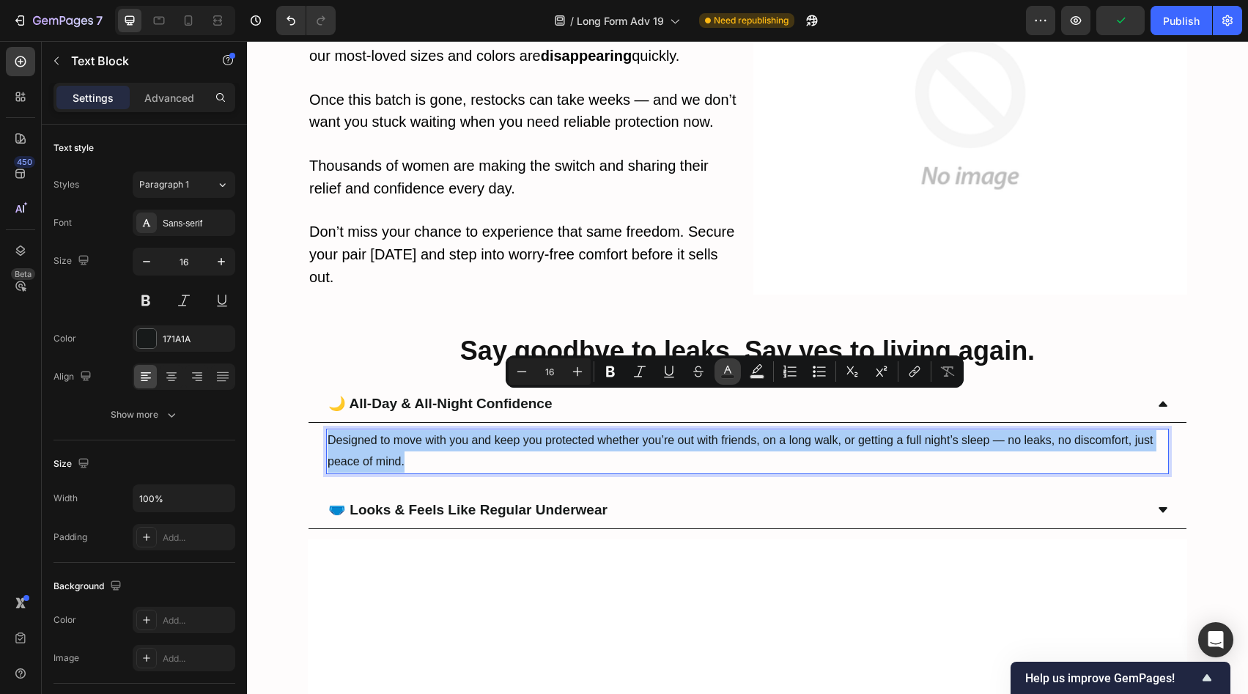
click at [737, 366] on button "Text Color" at bounding box center [727, 371] width 26 height 26
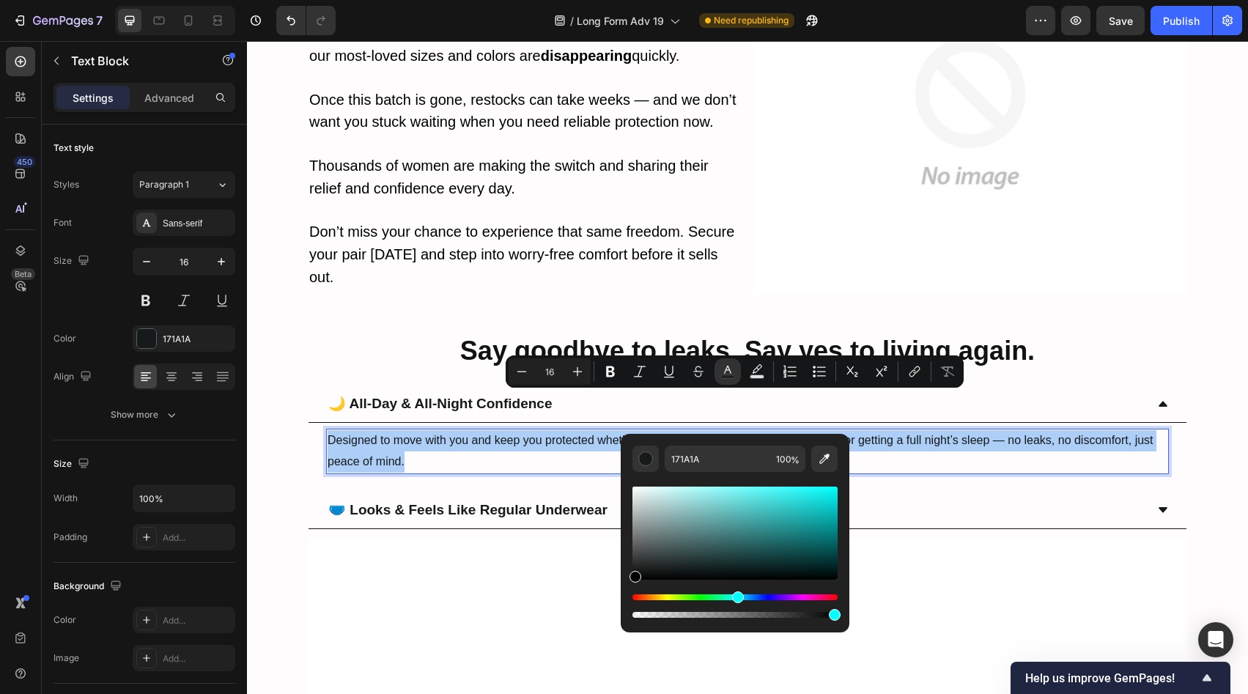
drag, startPoint x: 896, startPoint y: 616, endPoint x: 616, endPoint y: 588, distance: 281.3
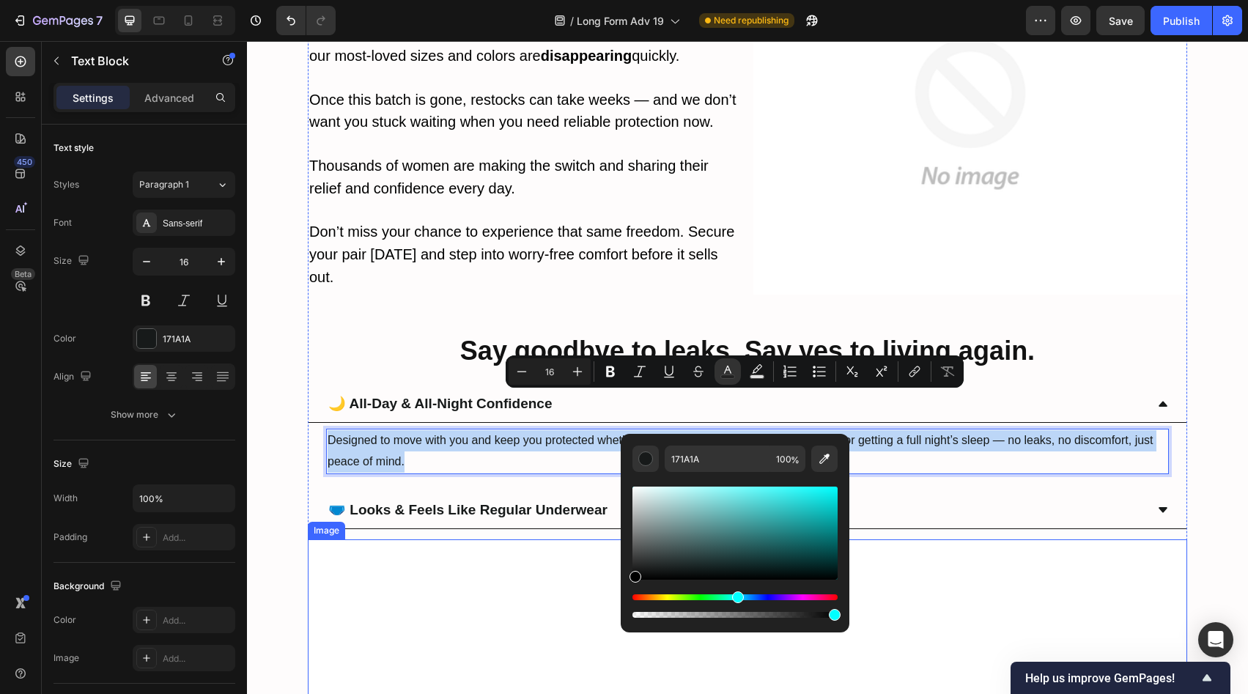
type input "000000"
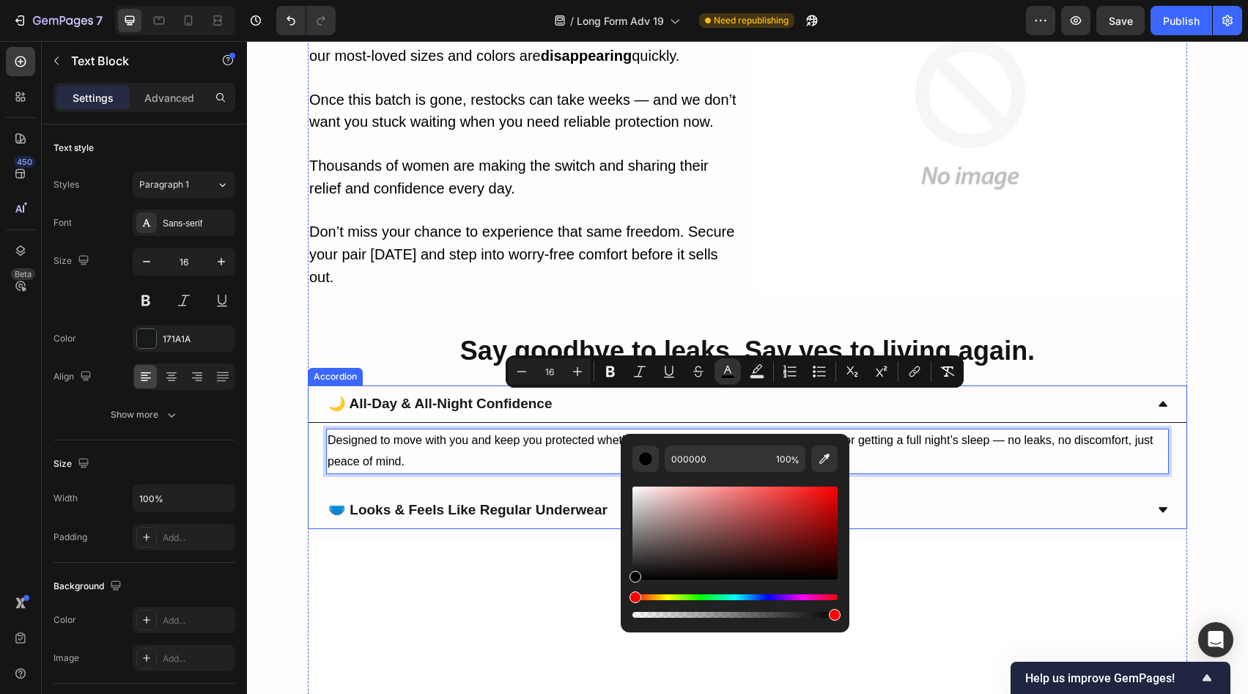
click at [544, 502] on strong "🩲 Looks & Feels Like Regular Underwear" at bounding box center [467, 509] width 279 height 15
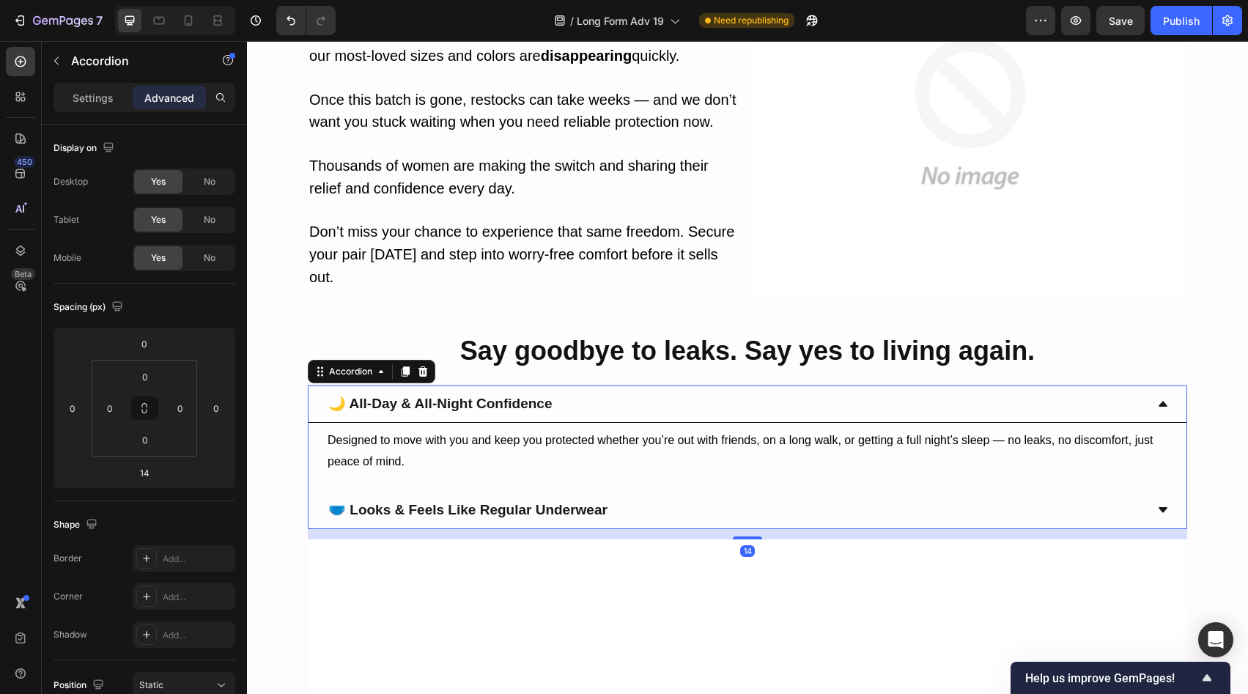
click at [610, 498] on div "🩲 Looks & Feels Like Regular Underwear" at bounding box center [735, 511] width 819 height 26
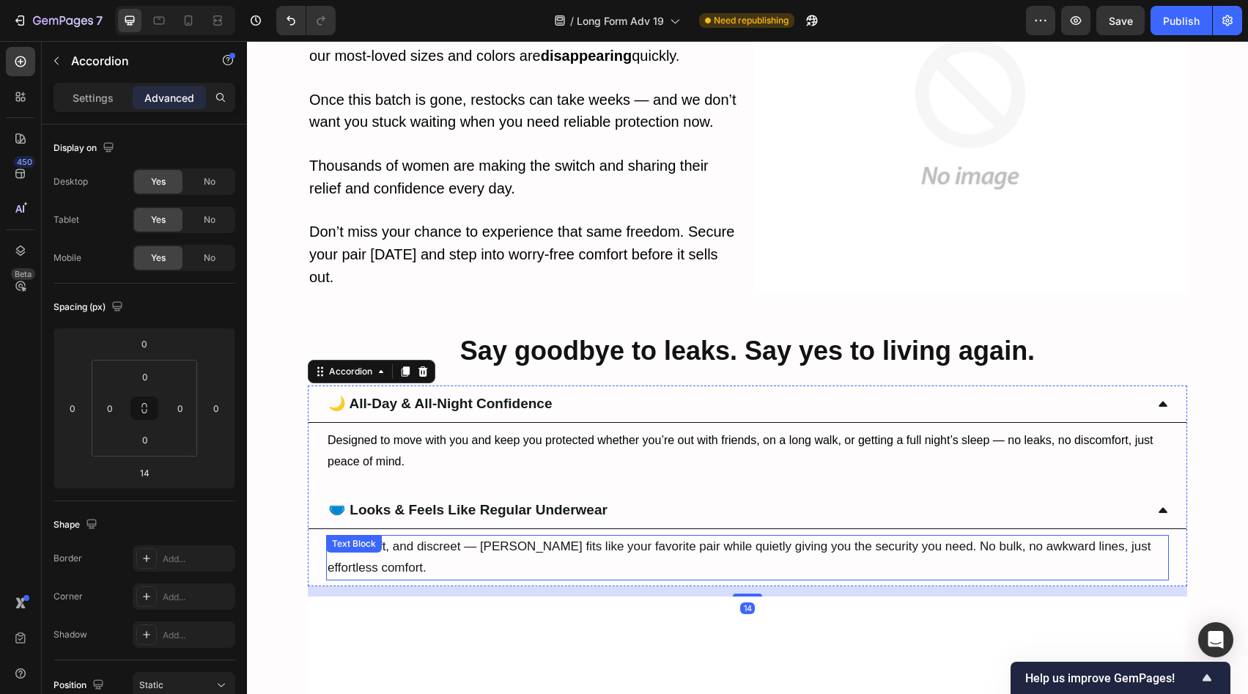
click at [550, 539] on span "Sleek, soft, and discreet — [PERSON_NAME] fits like your favorite pair while qu…" at bounding box center [739, 556] width 823 height 35
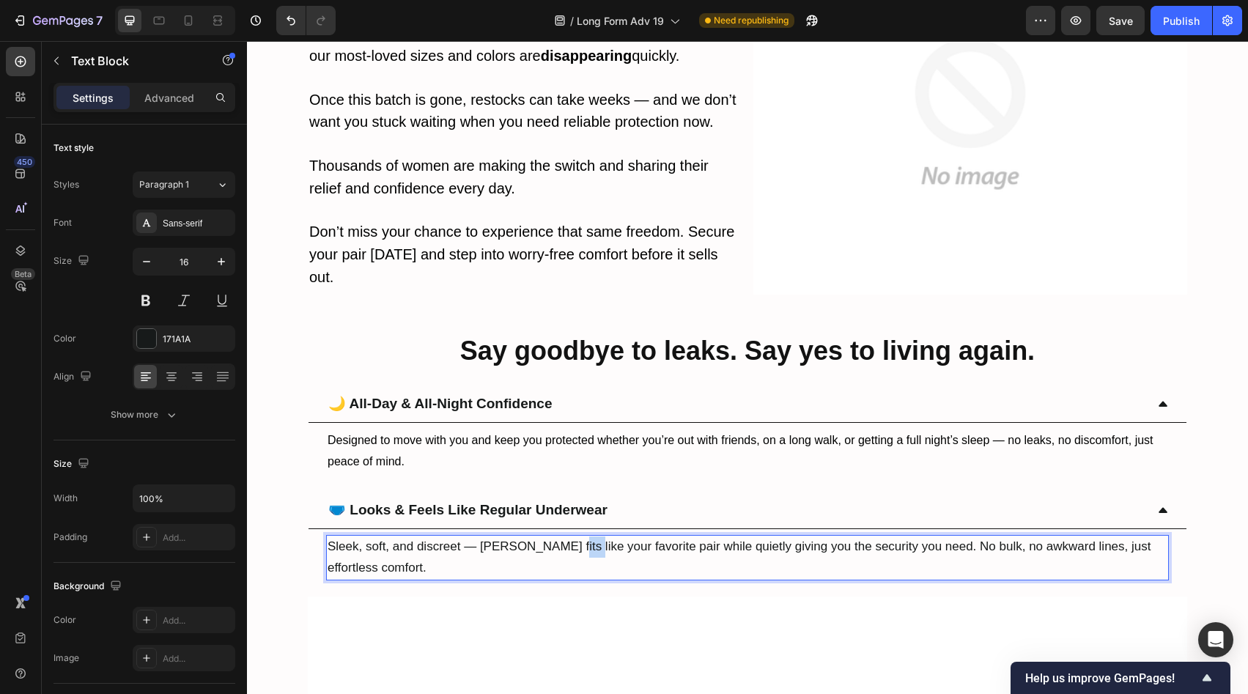
click at [550, 539] on span "Sleek, soft, and discreet — [PERSON_NAME] fits like your favorite pair while qu…" at bounding box center [739, 556] width 823 height 35
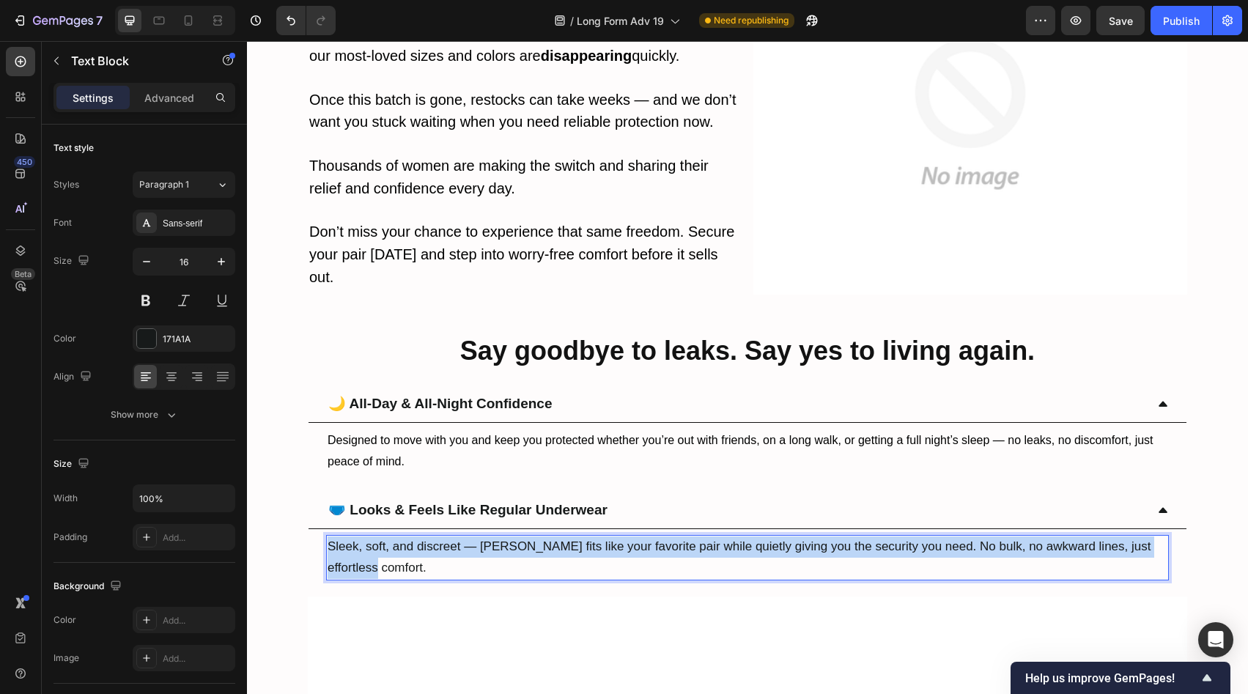
click at [550, 539] on span "Sleek, soft, and discreet — [PERSON_NAME] fits like your favorite pair while qu…" at bounding box center [739, 556] width 823 height 35
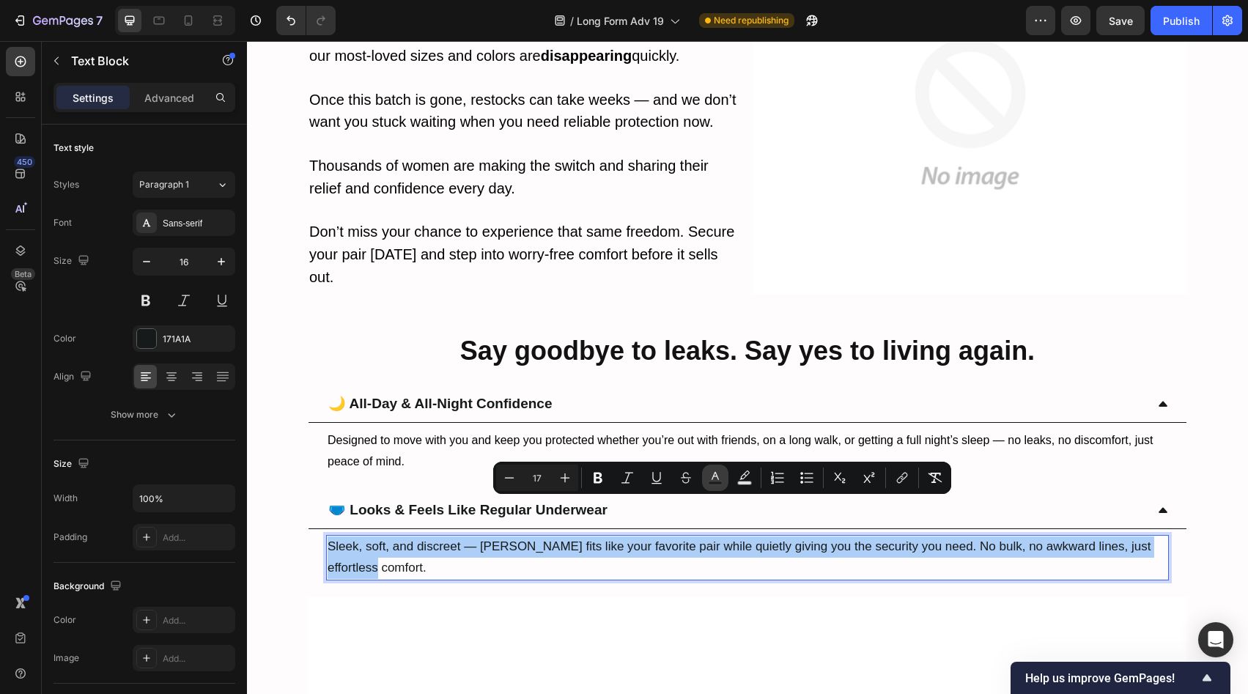
click at [721, 480] on icon "Editor contextual toolbar" at bounding box center [715, 477] width 15 height 15
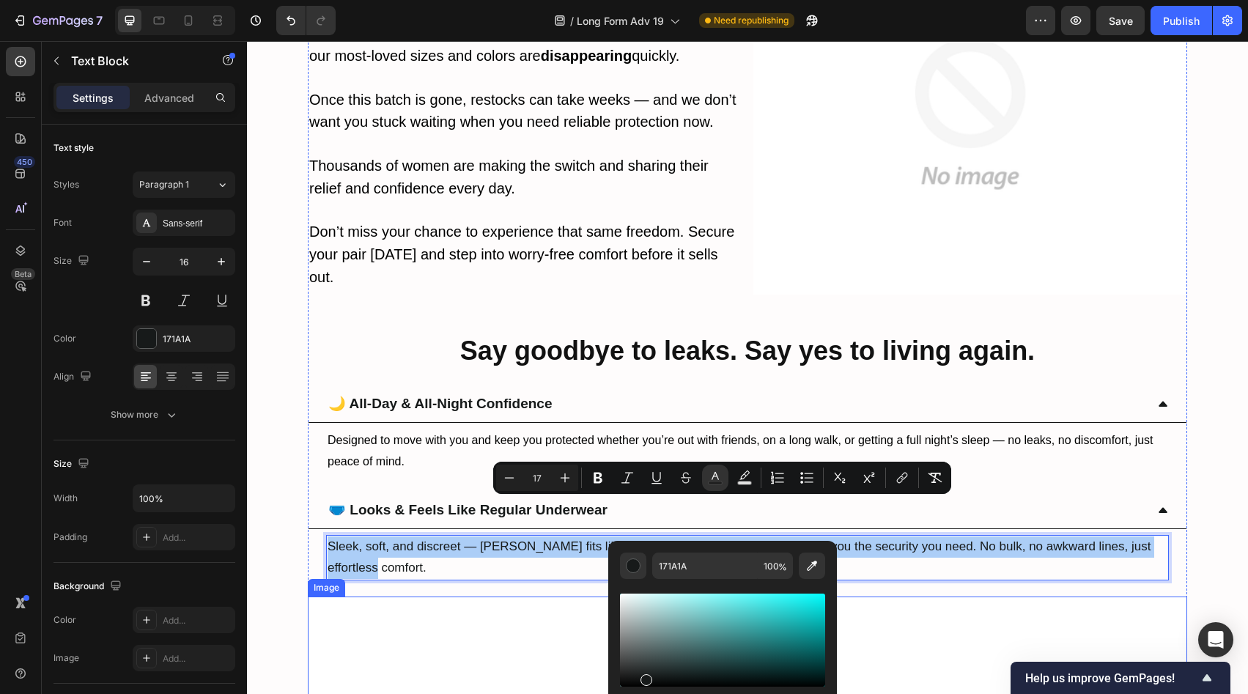
scroll to position [7674, 0]
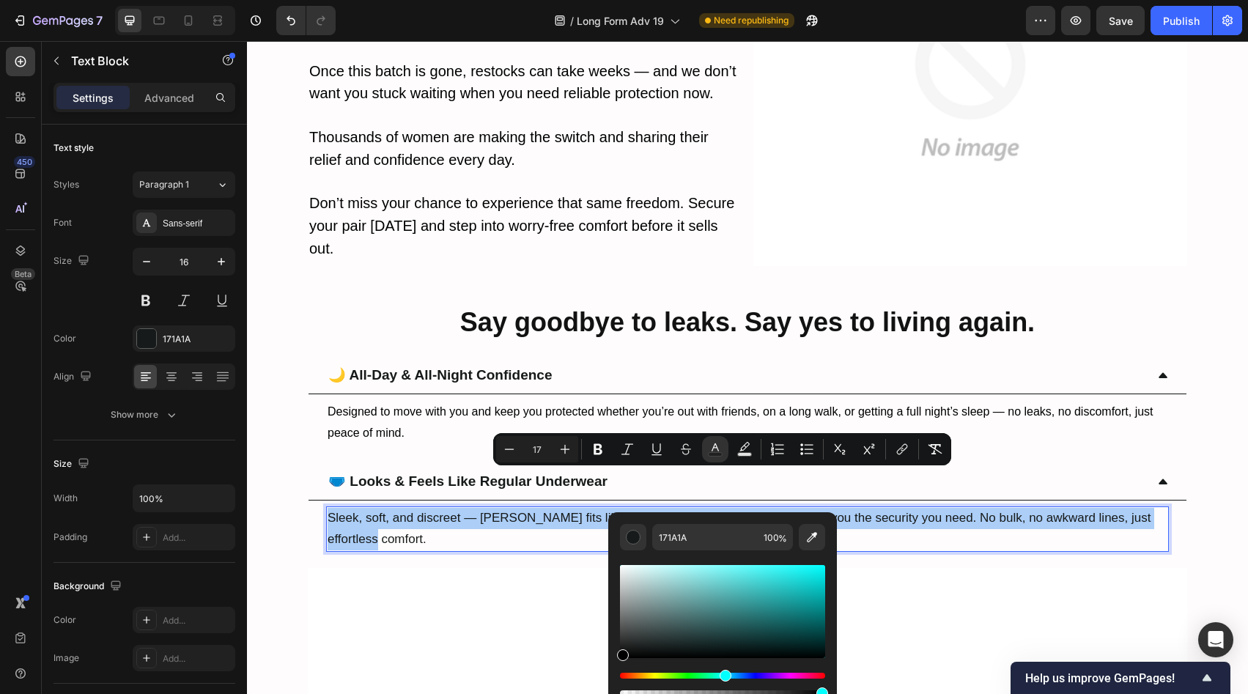
drag, startPoint x: 880, startPoint y: 696, endPoint x: 599, endPoint y: 667, distance: 282.2
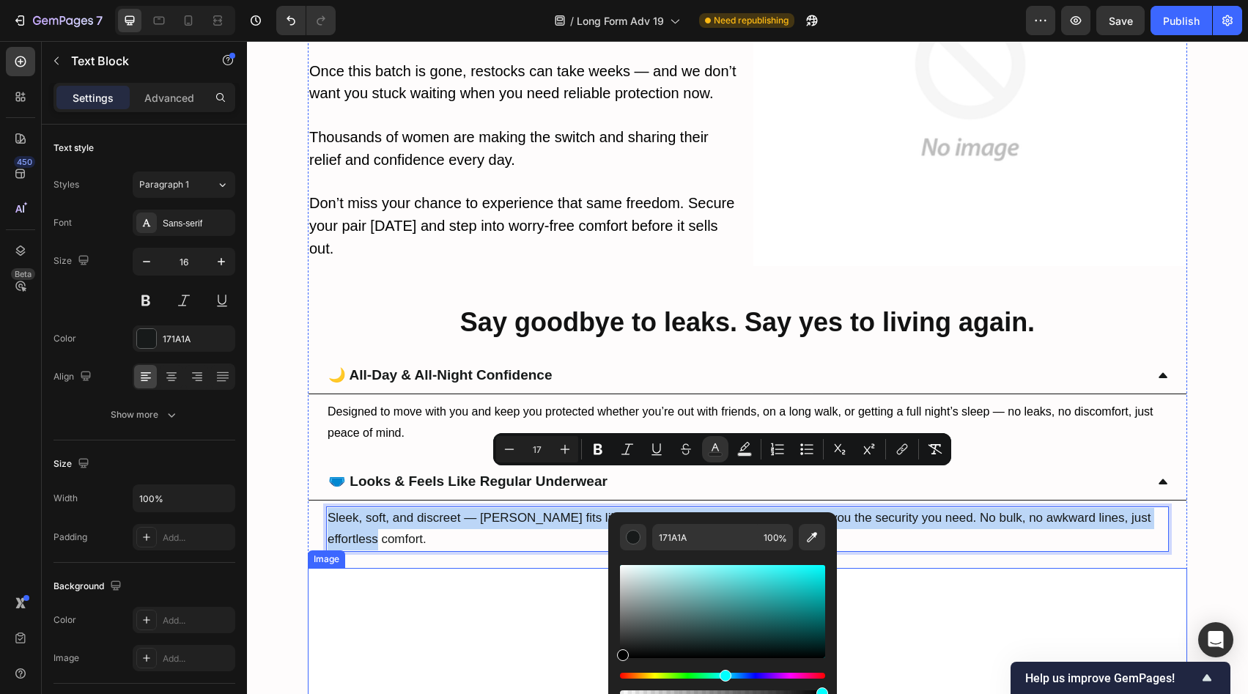
type input "000000"
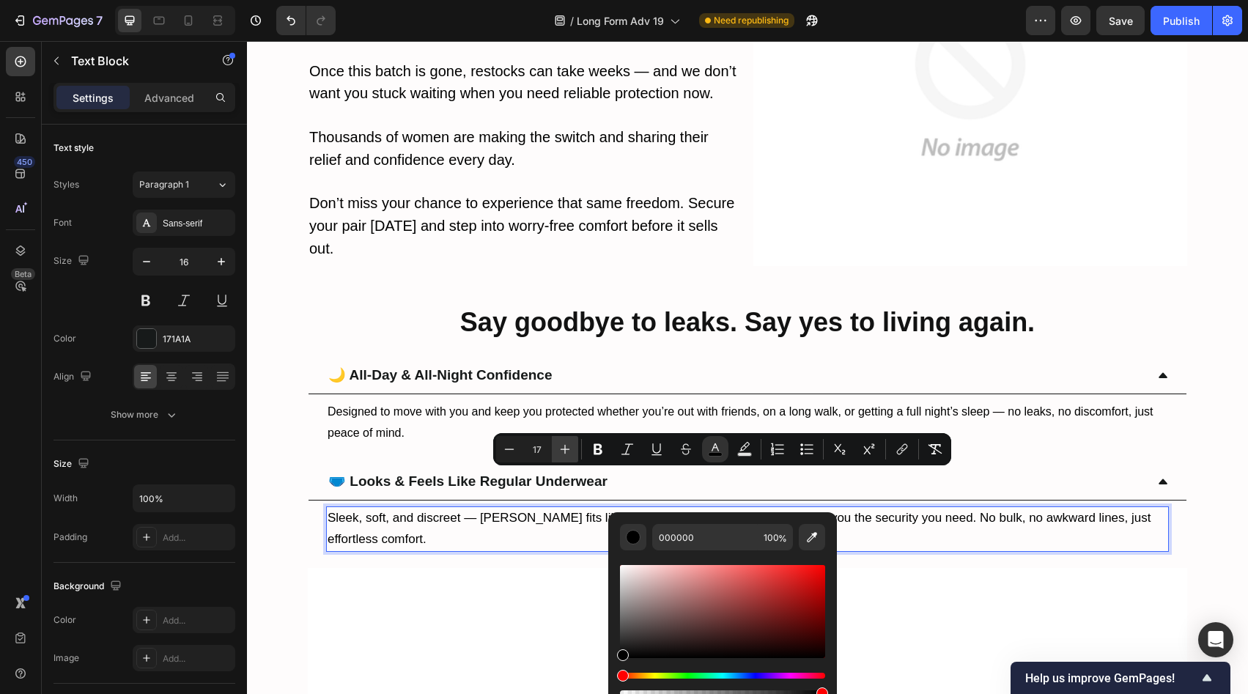
click at [567, 456] on icon "Editor contextual toolbar" at bounding box center [565, 449] width 15 height 15
type input "18"
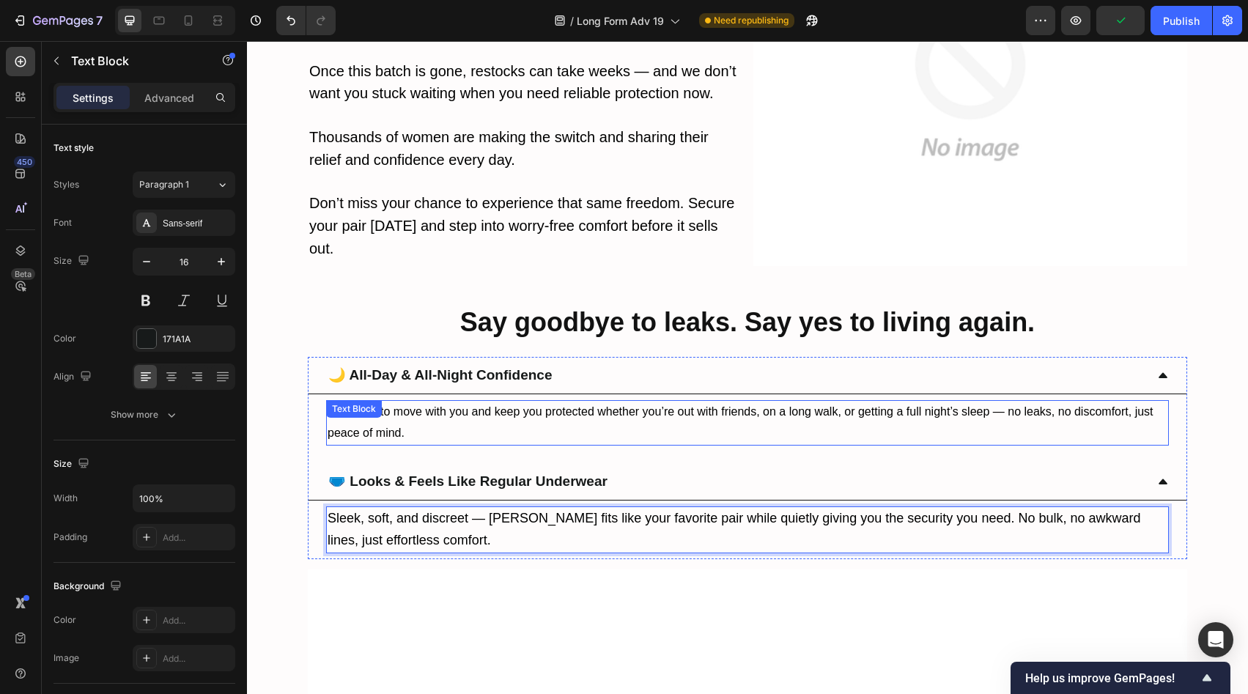
click at [486, 405] on span "Designed to move with you and keep you protected whether you’re out with friend…" at bounding box center [741, 422] width 826 height 34
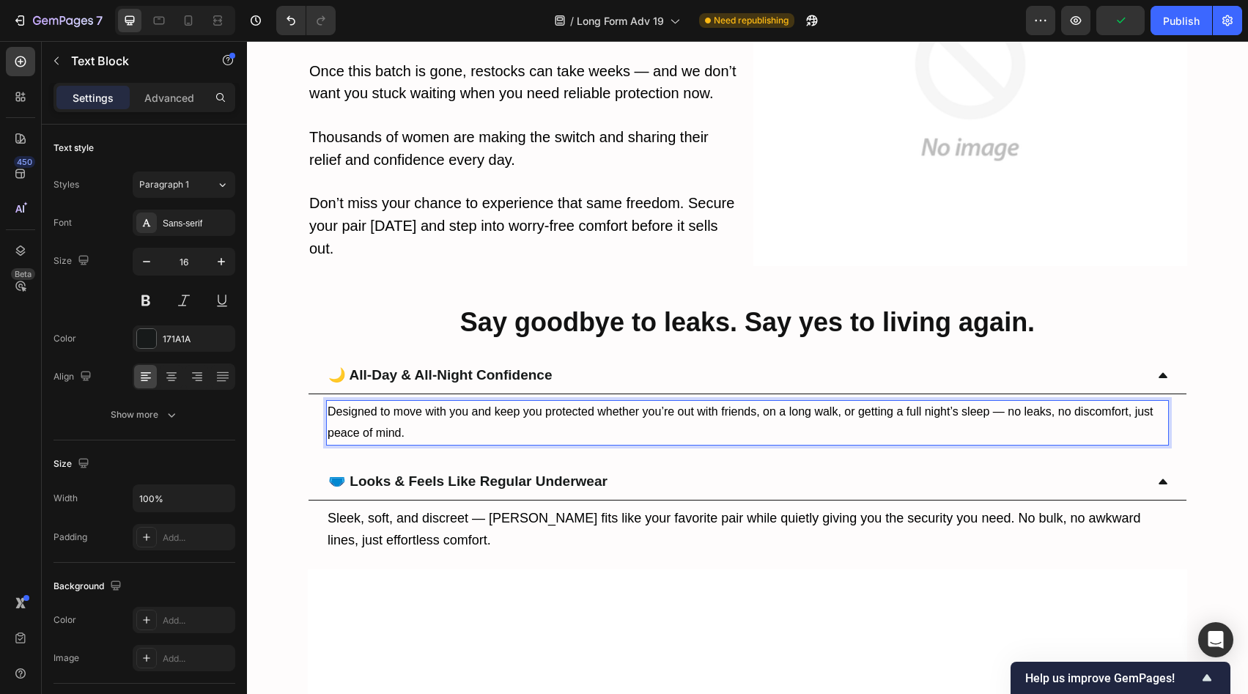
click at [486, 405] on span "Designed to move with you and keep you protected whether you’re out with friend…" at bounding box center [741, 422] width 826 height 34
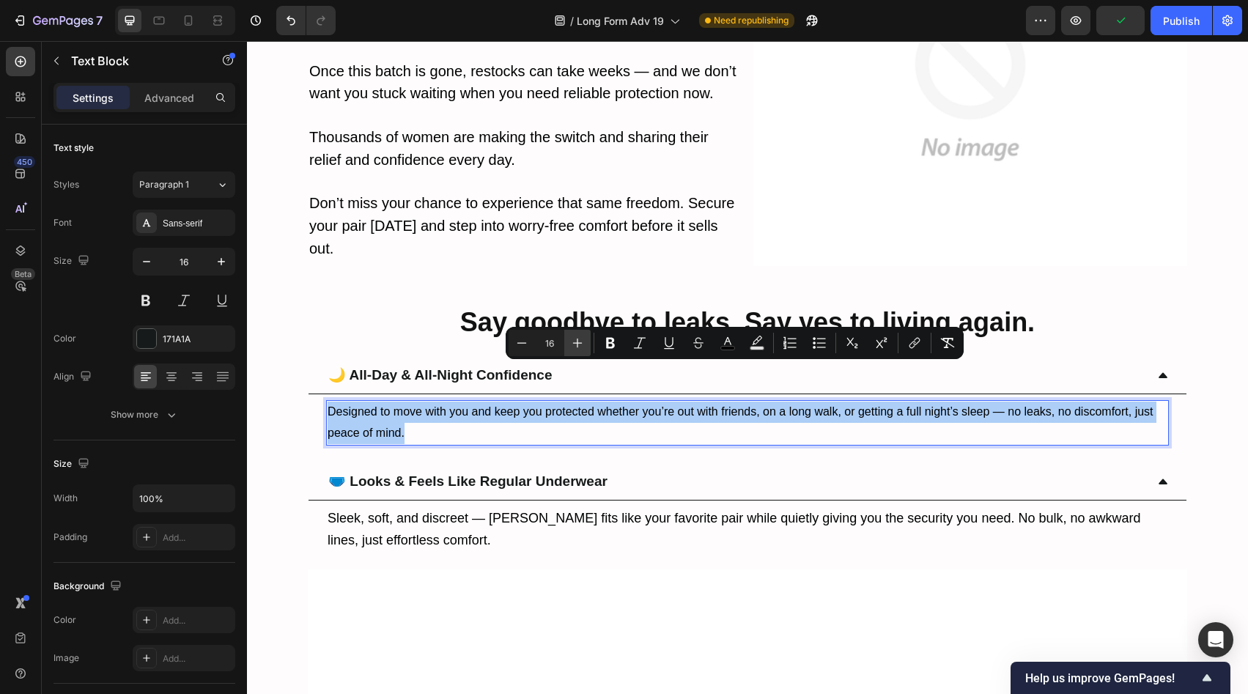
click at [577, 337] on icon "Editor contextual toolbar" at bounding box center [577, 343] width 15 height 15
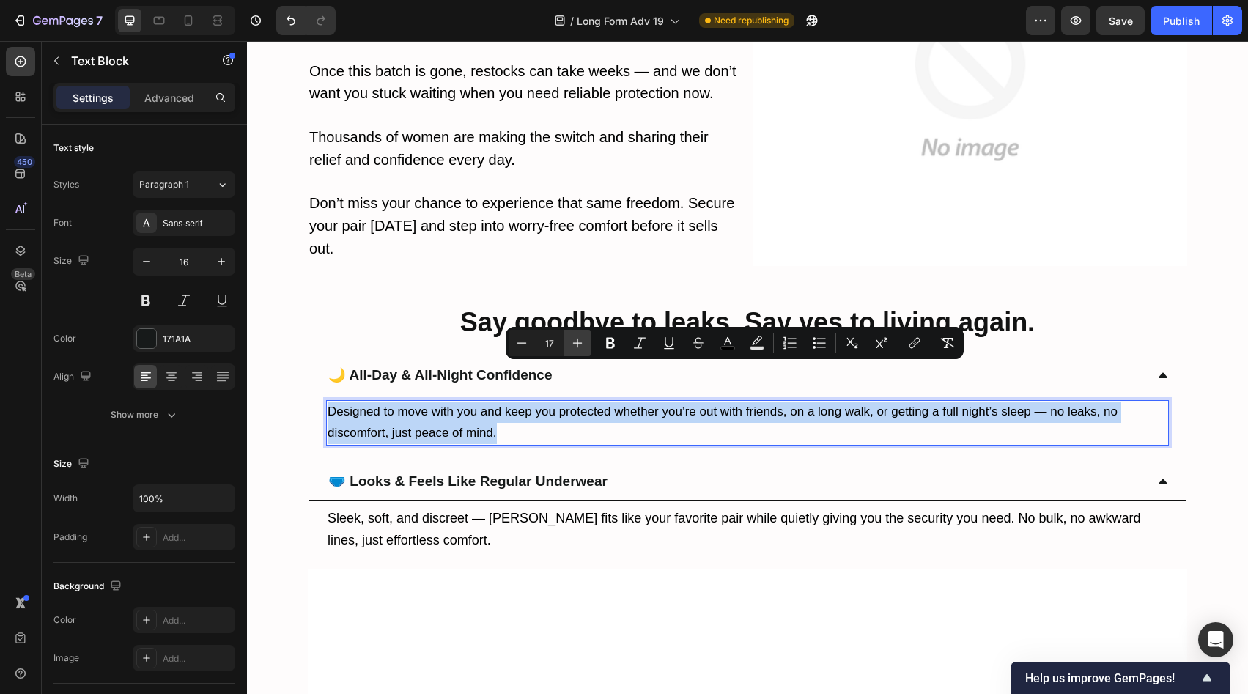
type input "18"
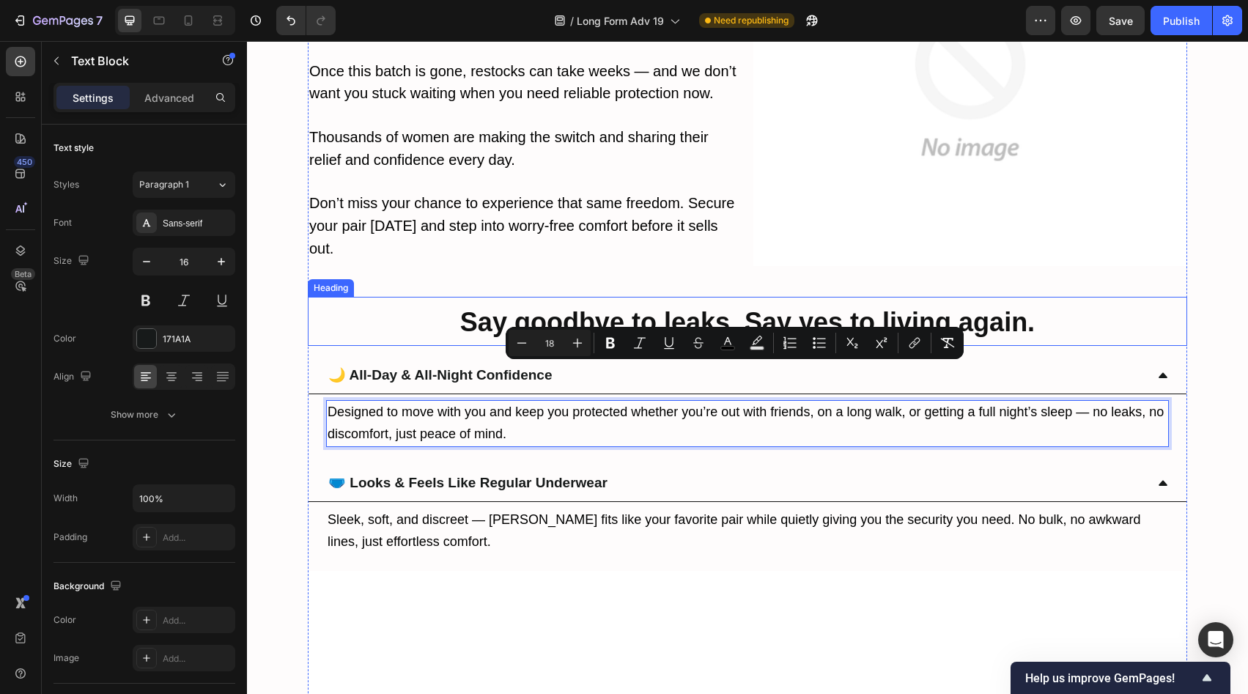
click at [646, 307] on strong "Say goodbye to leaks. Say yes to living again." at bounding box center [747, 322] width 575 height 30
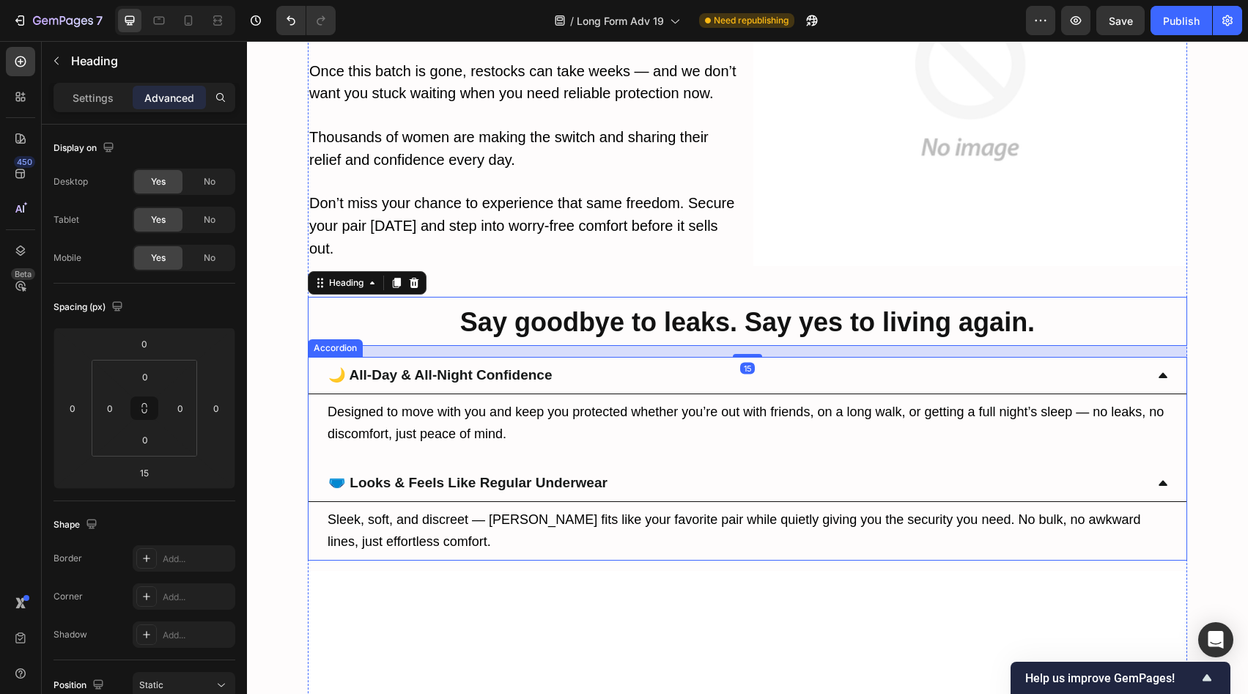
click at [610, 363] on div "🌙 All-Day & All-Night Confidence" at bounding box center [735, 376] width 819 height 26
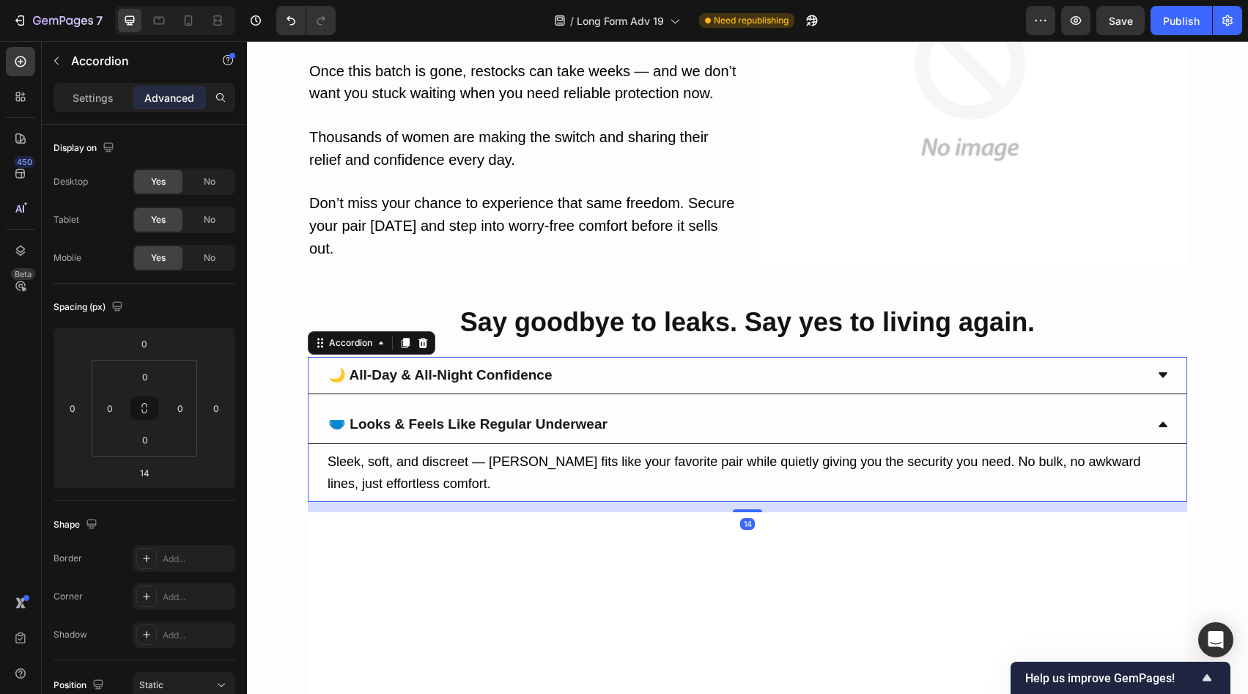
click at [618, 412] on div "🩲 Looks & Feels Like Regular Underwear" at bounding box center [735, 425] width 819 height 26
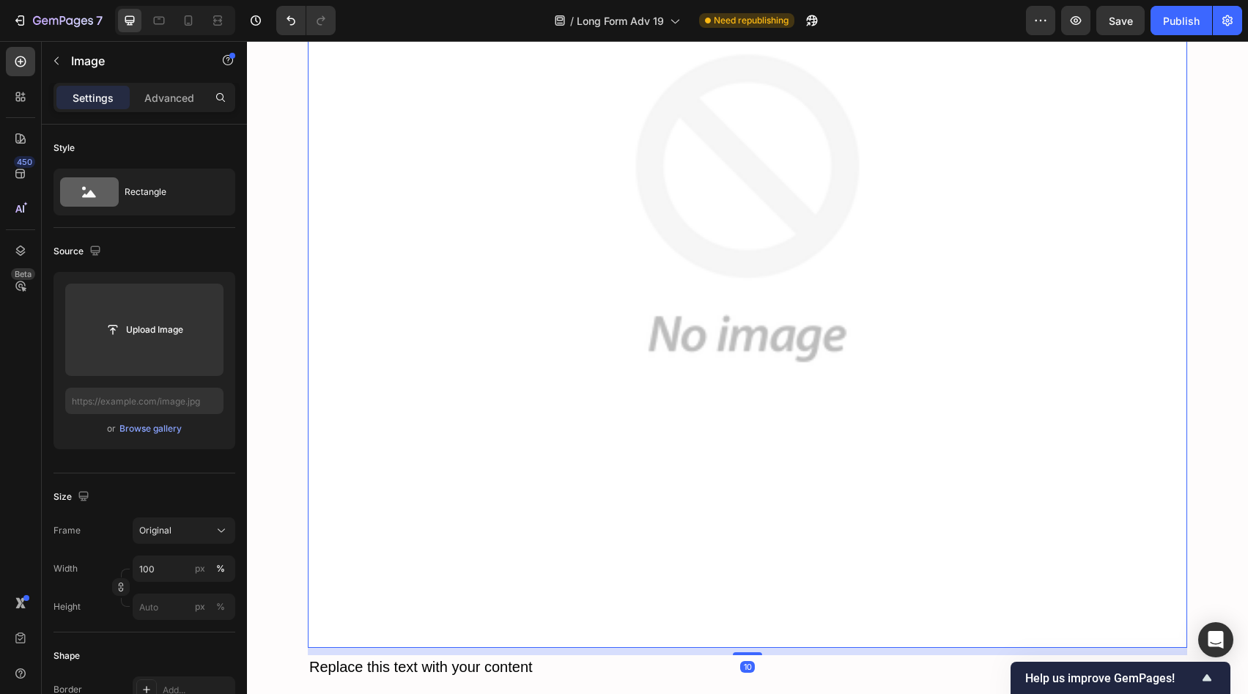
scroll to position [8520, 0]
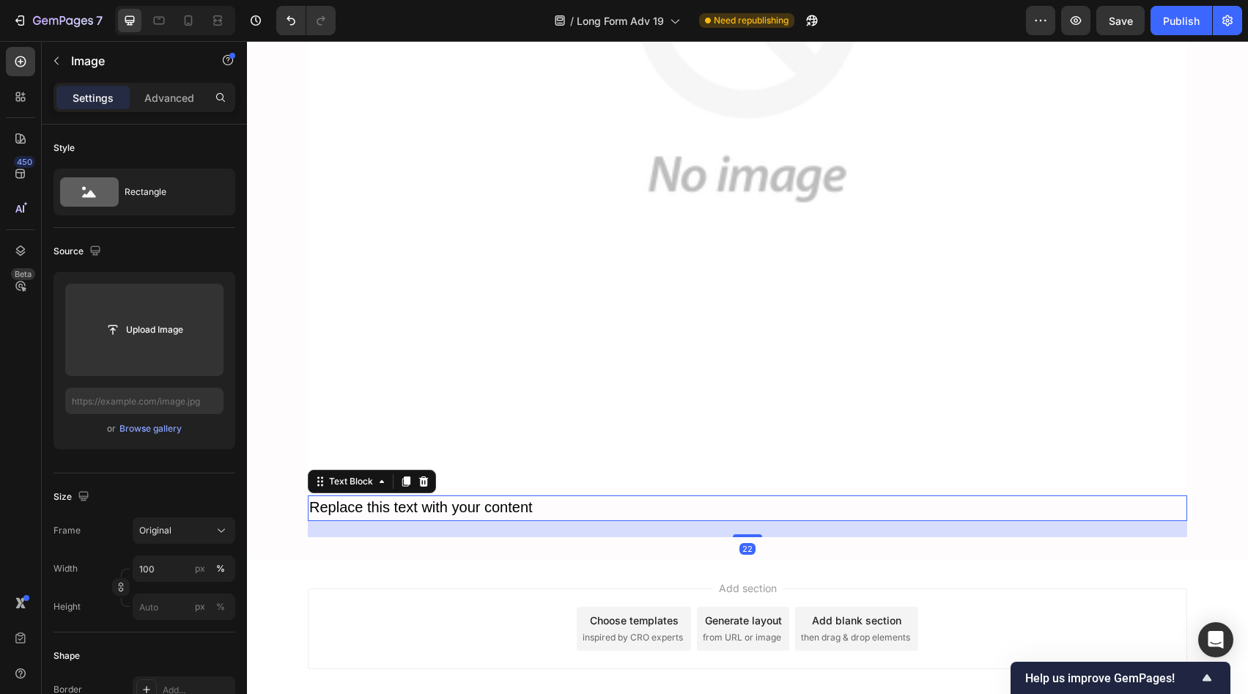
click at [627, 497] on p "Replace this text with your content" at bounding box center [747, 508] width 876 height 23
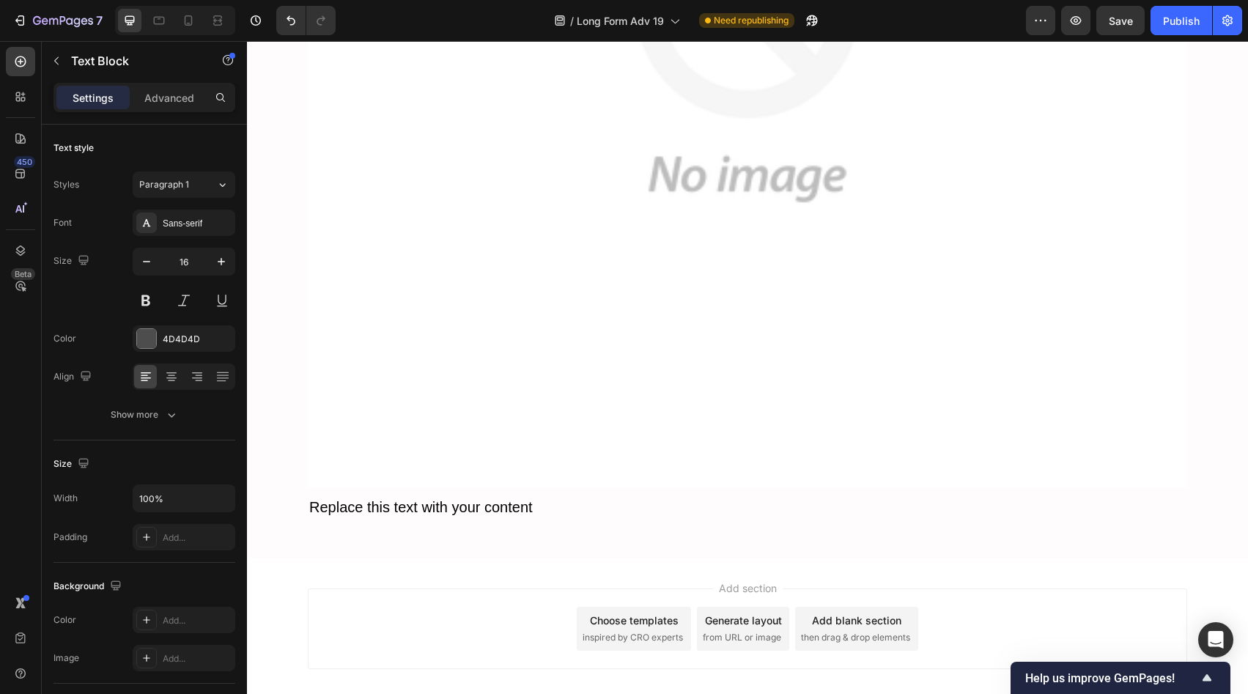
click at [810, 631] on span "then drag & drop elements" at bounding box center [855, 637] width 109 height 13
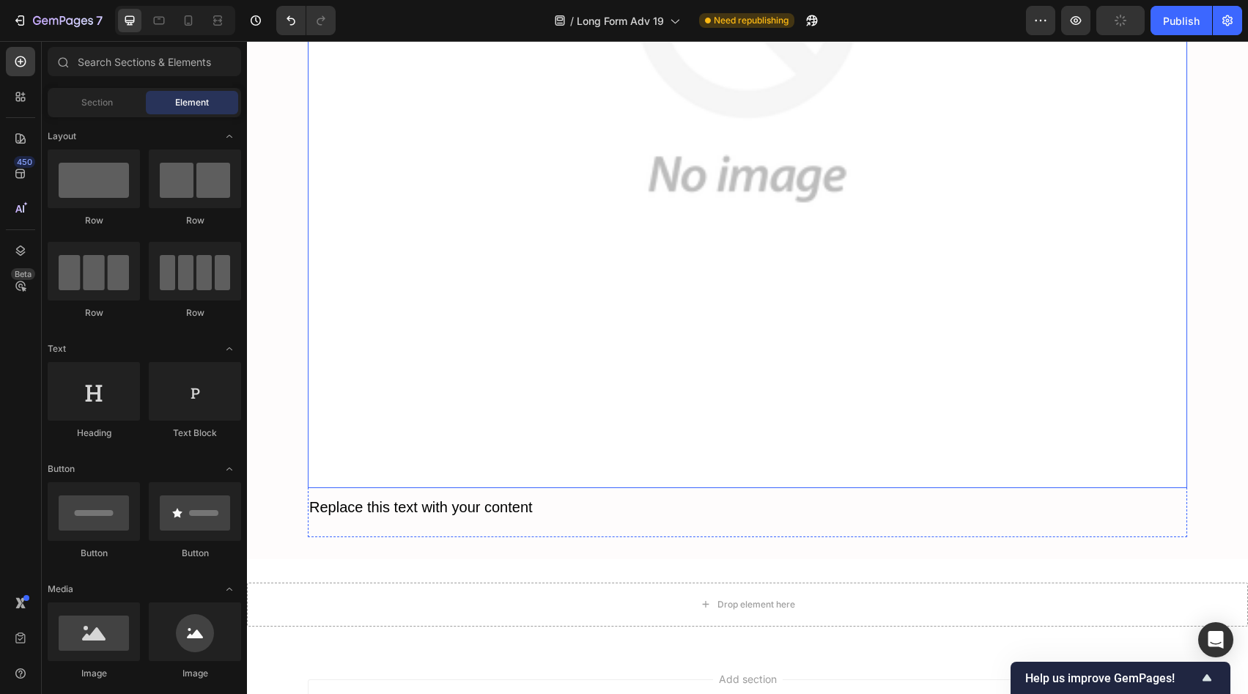
click at [651, 413] on img at bounding box center [747, 48] width 879 height 879
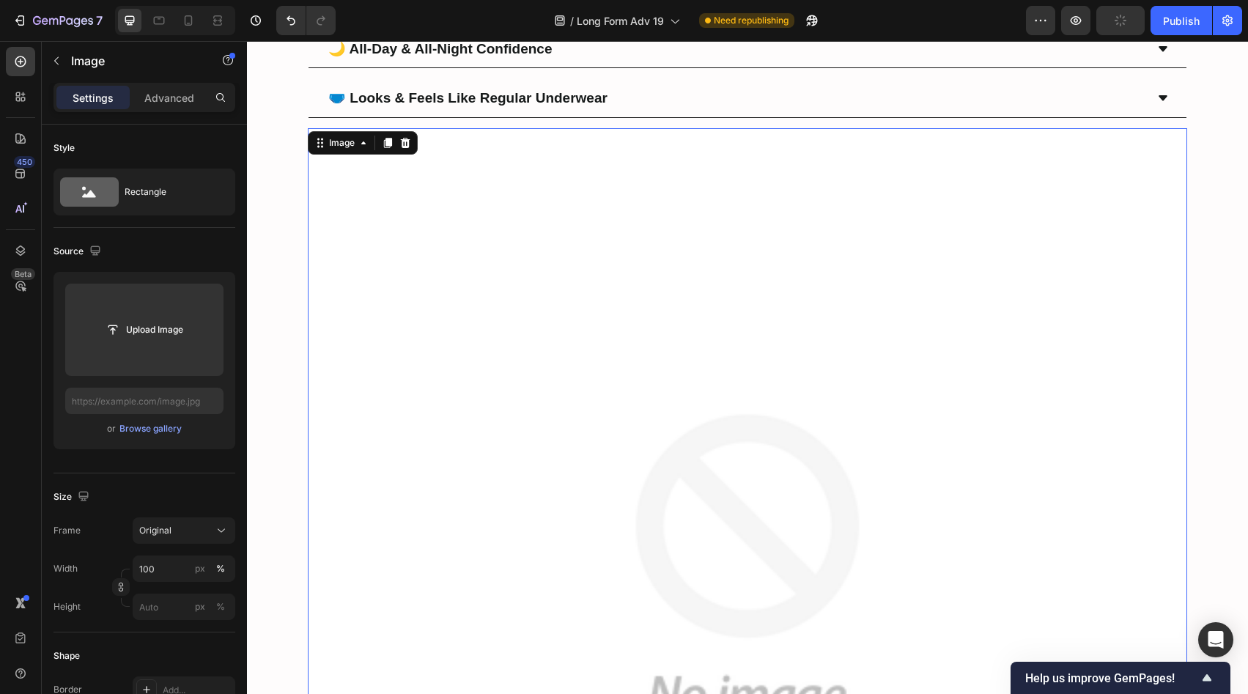
scroll to position [7692, 0]
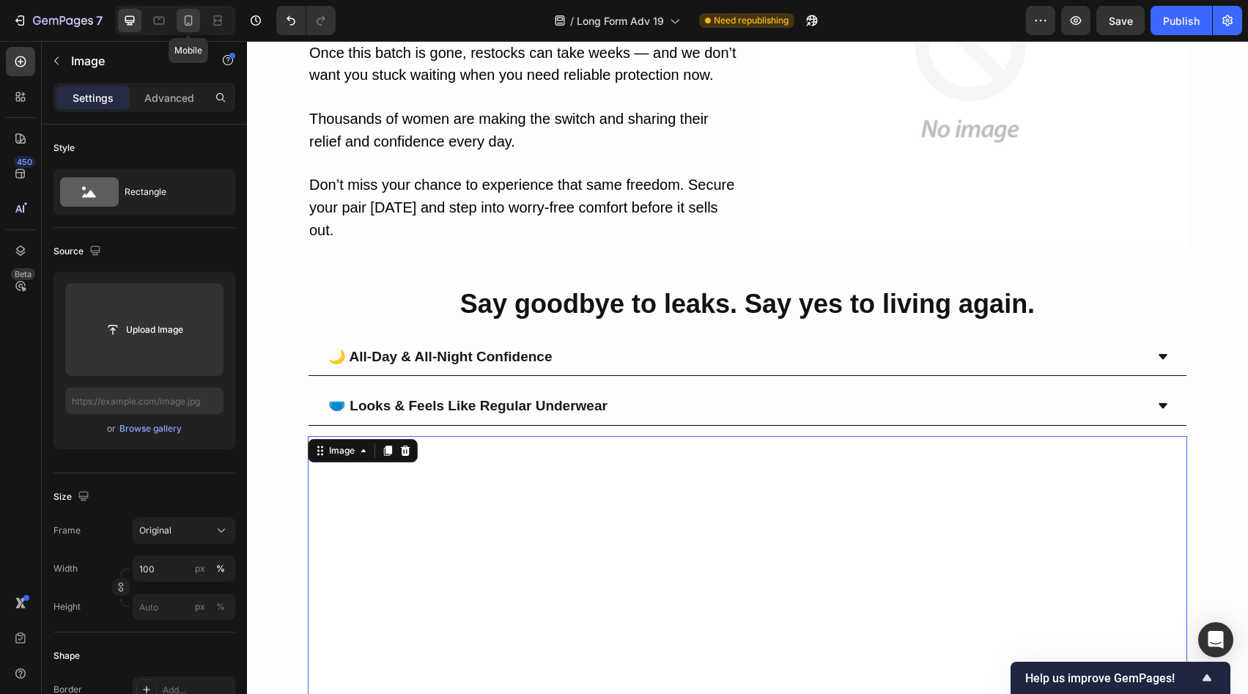
click at [195, 24] on icon at bounding box center [188, 20] width 15 height 15
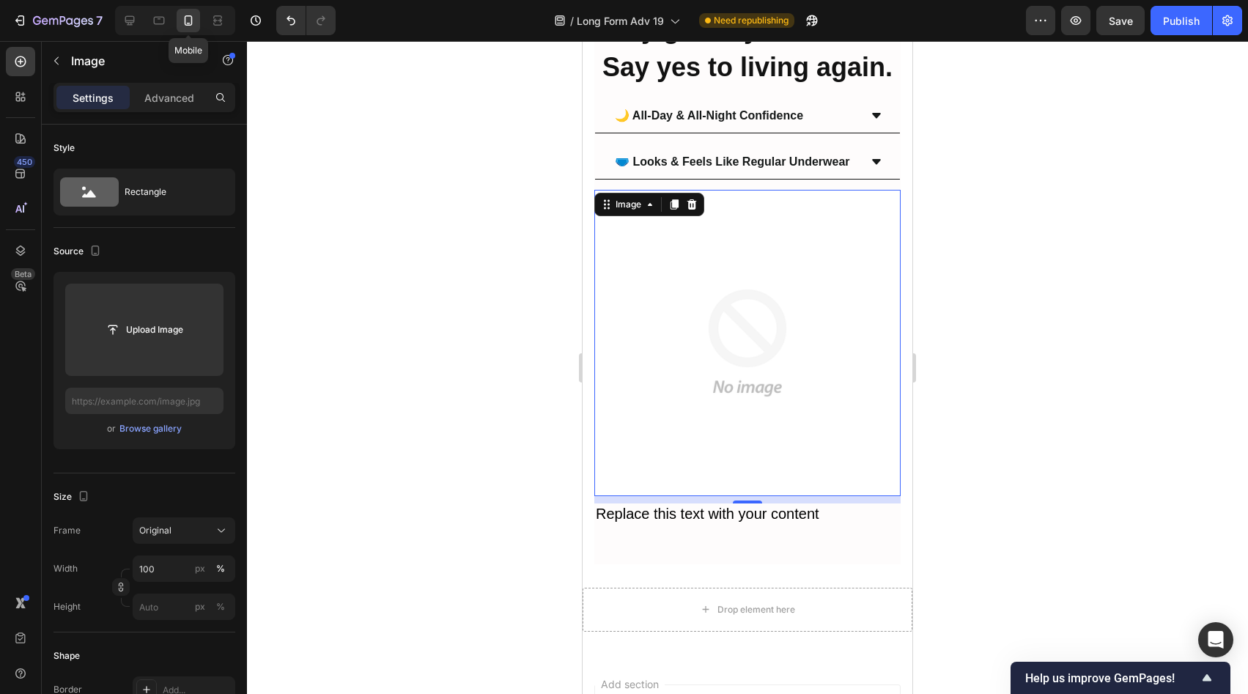
scroll to position [8429, 0]
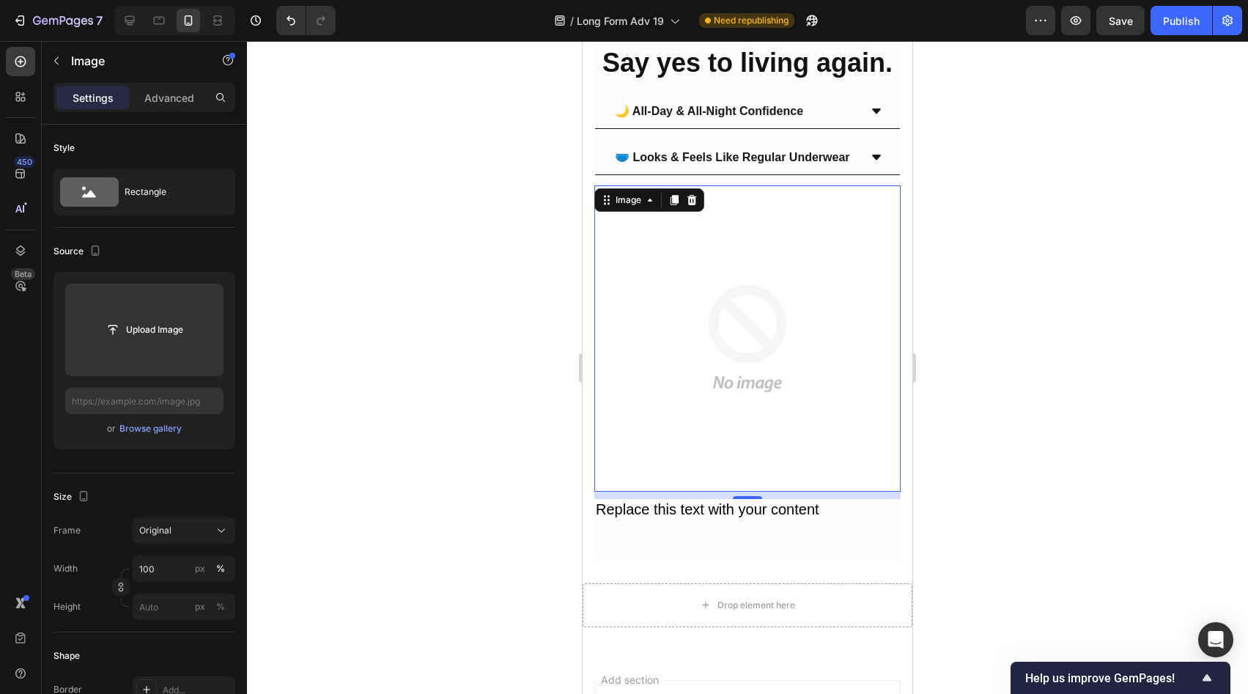
click at [35, 64] on div "450 Beta" at bounding box center [21, 367] width 42 height 653
click at [27, 65] on icon at bounding box center [20, 61] width 15 height 15
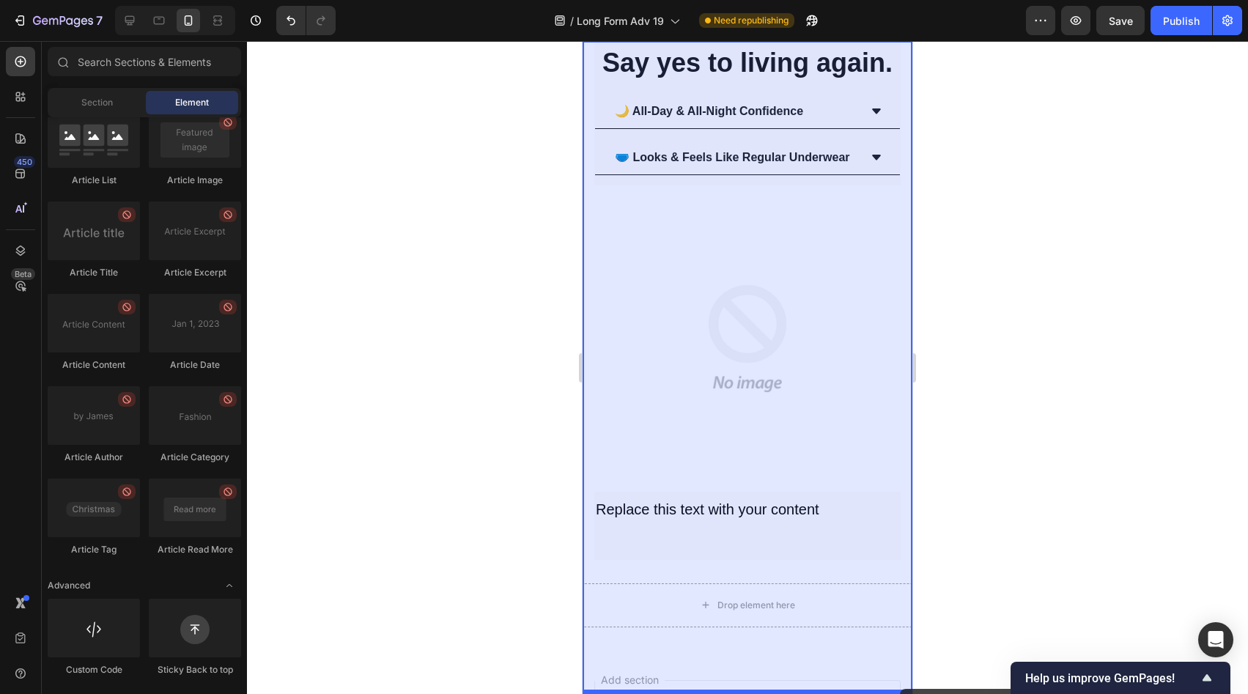
scroll to position [8558, 0]
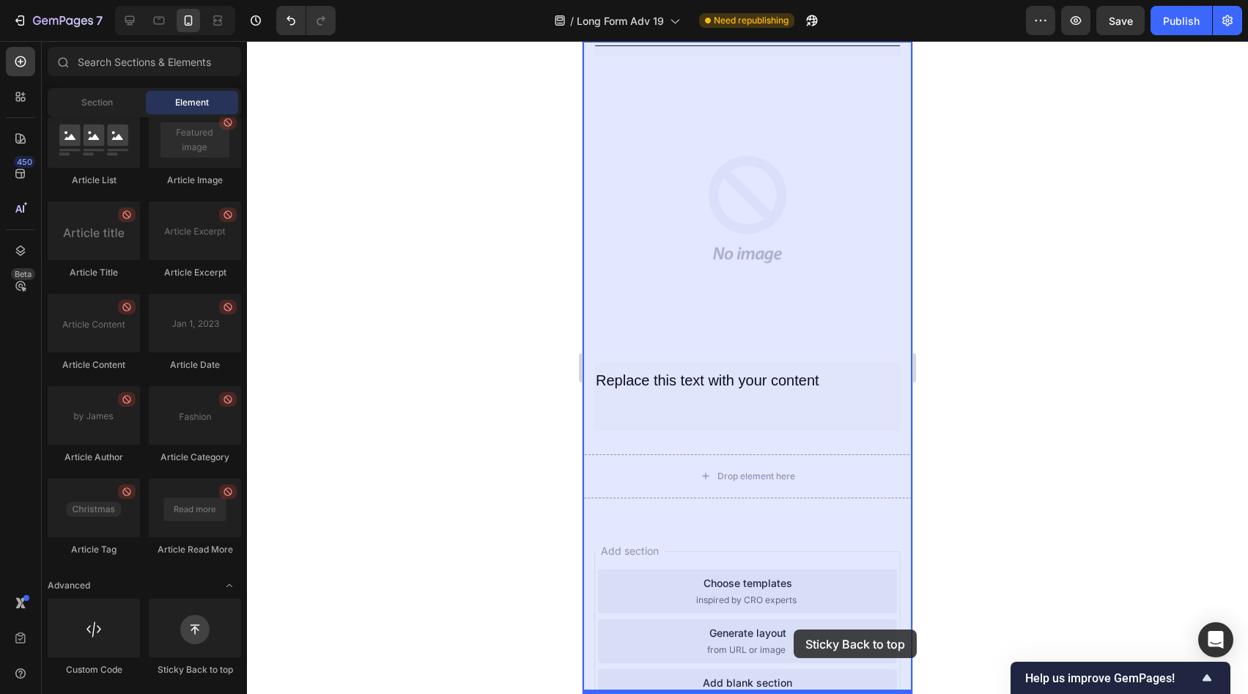
drag, startPoint x: 764, startPoint y: 681, endPoint x: 794, endPoint y: 629, distance: 59.1
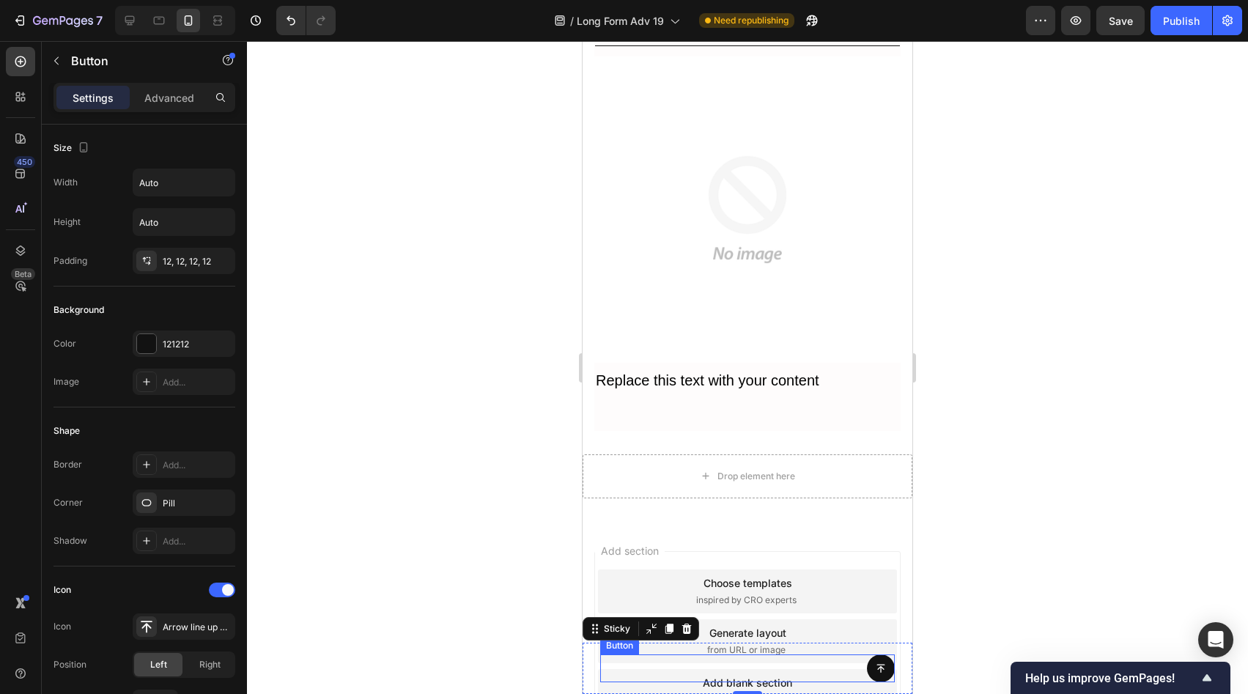
click at [761, 662] on div "Button" at bounding box center [747, 668] width 295 height 28
click at [698, 640] on icon at bounding box center [699, 641] width 12 height 12
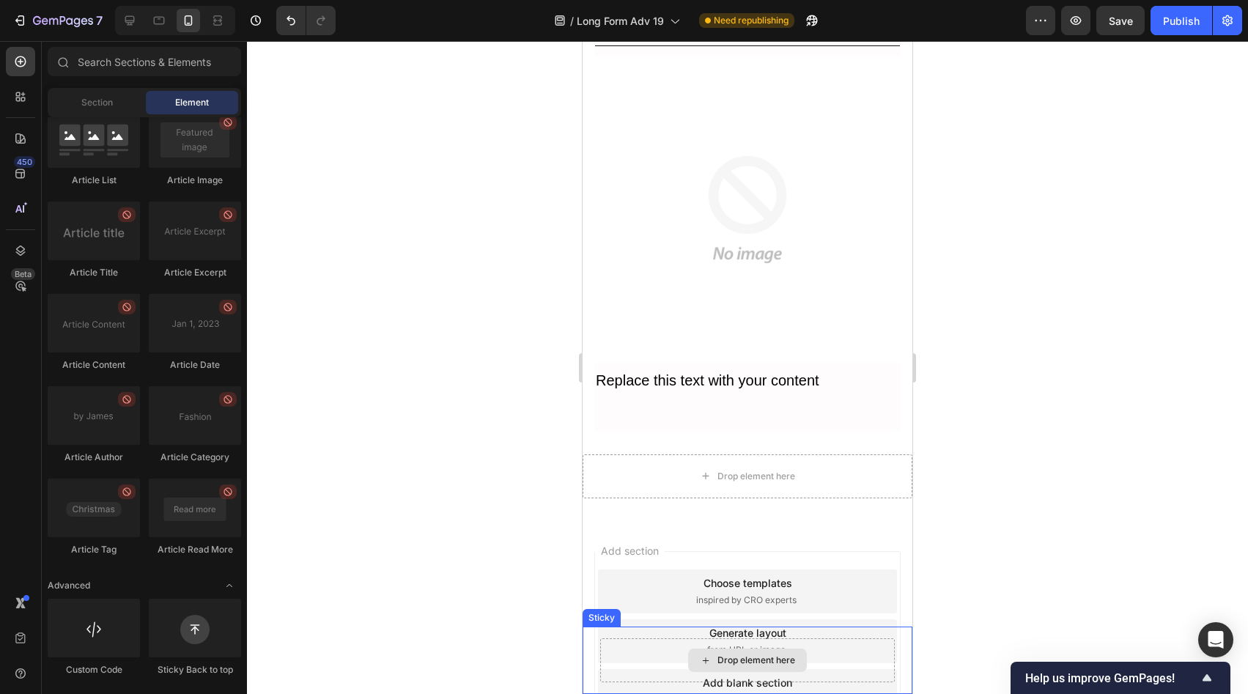
click at [700, 664] on icon at bounding box center [706, 660] width 12 height 12
click at [736, 662] on div "Drop element here" at bounding box center [756, 660] width 78 height 12
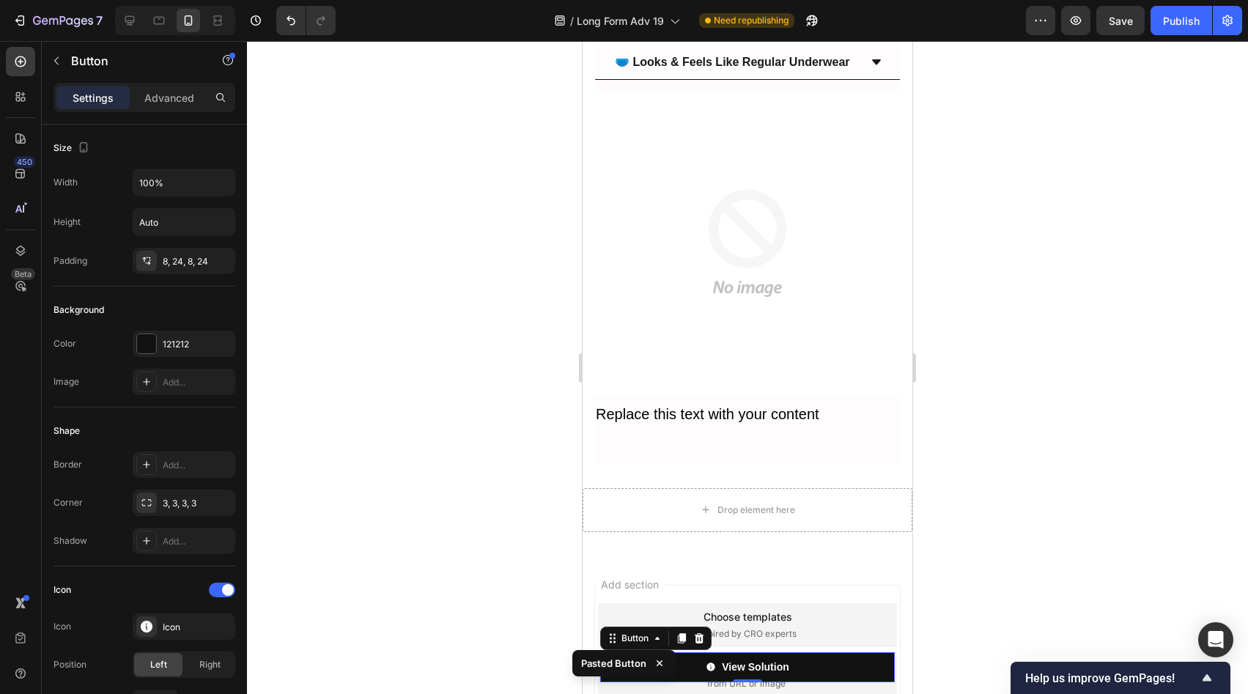
scroll to position [8442, 0]
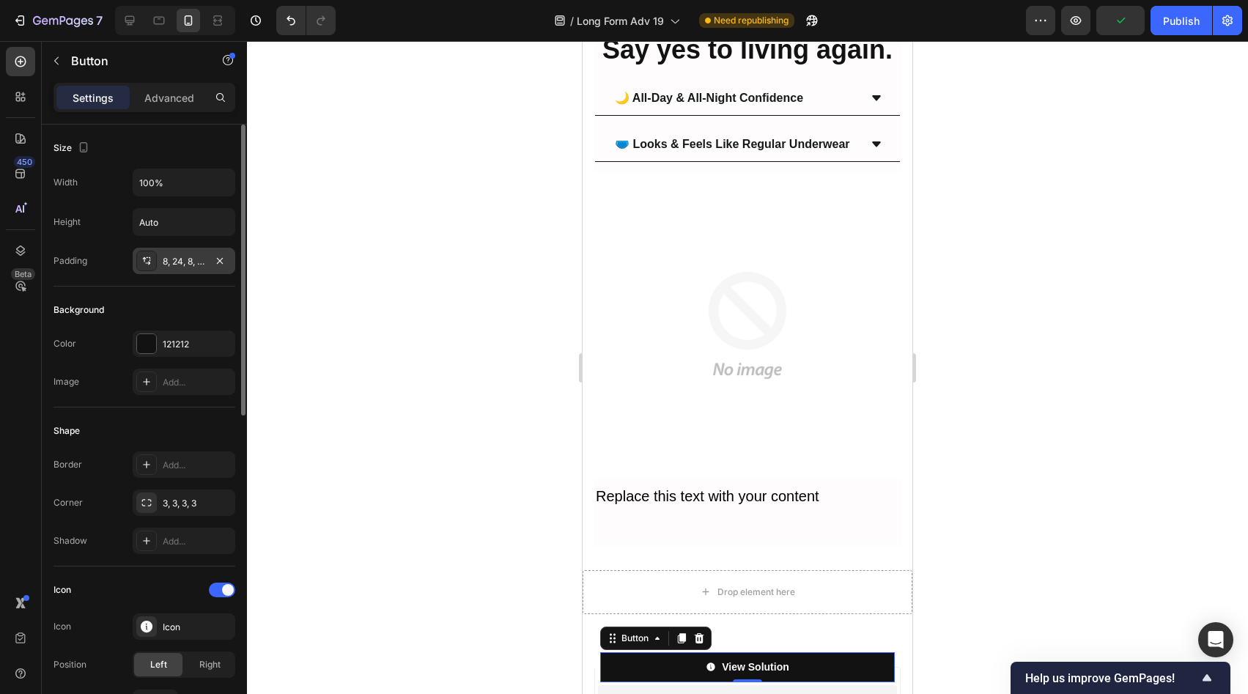
click at [185, 273] on div "8, 24, 8, 24" at bounding box center [184, 261] width 103 height 26
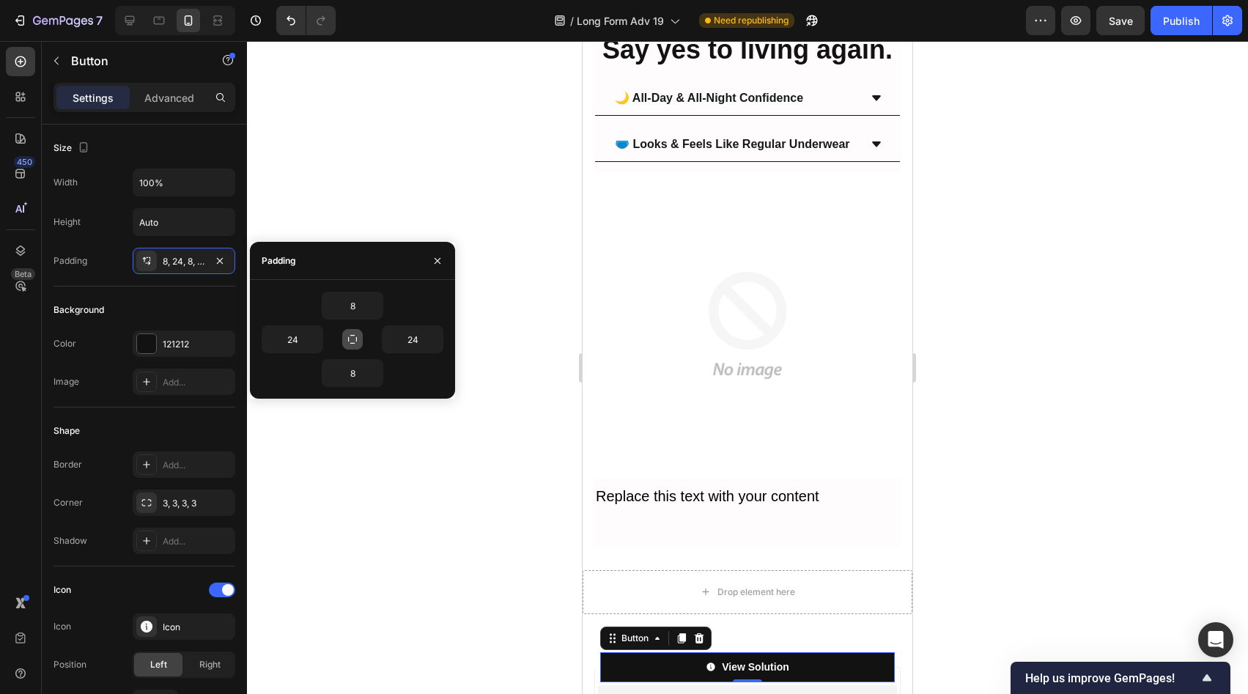
click at [352, 329] on button "button" at bounding box center [352, 339] width 21 height 21
type input "8"
click at [366, 309] on input "8" at bounding box center [352, 305] width 60 height 26
click at [369, 306] on icon "button" at bounding box center [375, 306] width 12 height 12
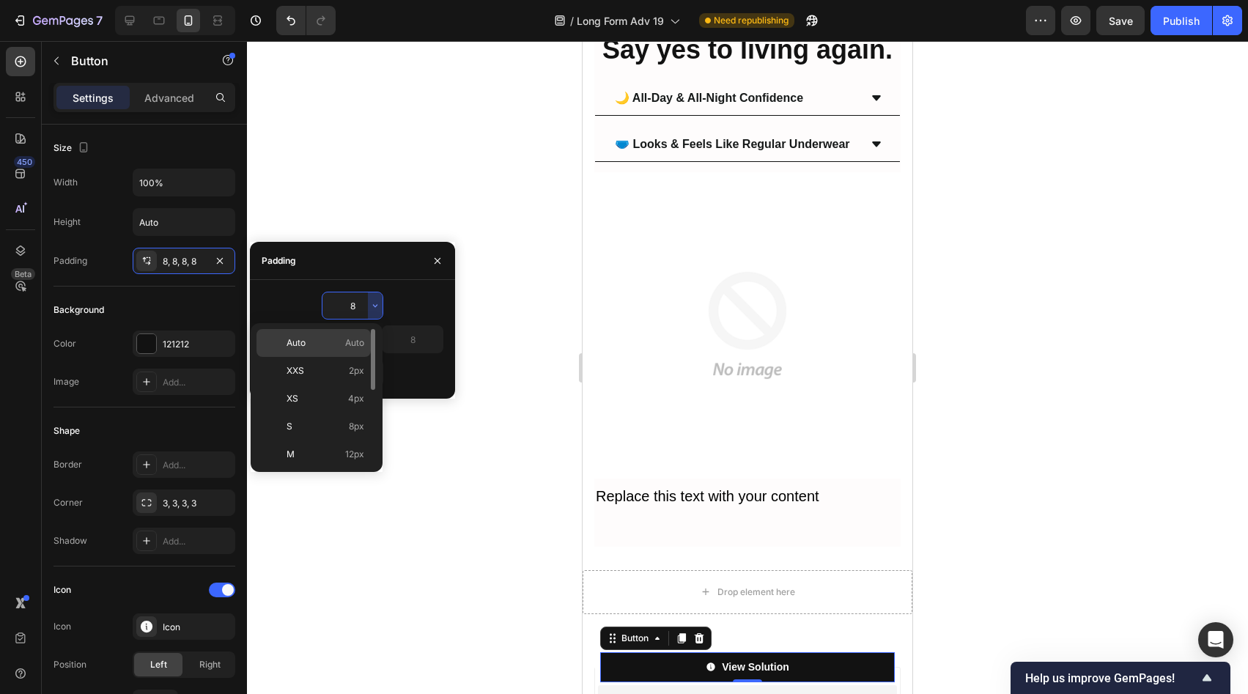
click at [347, 341] on span "Auto" at bounding box center [354, 342] width 19 height 13
type input "Auto"
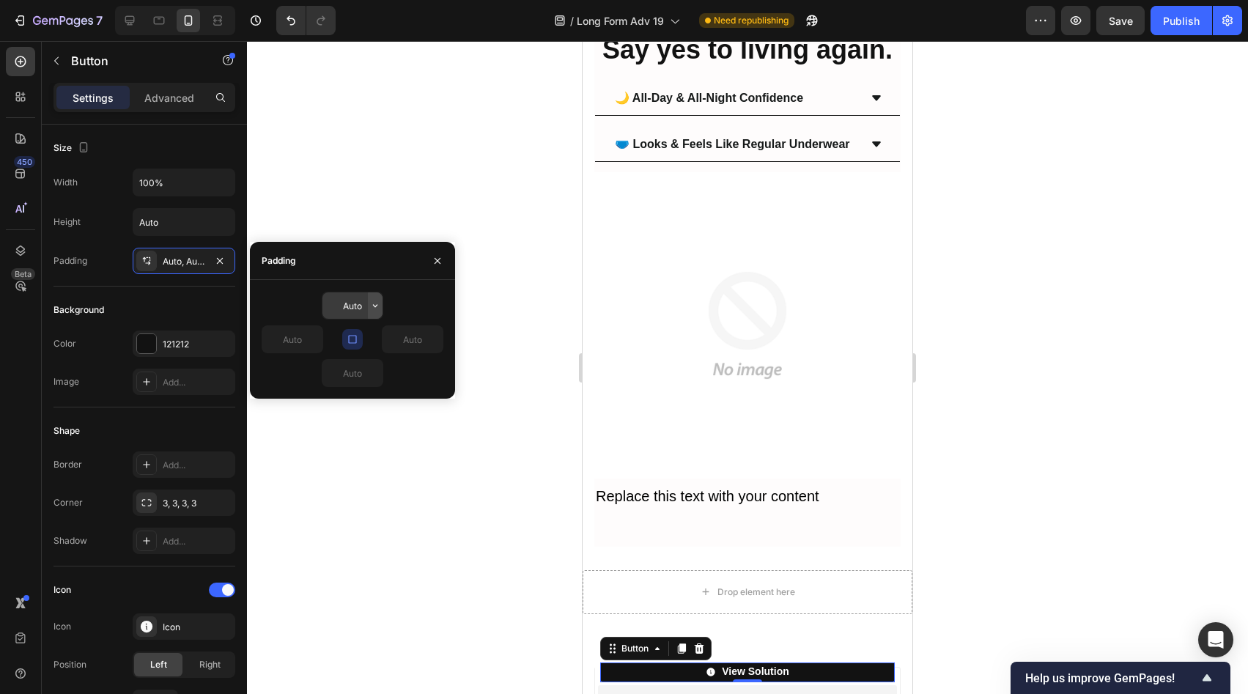
click at [372, 309] on icon "button" at bounding box center [375, 306] width 12 height 12
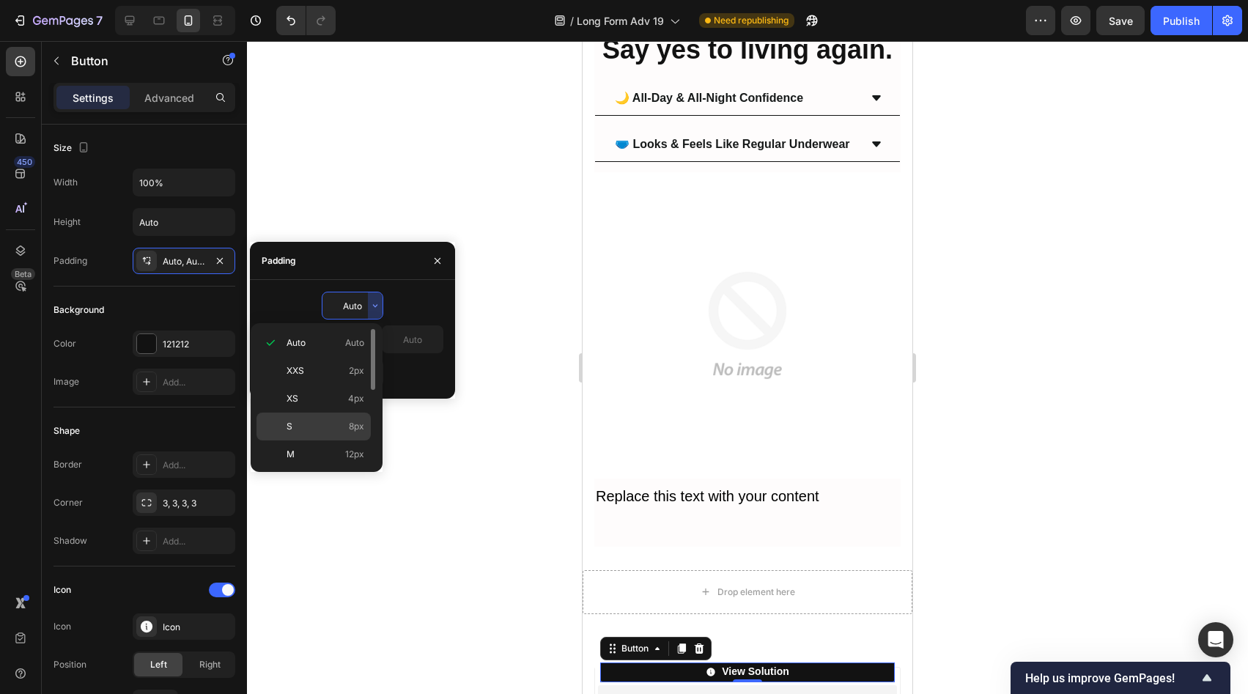
click at [355, 416] on div "S 8px" at bounding box center [313, 427] width 114 height 28
type input "8"
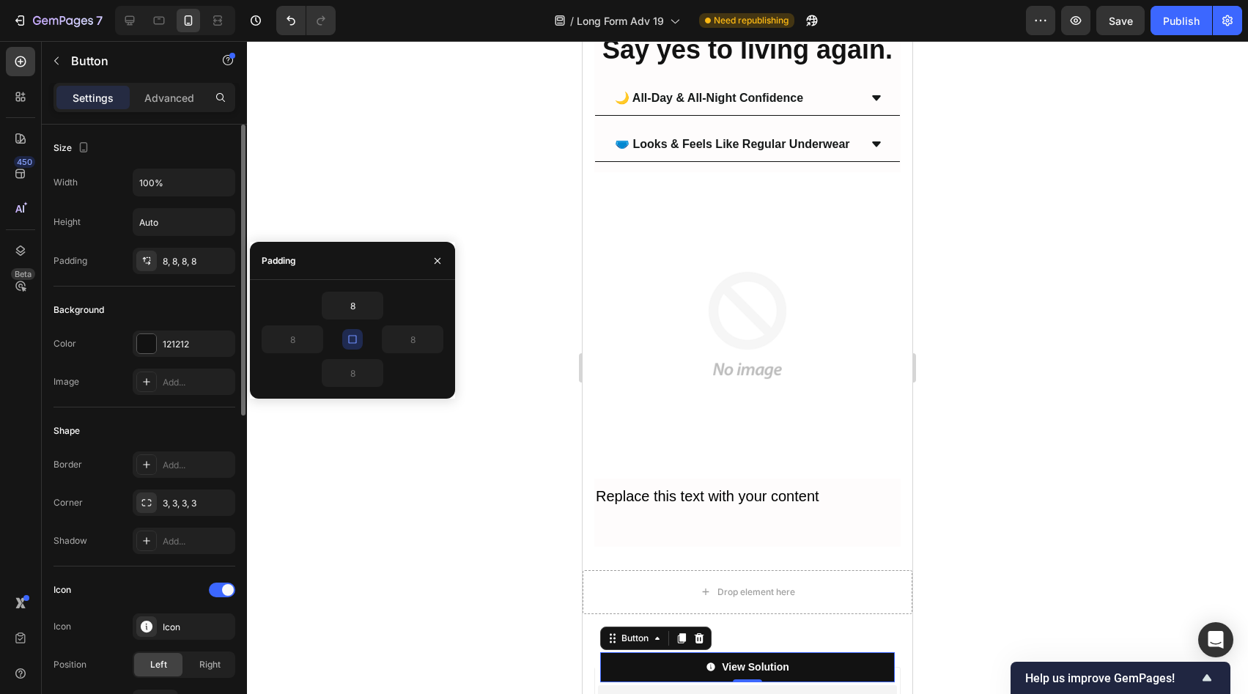
click at [222, 303] on div "Background" at bounding box center [144, 309] width 182 height 23
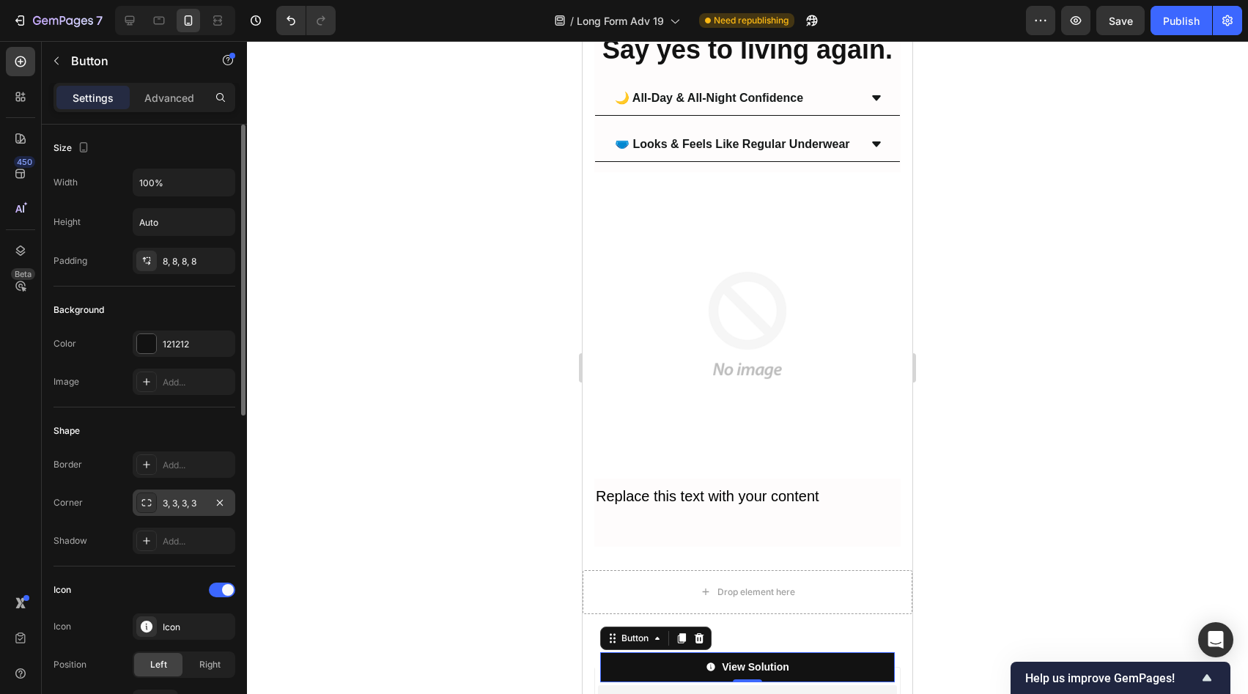
click at [201, 495] on div "3, 3, 3, 3" at bounding box center [184, 503] width 103 height 26
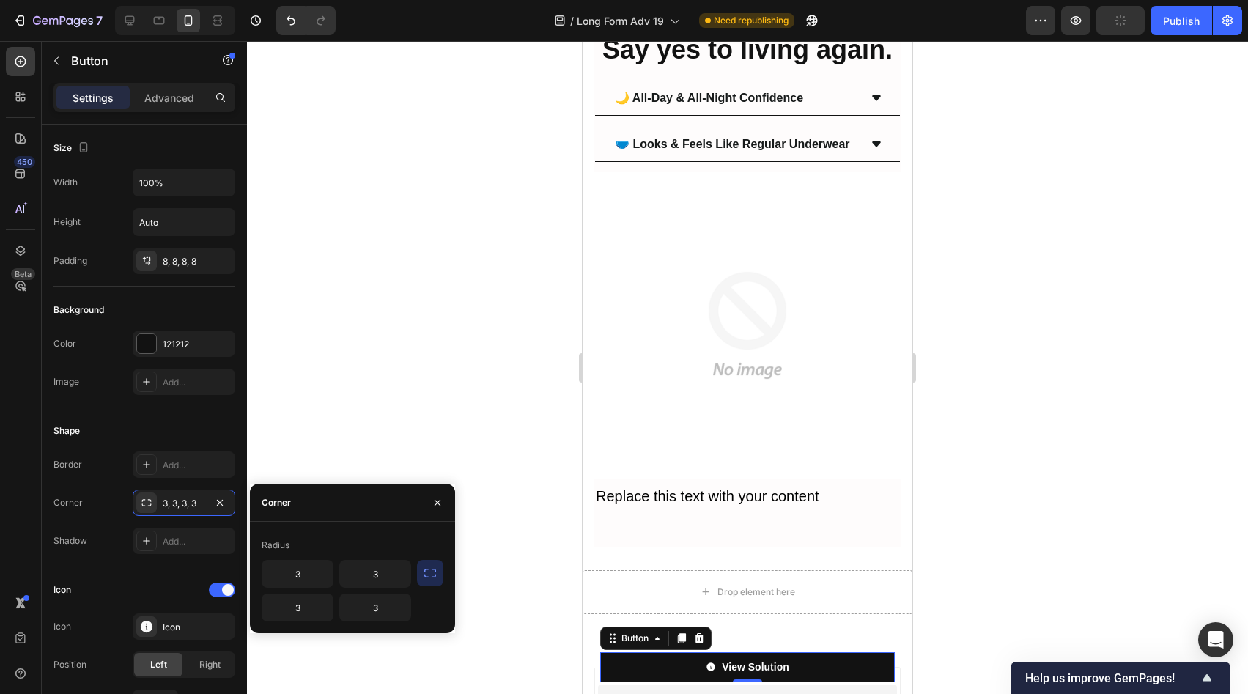
click at [422, 567] on button "button" at bounding box center [430, 573] width 26 height 26
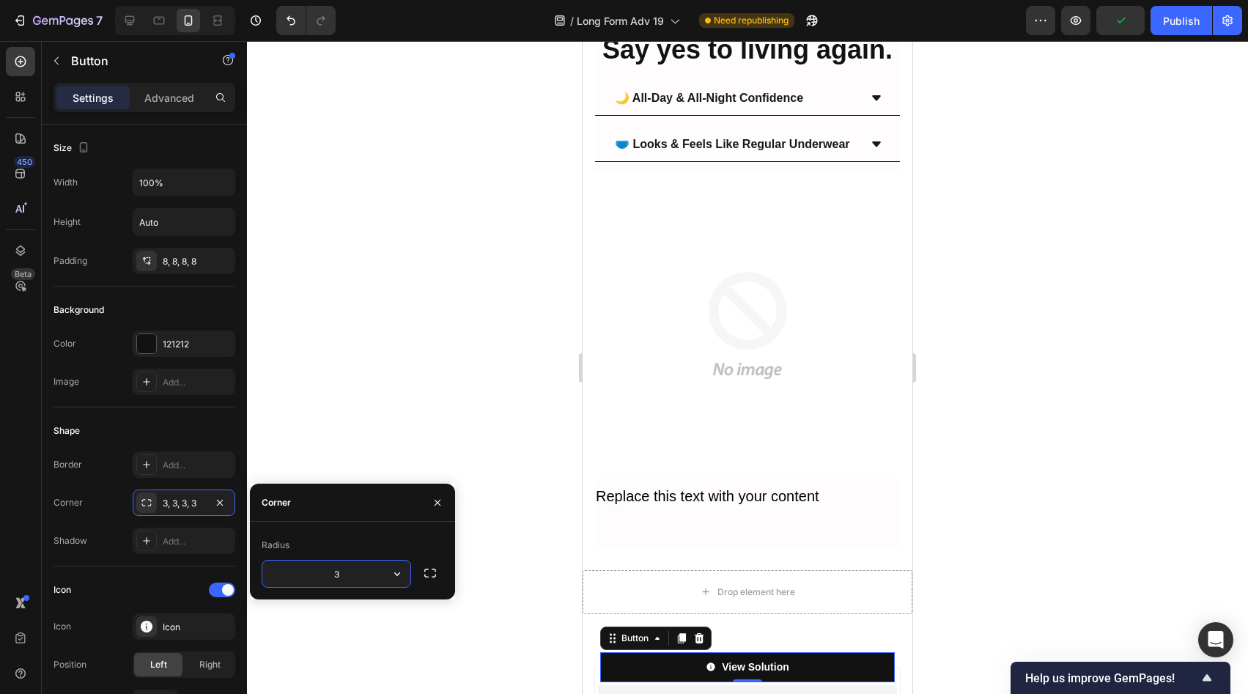
drag, startPoint x: 360, startPoint y: 567, endPoint x: 377, endPoint y: 566, distance: 16.9
click at [361, 567] on input "3" at bounding box center [336, 574] width 148 height 26
click at [392, 566] on icon "button" at bounding box center [397, 573] width 15 height 15
click at [177, 570] on div "Icon Icon Icon Position Left Right Gap 8" at bounding box center [144, 647] width 182 height 163
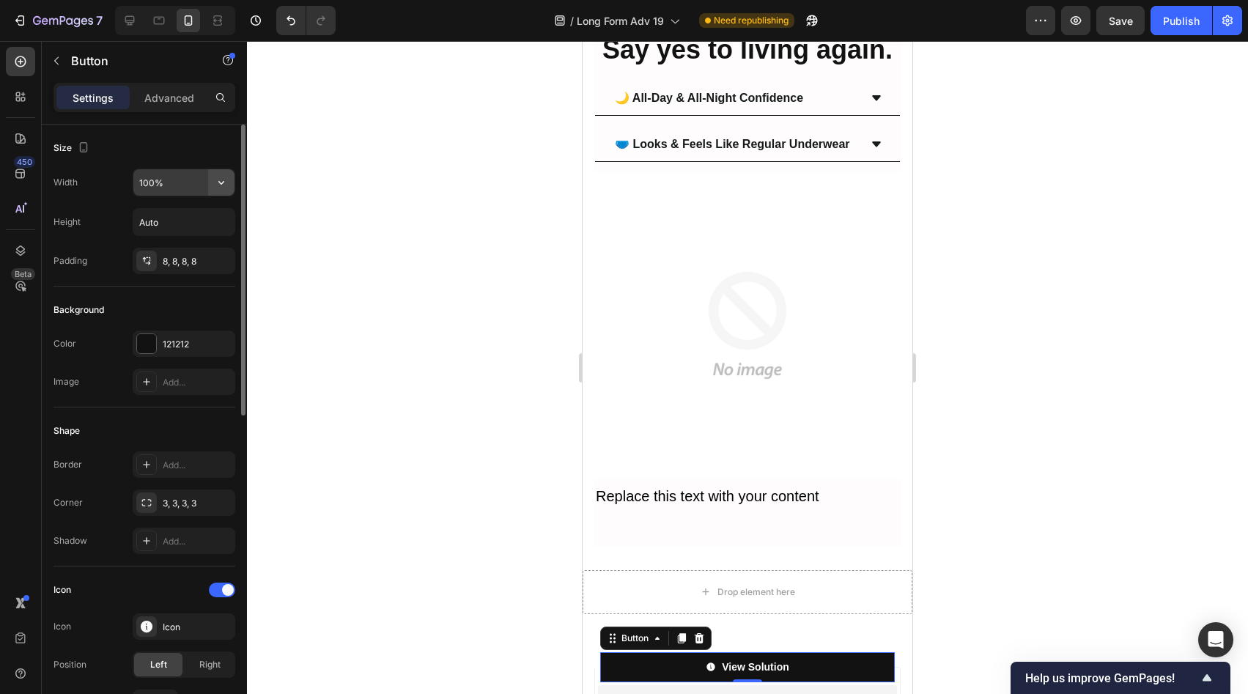
click at [213, 182] on button "button" at bounding box center [221, 182] width 26 height 26
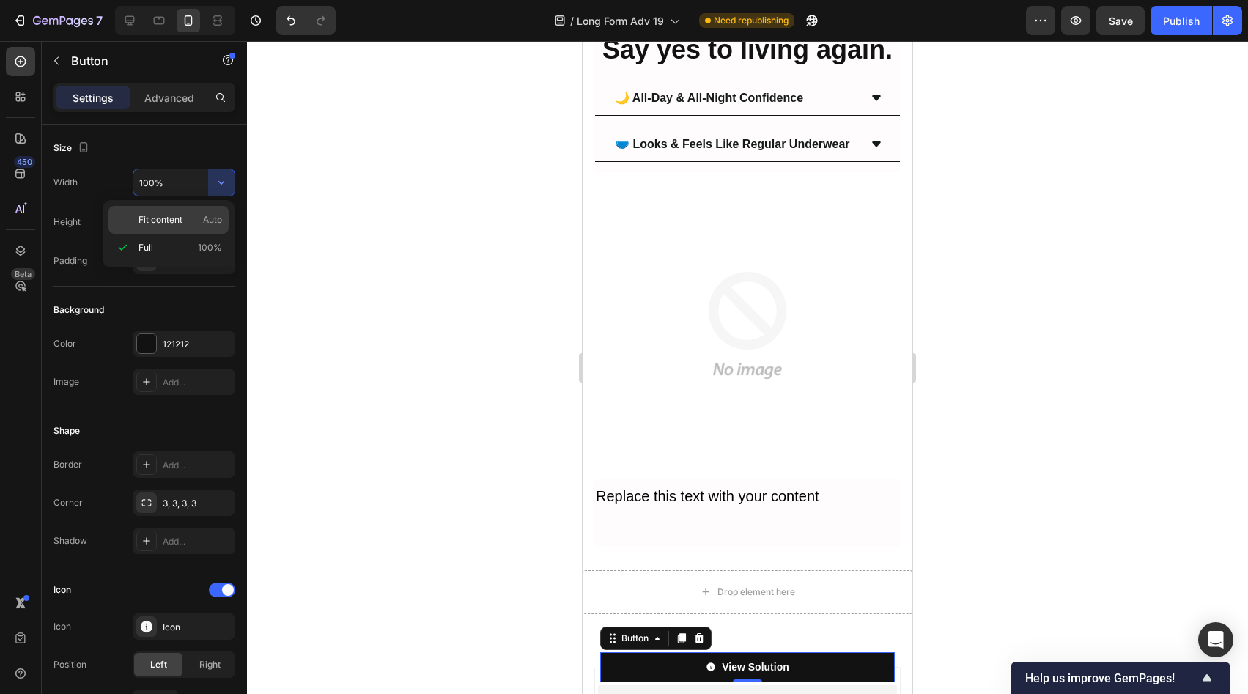
click at [203, 218] on span "Auto" at bounding box center [212, 219] width 19 height 13
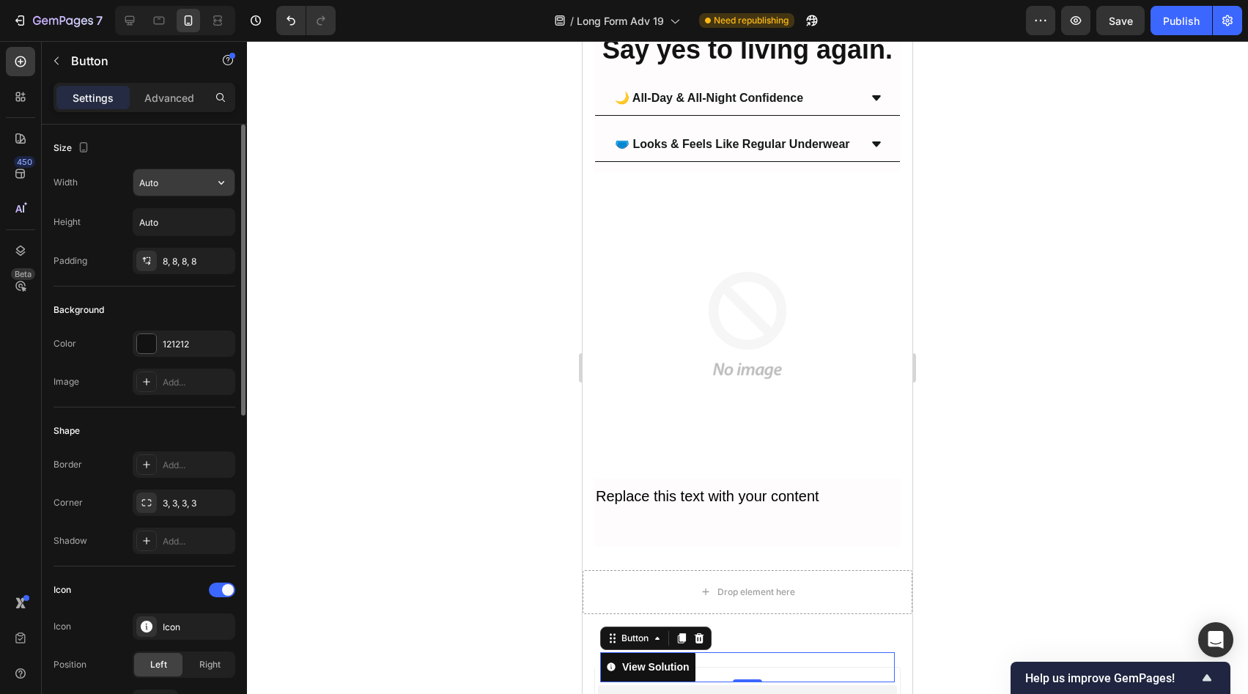
click at [216, 182] on icon "button" at bounding box center [221, 182] width 15 height 15
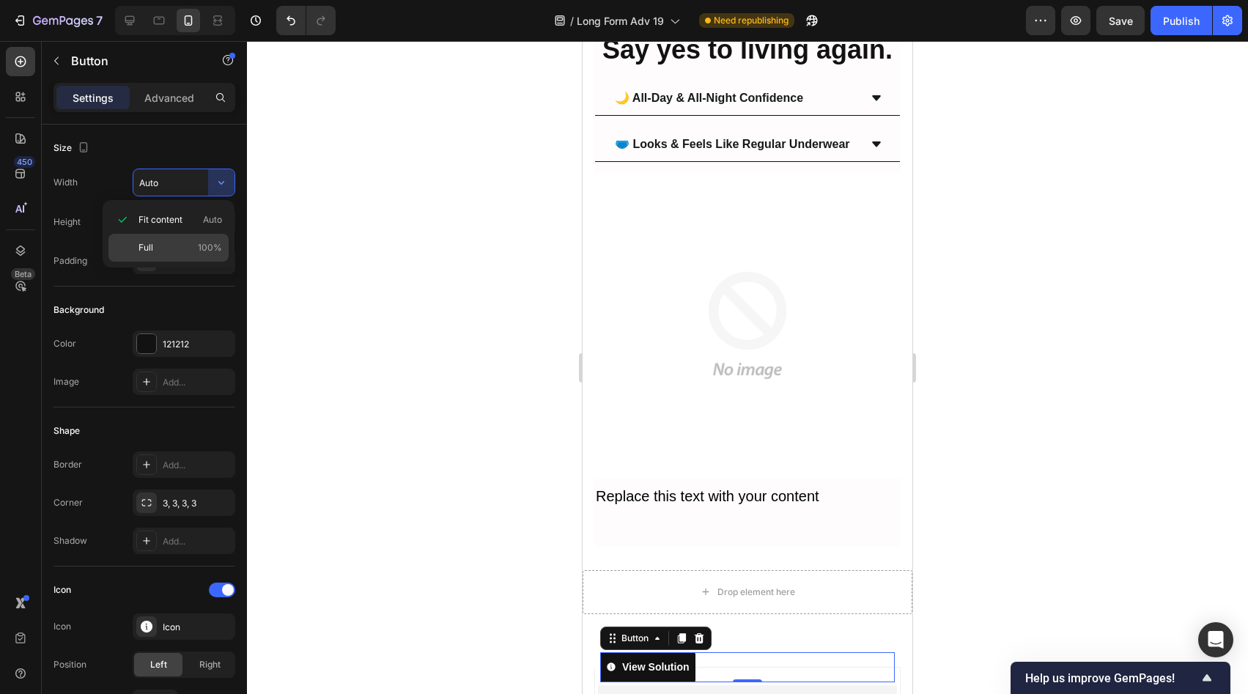
click at [203, 245] on span "100%" at bounding box center [210, 247] width 24 height 13
type input "100%"
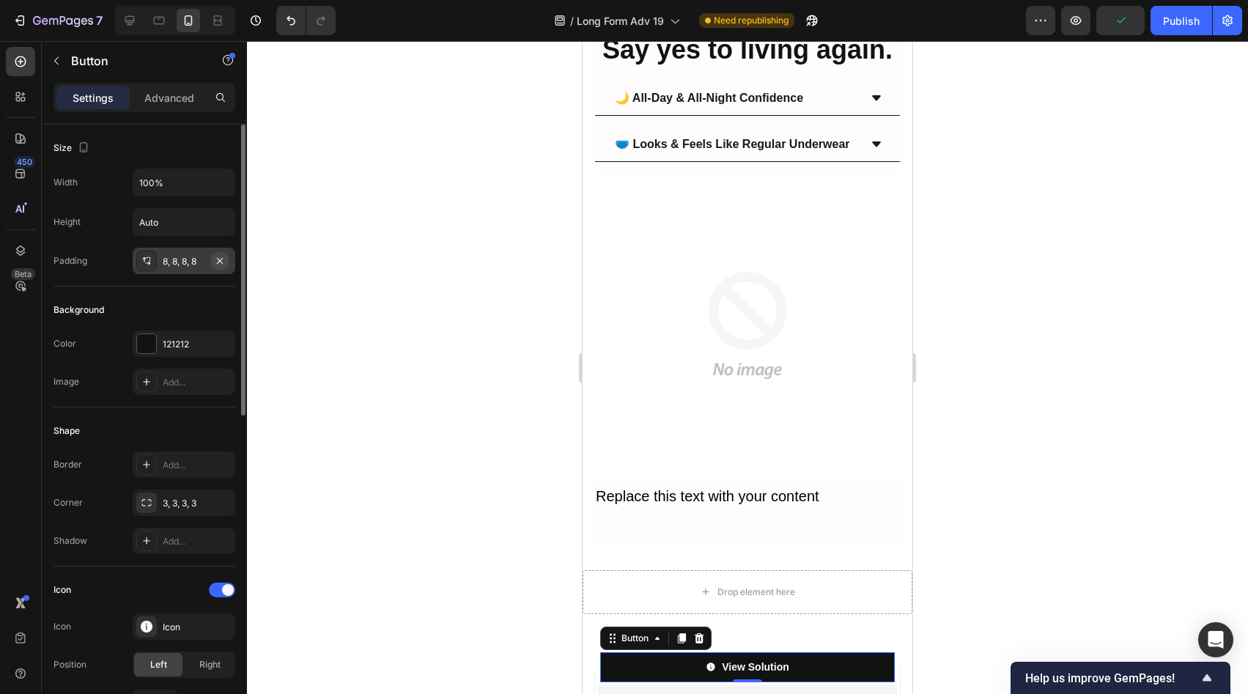
click at [213, 259] on button "button" at bounding box center [220, 261] width 18 height 18
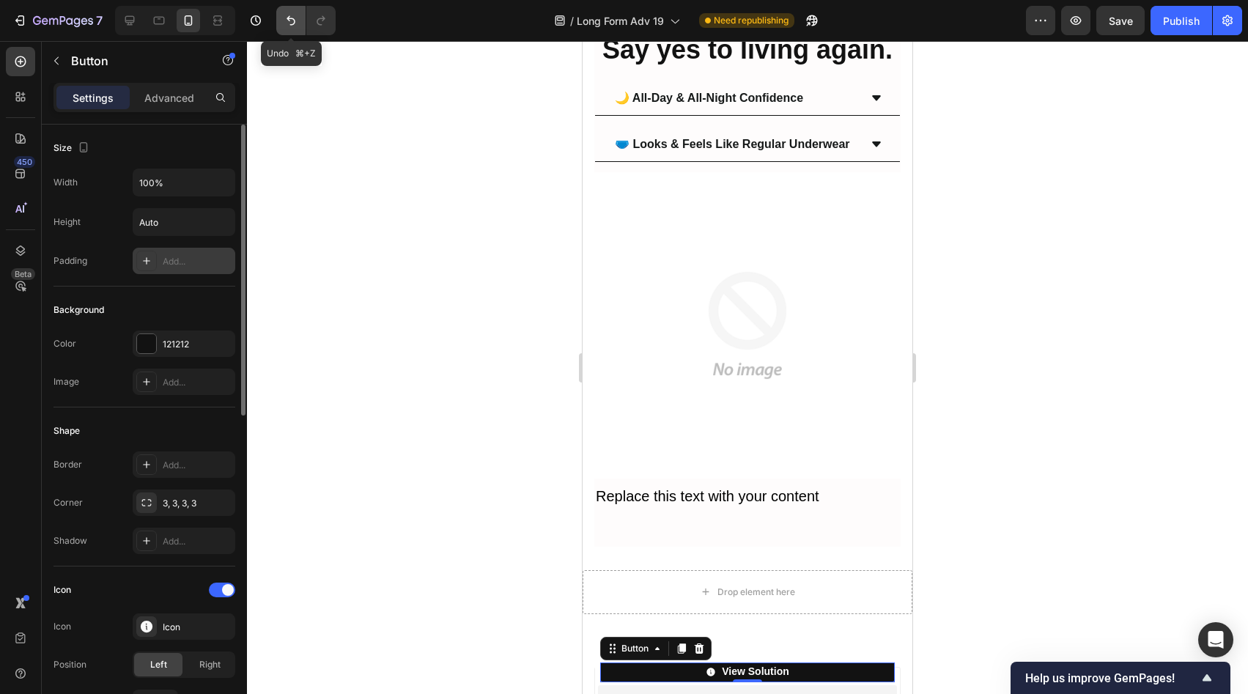
click at [295, 21] on icon "Undo/Redo" at bounding box center [291, 20] width 15 height 15
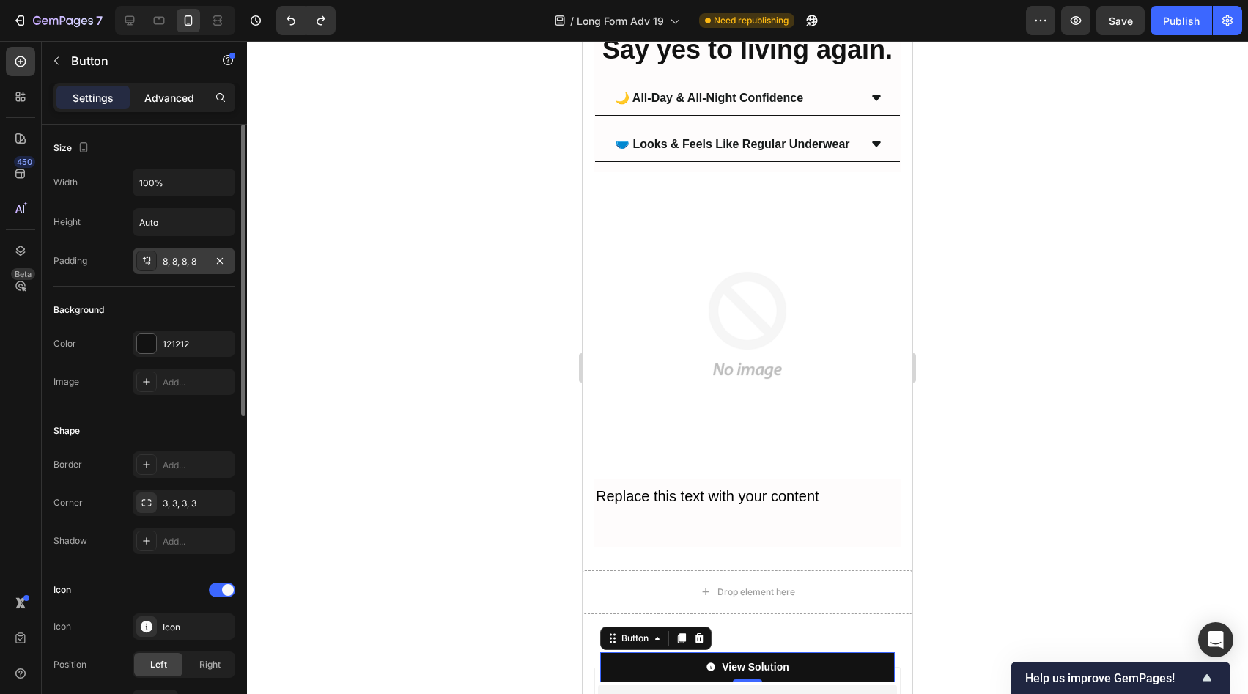
click at [185, 95] on p "Advanced" at bounding box center [169, 97] width 50 height 15
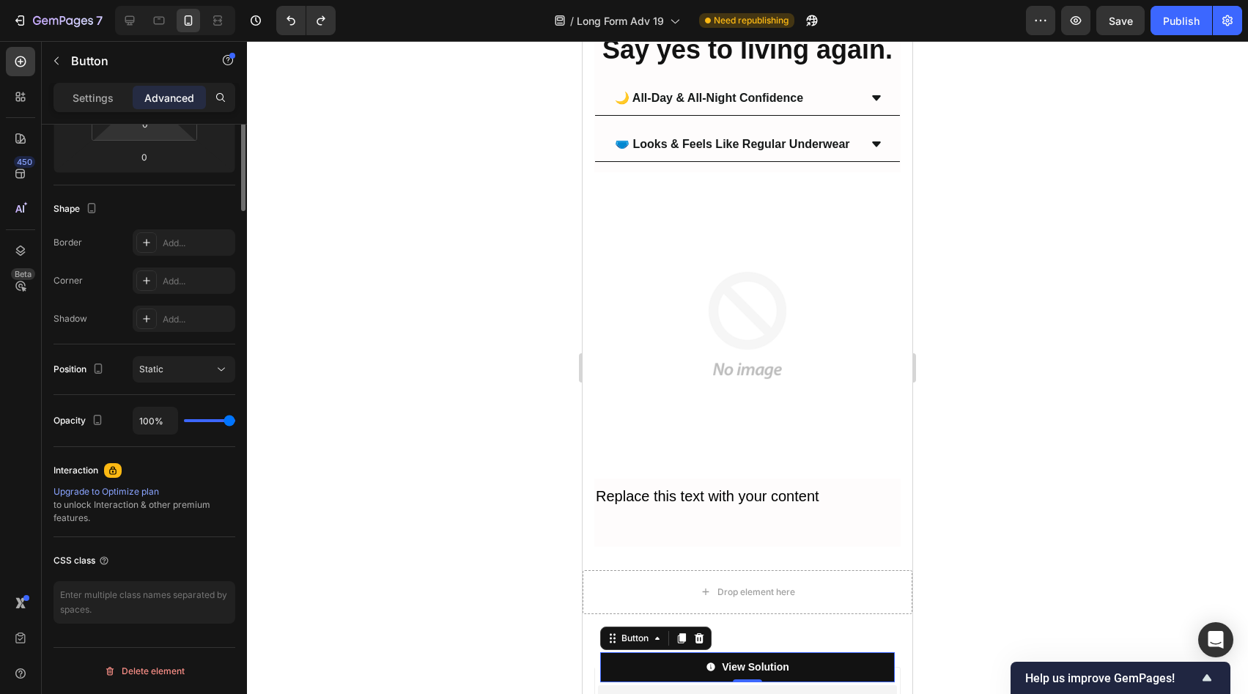
scroll to position [0, 0]
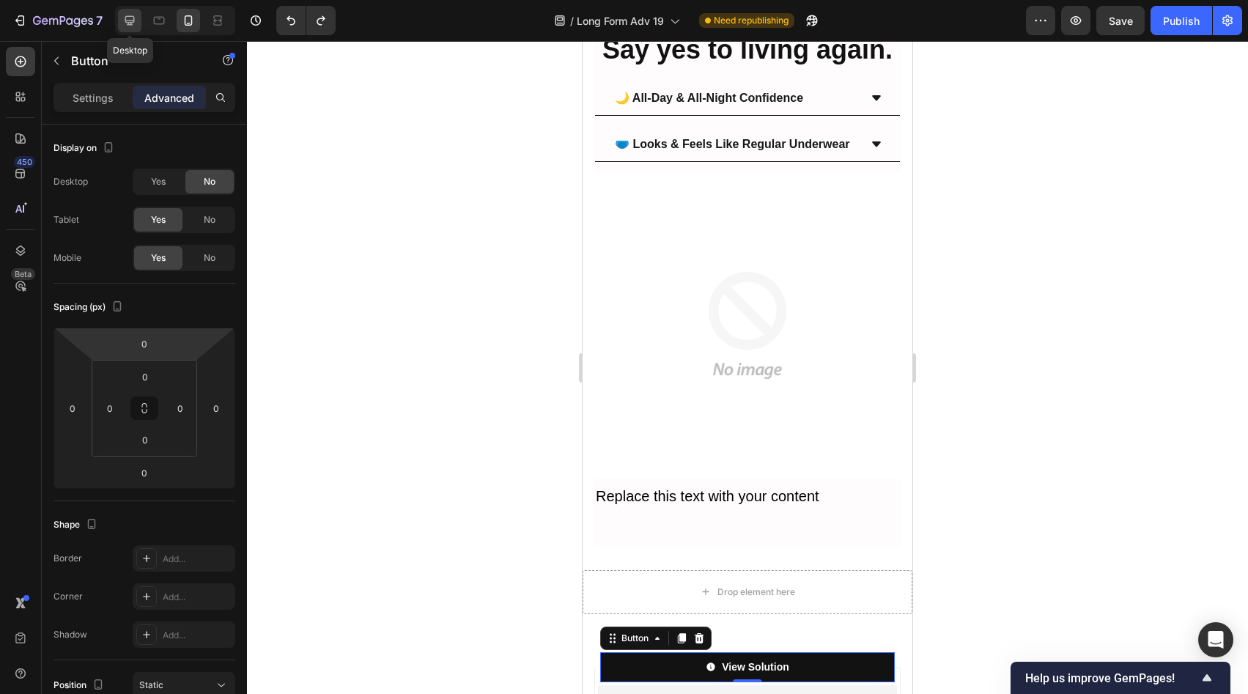
click at [135, 22] on icon at bounding box center [129, 20] width 15 height 15
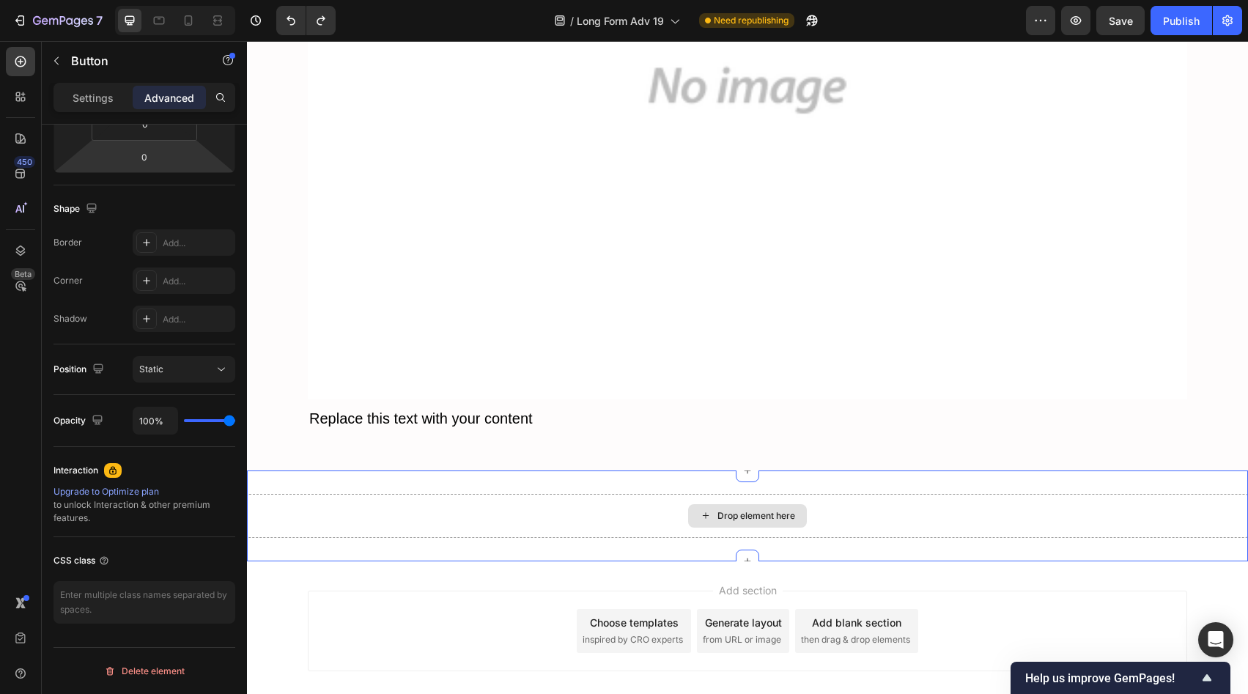
scroll to position [8610, 0]
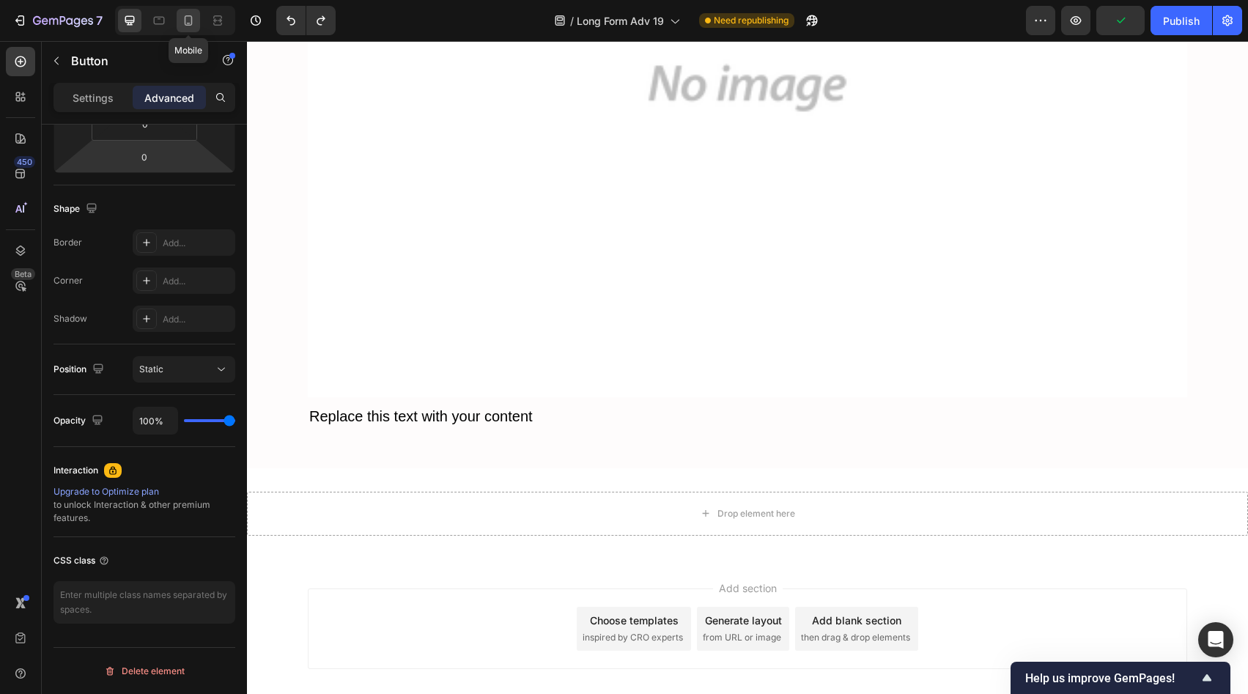
click at [184, 18] on icon at bounding box center [188, 20] width 15 height 15
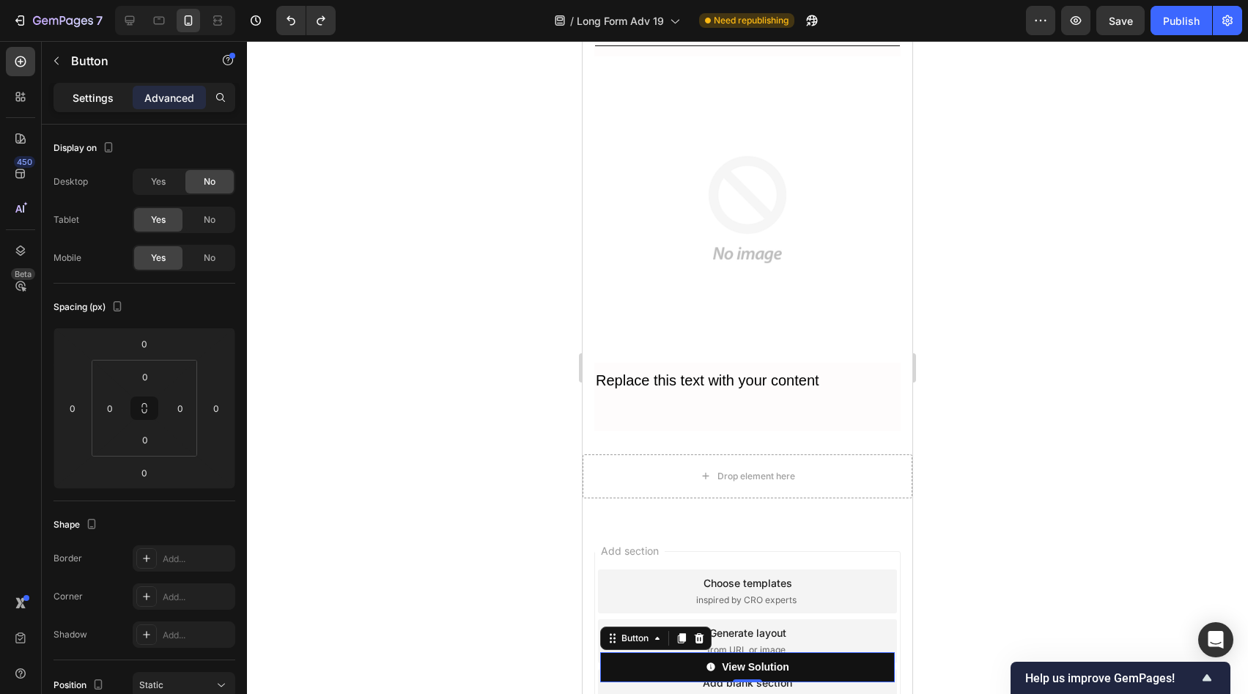
click at [65, 92] on div "Settings" at bounding box center [92, 97] width 73 height 23
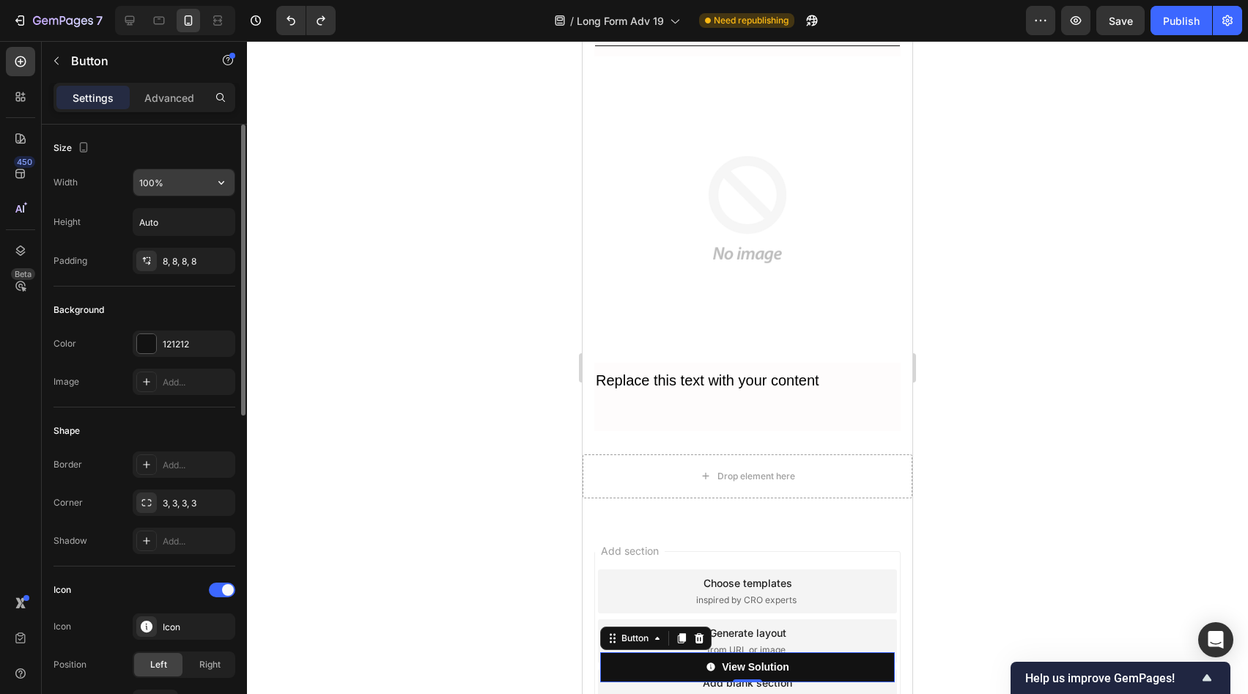
click at [160, 173] on input "100%" at bounding box center [183, 182] width 101 height 26
type input "100%"
click at [179, 157] on div "Size" at bounding box center [144, 147] width 182 height 23
click at [177, 215] on input "Auto" at bounding box center [183, 222] width 101 height 26
click at [198, 221] on input "Auto" at bounding box center [183, 222] width 101 height 26
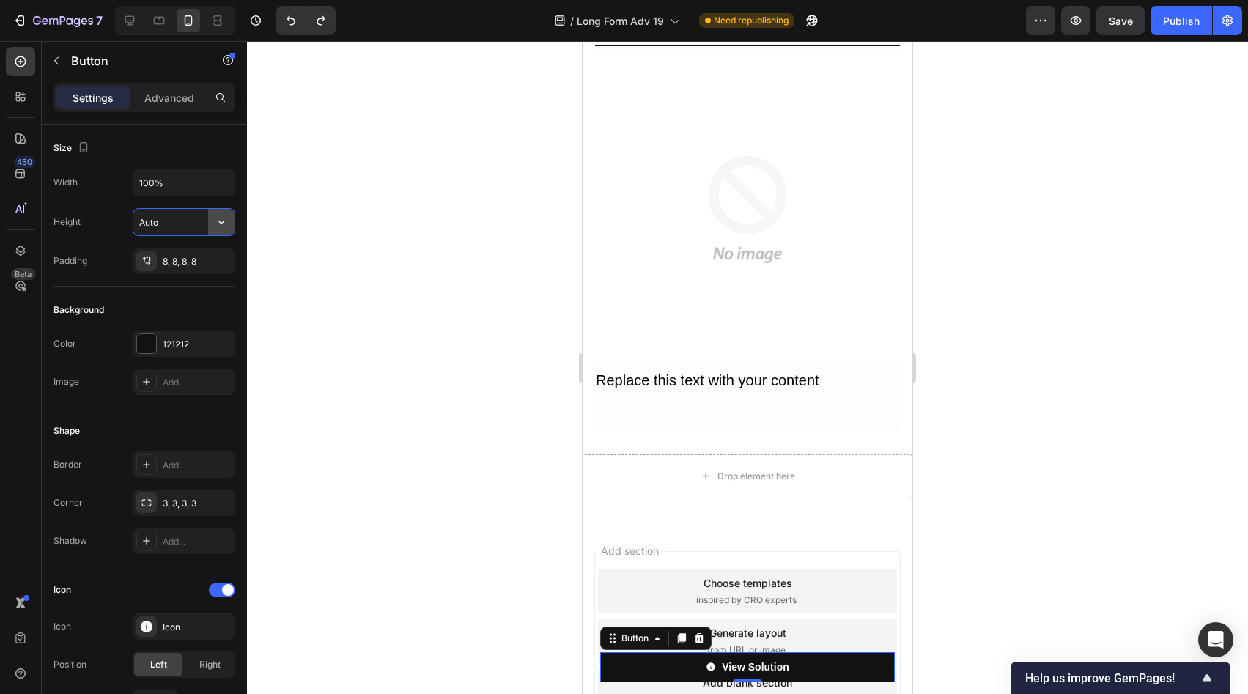
click at [215, 222] on icon "button" at bounding box center [221, 222] width 15 height 15
click at [202, 258] on div "8, 8, 8, 8" at bounding box center [184, 261] width 43 height 13
click at [194, 287] on div "Background Color 121212 Image Add..." at bounding box center [144, 347] width 182 height 121
click at [157, 303] on div "Background" at bounding box center [144, 309] width 182 height 23
click at [215, 221] on icon "button" at bounding box center [221, 222] width 15 height 15
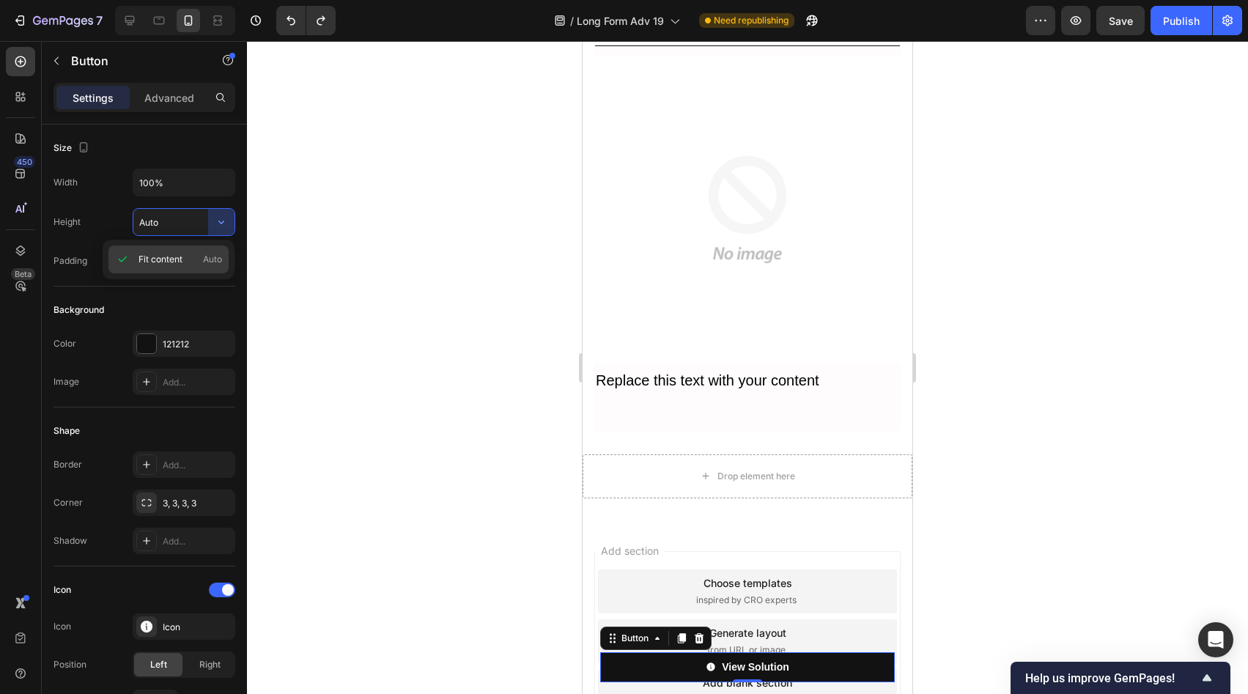
click at [197, 249] on div "Fit content Auto" at bounding box center [168, 259] width 120 height 28
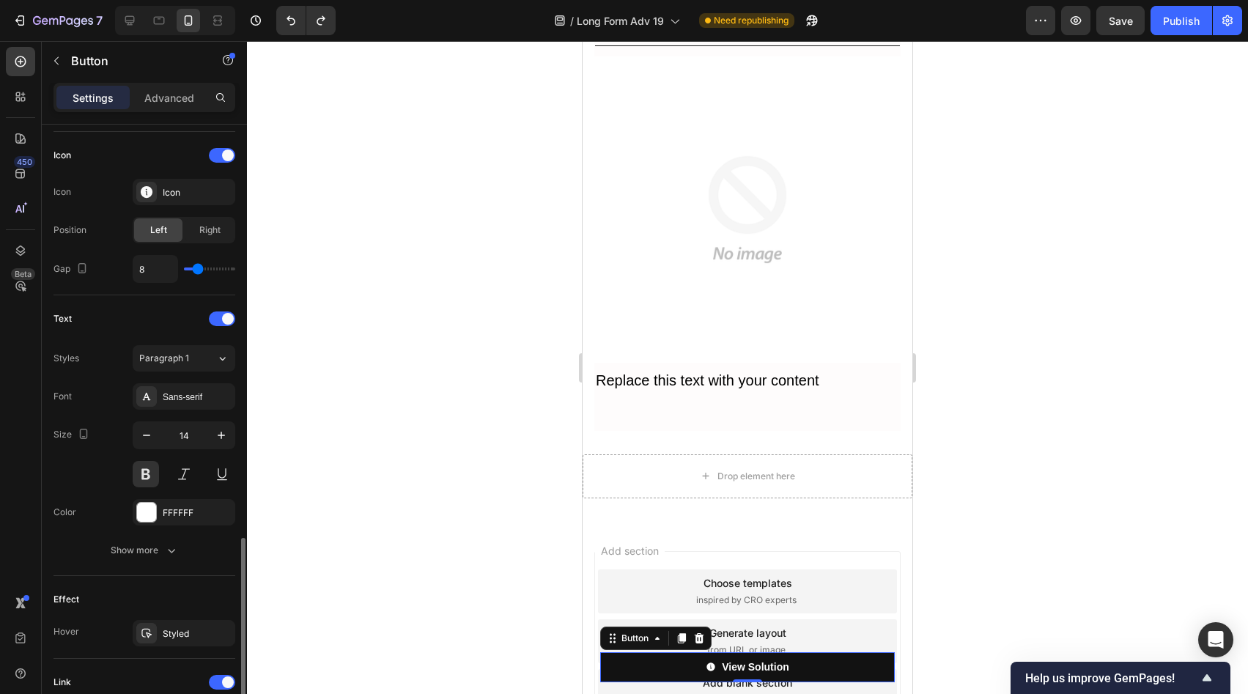
scroll to position [670, 0]
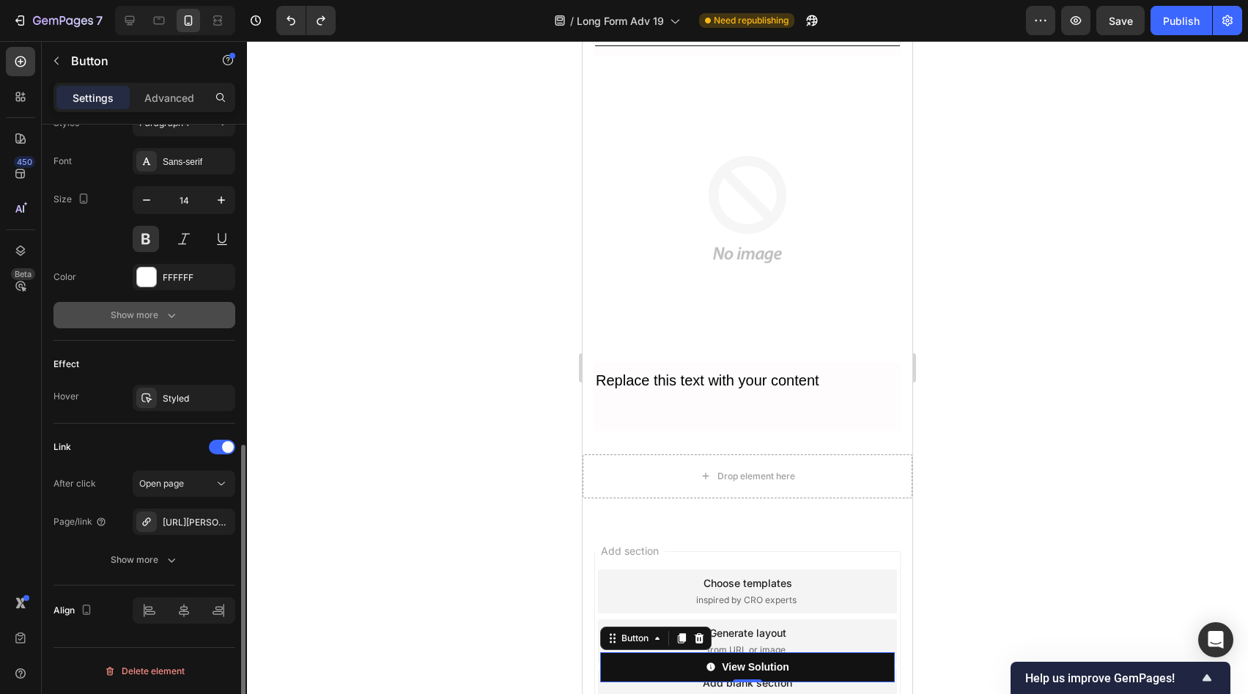
click at [139, 319] on div "Show more" at bounding box center [145, 315] width 68 height 15
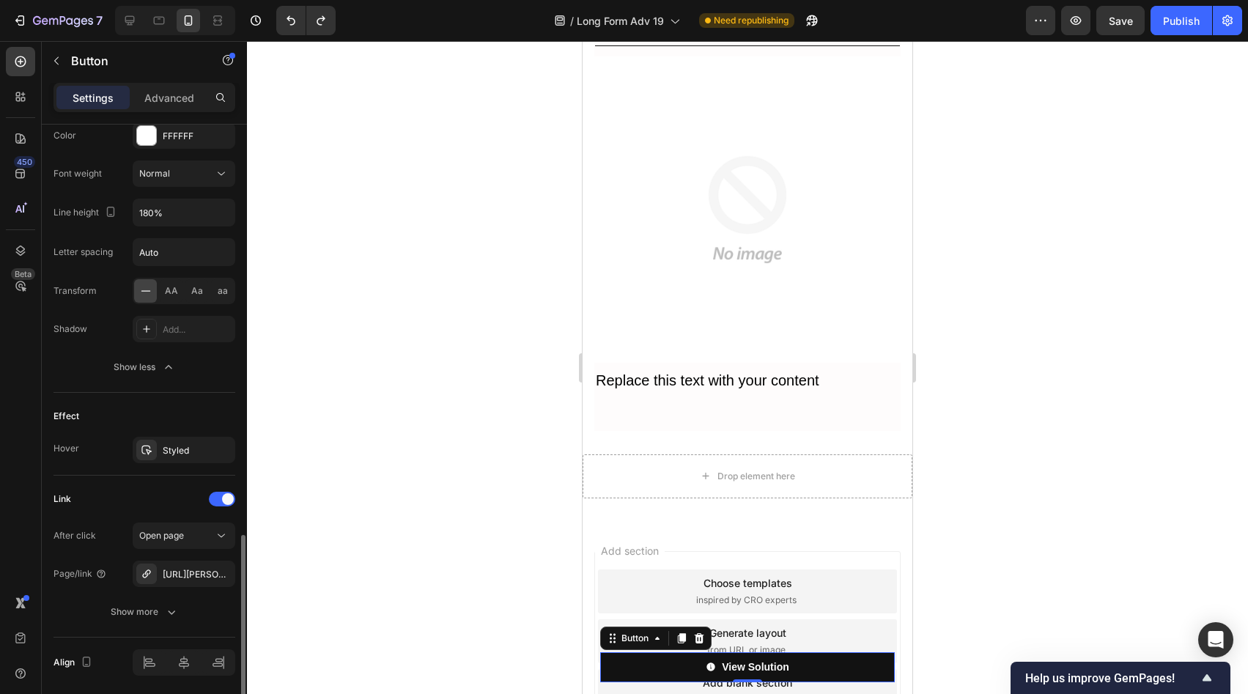
scroll to position [863, 0]
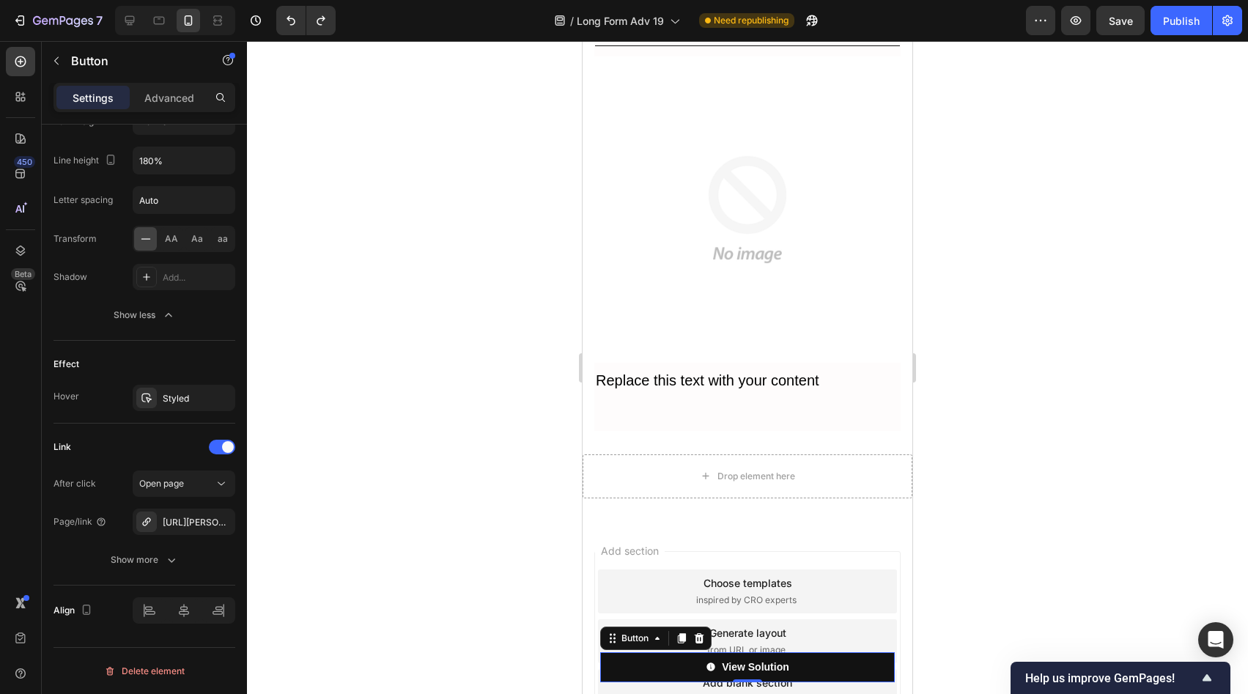
click at [385, 338] on div at bounding box center [747, 367] width 1001 height 653
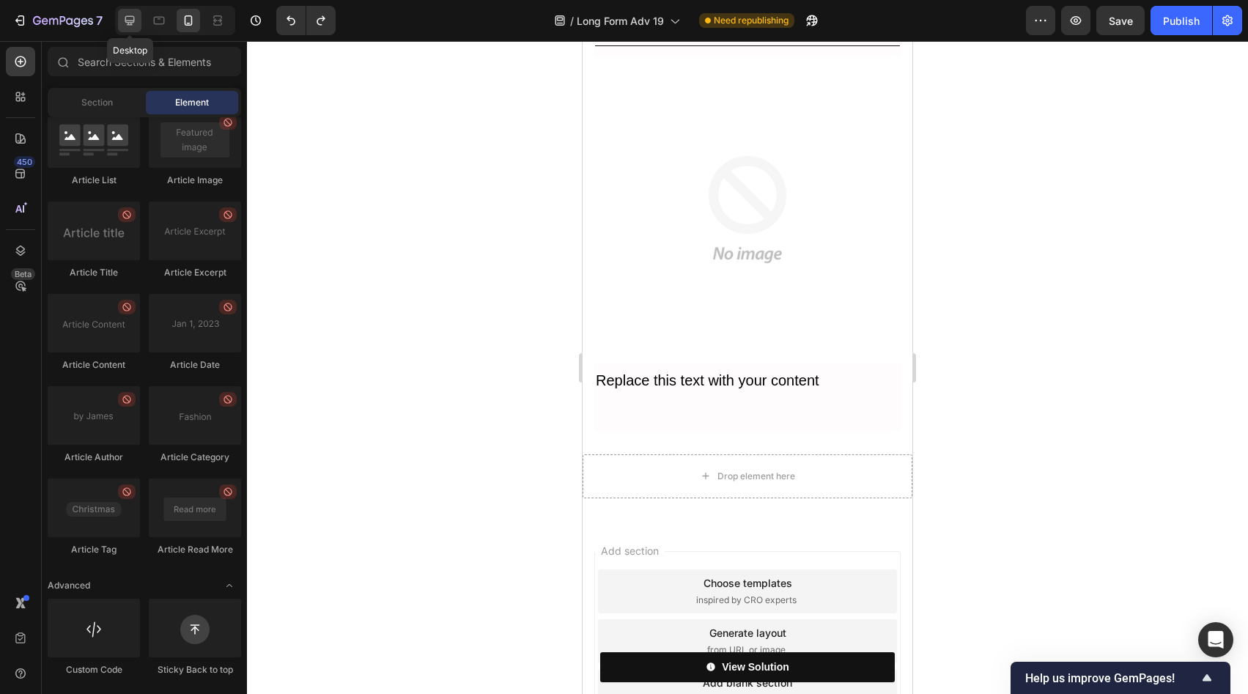
click at [135, 24] on icon at bounding box center [129, 20] width 15 height 15
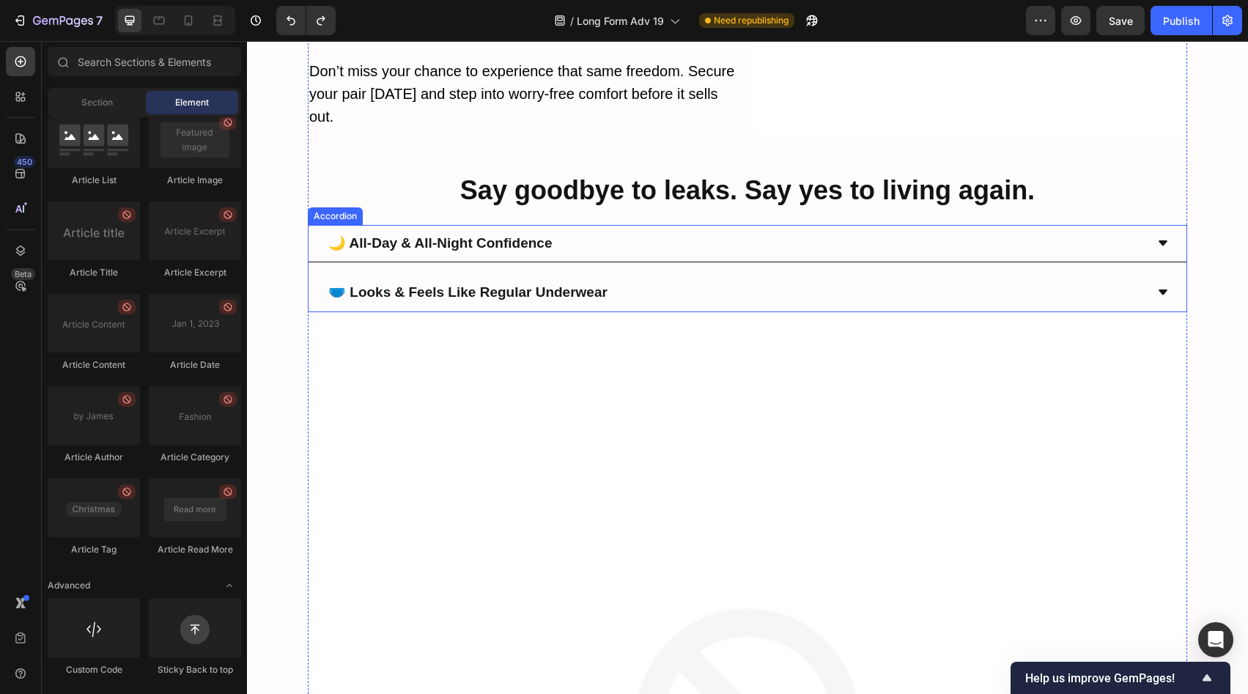
scroll to position [7629, 0]
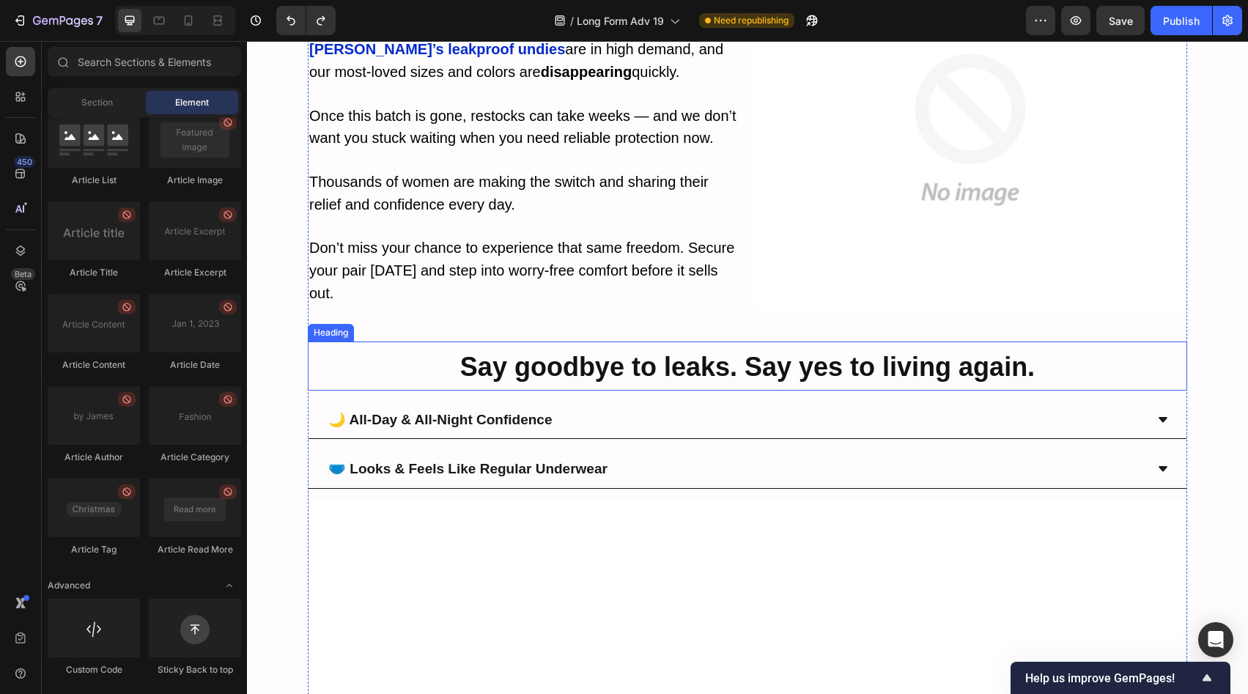
click at [662, 352] on strong "Say goodbye to leaks. Say yes to living again." at bounding box center [747, 367] width 575 height 30
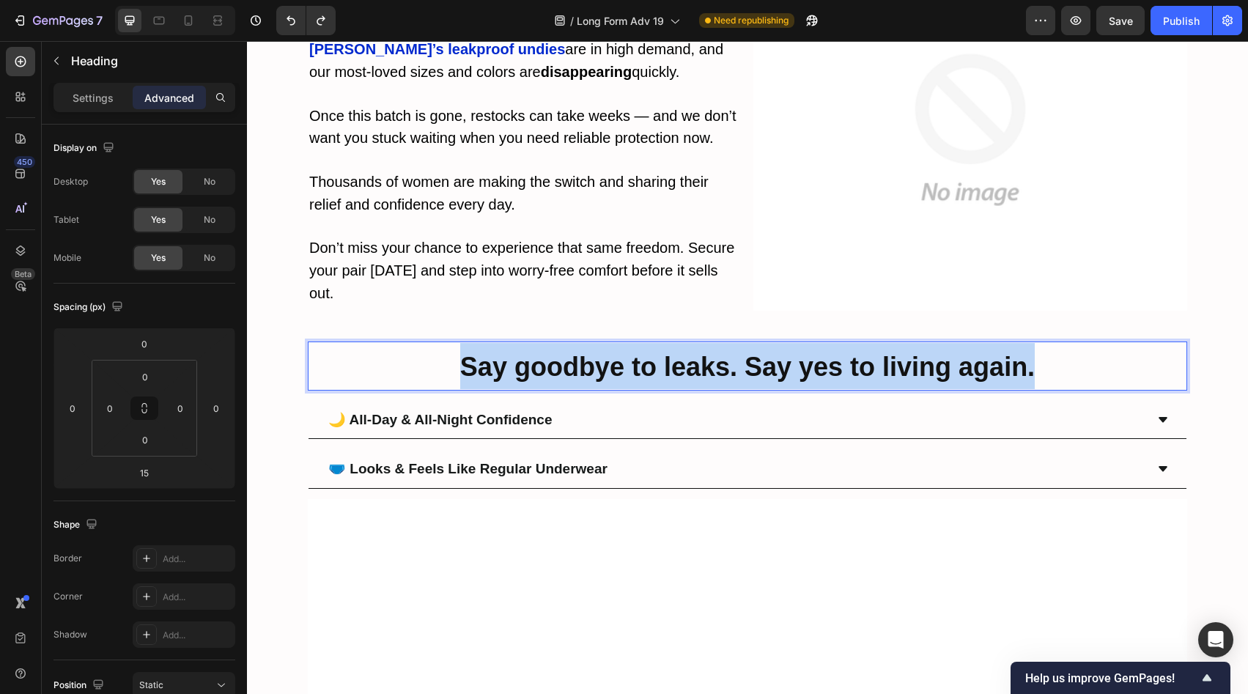
click at [662, 352] on strong "Say goodbye to leaks. Say yes to living again." at bounding box center [747, 367] width 575 height 30
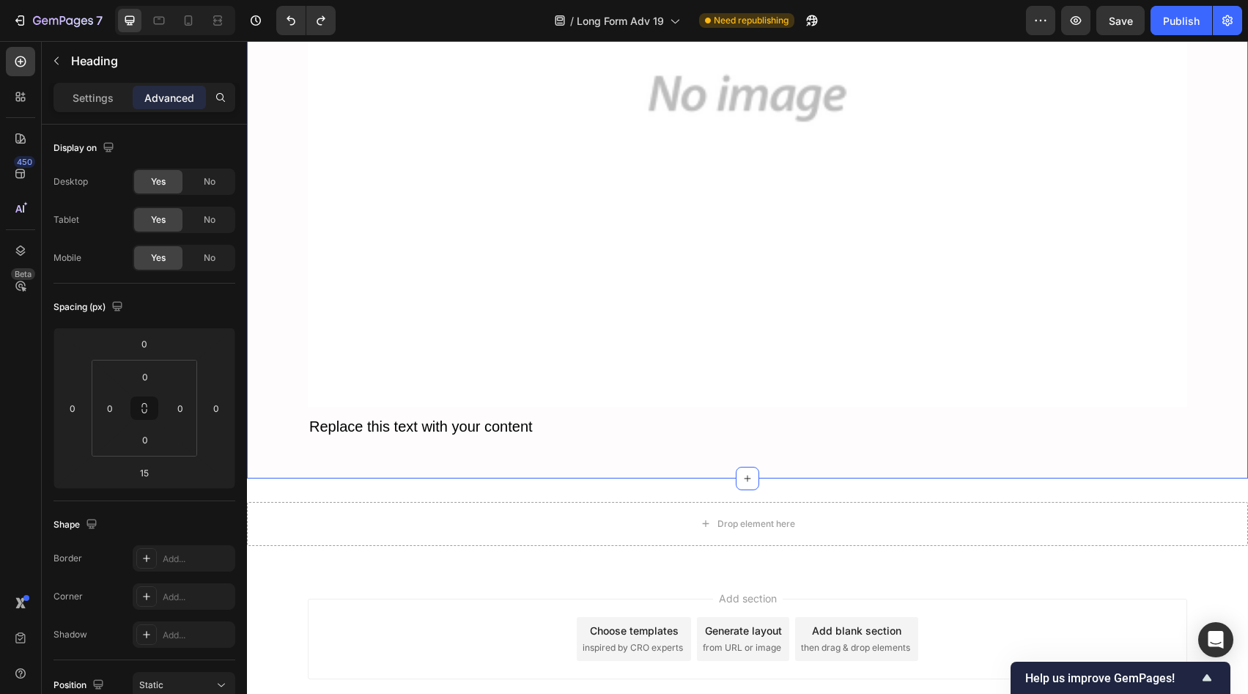
scroll to position [8610, 0]
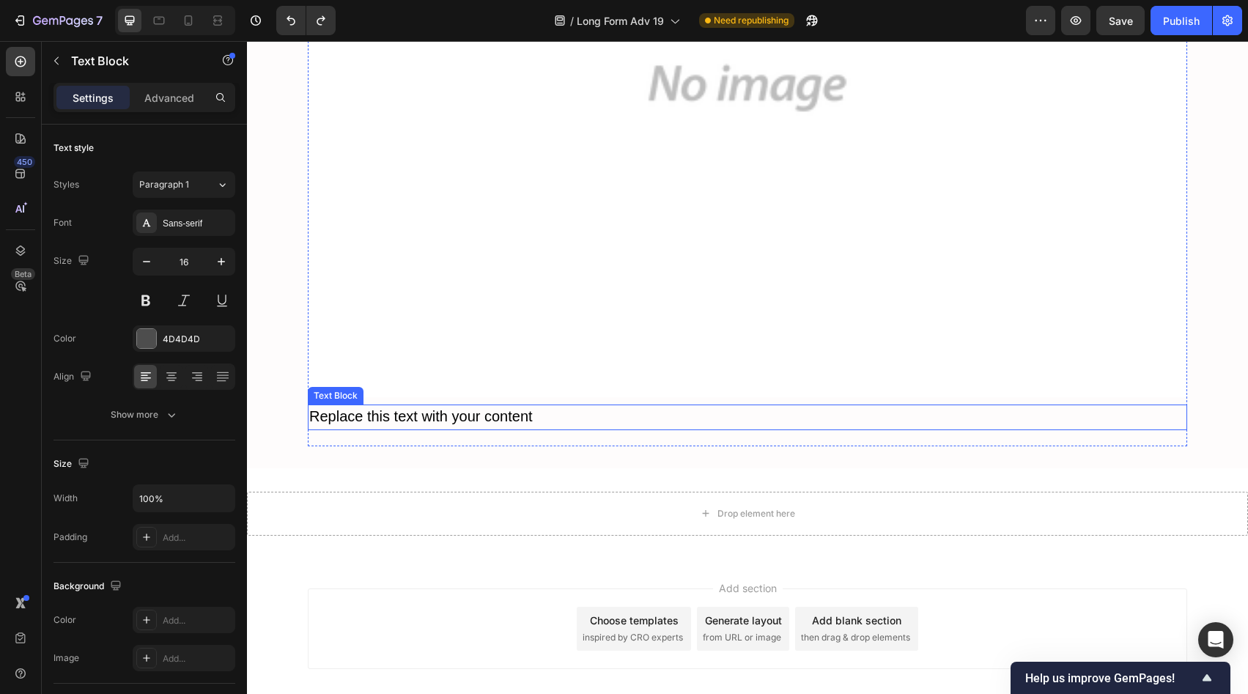
click at [509, 408] on span "Replace this text with your content" at bounding box center [421, 416] width 224 height 16
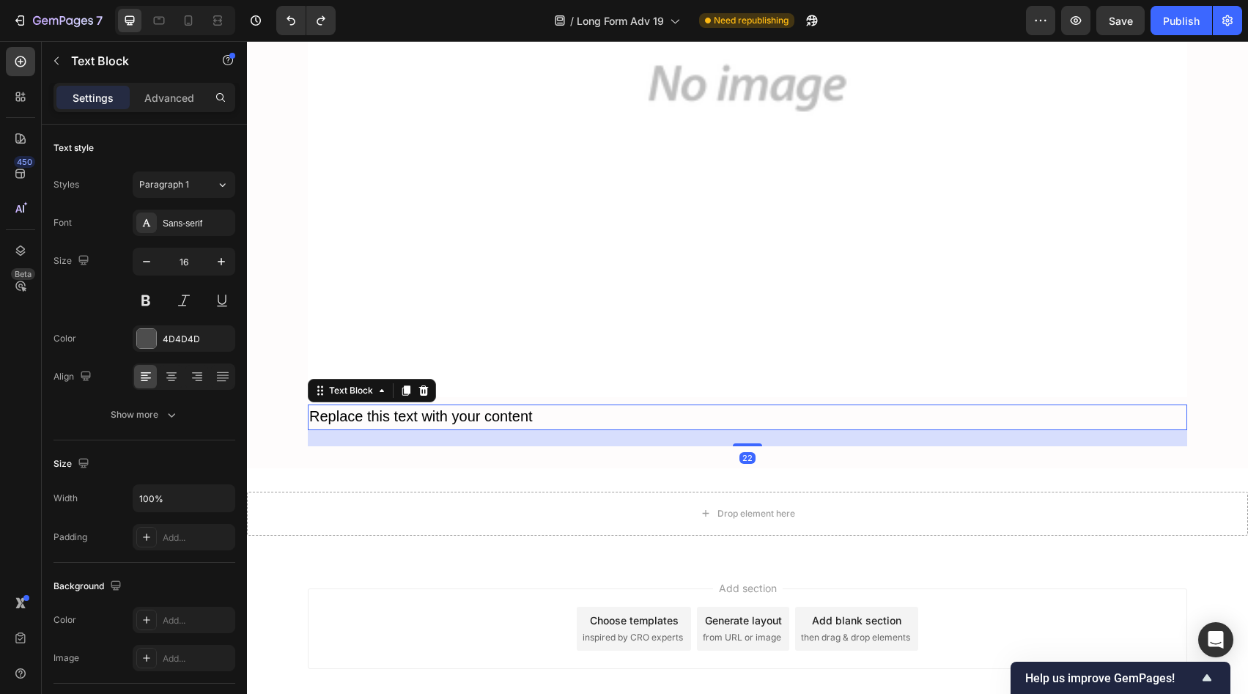
click at [509, 408] on span "Replace this text with your content" at bounding box center [421, 416] width 224 height 16
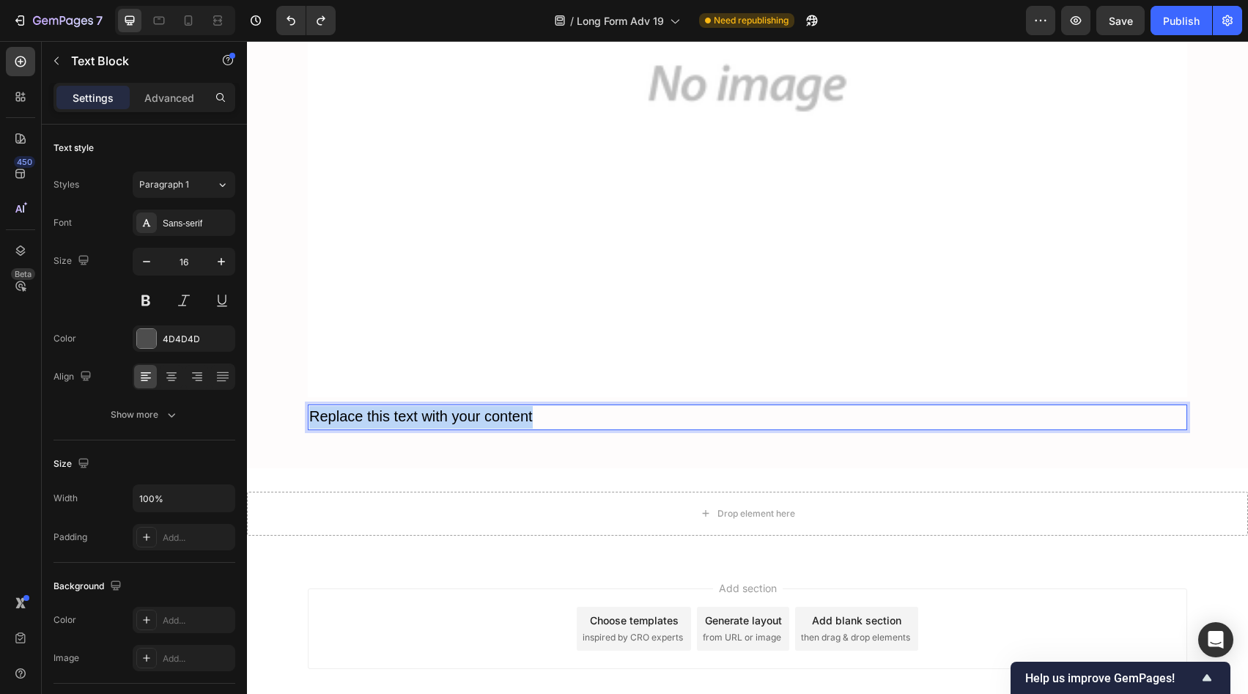
click at [509, 408] on span "Replace this text with your content" at bounding box center [421, 416] width 224 height 16
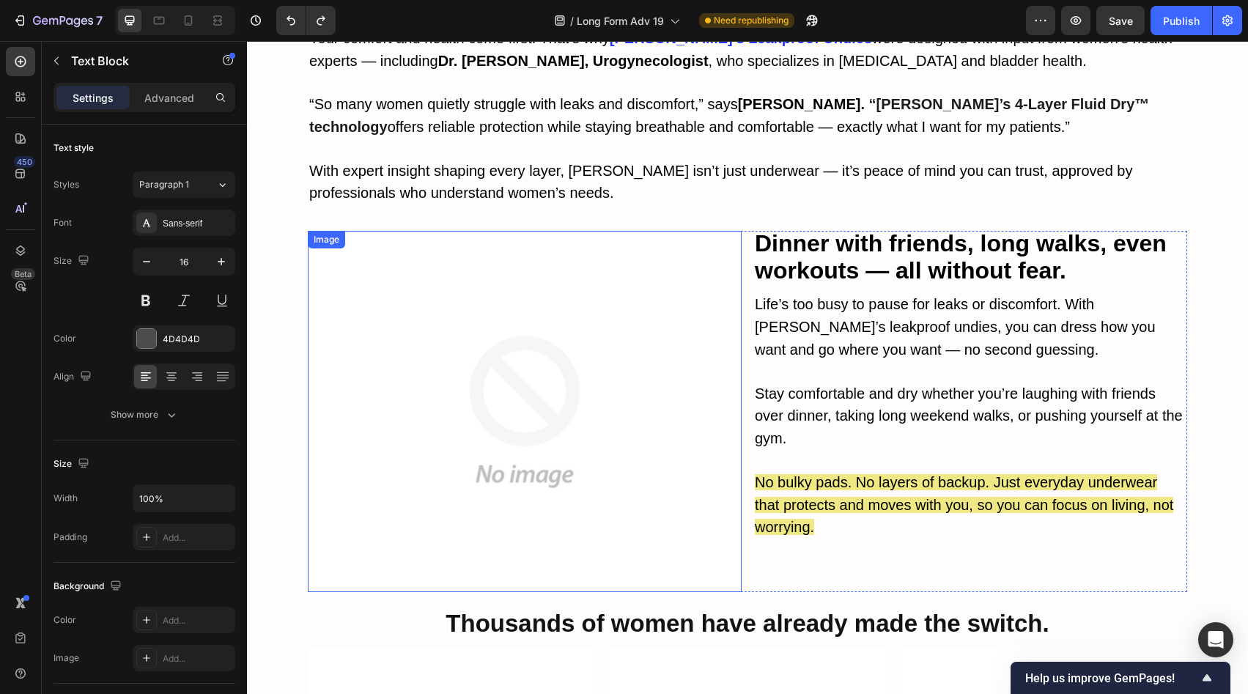
scroll to position [5320, 0]
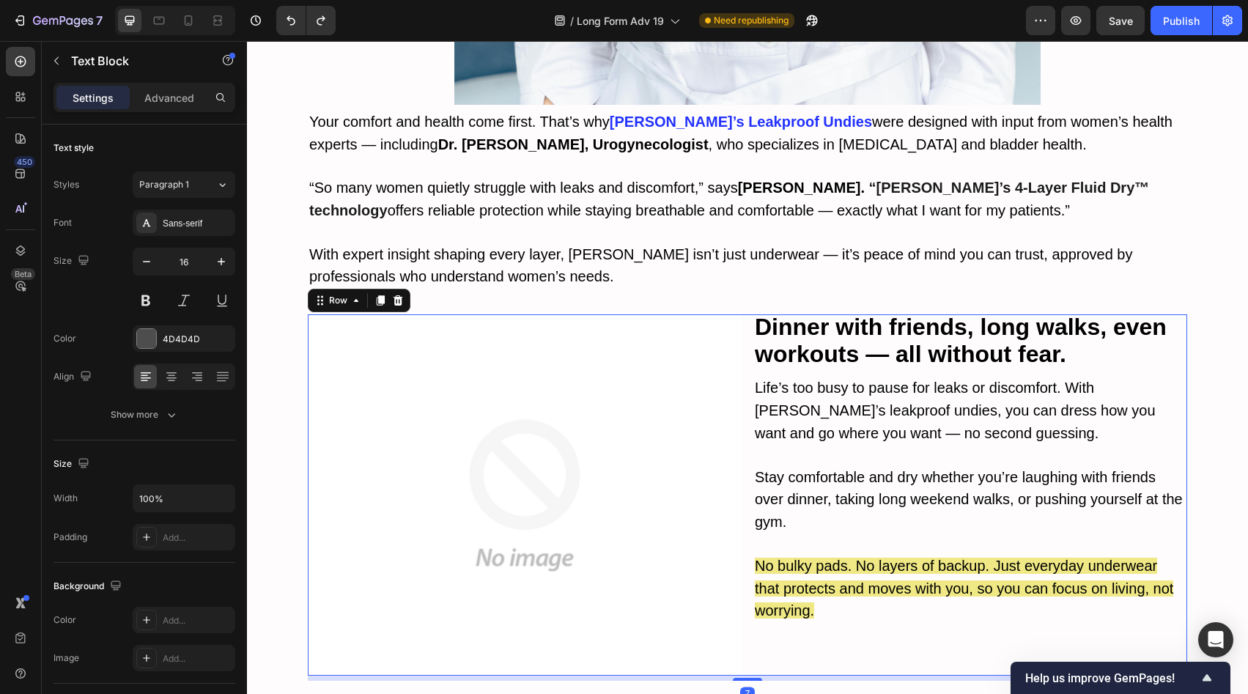
click at [743, 422] on div "Image Dinner with friends, long walks, even workouts — all without fear. Text B…" at bounding box center [747, 494] width 879 height 361
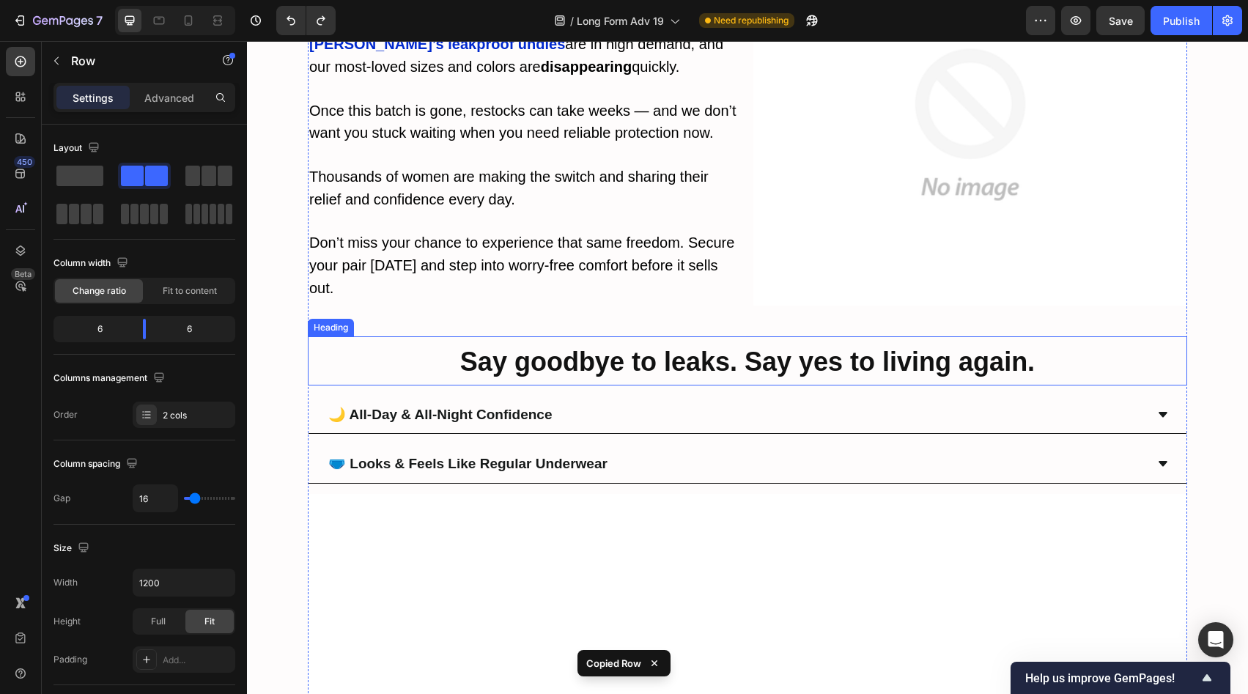
scroll to position [7791, 0]
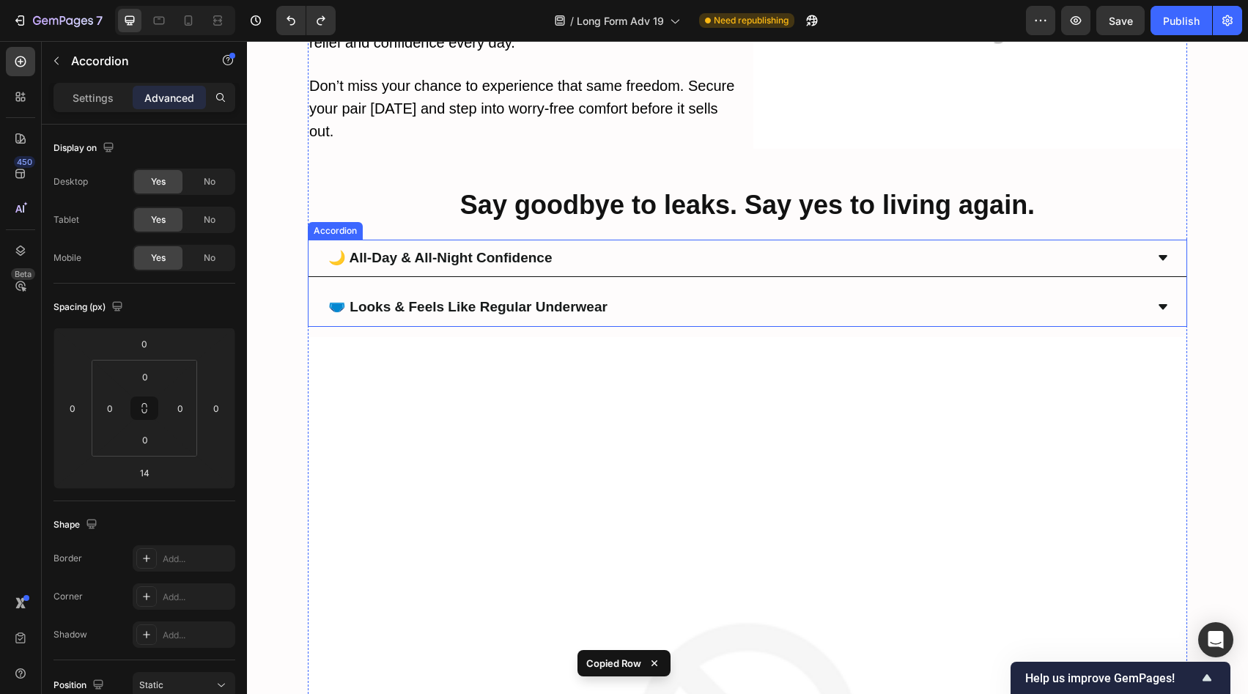
click at [625, 289] on div "🩲 Looks & Feels Like Regular Underwear" at bounding box center [748, 308] width 878 height 38
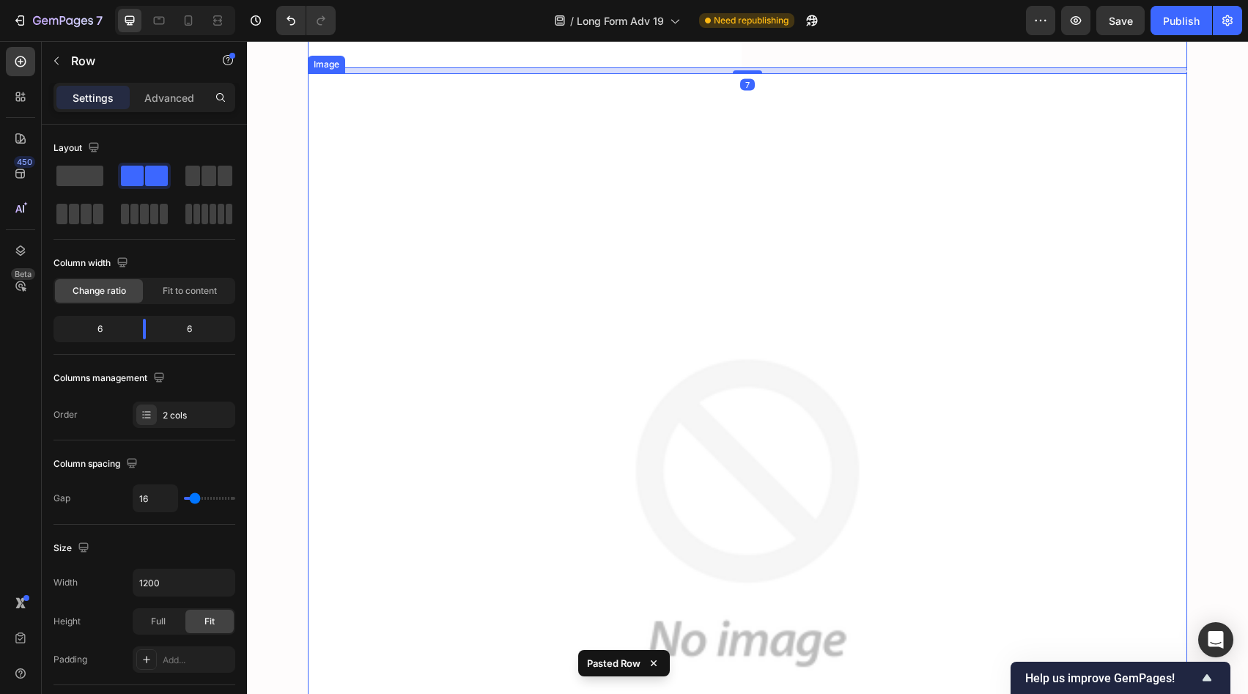
click at [724, 451] on img at bounding box center [747, 512] width 879 height 879
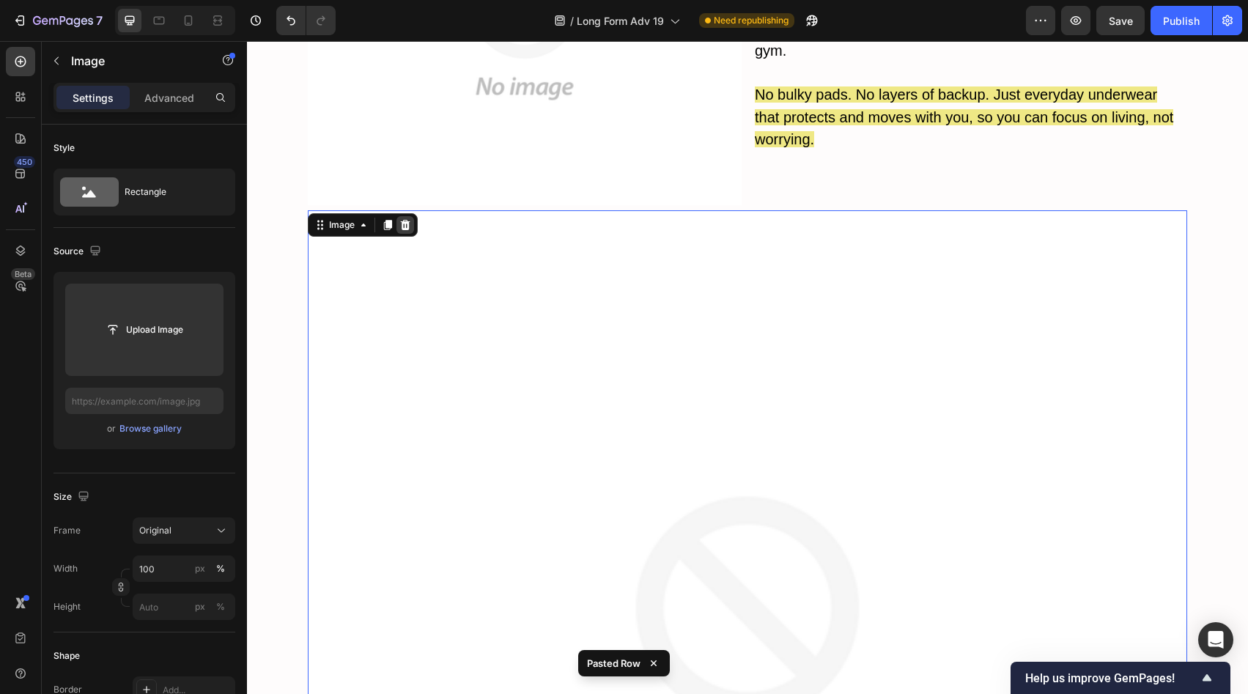
click at [403, 220] on icon at bounding box center [406, 225] width 10 height 10
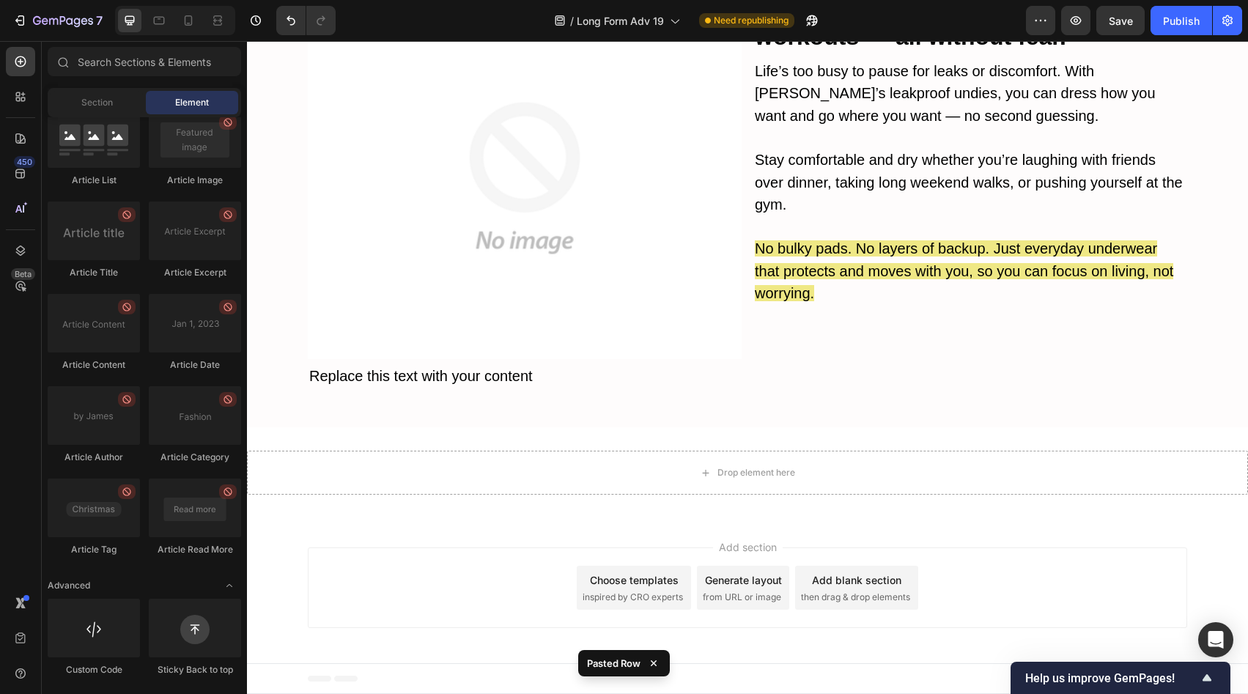
scroll to position [8147, 0]
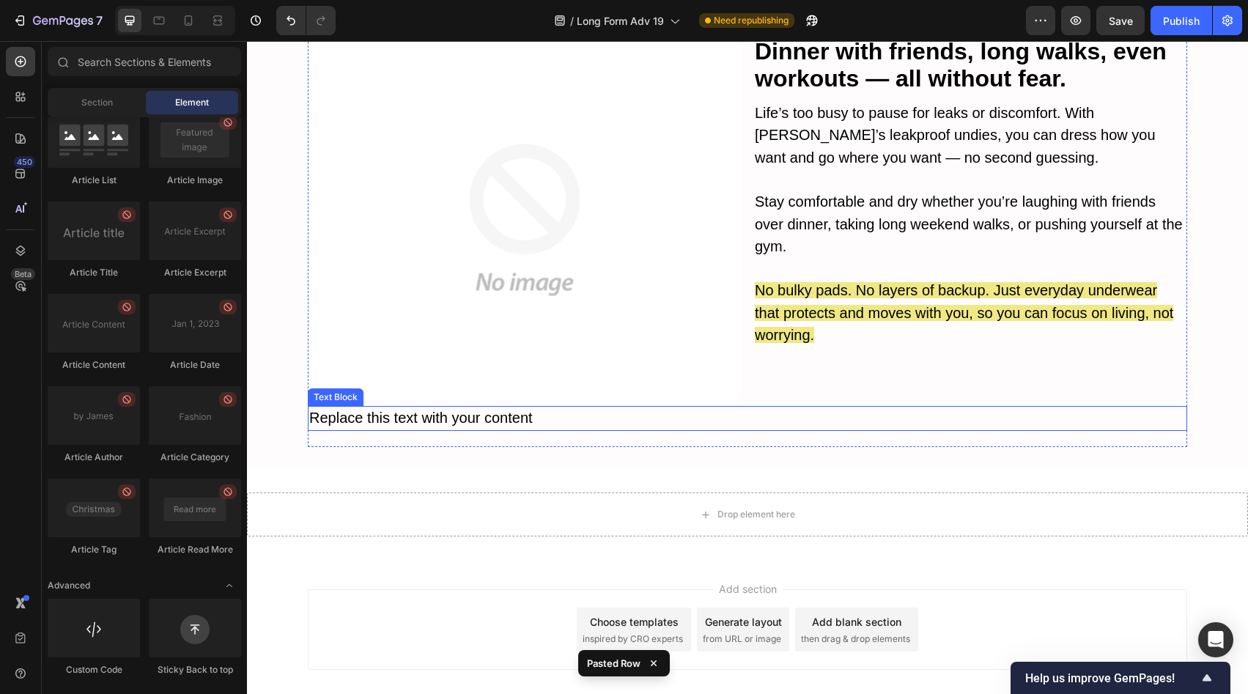
click at [623, 407] on p "Replace this text with your content" at bounding box center [747, 418] width 876 height 23
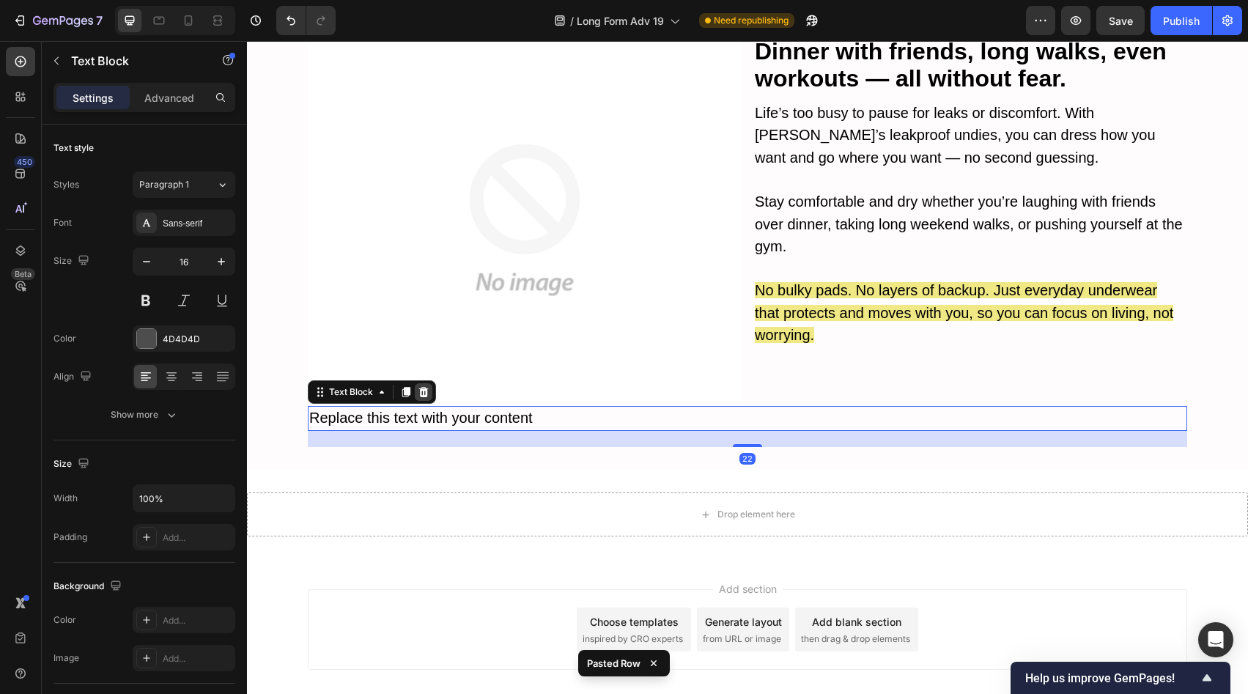
click at [419, 386] on icon at bounding box center [424, 392] width 12 height 12
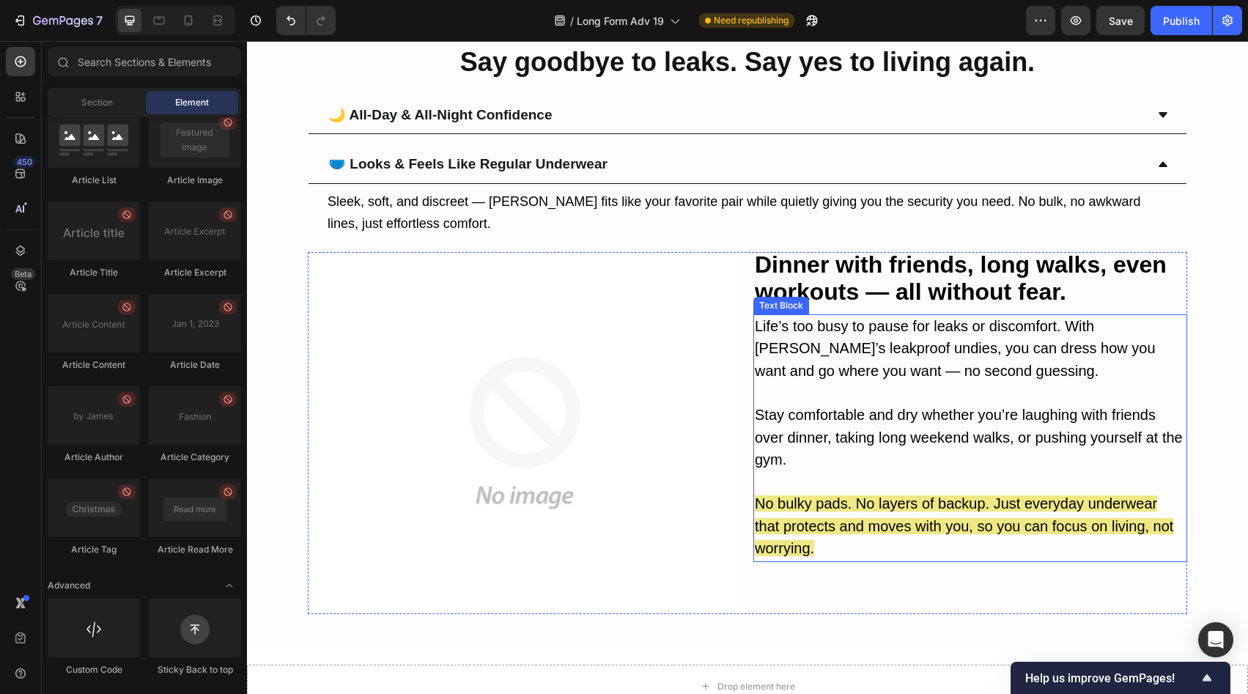
scroll to position [7932, 0]
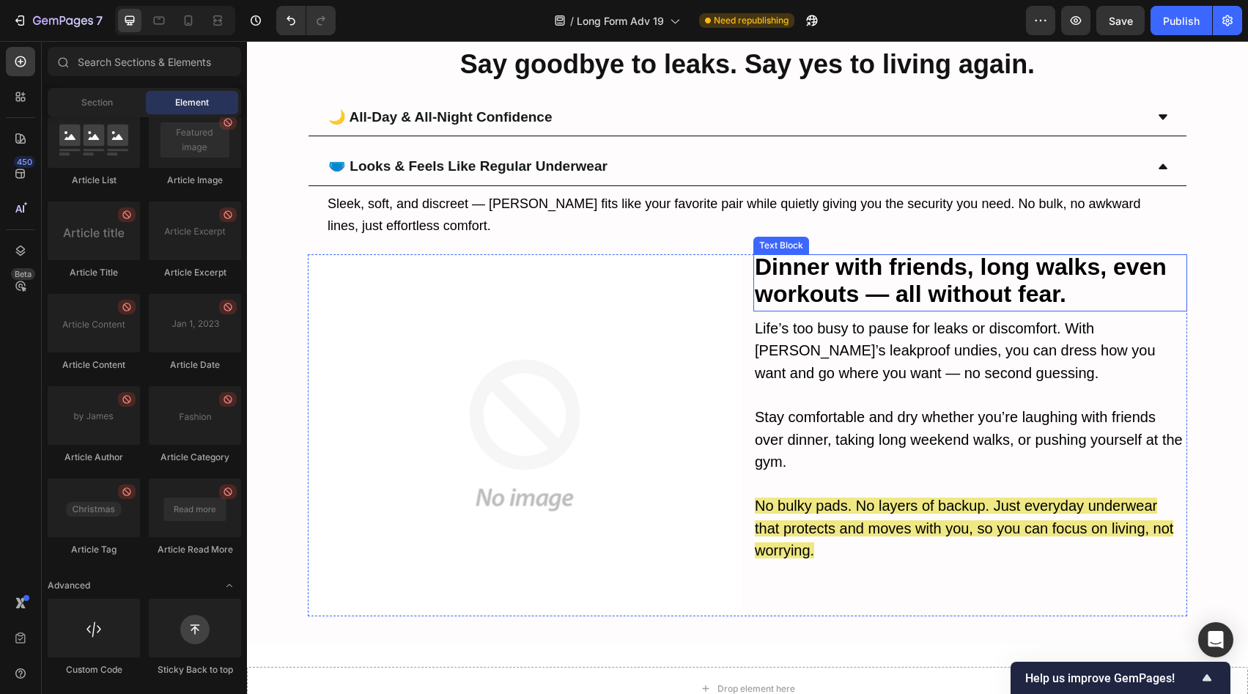
click at [873, 255] on strong "Dinner with friends, long walks, even workouts — all without fear." at bounding box center [961, 280] width 412 height 53
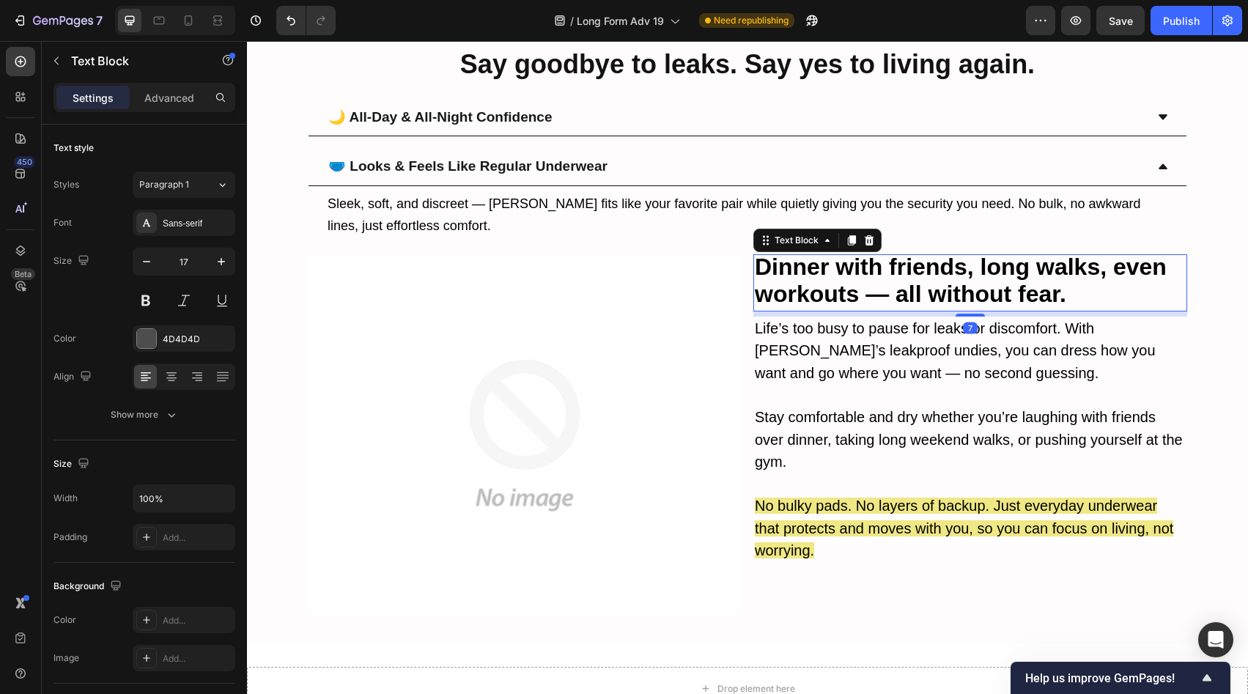
click at [873, 255] on strong "Dinner with friends, long walks, even workouts — all without fear." at bounding box center [961, 280] width 412 height 53
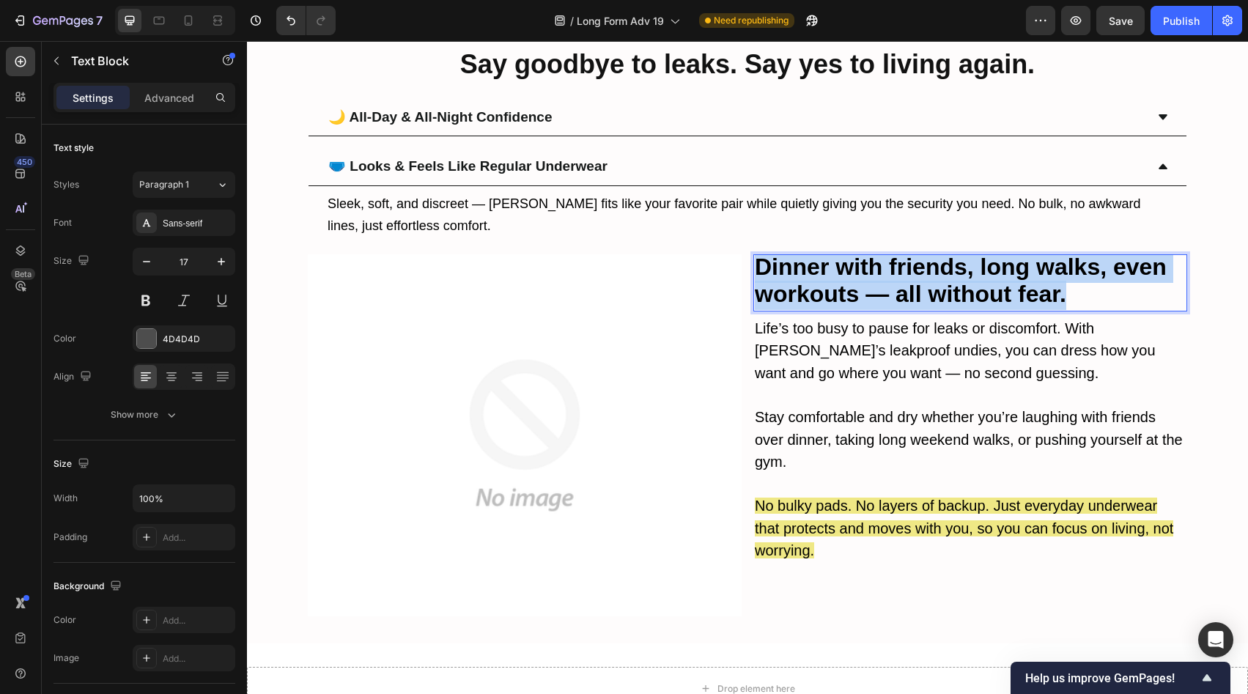
click at [873, 255] on strong "Dinner with friends, long walks, even workouts — all without fear." at bounding box center [961, 280] width 412 height 53
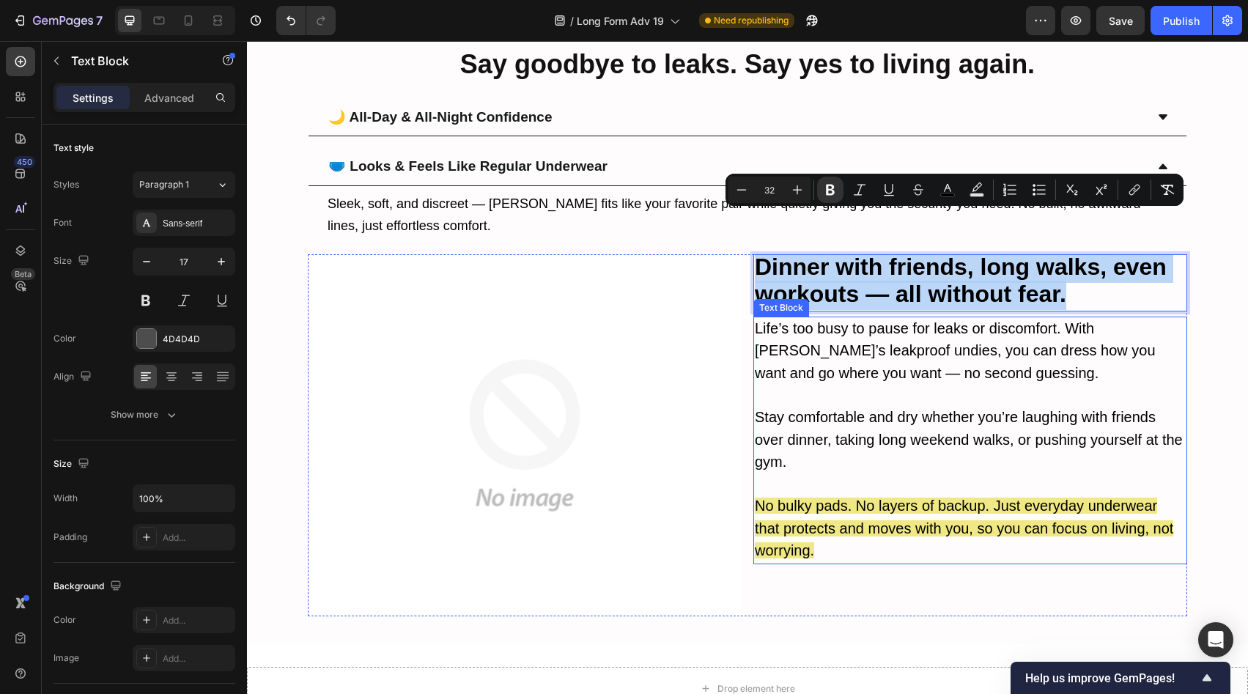
type input "17"
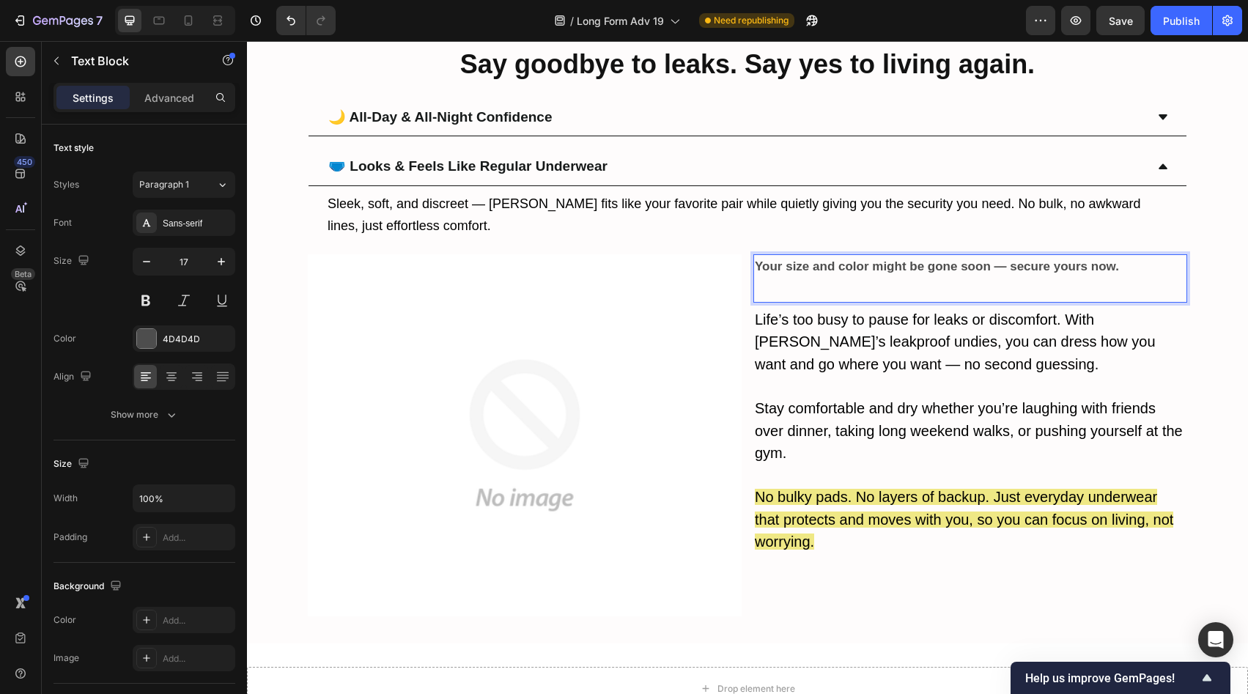
click at [881, 254] on div "Your size and color might be gone soon — secure yours now." at bounding box center [970, 278] width 434 height 48
click at [880, 259] on strong "Your size and color might be gone soon — secure yours now." at bounding box center [937, 266] width 364 height 14
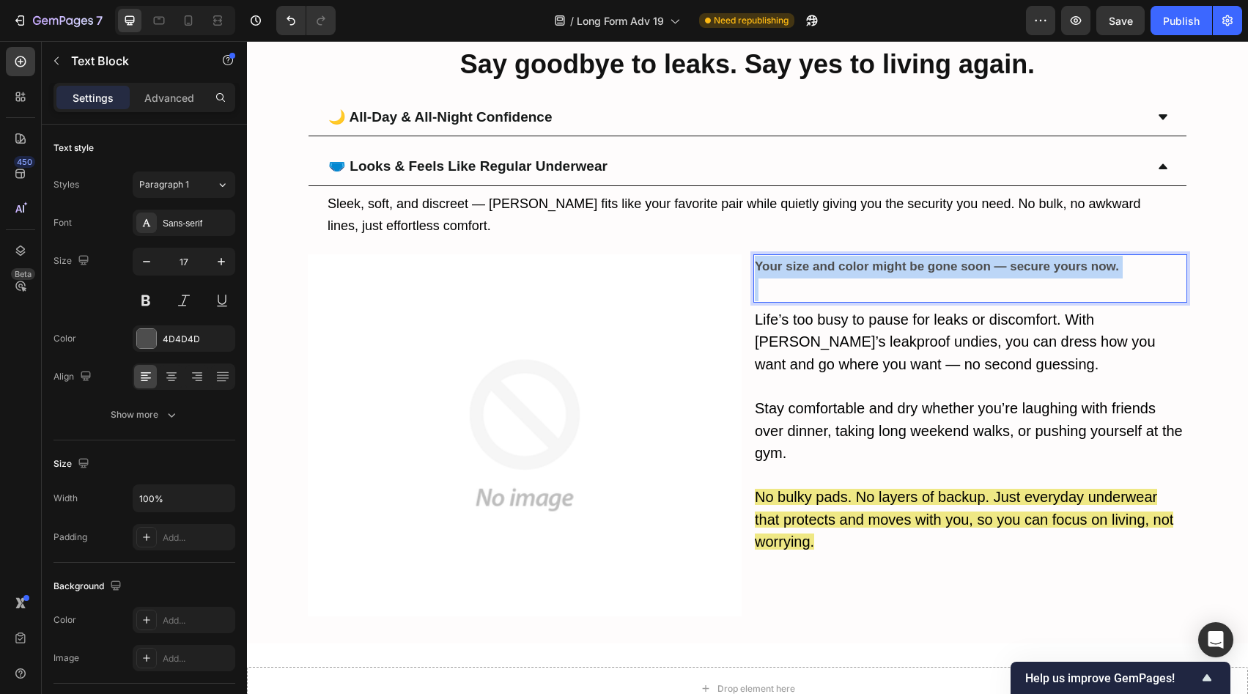
click at [880, 259] on strong "Your size and color might be gone soon — secure yours now." at bounding box center [937, 266] width 364 height 14
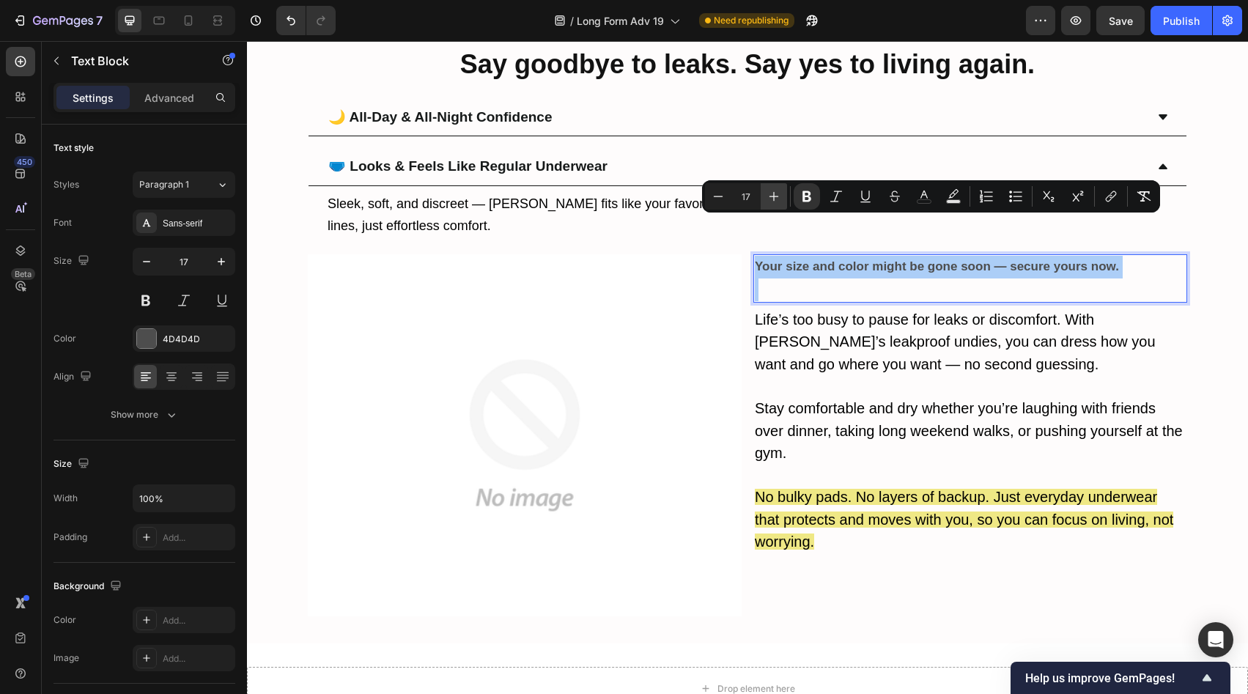
click at [779, 200] on icon "Editor contextual toolbar" at bounding box center [774, 196] width 15 height 15
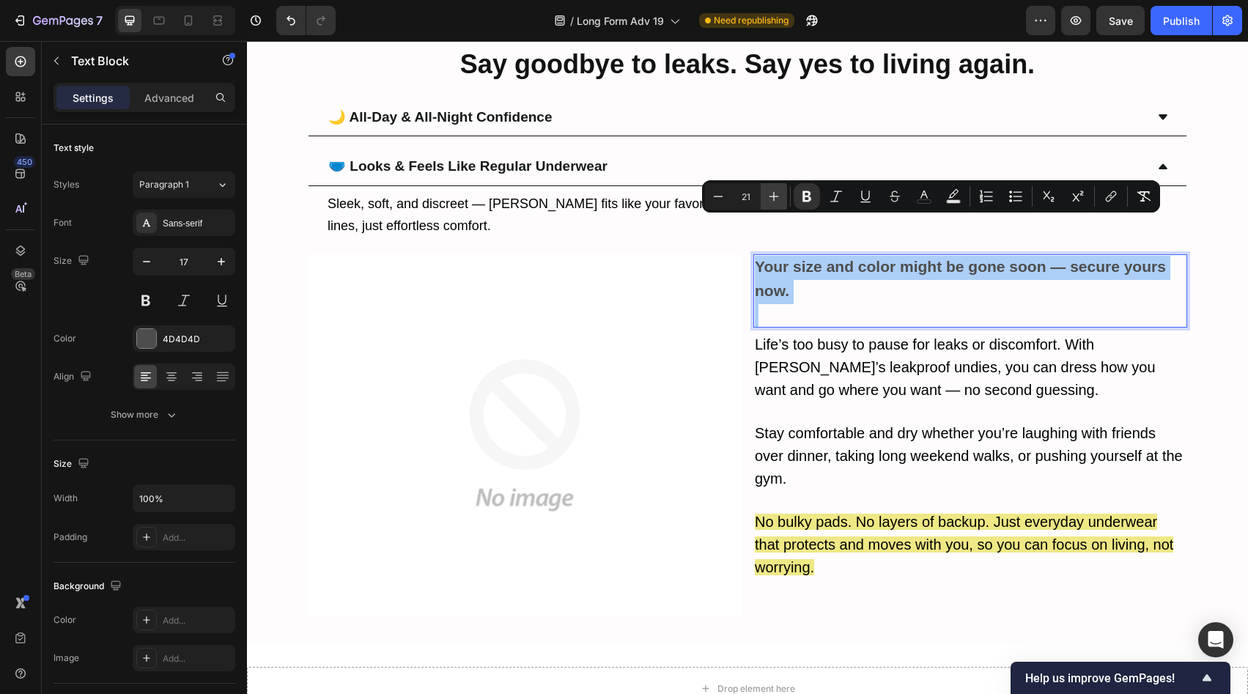
click at [779, 200] on icon "Editor contextual toolbar" at bounding box center [774, 196] width 15 height 15
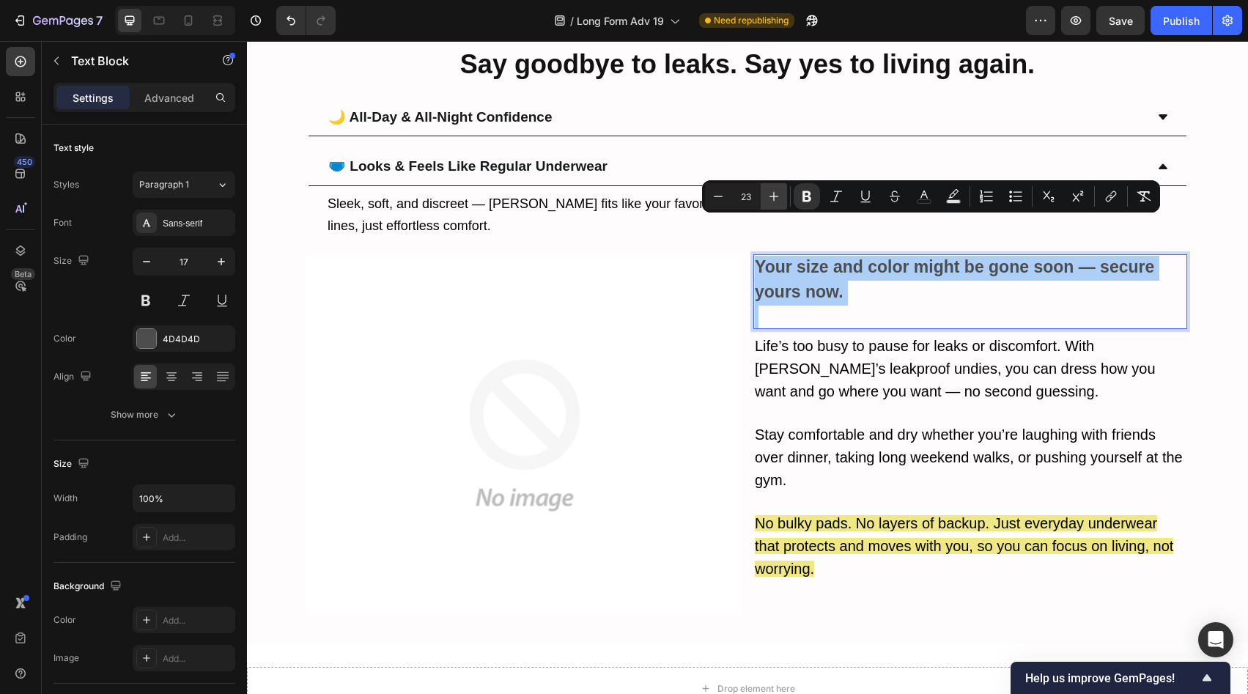
click at [779, 200] on icon "Editor contextual toolbar" at bounding box center [774, 196] width 15 height 15
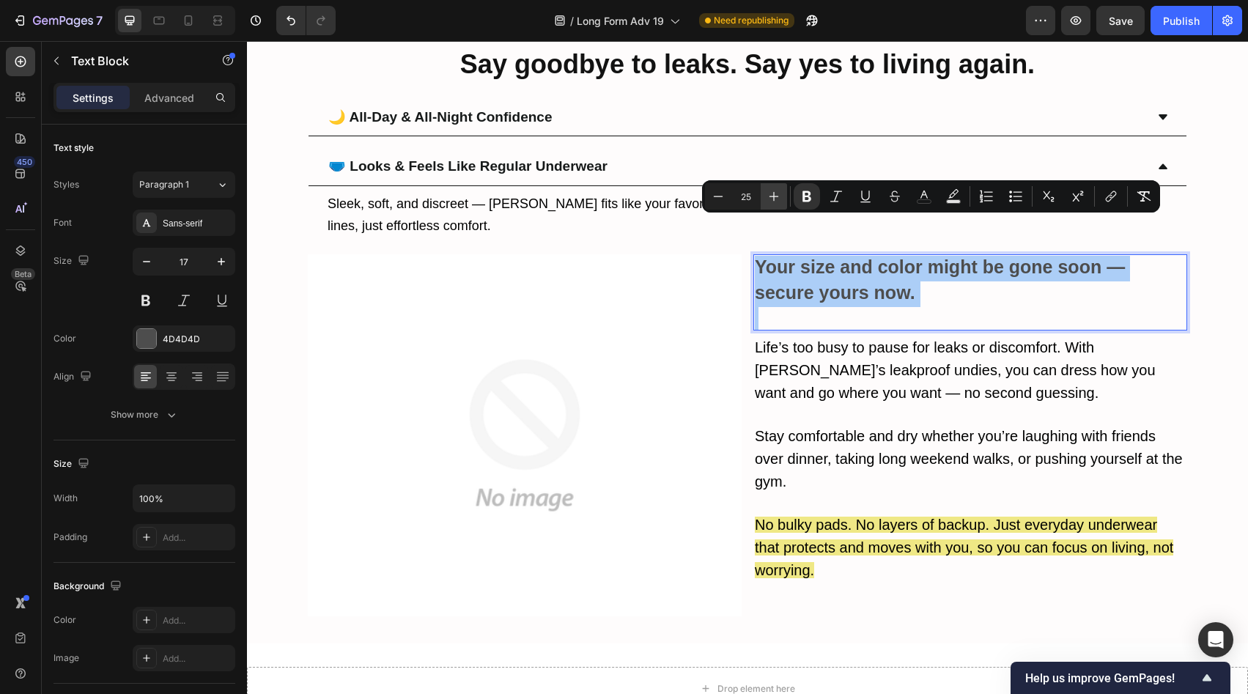
click at [779, 200] on icon "Editor contextual toolbar" at bounding box center [774, 196] width 15 height 15
click at [772, 307] on p "Rich Text Editor. Editing area: main" at bounding box center [970, 318] width 431 height 23
type input "17"
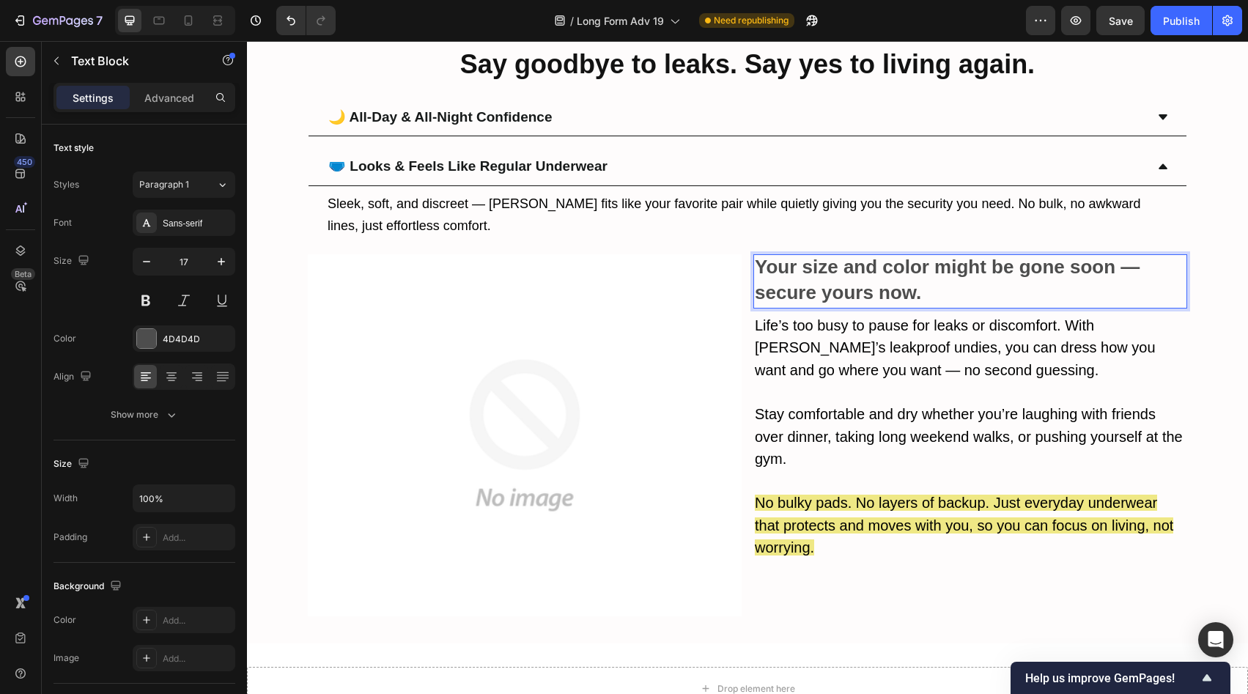
click at [764, 256] on strong "Your size and color might be gone soon — secure yours now." at bounding box center [947, 280] width 385 height 48
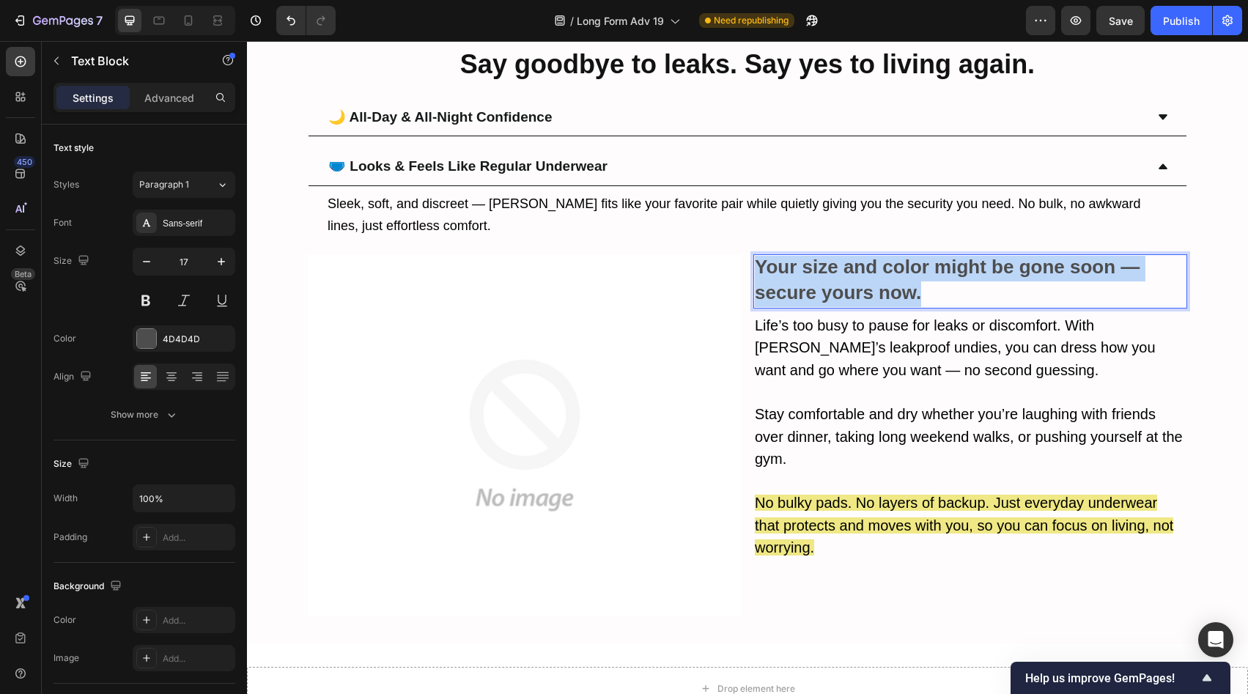
click at [764, 256] on strong "Your size and color might be gone soon — secure yours now." at bounding box center [947, 280] width 385 height 48
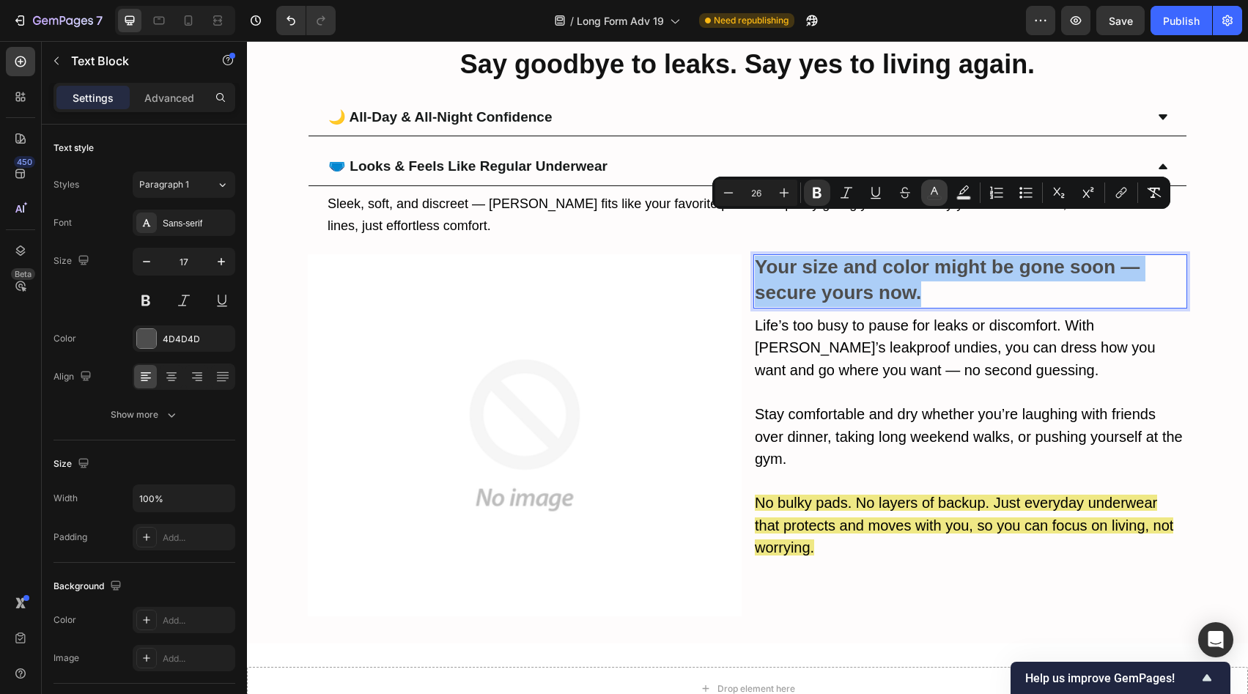
click at [939, 196] on icon "Editor contextual toolbar" at bounding box center [934, 192] width 15 height 15
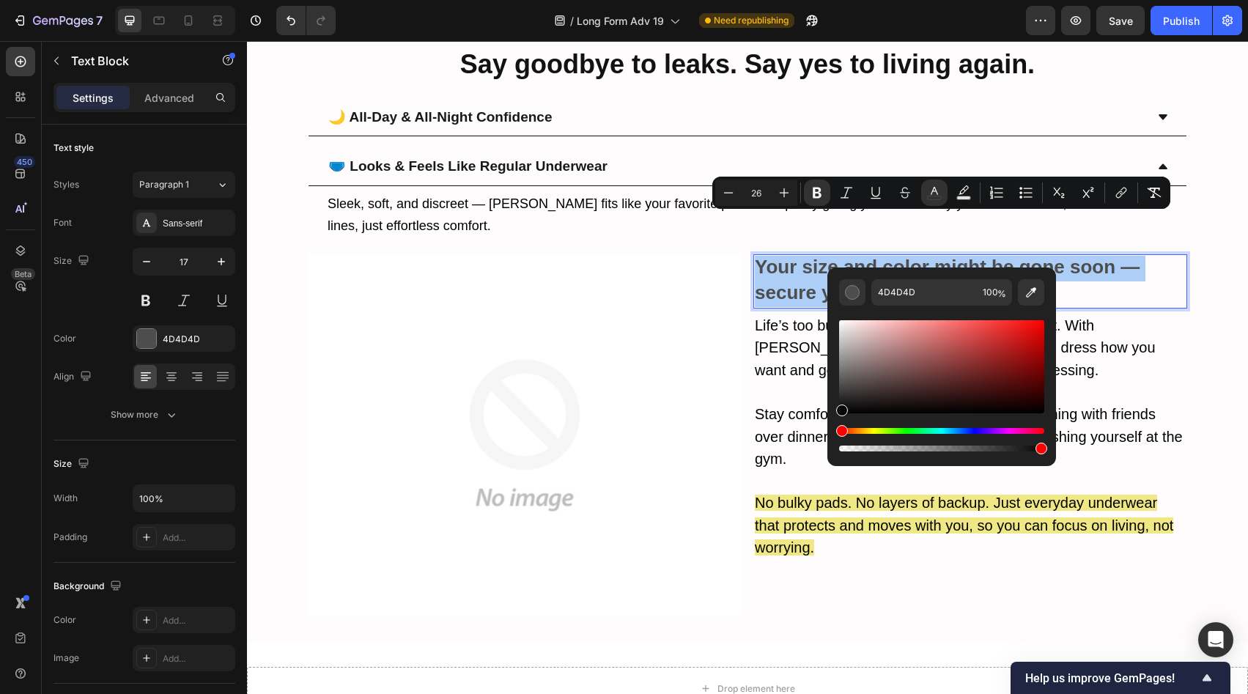
drag, startPoint x: 837, startPoint y: 411, endPoint x: 831, endPoint y: 432, distance: 21.3
click at [831, 432] on div "4D4D4D 100 %" at bounding box center [941, 360] width 229 height 187
type input "000000"
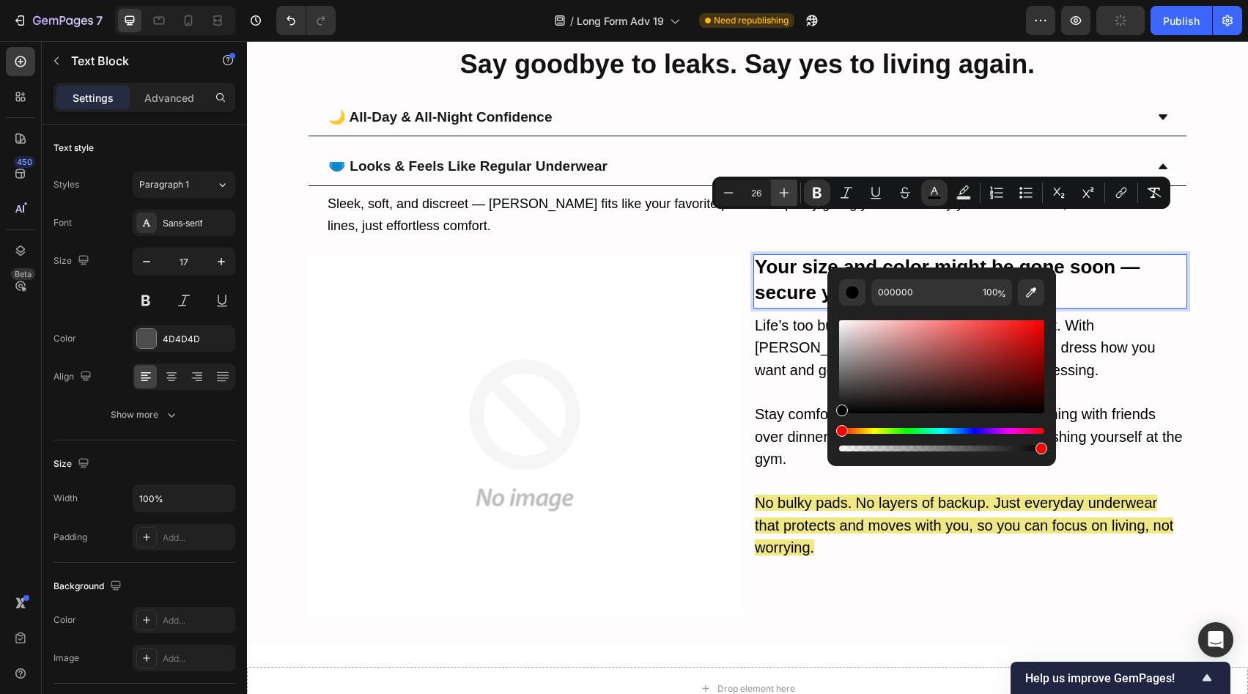
click at [780, 188] on icon "Editor contextual toolbar" at bounding box center [784, 192] width 15 height 15
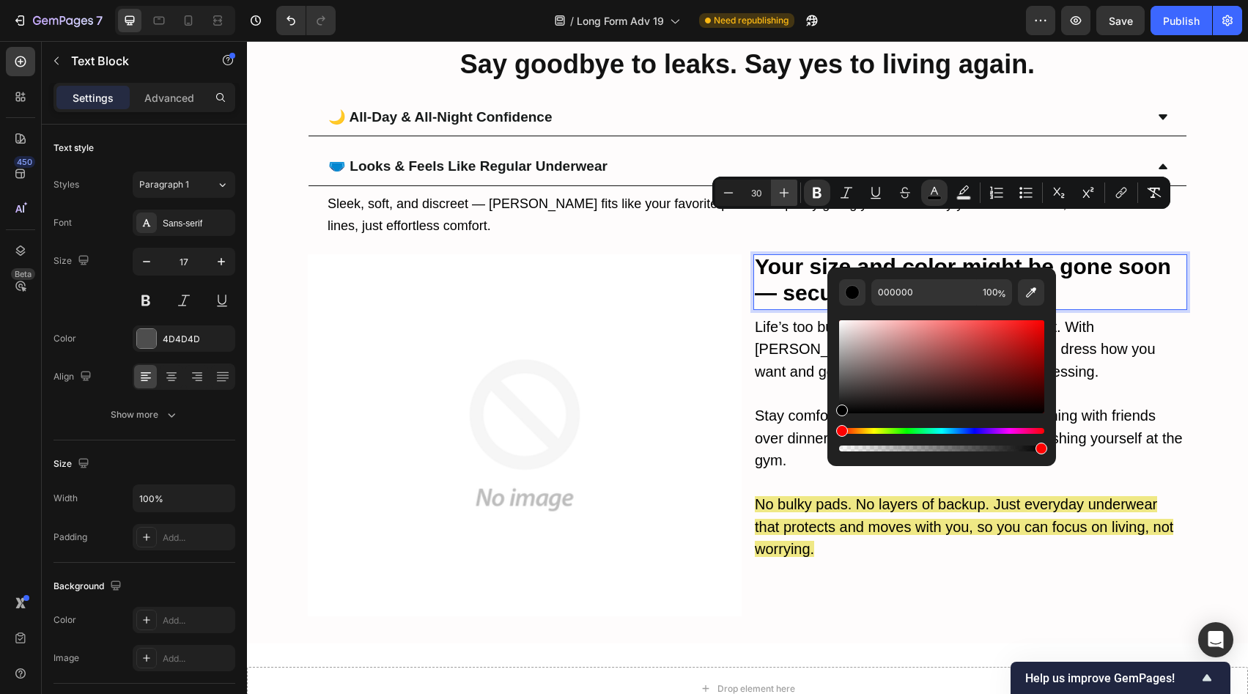
click at [781, 189] on icon "Editor contextual toolbar" at bounding box center [784, 192] width 15 height 15
type input "32"
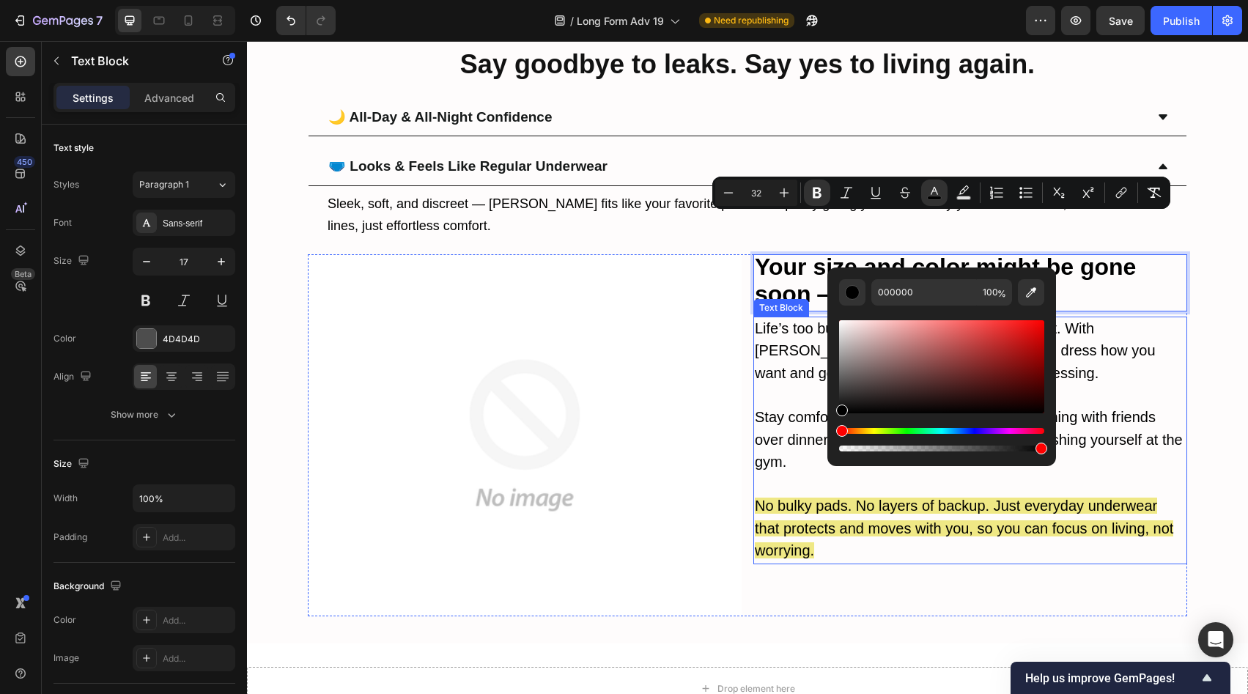
click at [1109, 320] on span "Life’s too busy to pause for leaks or discomfort. With [PERSON_NAME]’s leakproo…" at bounding box center [955, 351] width 401 height 62
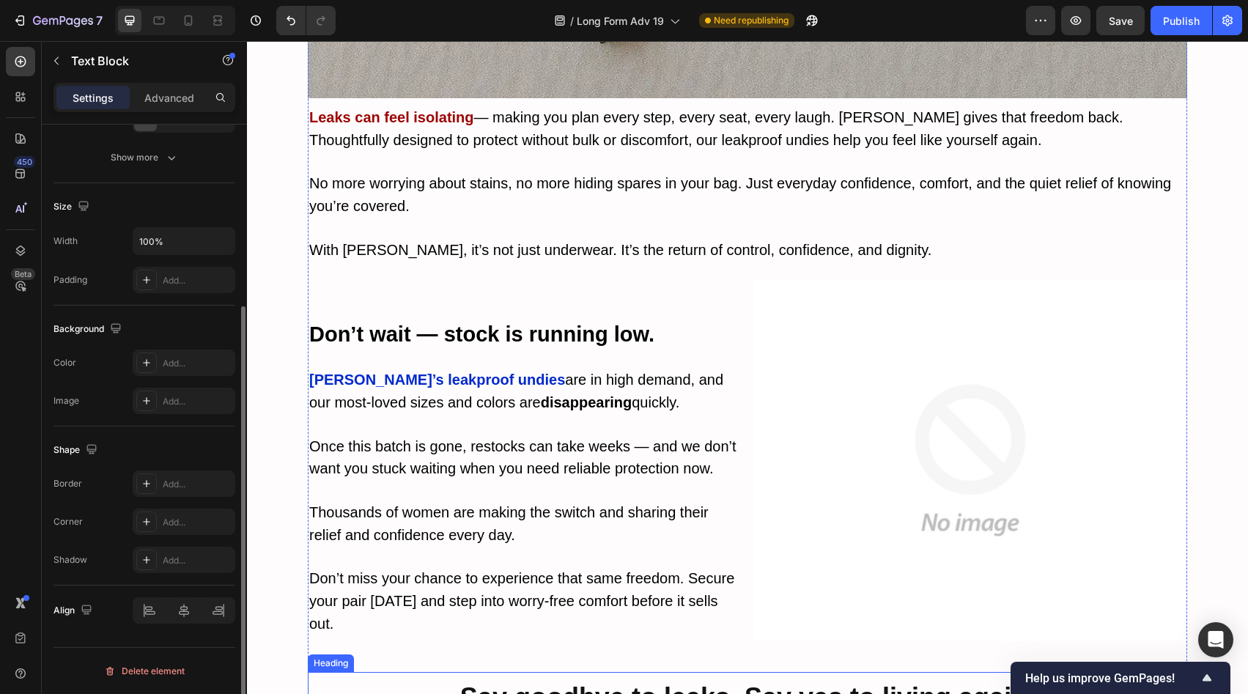
scroll to position [7116, 0]
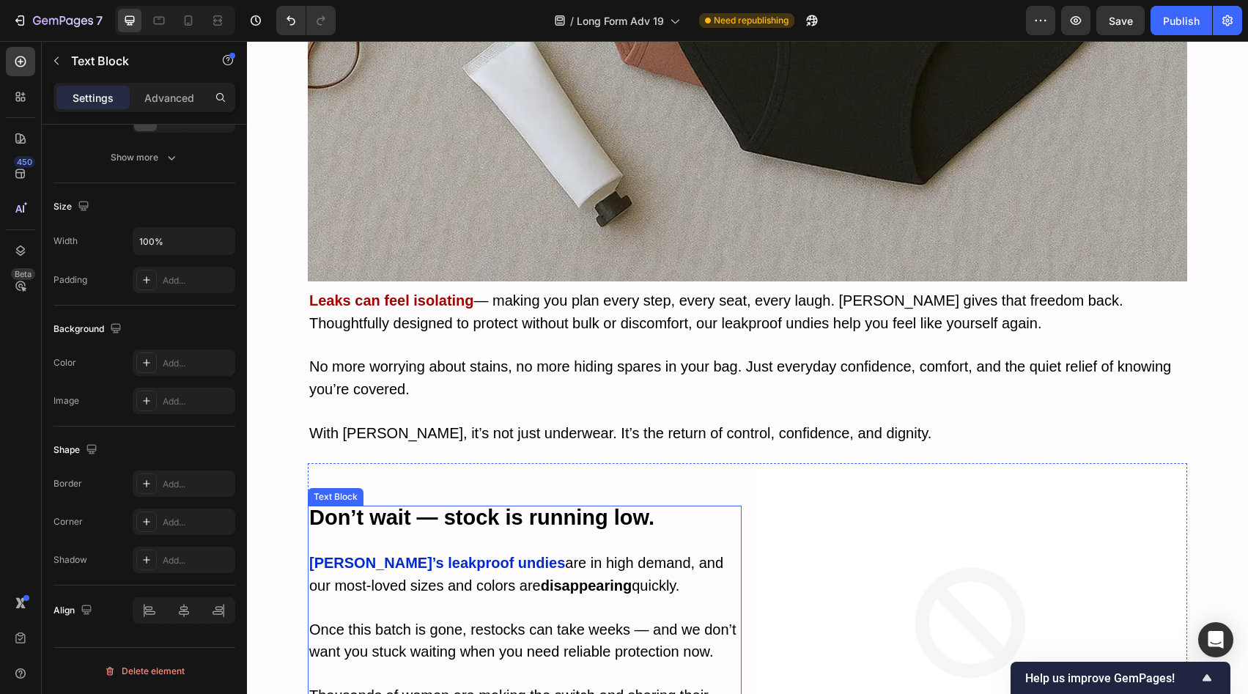
click at [443, 506] on strong "Don’t wait — stock is running low." at bounding box center [481, 517] width 345 height 23
click at [447, 506] on strong "Don’t wait — stock is running low." at bounding box center [481, 517] width 345 height 23
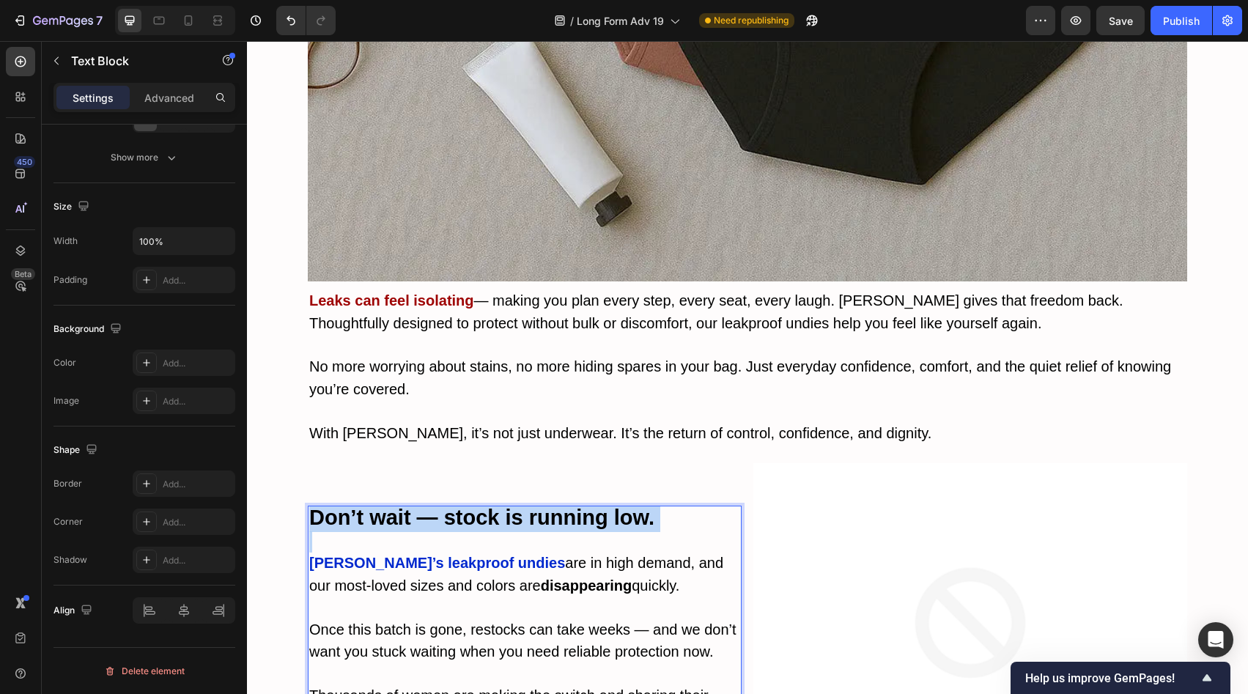
click at [447, 506] on strong "Don’t wait — stock is running low." at bounding box center [481, 517] width 345 height 23
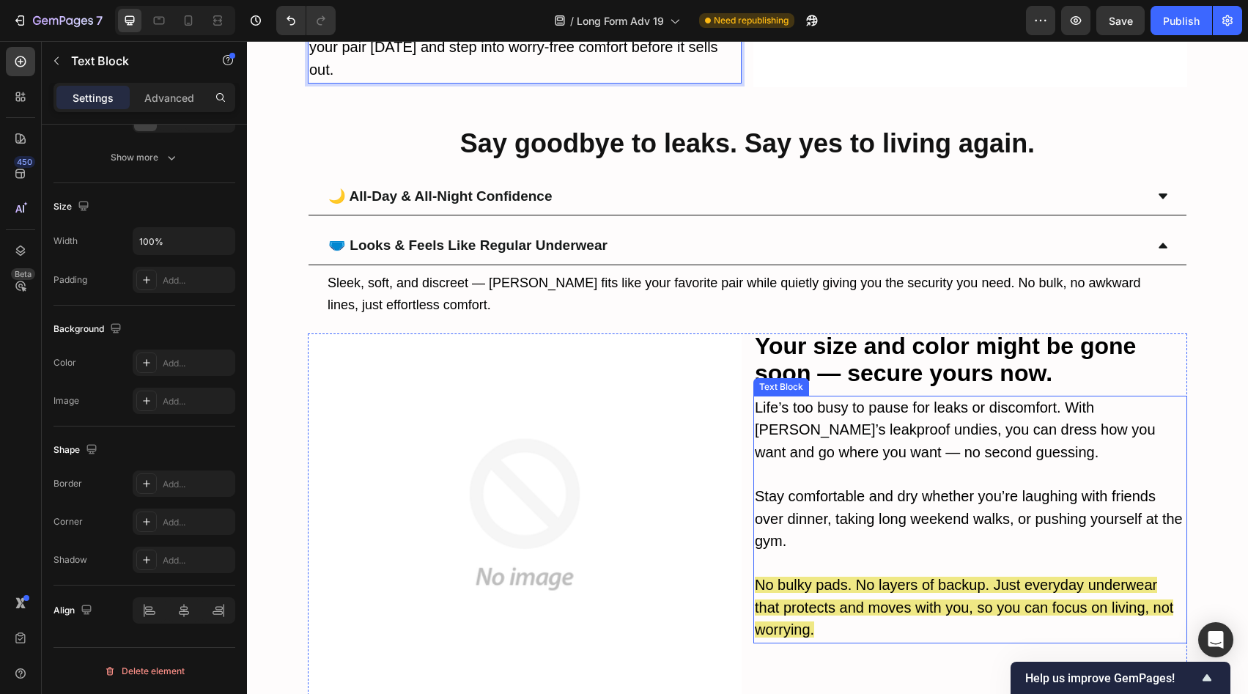
scroll to position [7856, 0]
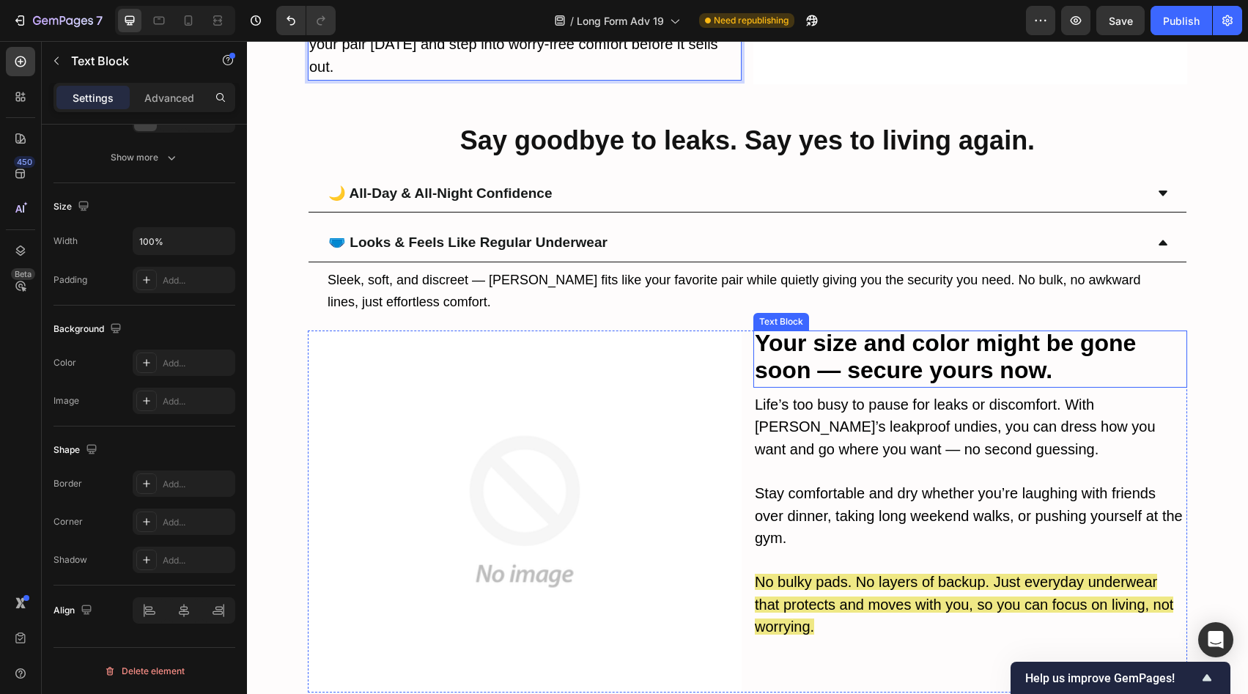
click at [888, 333] on strong "Your size and color might be gone soon — secure yours now." at bounding box center [945, 356] width 381 height 53
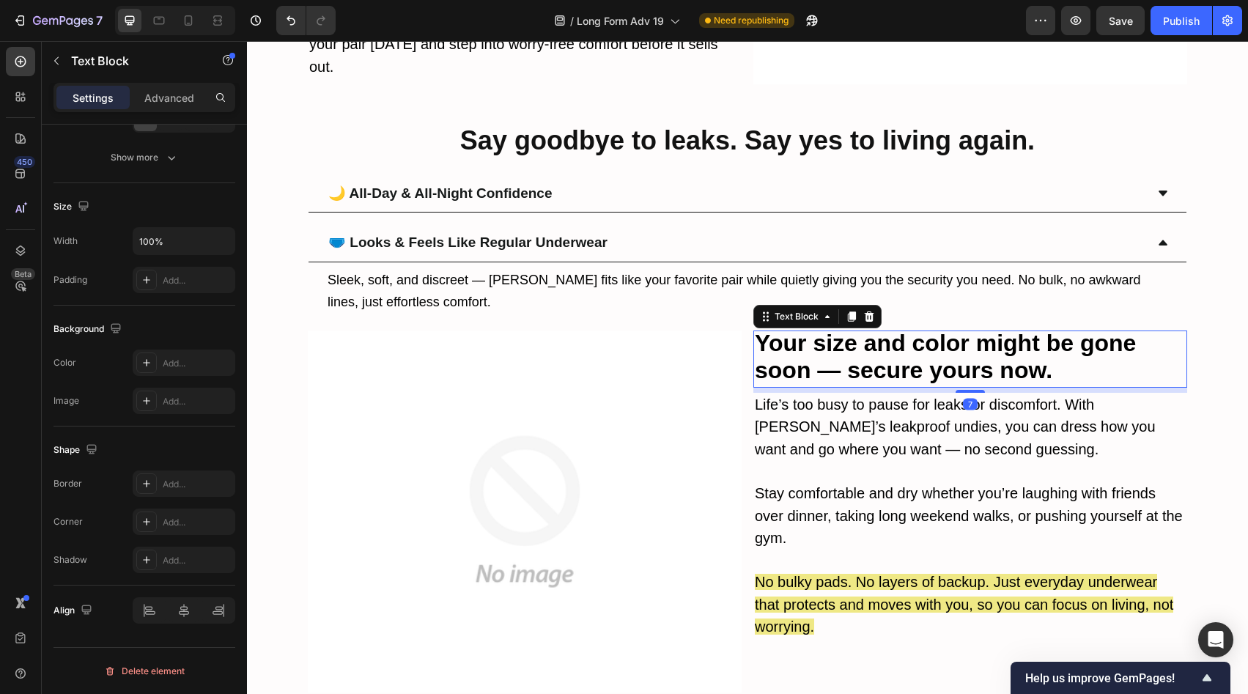
click at [888, 333] on strong "Your size and color might be gone soon — secure yours now." at bounding box center [945, 356] width 381 height 53
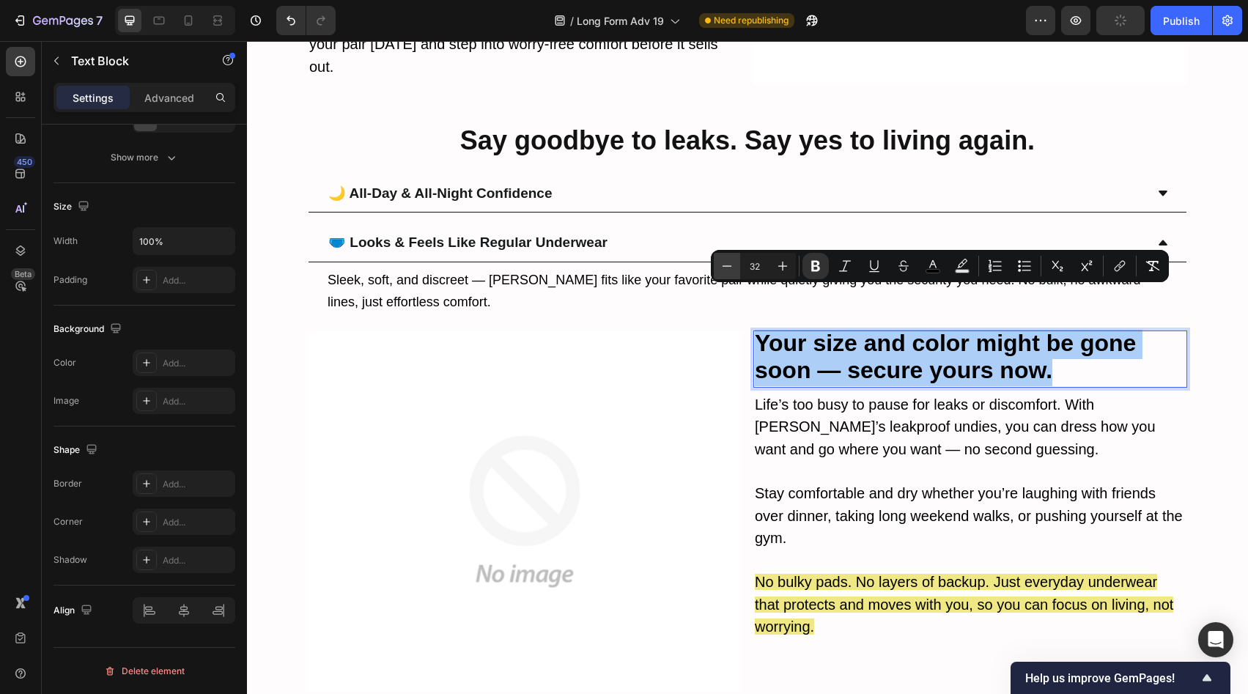
click at [717, 266] on button "Minus" at bounding box center [727, 266] width 26 height 26
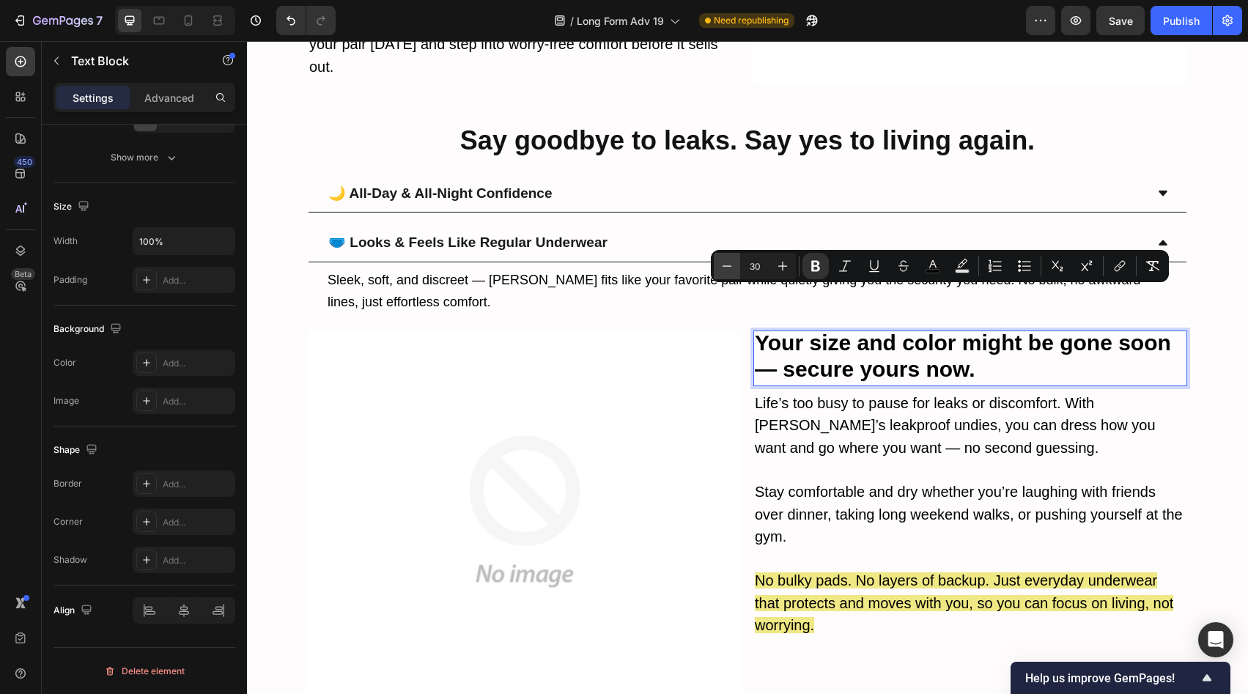
click at [717, 266] on button "Minus" at bounding box center [727, 266] width 26 height 26
type input "29"
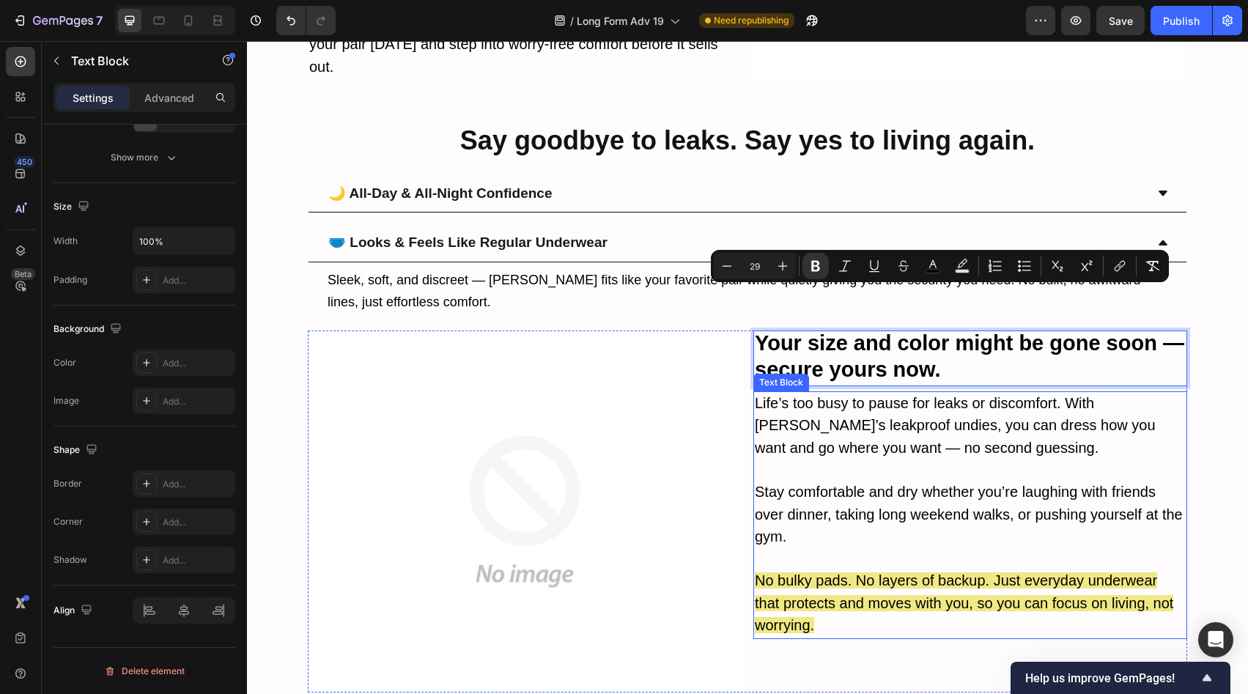
click at [892, 393] on p "Life’s too busy to pause for leaks or discomfort. With [PERSON_NAME]’s leakproo…" at bounding box center [970, 426] width 431 height 67
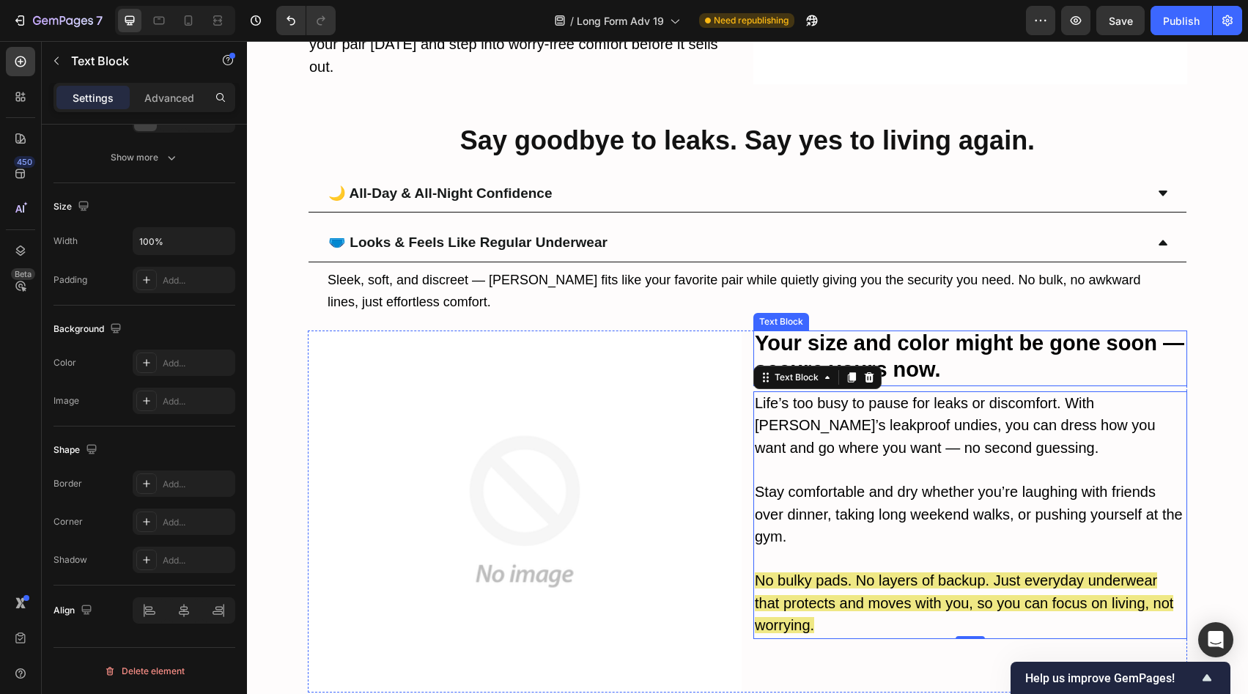
click at [923, 331] on strong "Your size and color might be gone soon — secure yours now." at bounding box center [969, 356] width 429 height 50
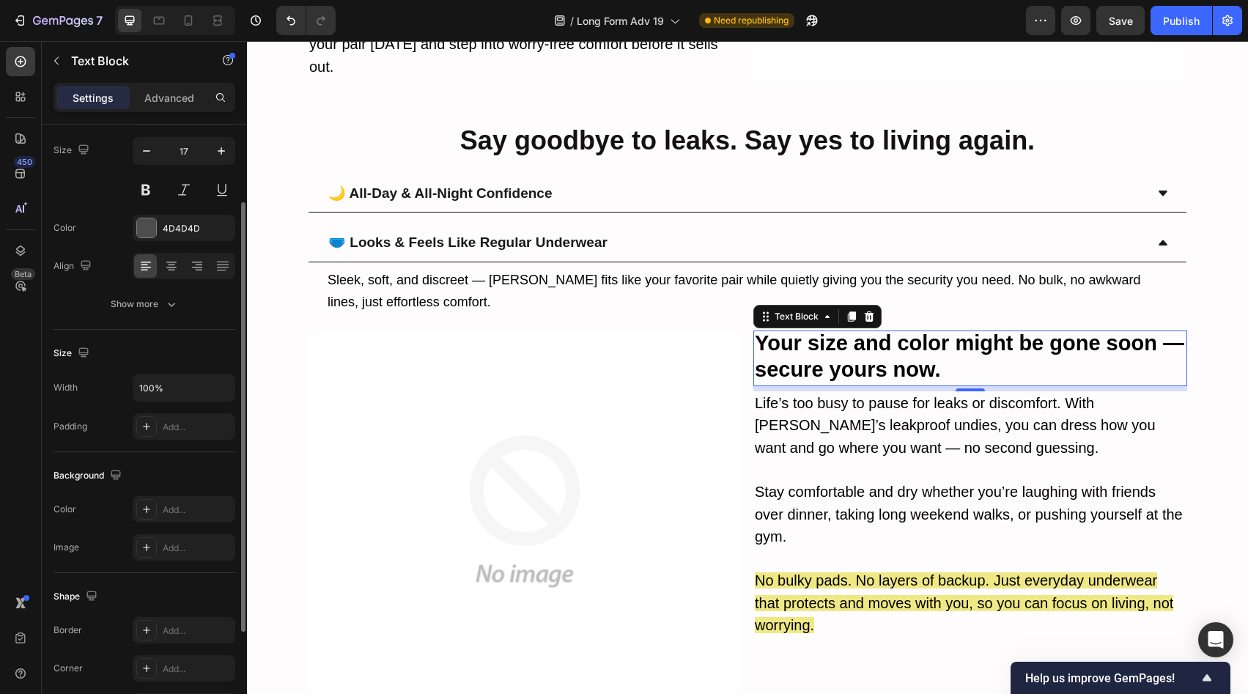
scroll to position [0, 0]
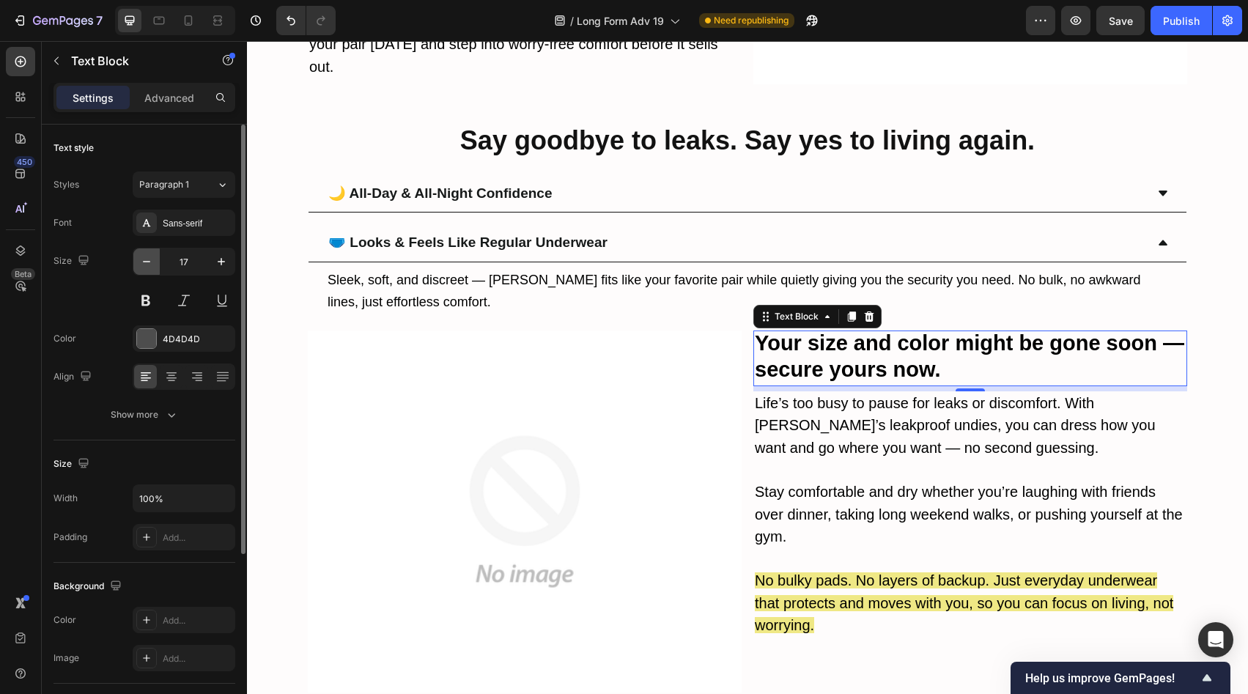
click at [143, 254] on icon "button" at bounding box center [146, 261] width 15 height 15
type input "16"
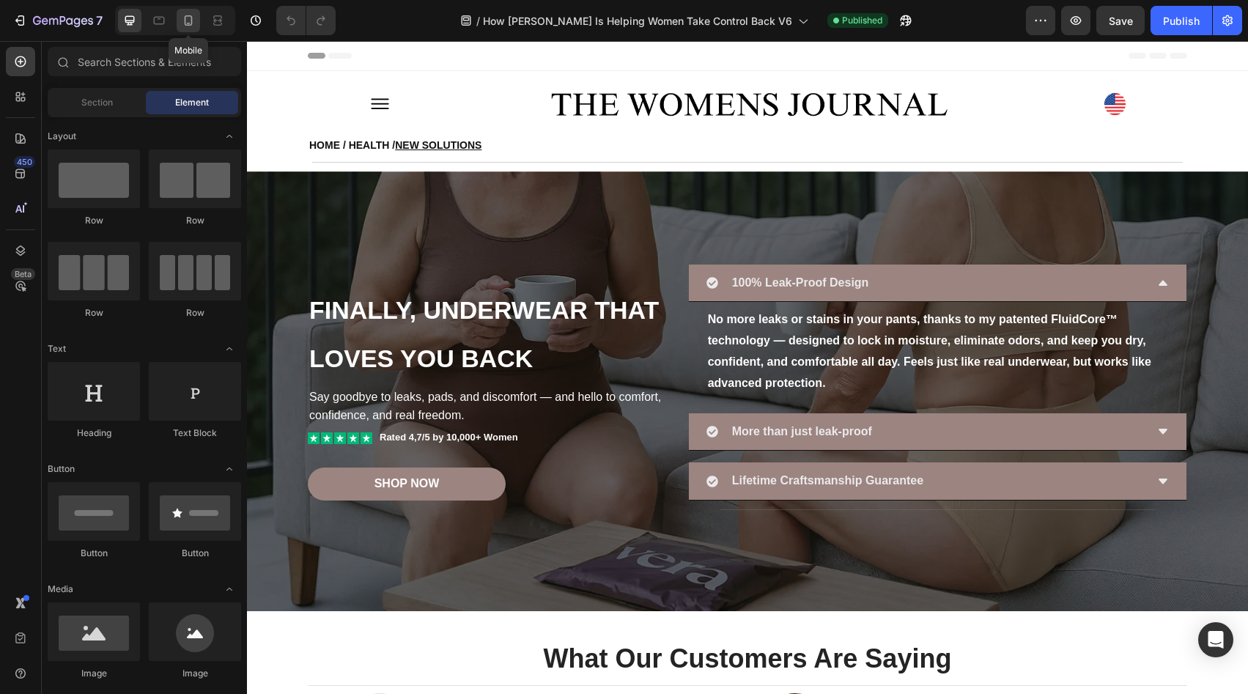
click at [196, 21] on div at bounding box center [188, 20] width 23 height 23
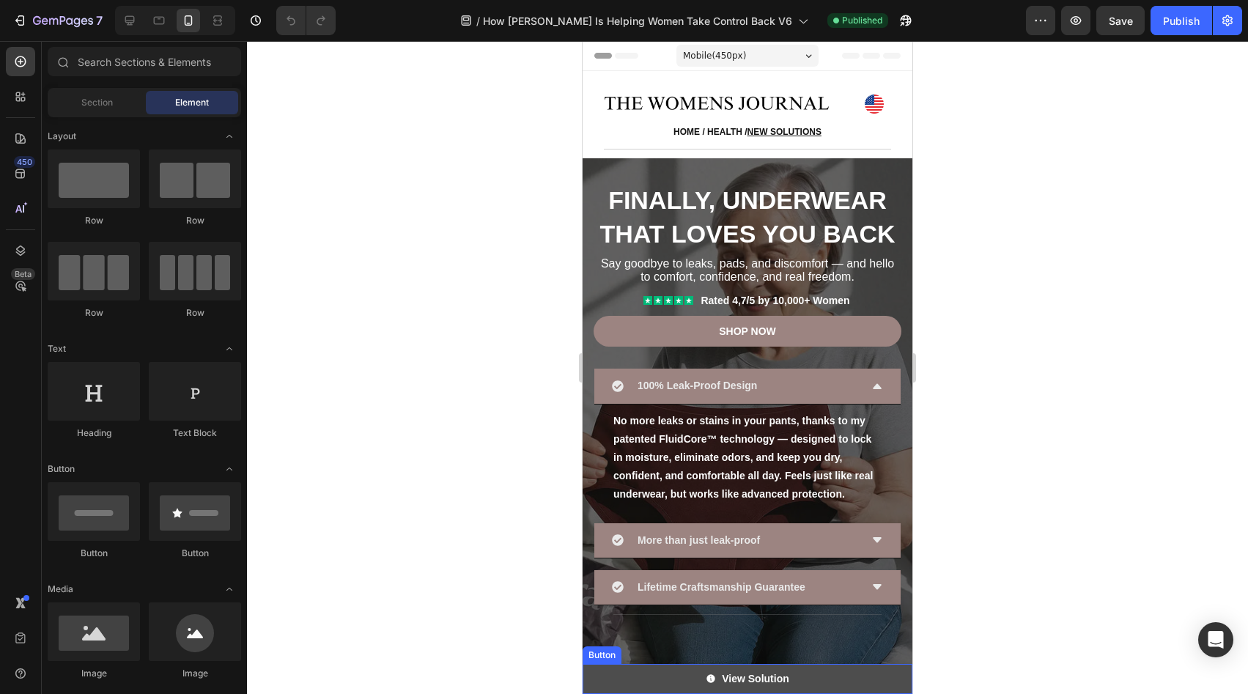
click at [898, 681] on link "View Solution" at bounding box center [748, 679] width 330 height 30
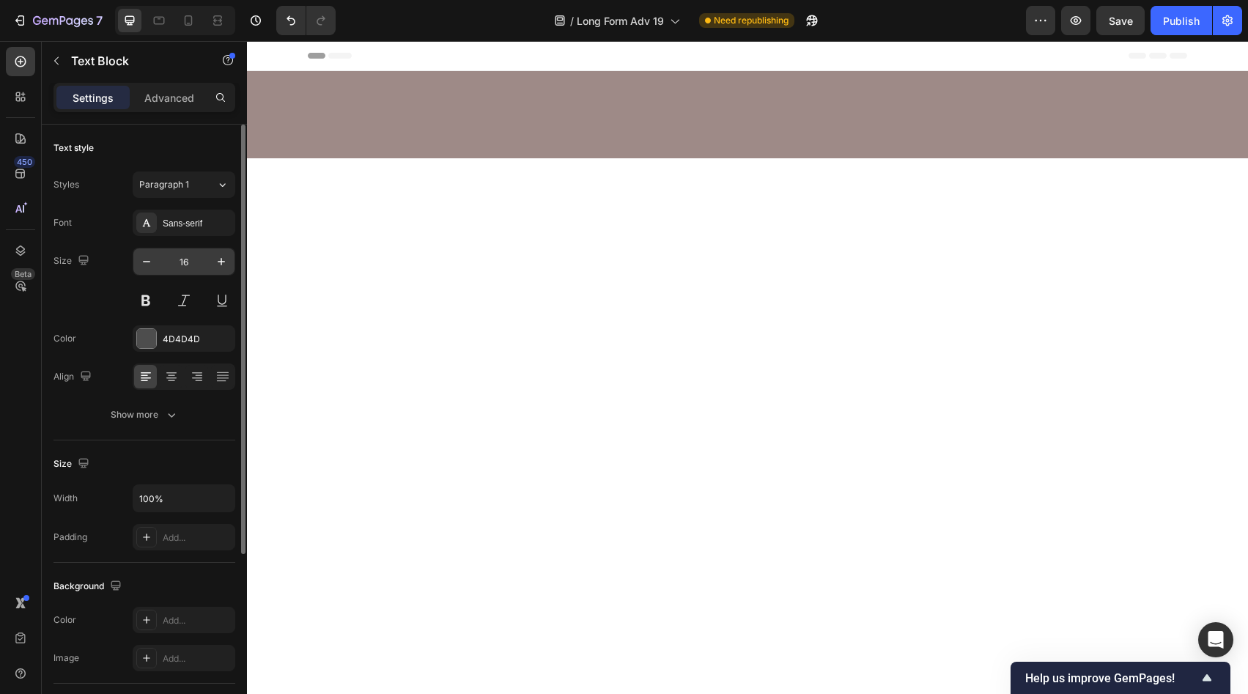
scroll to position [7856, 0]
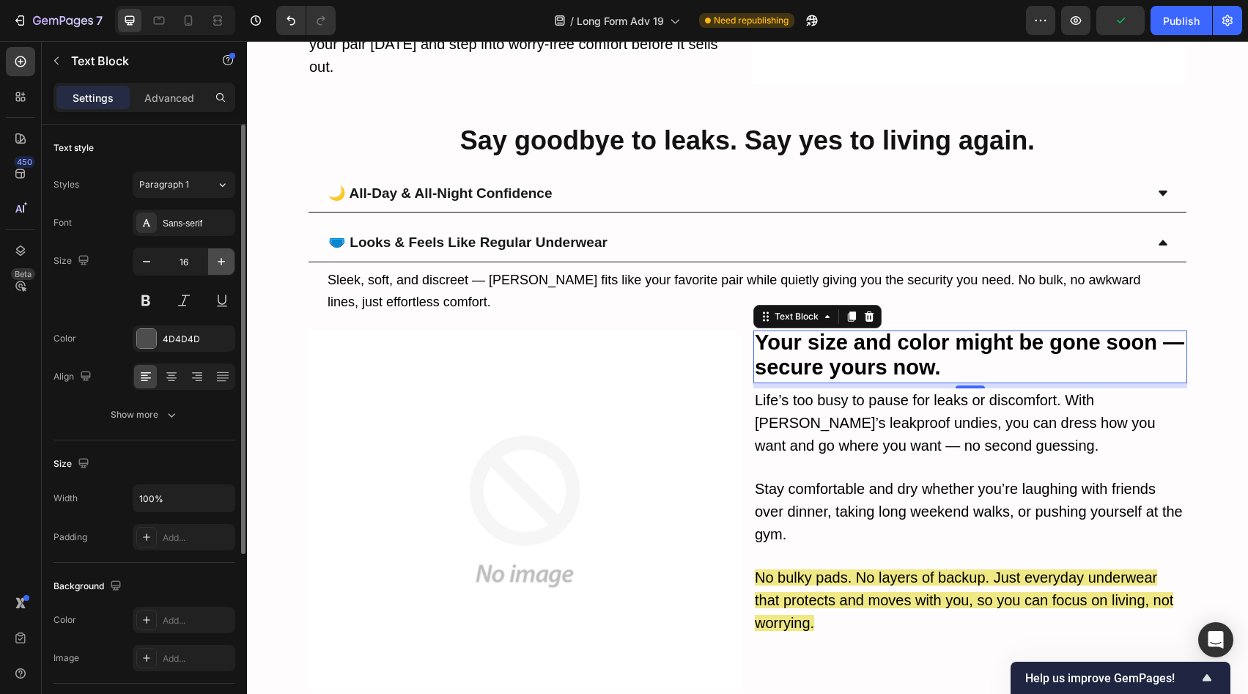
click at [218, 260] on icon "button" at bounding box center [221, 261] width 15 height 15
type input "17"
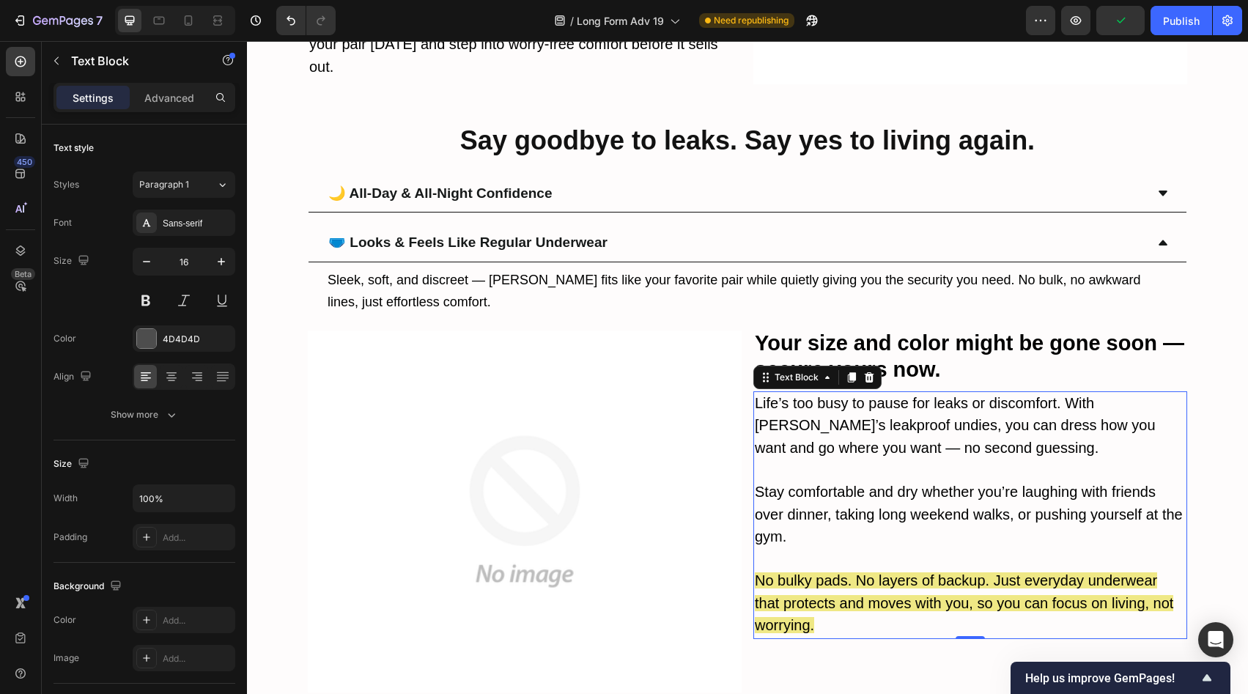
click at [887, 460] on p at bounding box center [970, 470] width 431 height 21
click at [889, 570] on p "No bulky pads. No layers of backup. Just everyday underwear that protects and m…" at bounding box center [970, 603] width 431 height 67
click at [891, 572] on span "No bulky pads. No layers of backup. Just everyday underwear that protects and m…" at bounding box center [964, 603] width 418 height 62
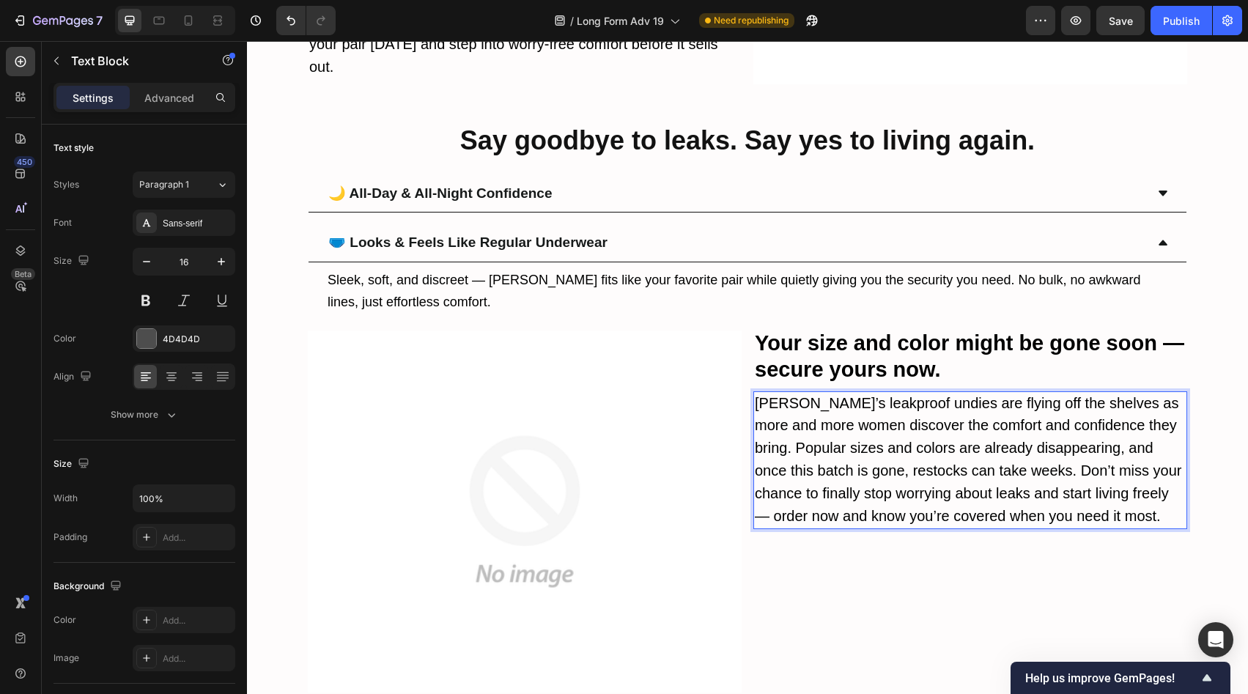
click at [1155, 393] on p "Vera’s leakproof undies are flying off the shelves as more and more women disco…" at bounding box center [970, 461] width 431 height 136
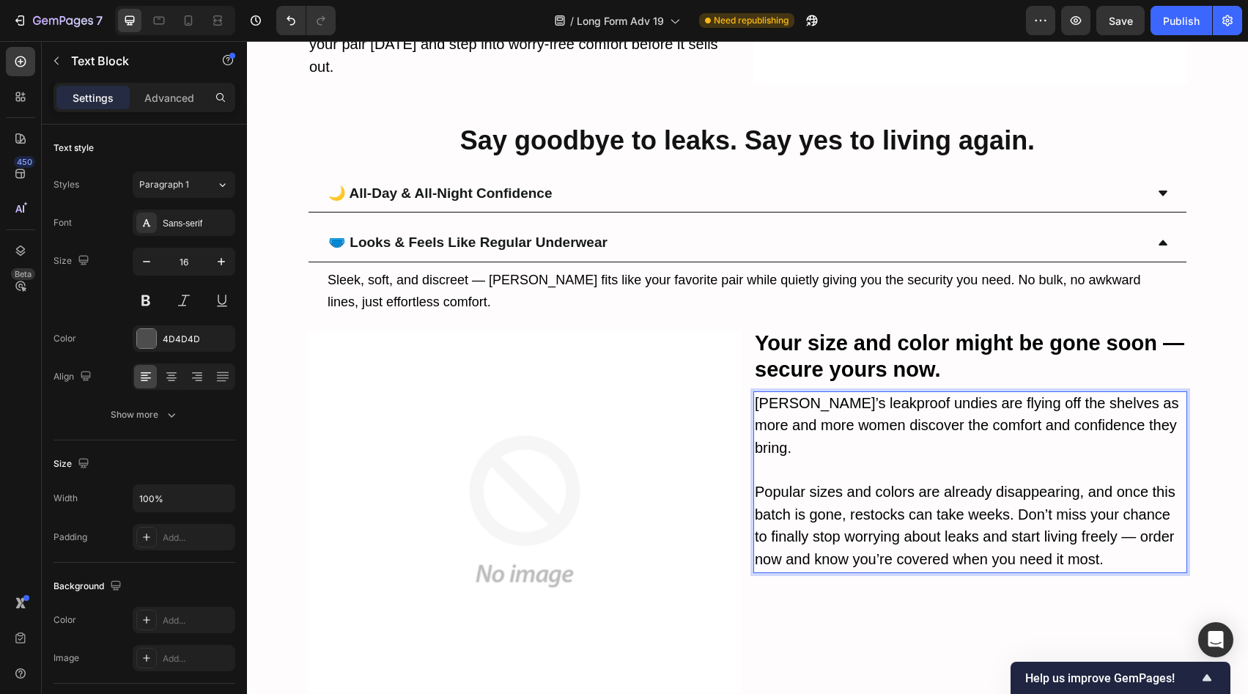
click at [1014, 484] on span "Popular sizes and colors are already disappearing, and once this batch is gone,…" at bounding box center [965, 526] width 421 height 84
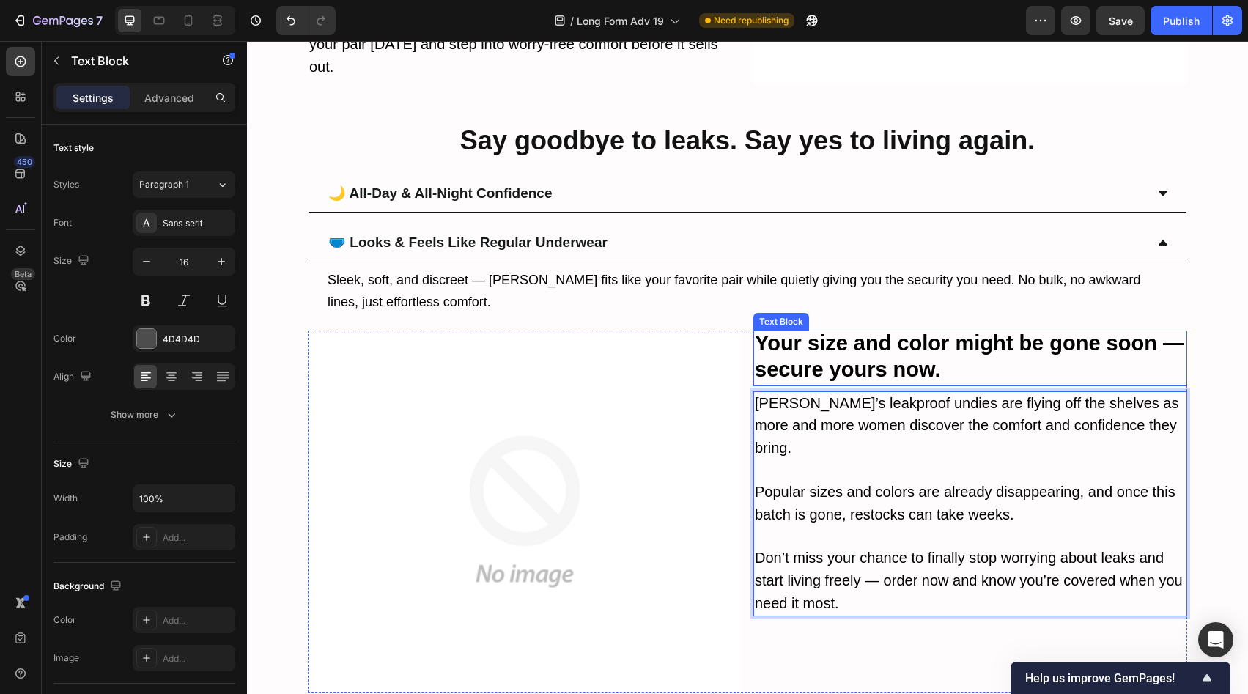
click at [983, 332] on p "Your size and color might be gone soon — secure yours now." at bounding box center [970, 358] width 431 height 52
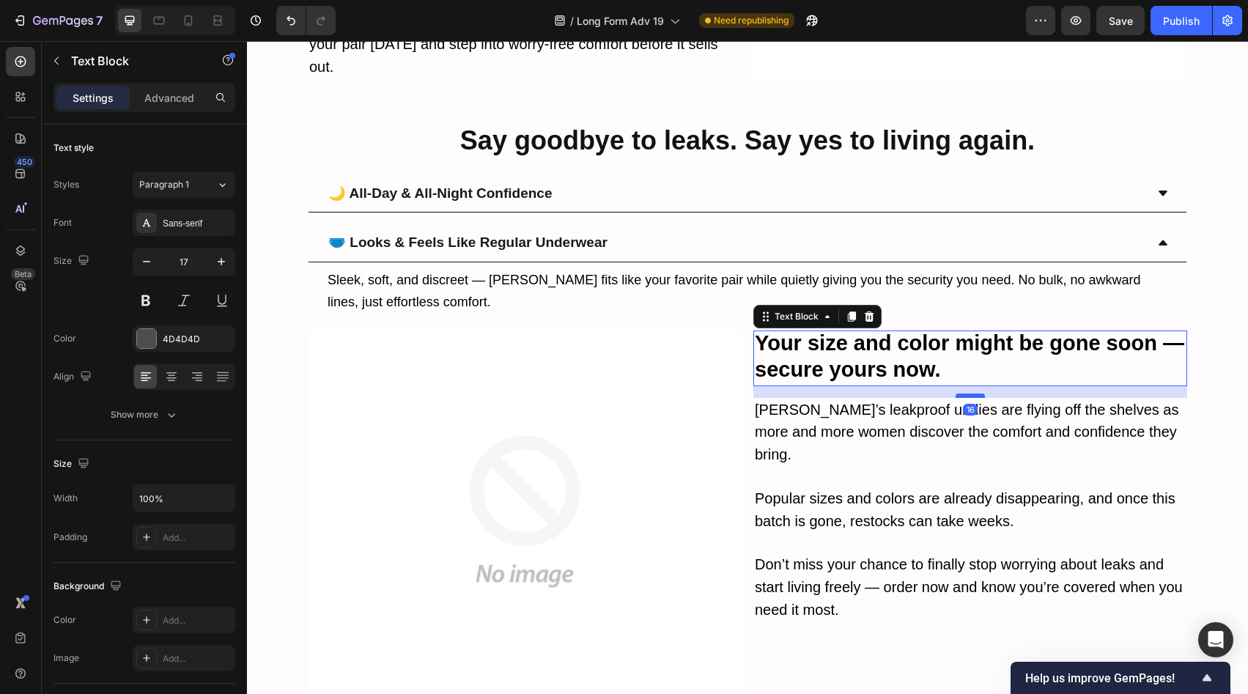
click at [966, 394] on div at bounding box center [970, 396] width 29 height 4
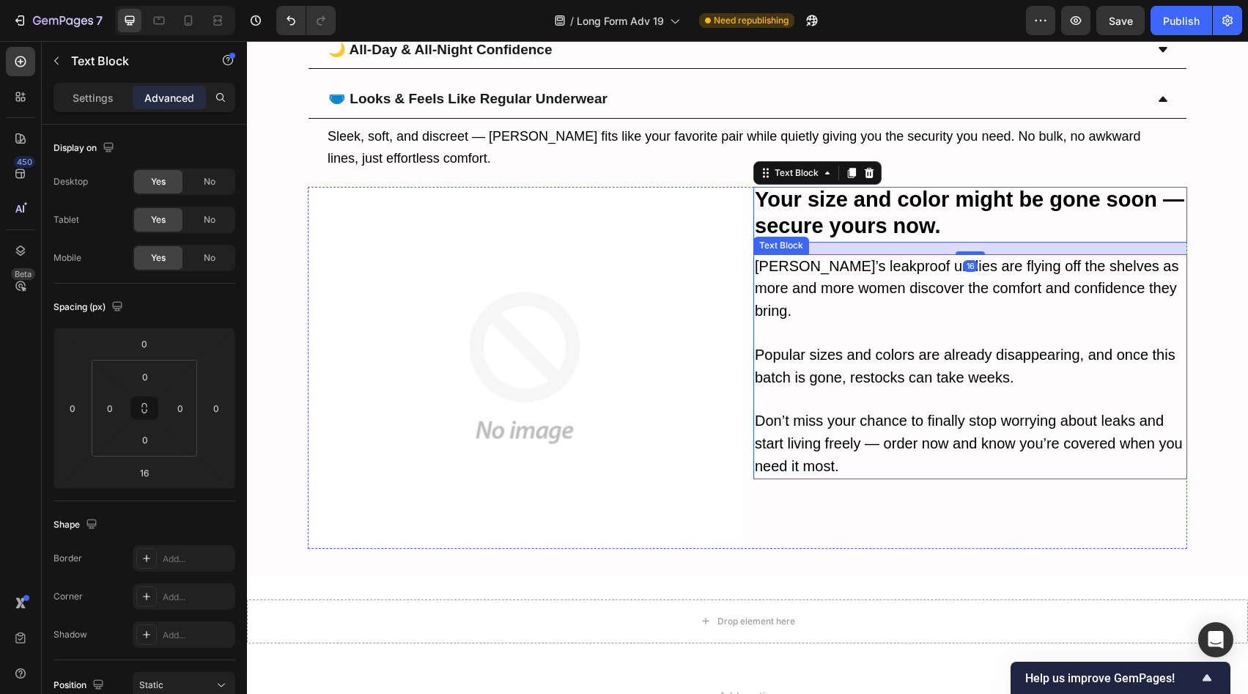
scroll to position [8107, 0]
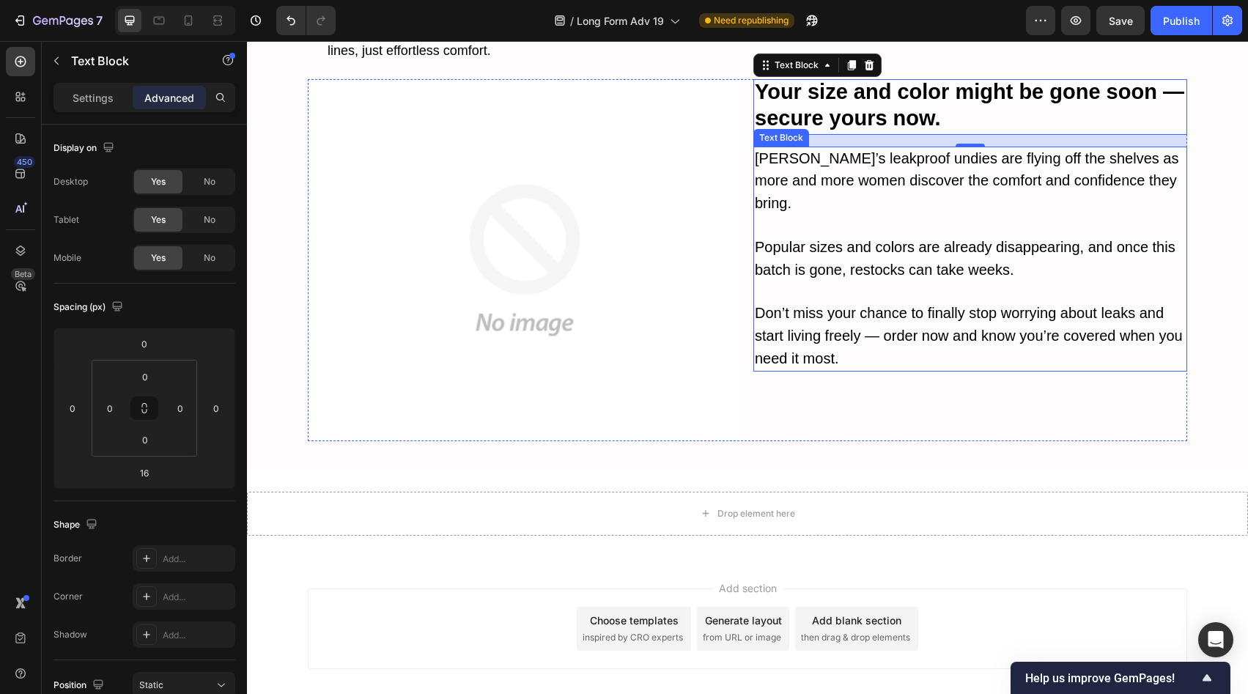
click at [926, 305] on span "Don’t miss your chance to finally stop worrying about leaks and start living fr…" at bounding box center [969, 336] width 428 height 62
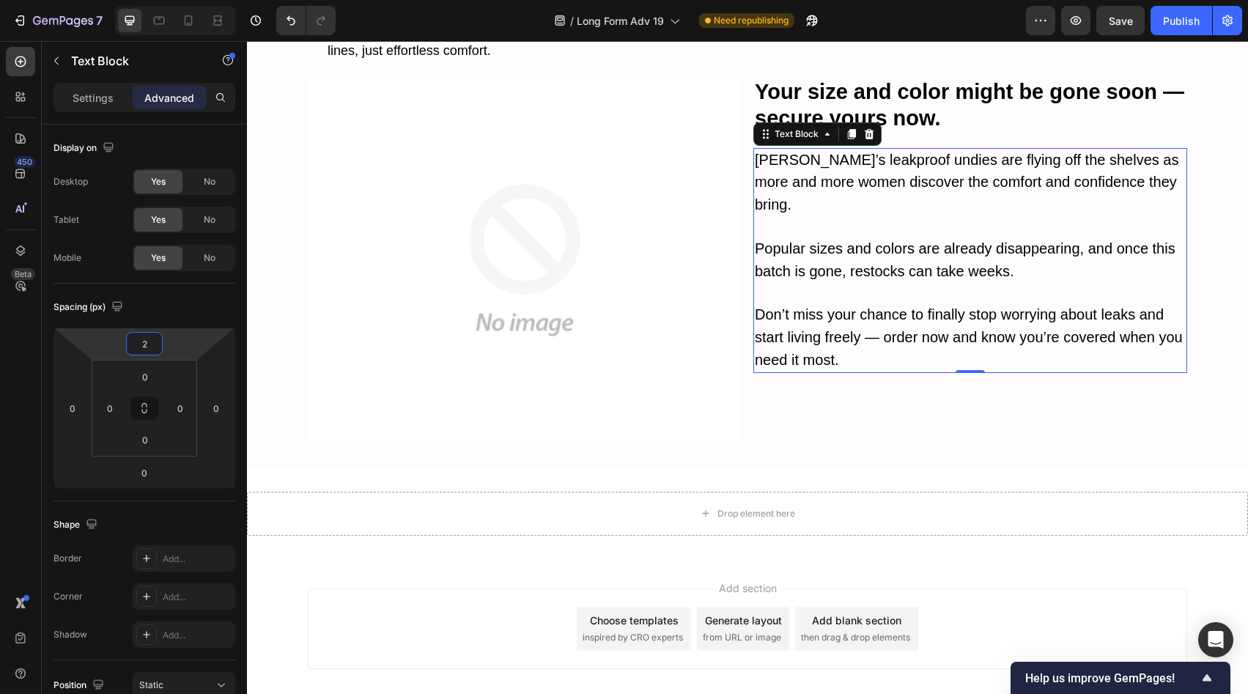
click at [184, 0] on html "7 Version history / Long Form Adv 19 Need republishing Preview Save Publish 450…" at bounding box center [624, 0] width 1248 height 0
type input "0"
click at [184, 0] on html "7 Version history / Long Form Adv 19 Need republishing Preview Save Publish 450…" at bounding box center [624, 0] width 1248 height 0
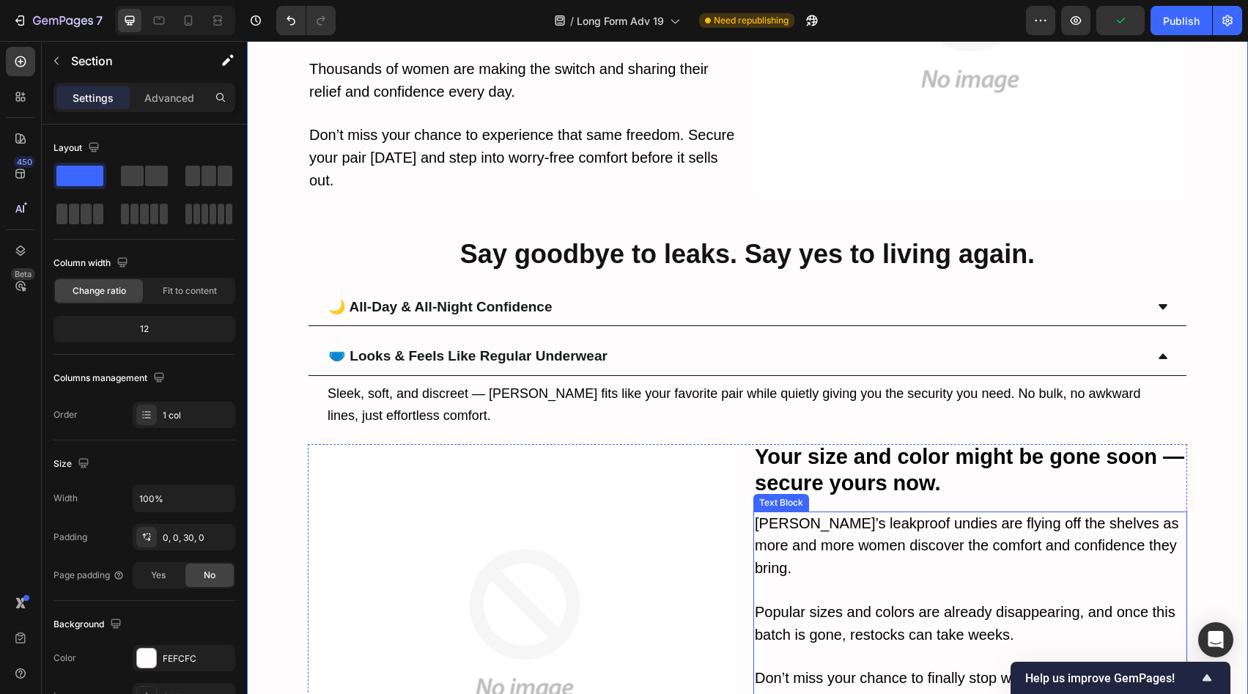
scroll to position [7679, 0]
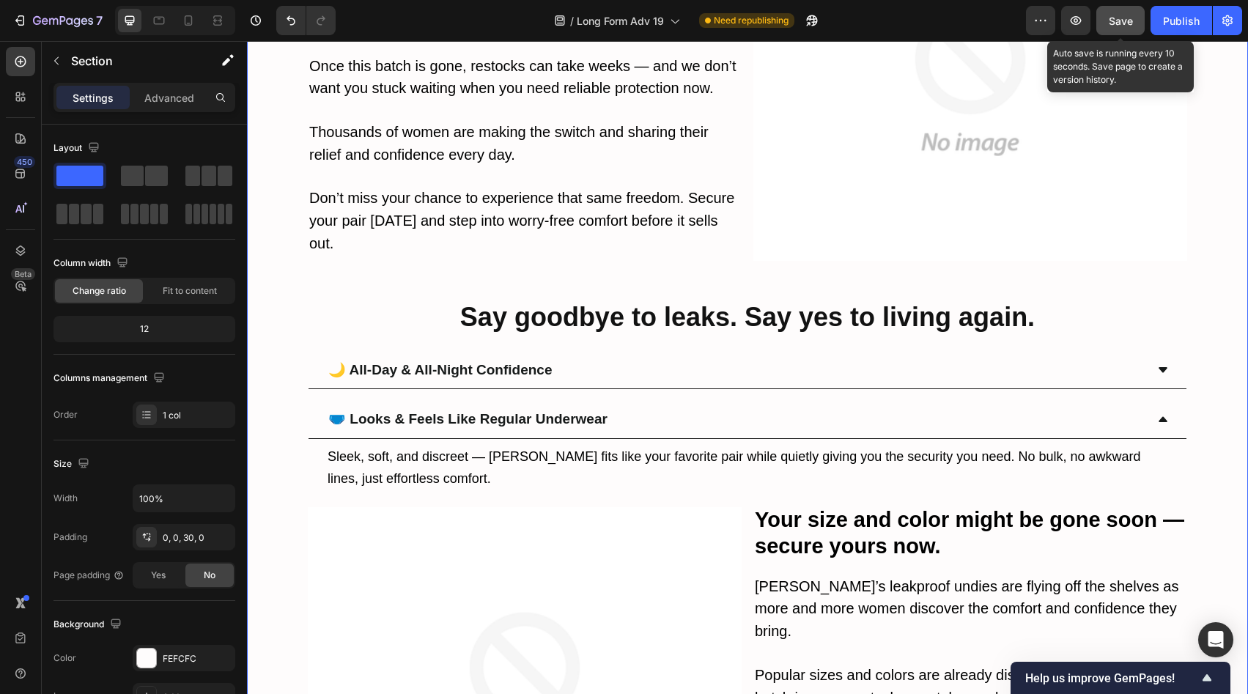
click at [1104, 15] on button "Save" at bounding box center [1120, 20] width 48 height 29
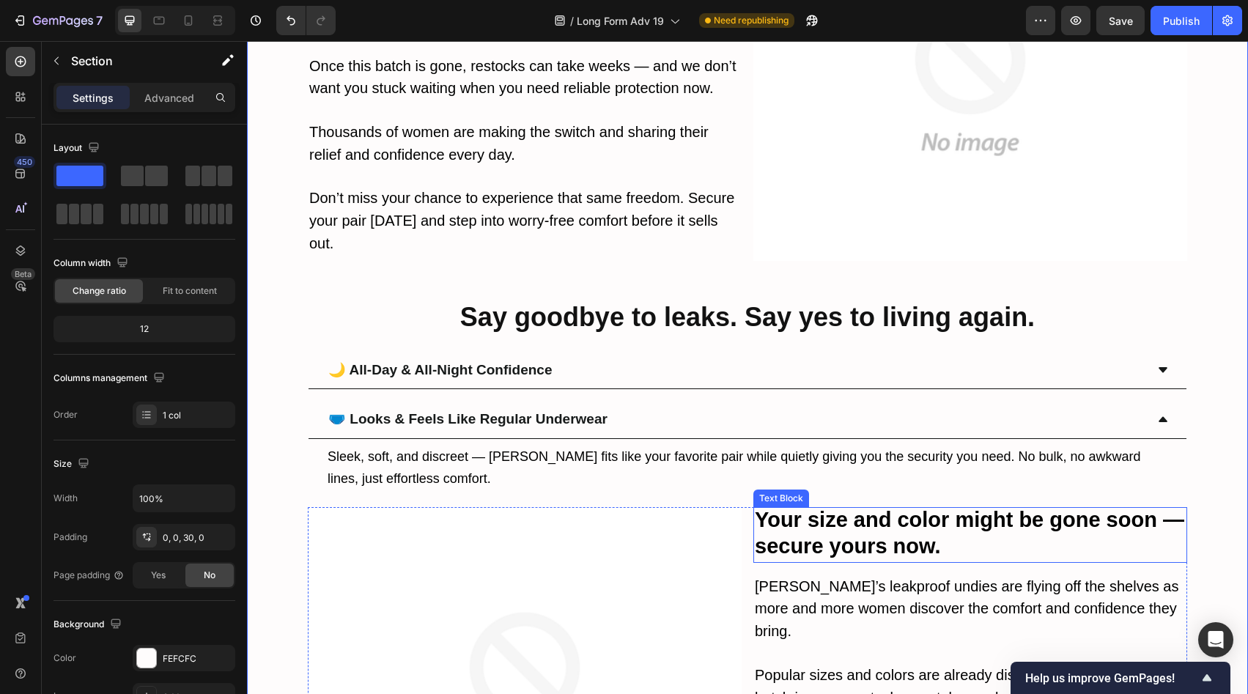
scroll to position [7992, 0]
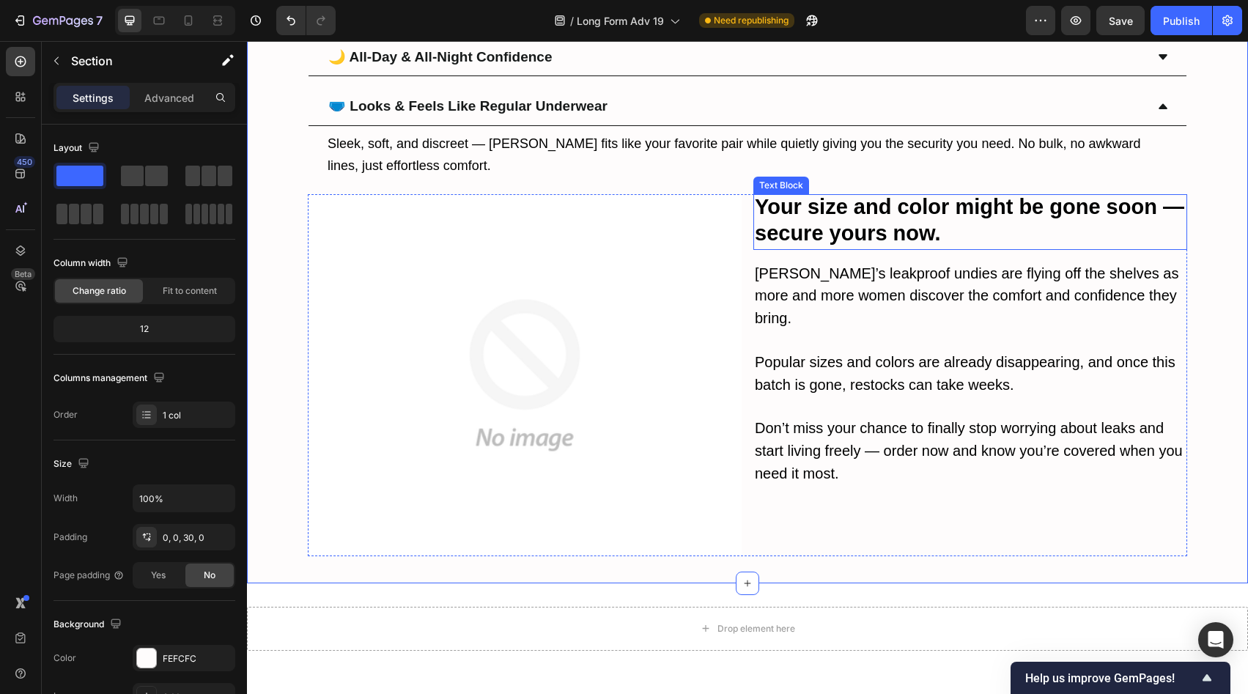
click at [898, 195] on strong "Your size and color might be gone soon — secure yours now." at bounding box center [969, 220] width 429 height 50
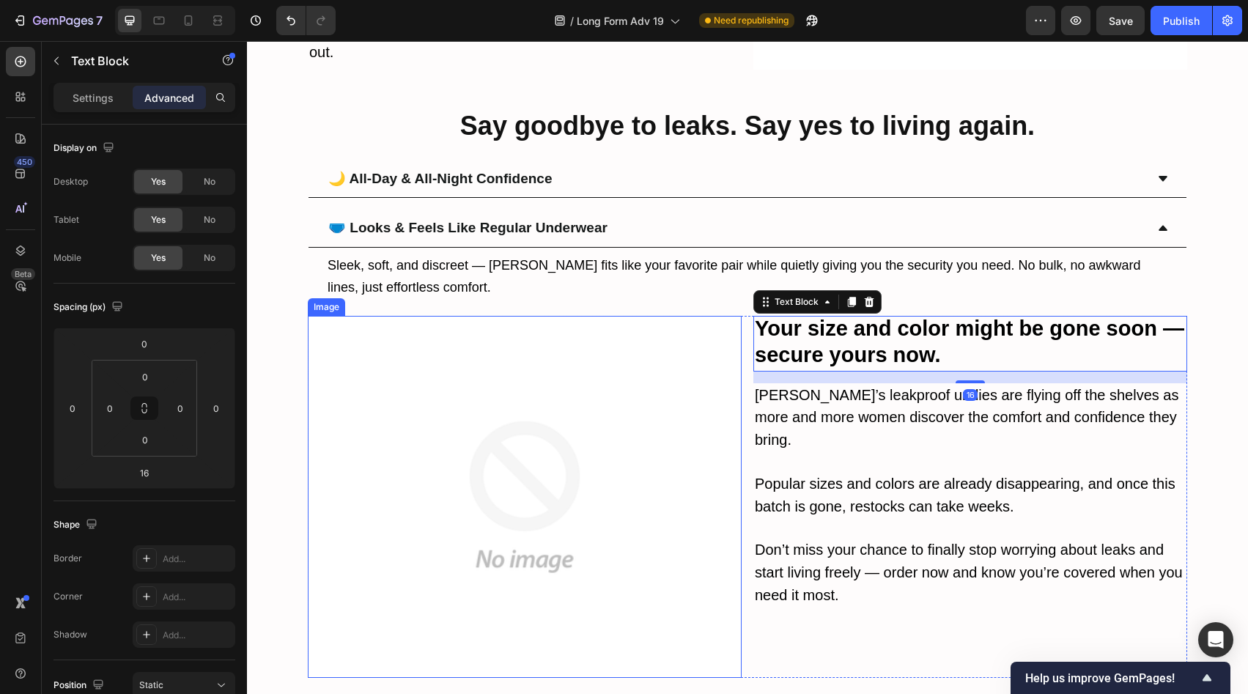
scroll to position [7856, 0]
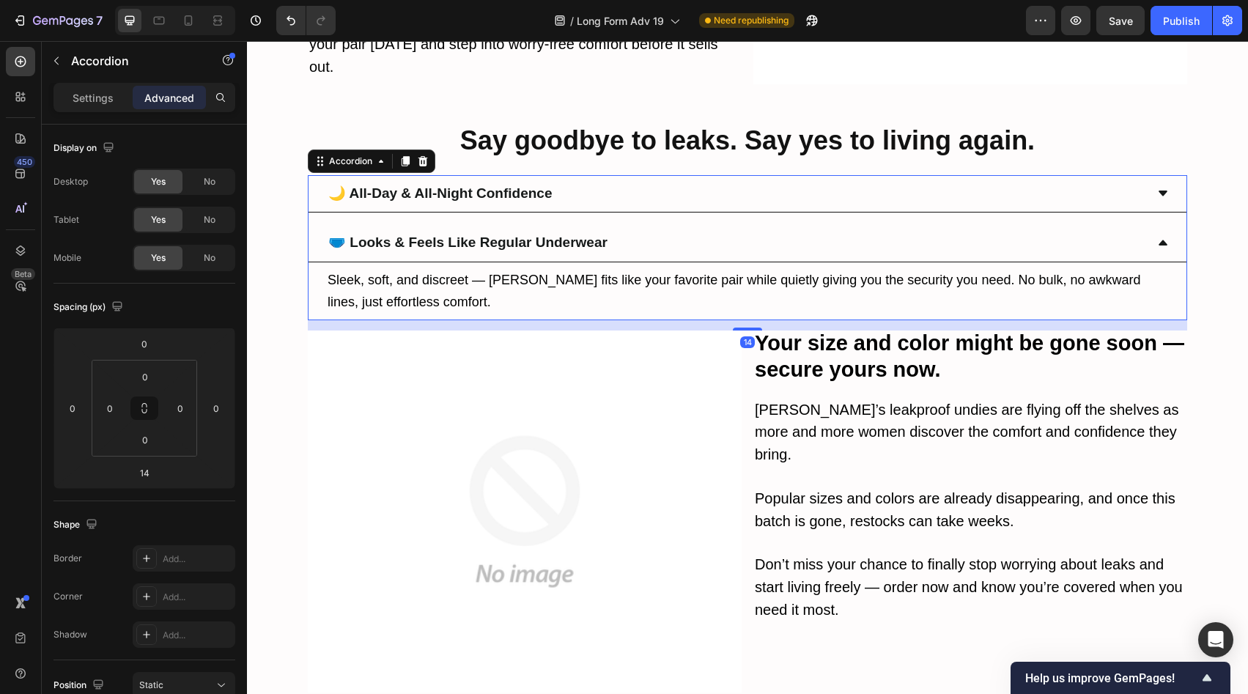
click at [622, 181] on div "🌙 All-Day & All-Night Confidence" at bounding box center [735, 194] width 819 height 26
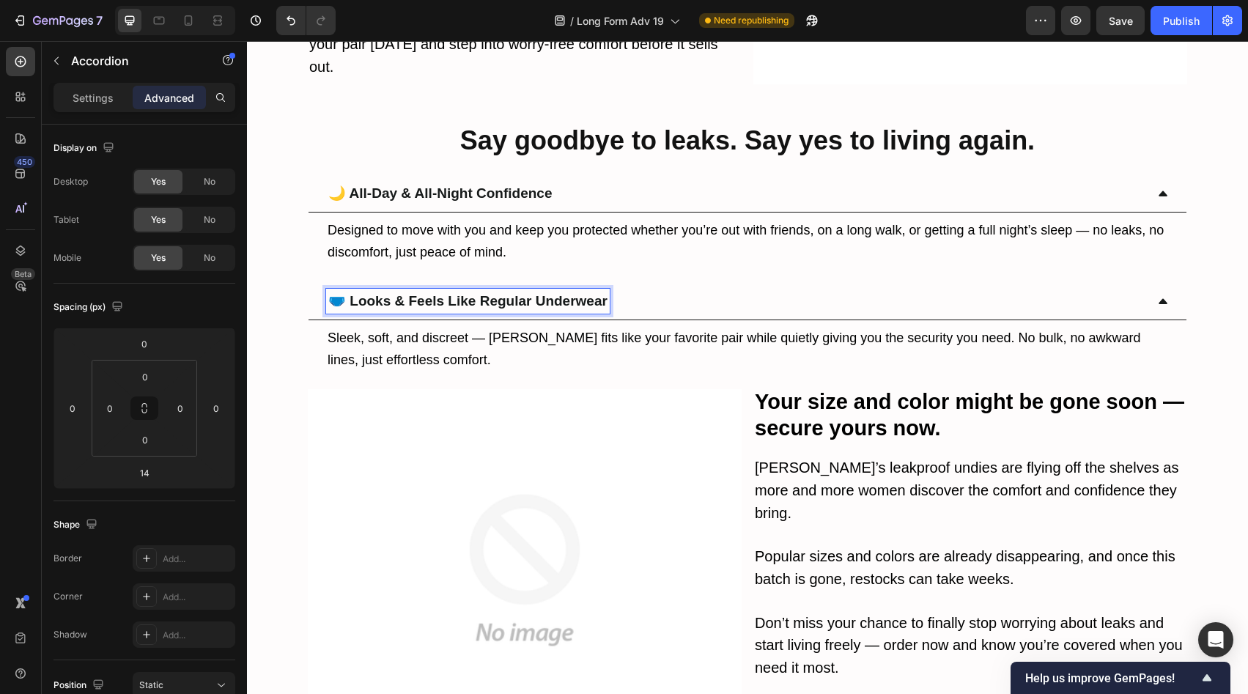
click at [651, 289] on div "🩲 Looks & Feels Like Regular Underwear" at bounding box center [735, 302] width 819 height 26
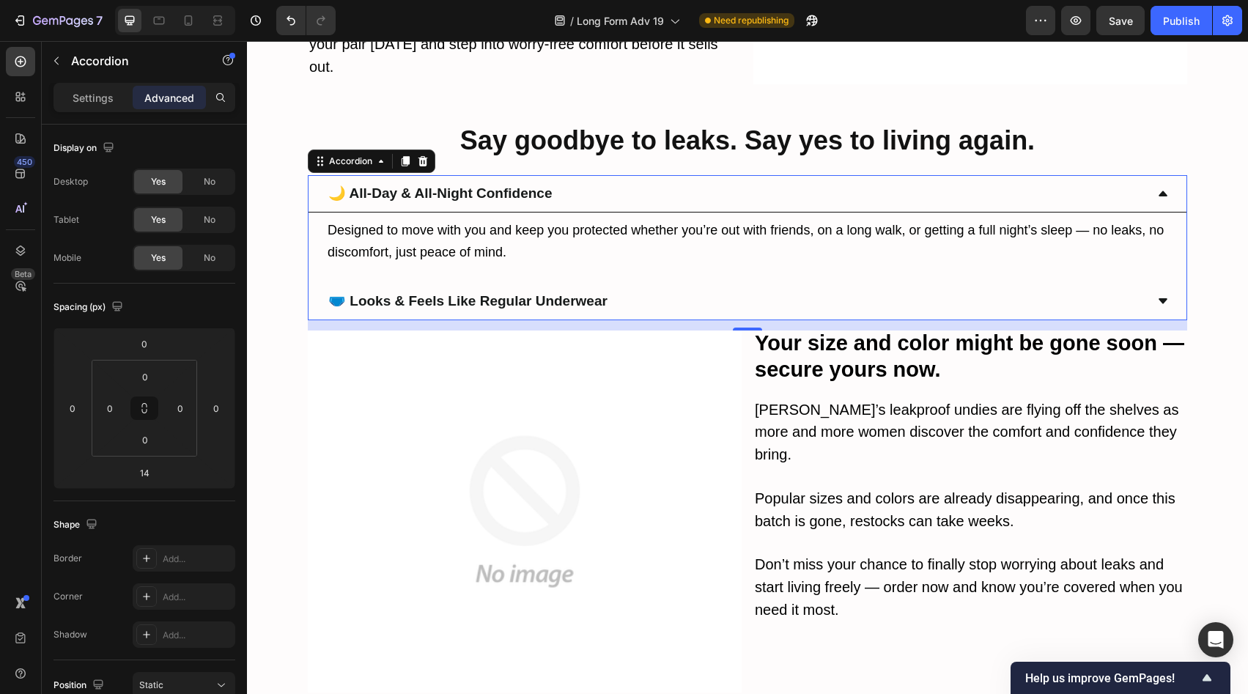
click at [644, 181] on div "🌙 All-Day & All-Night Confidence" at bounding box center [735, 194] width 819 height 26
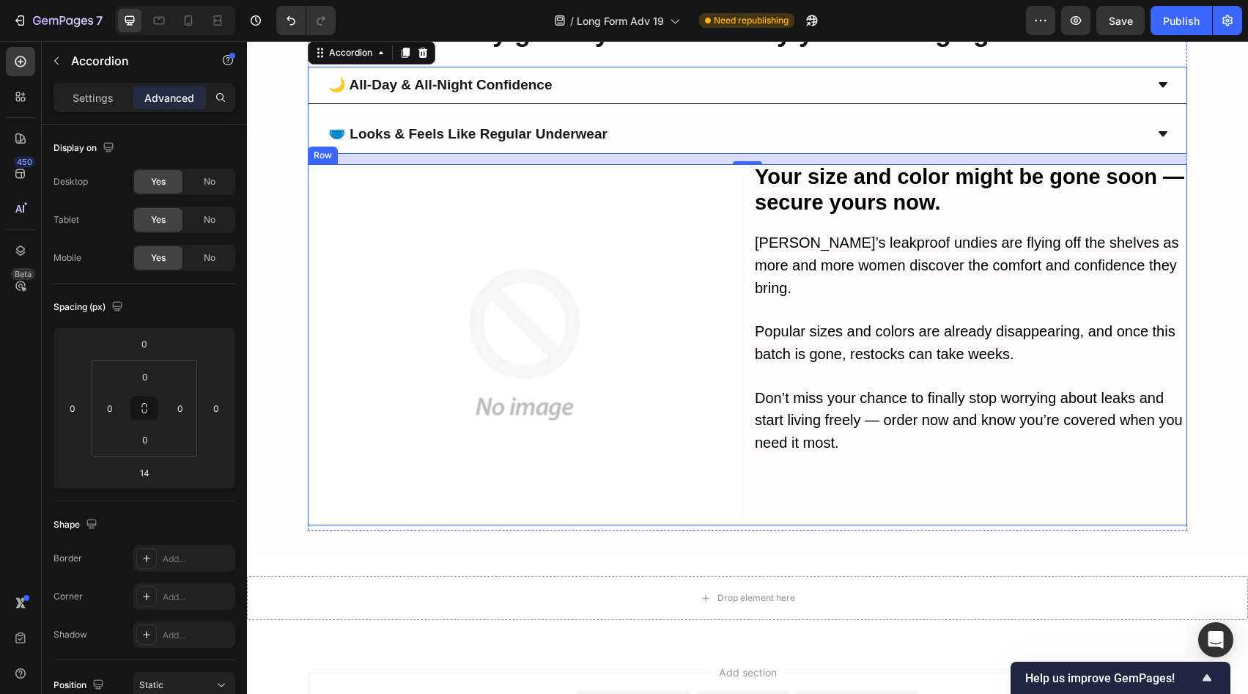
scroll to position [8049, 0]
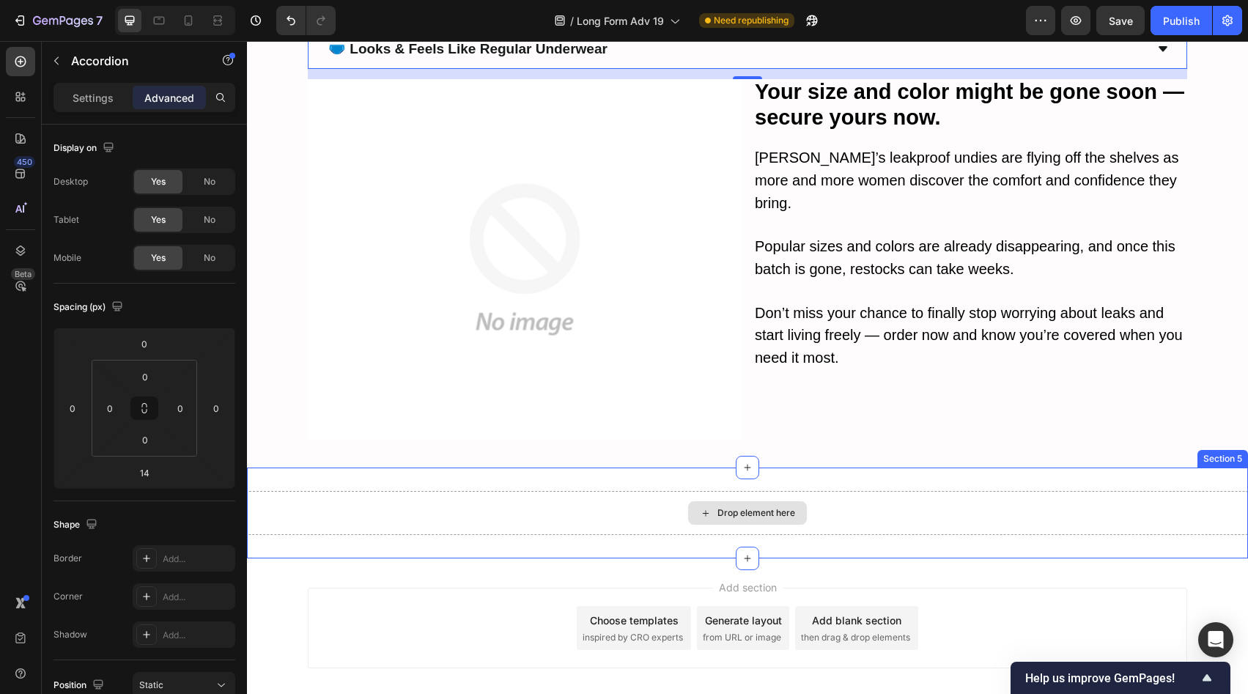
click at [797, 491] on div "Drop element here" at bounding box center [747, 513] width 1001 height 44
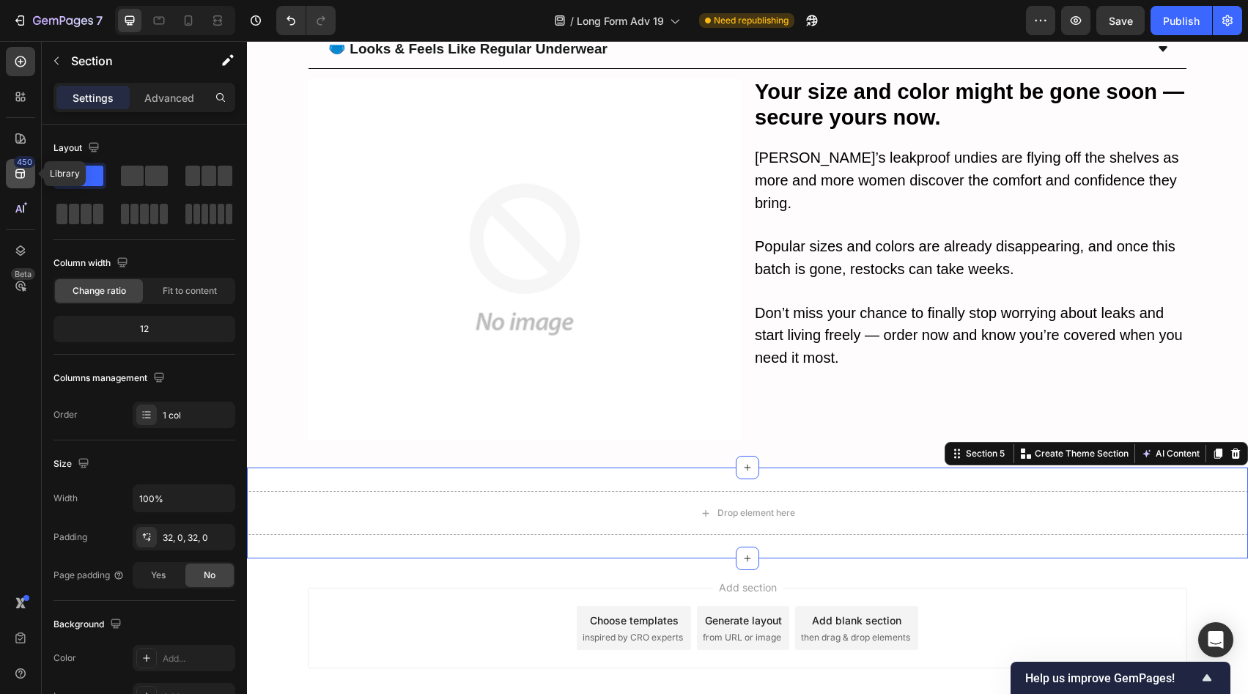
click at [22, 177] on icon at bounding box center [20, 173] width 15 height 15
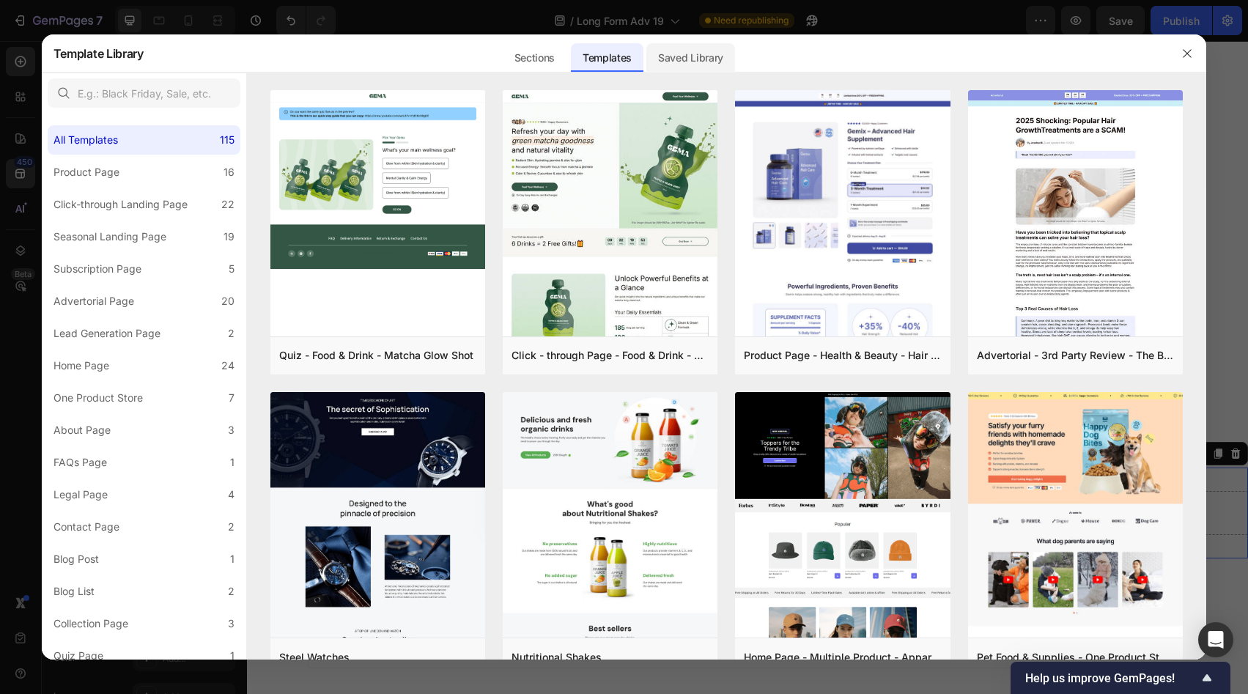
click at [677, 44] on div "Saved Library" at bounding box center [690, 57] width 89 height 29
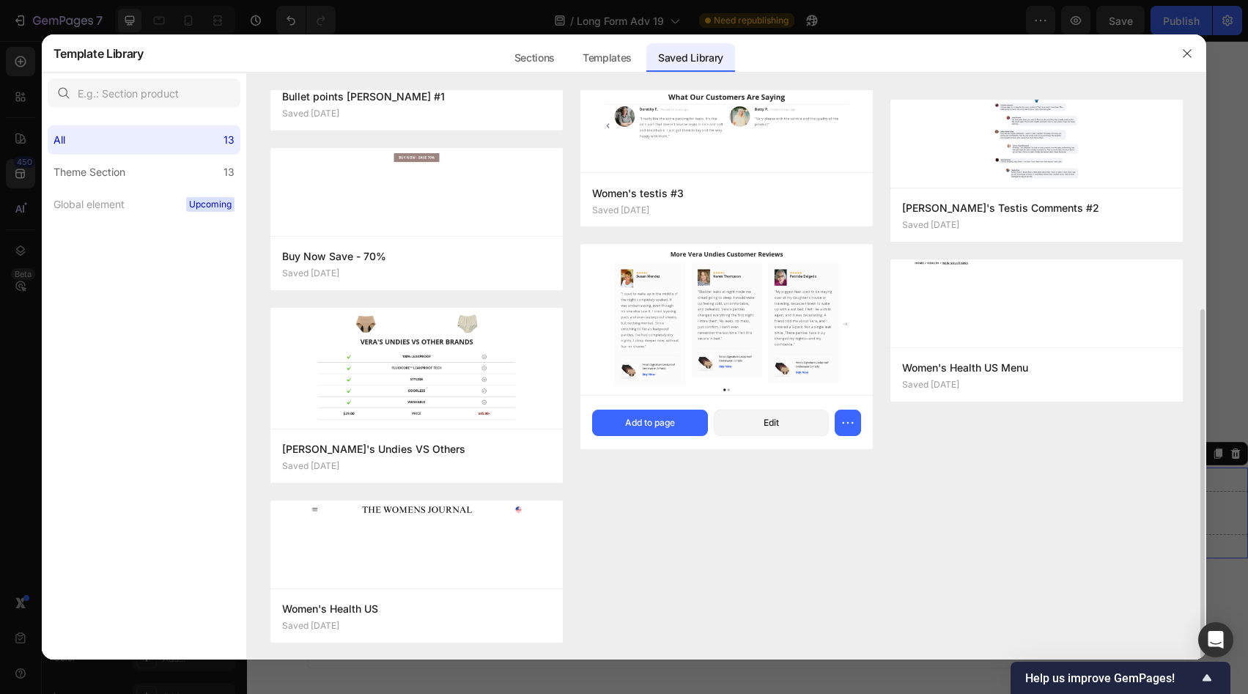
scroll to position [0, 0]
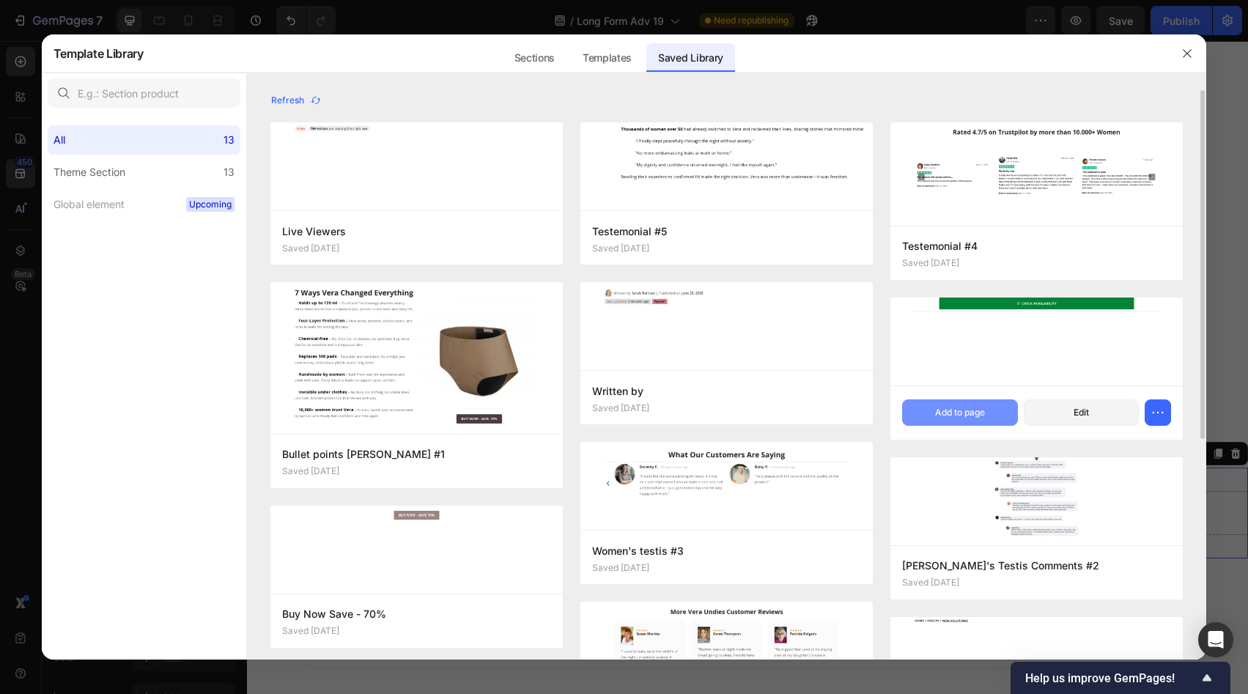
click at [994, 409] on button "Add to page" at bounding box center [960, 412] width 116 height 26
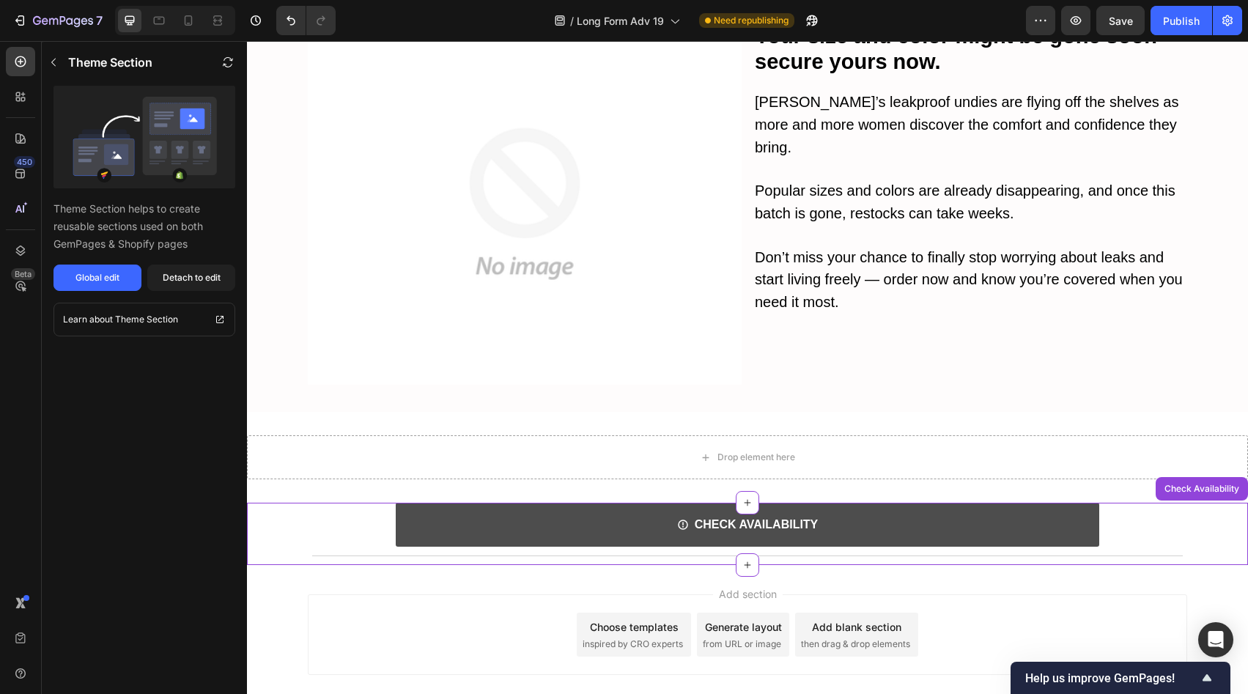
scroll to position [8111, 0]
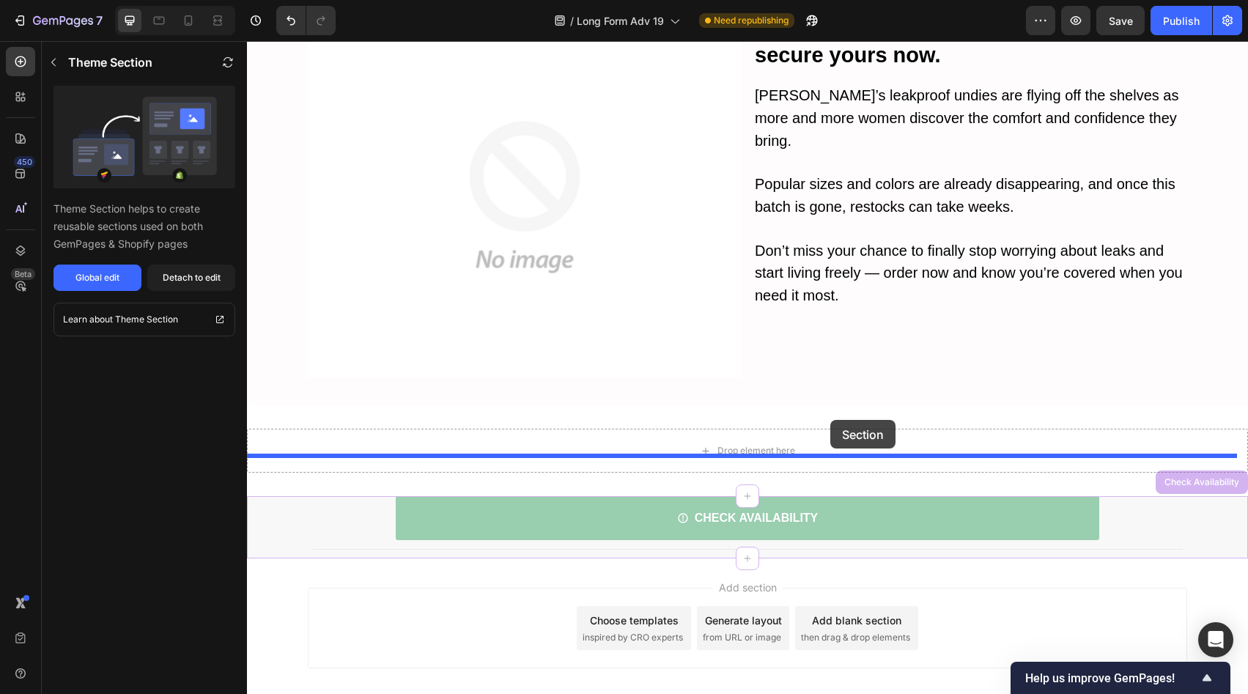
drag, startPoint x: 847, startPoint y: 490, endPoint x: 830, endPoint y: 420, distance: 71.6
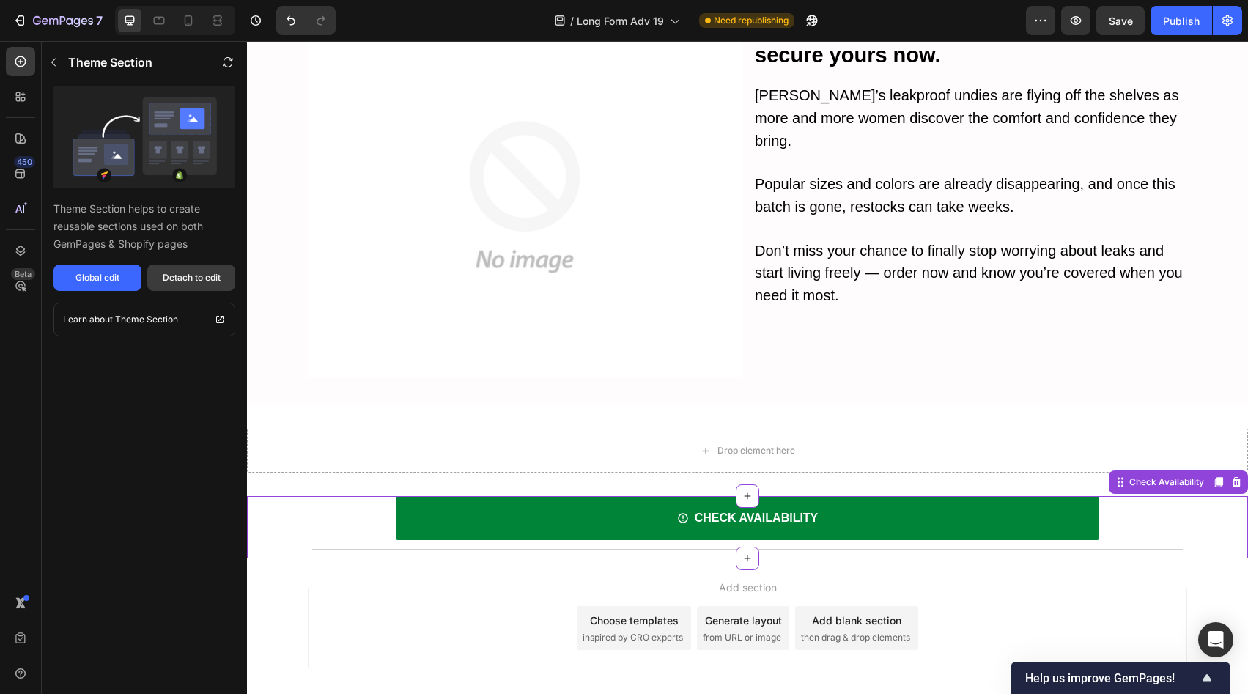
click at [169, 271] on div "Detach to edit" at bounding box center [192, 277] width 58 height 13
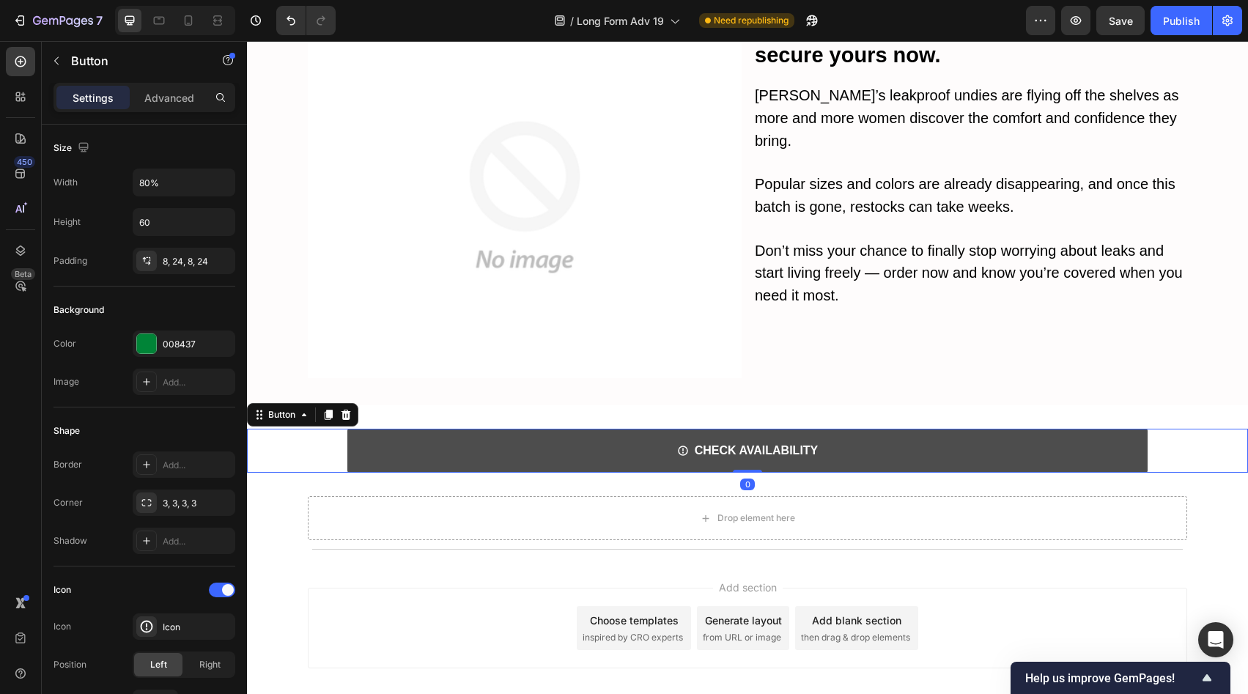
click at [912, 429] on link "CHECK AVAILABILITY" at bounding box center [747, 451] width 801 height 44
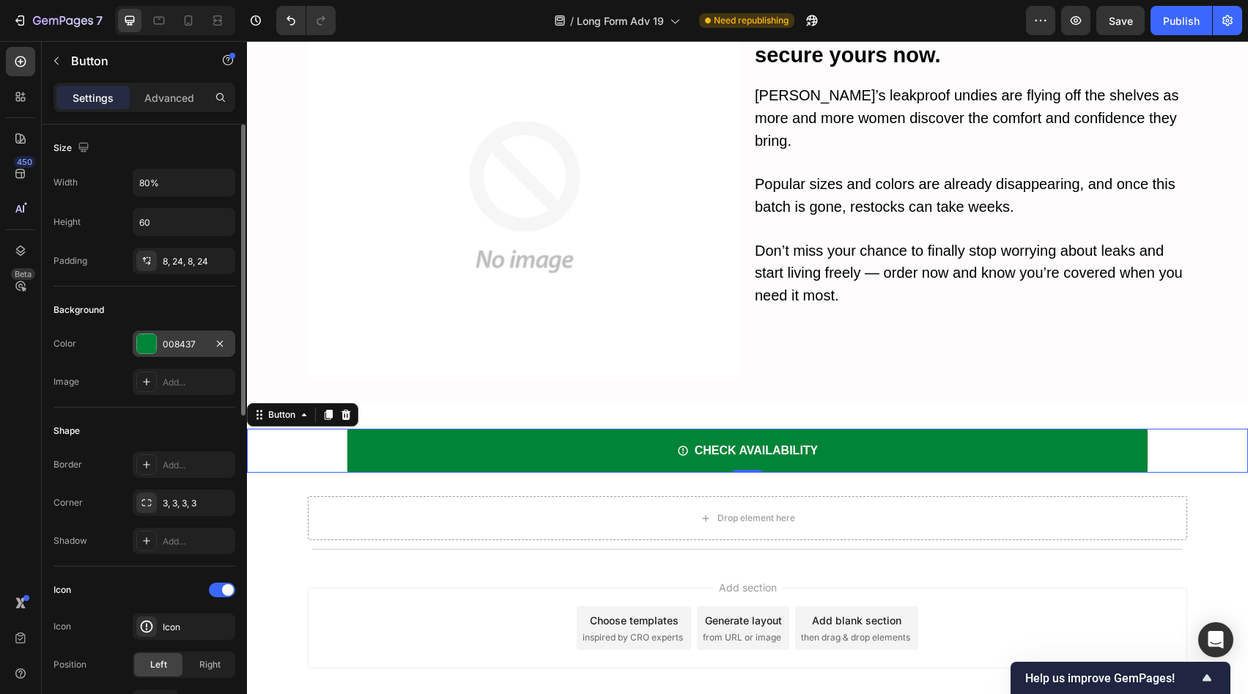
click at [157, 339] on div "008437" at bounding box center [184, 343] width 103 height 26
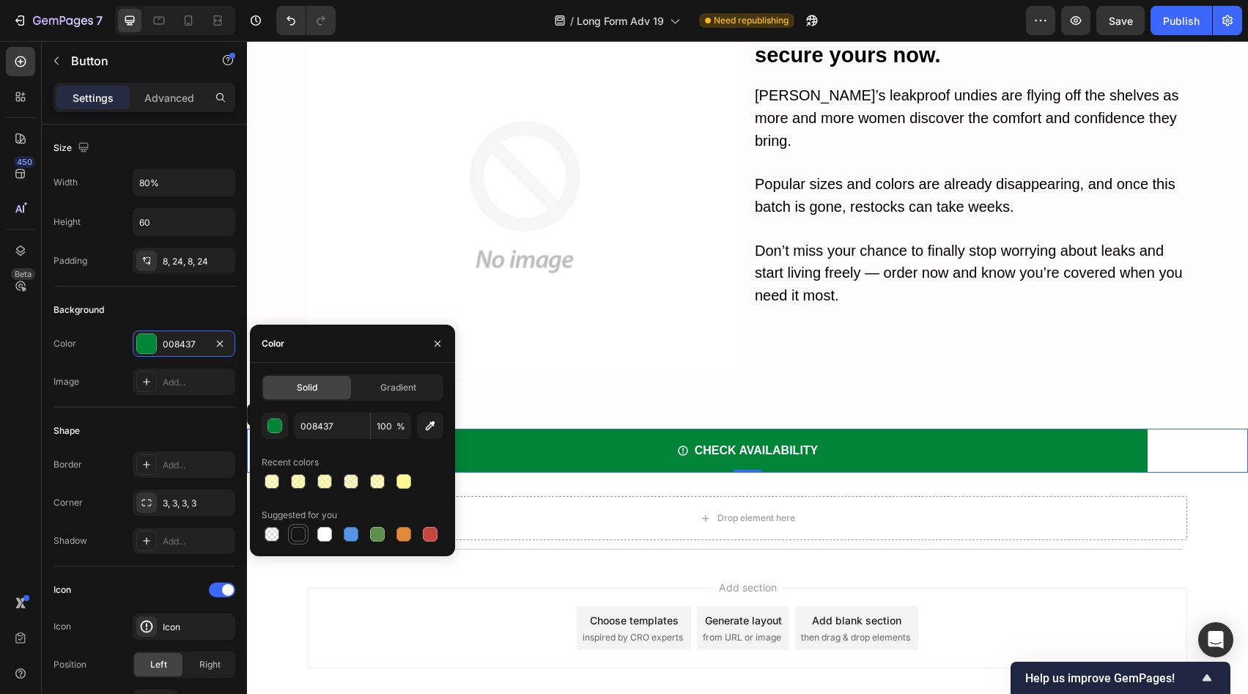
click at [291, 542] on div at bounding box center [298, 534] width 21 height 21
type input "151515"
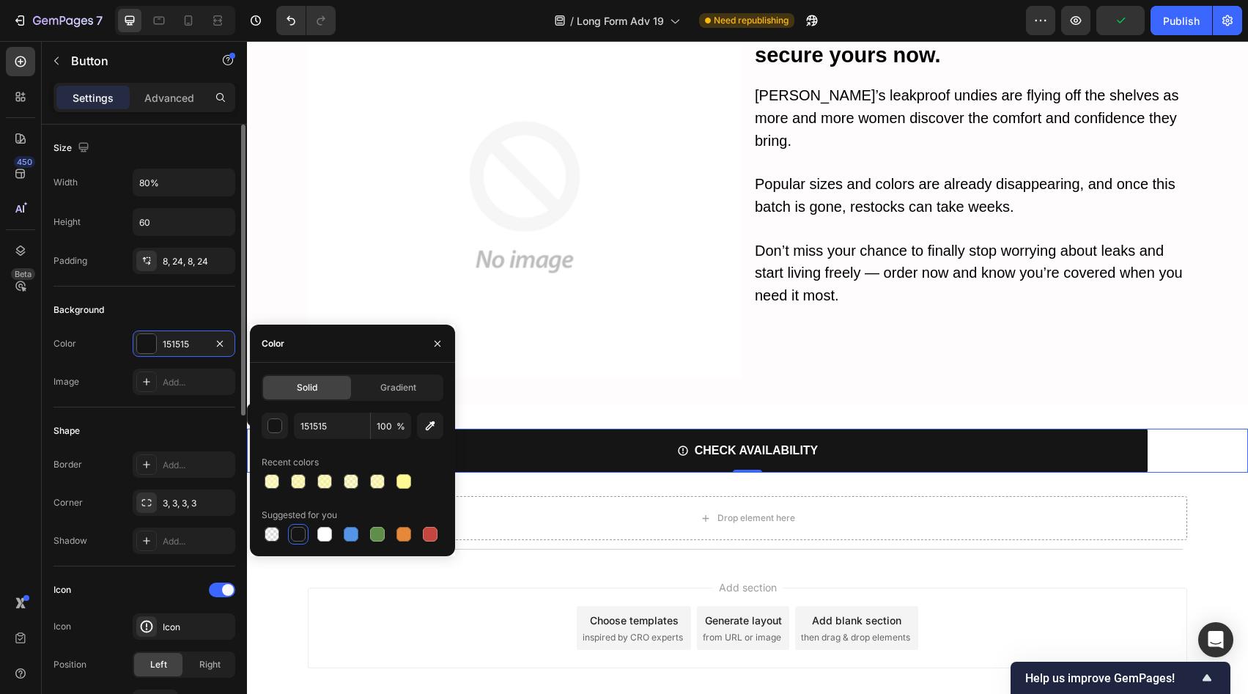
click at [191, 424] on div "Shape" at bounding box center [144, 430] width 182 height 23
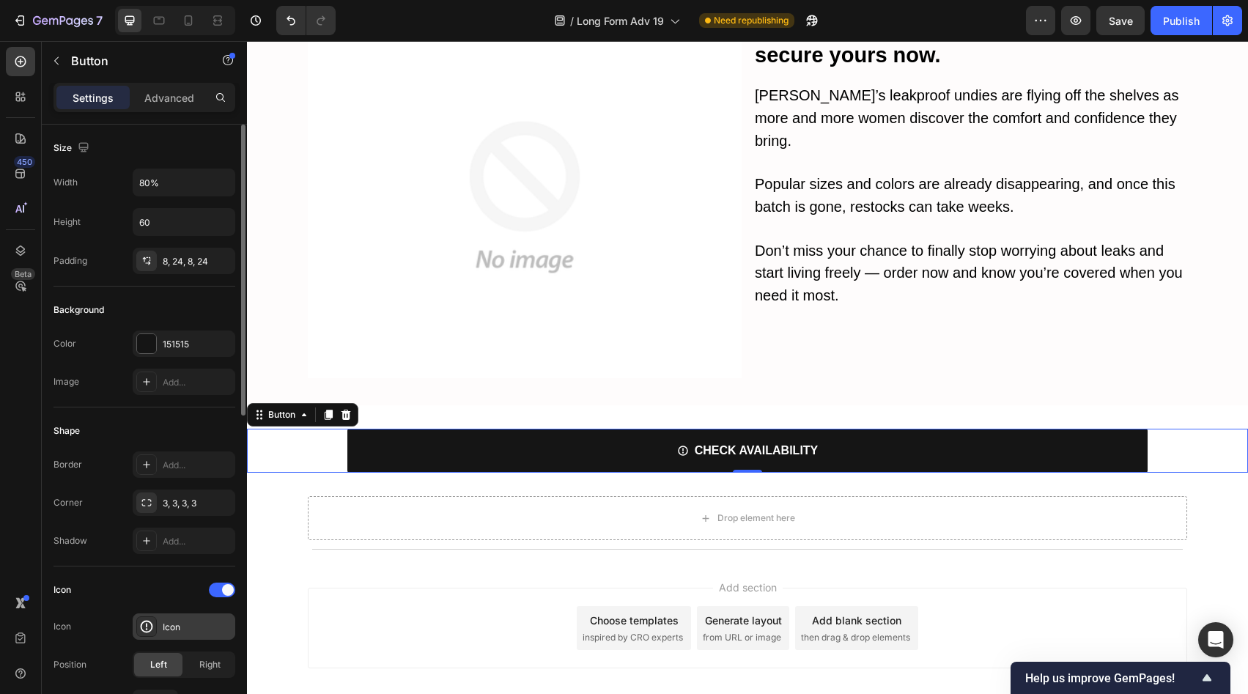
click at [204, 630] on div "Icon" at bounding box center [197, 627] width 69 height 13
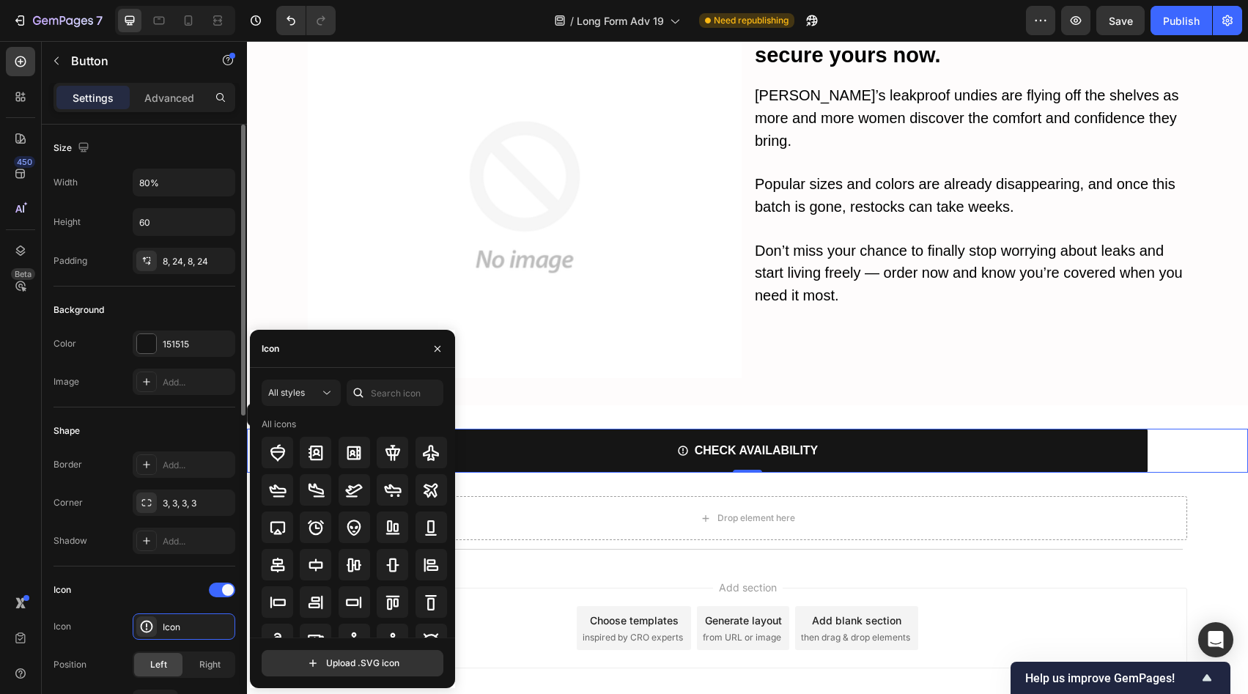
click at [227, 598] on div "Icon" at bounding box center [144, 589] width 182 height 23
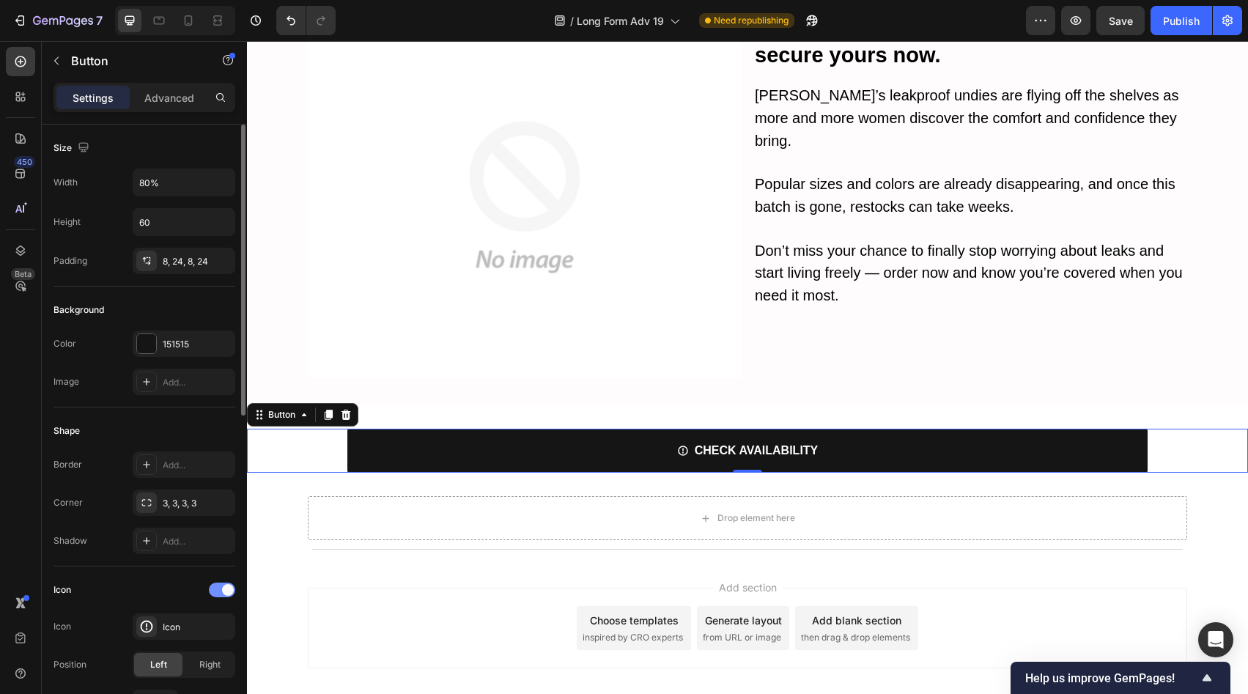
click at [227, 594] on span at bounding box center [228, 590] width 12 height 12
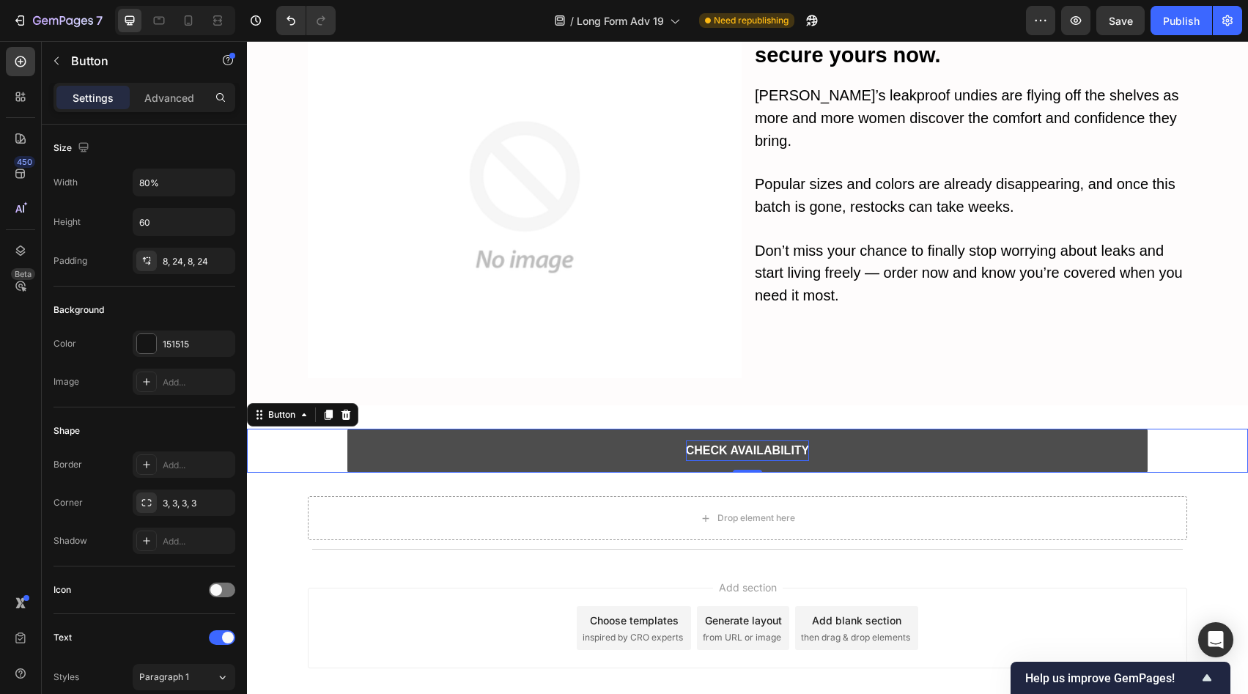
click at [752, 444] on strong "CHECK AVAILABILITY" at bounding box center [748, 450] width 124 height 12
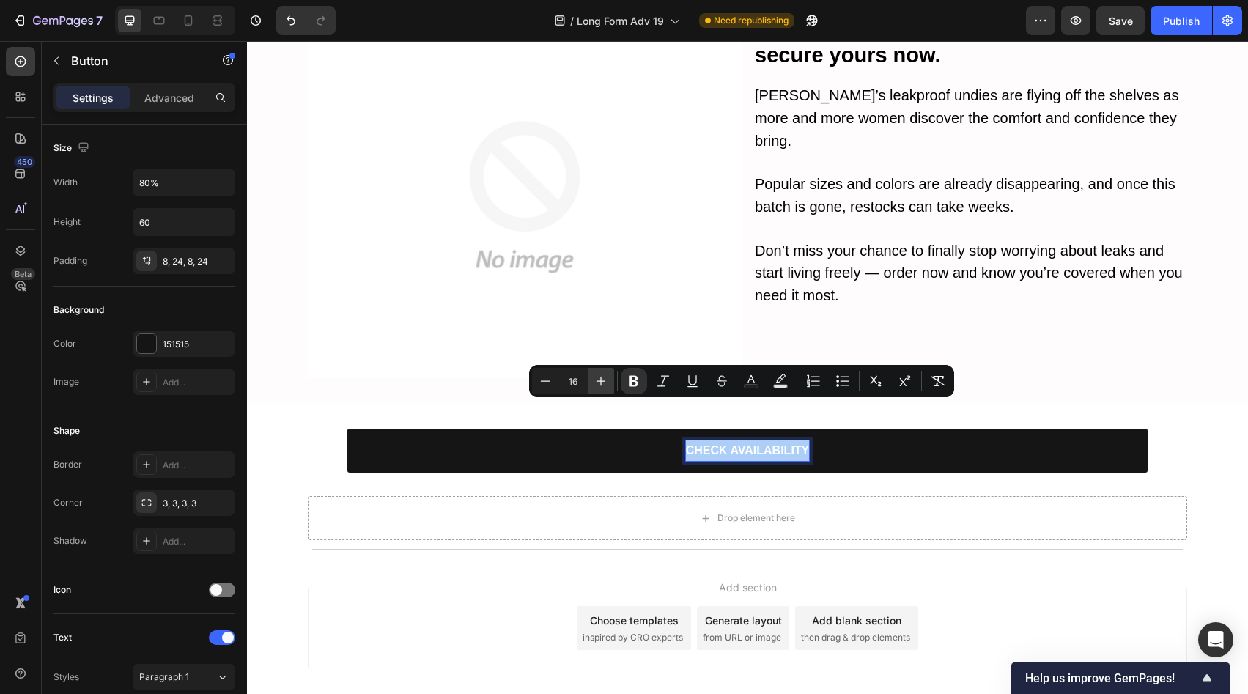
click at [602, 387] on icon "Editor contextual toolbar" at bounding box center [601, 381] width 15 height 15
click at [603, 385] on icon "Editor contextual toolbar" at bounding box center [601, 381] width 15 height 15
type input "20"
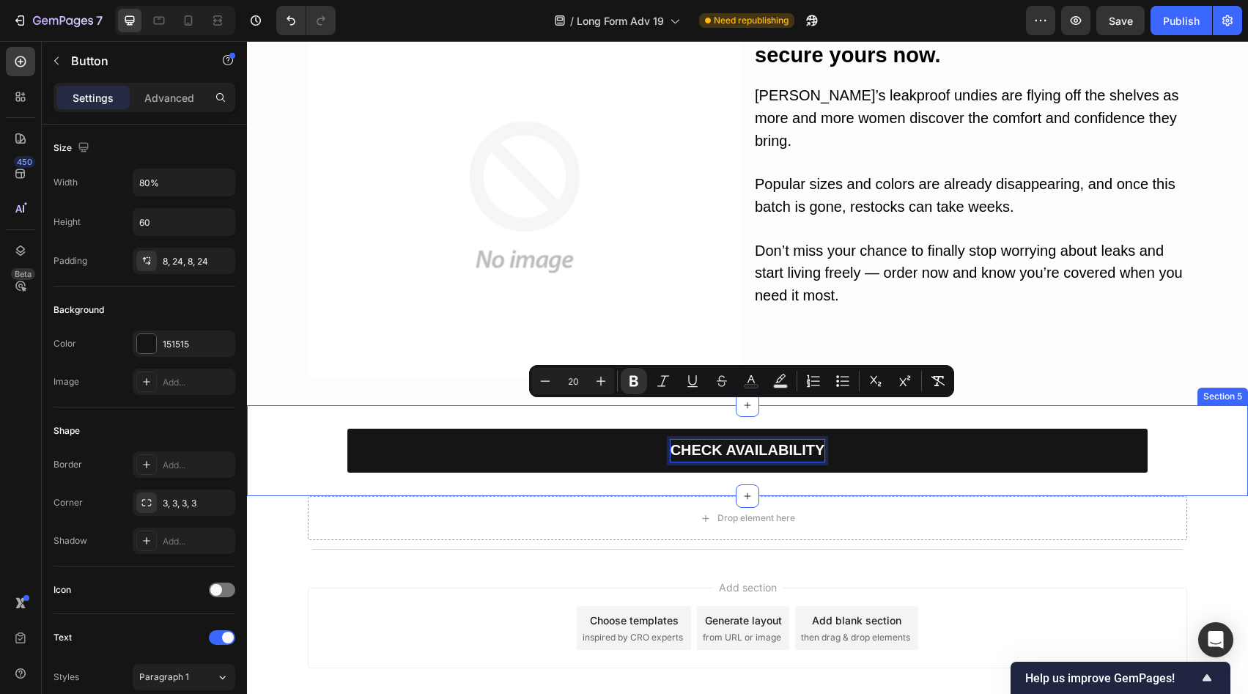
click at [763, 496] on div "Drop element here" at bounding box center [747, 518] width 879 height 44
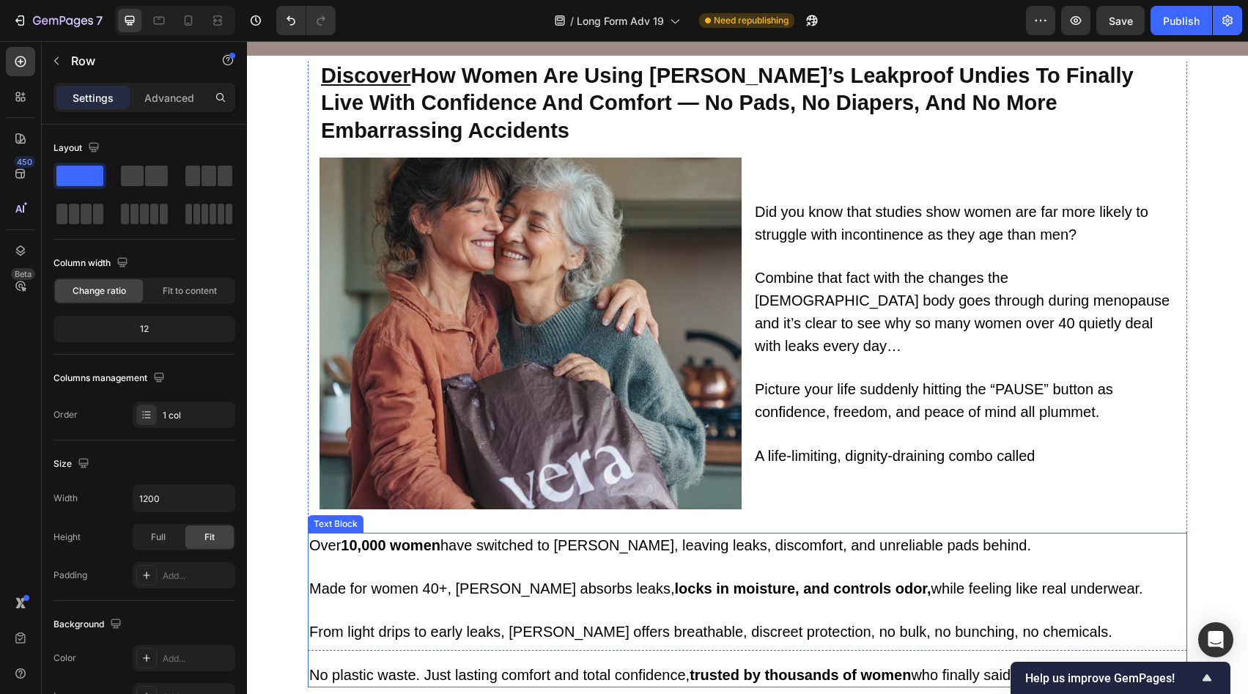
scroll to position [0, 0]
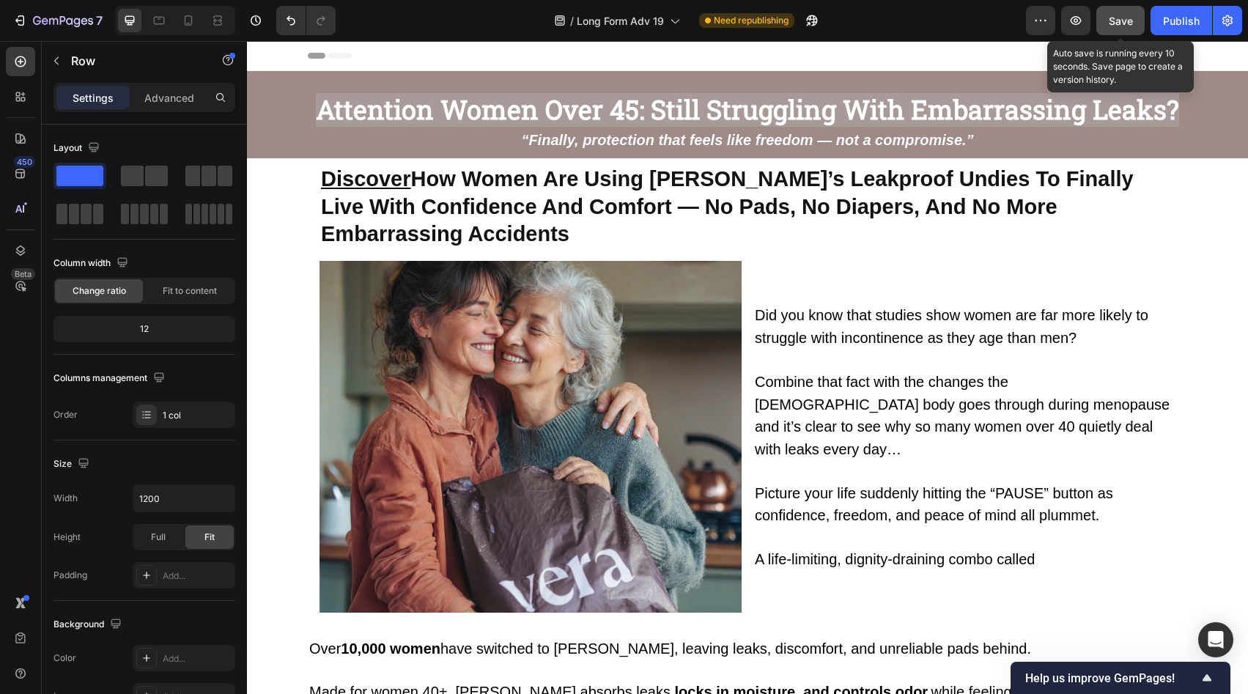
click at [1118, 24] on span "Save" at bounding box center [1121, 21] width 24 height 12
